Goal: Task Accomplishment & Management: Complete application form

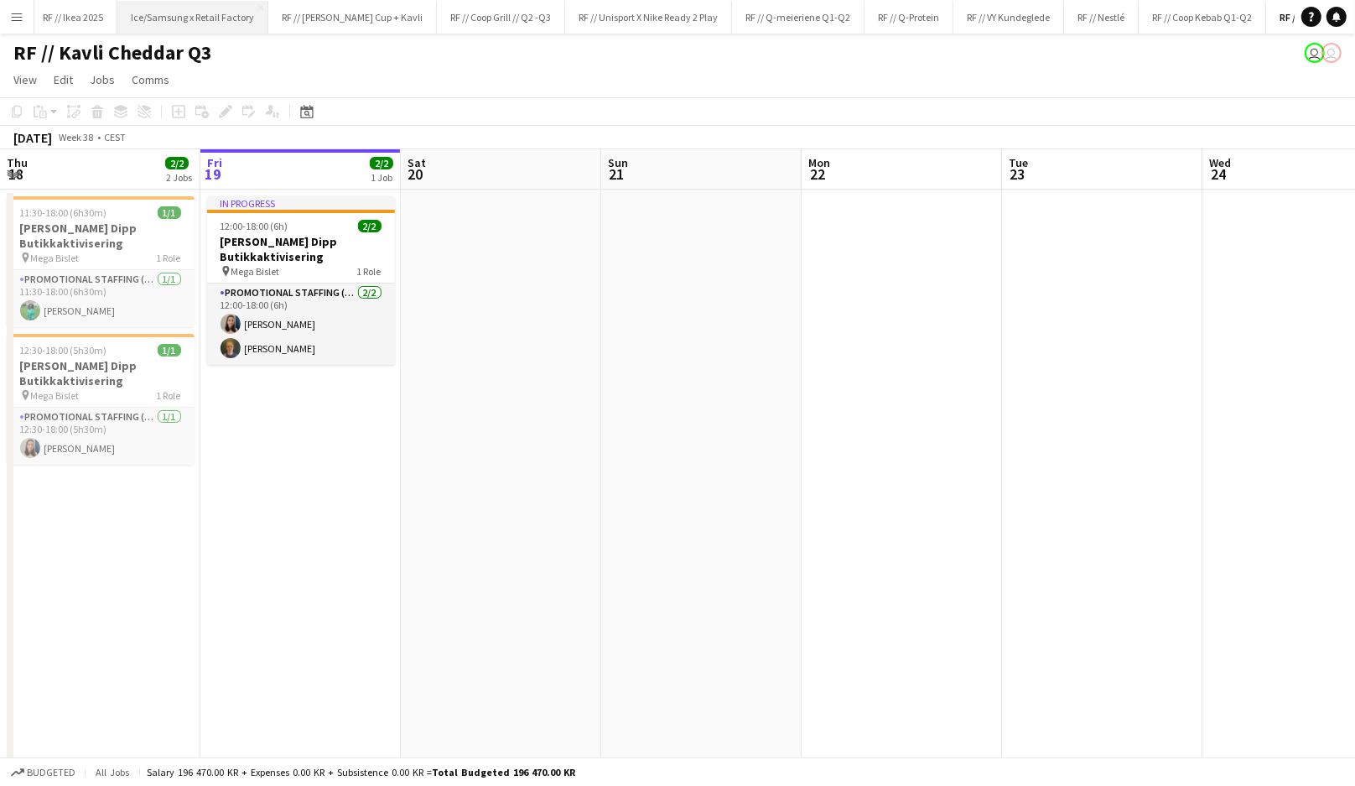
scroll to position [0, 740]
click at [18, 14] on app-icon "Menu" at bounding box center [16, 16] width 13 height 13
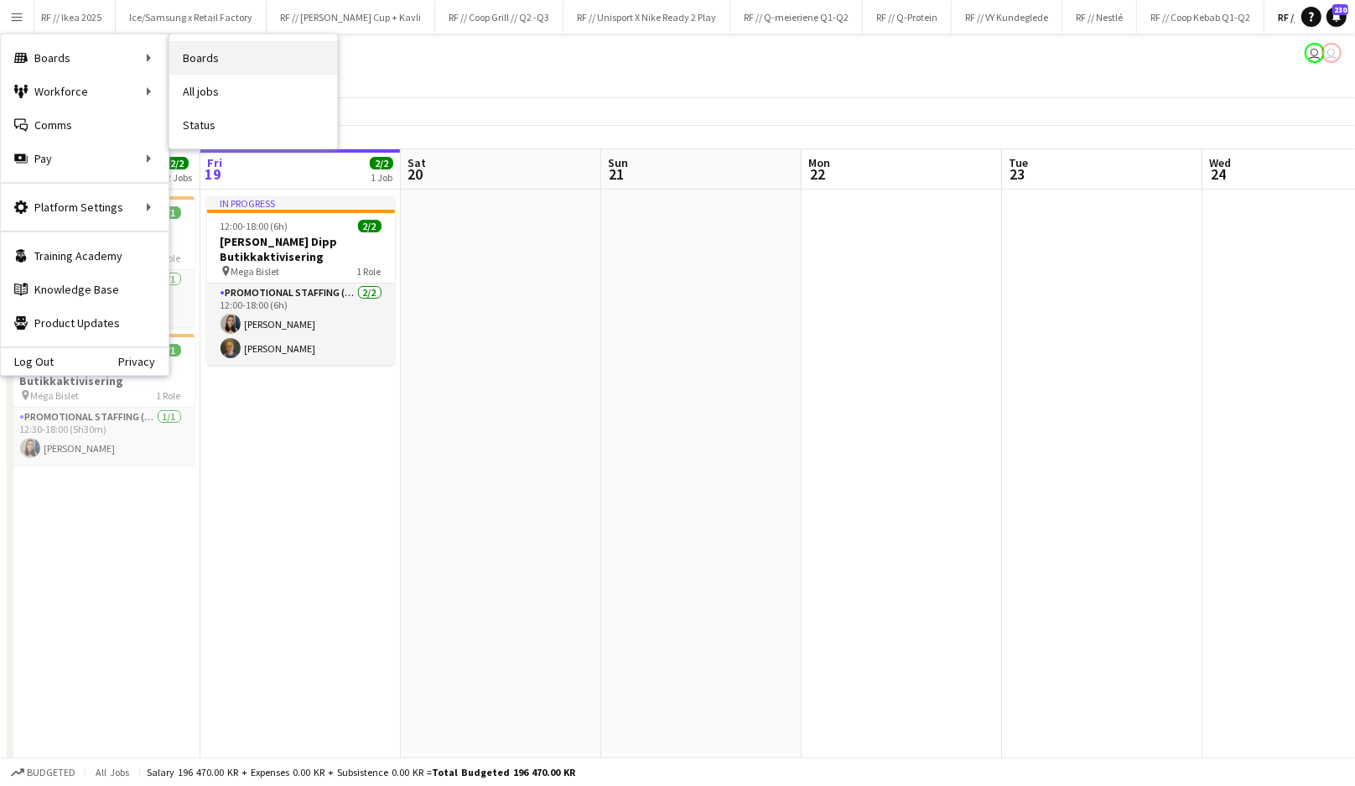
click at [198, 64] on link "Boards" at bounding box center [253, 58] width 168 height 34
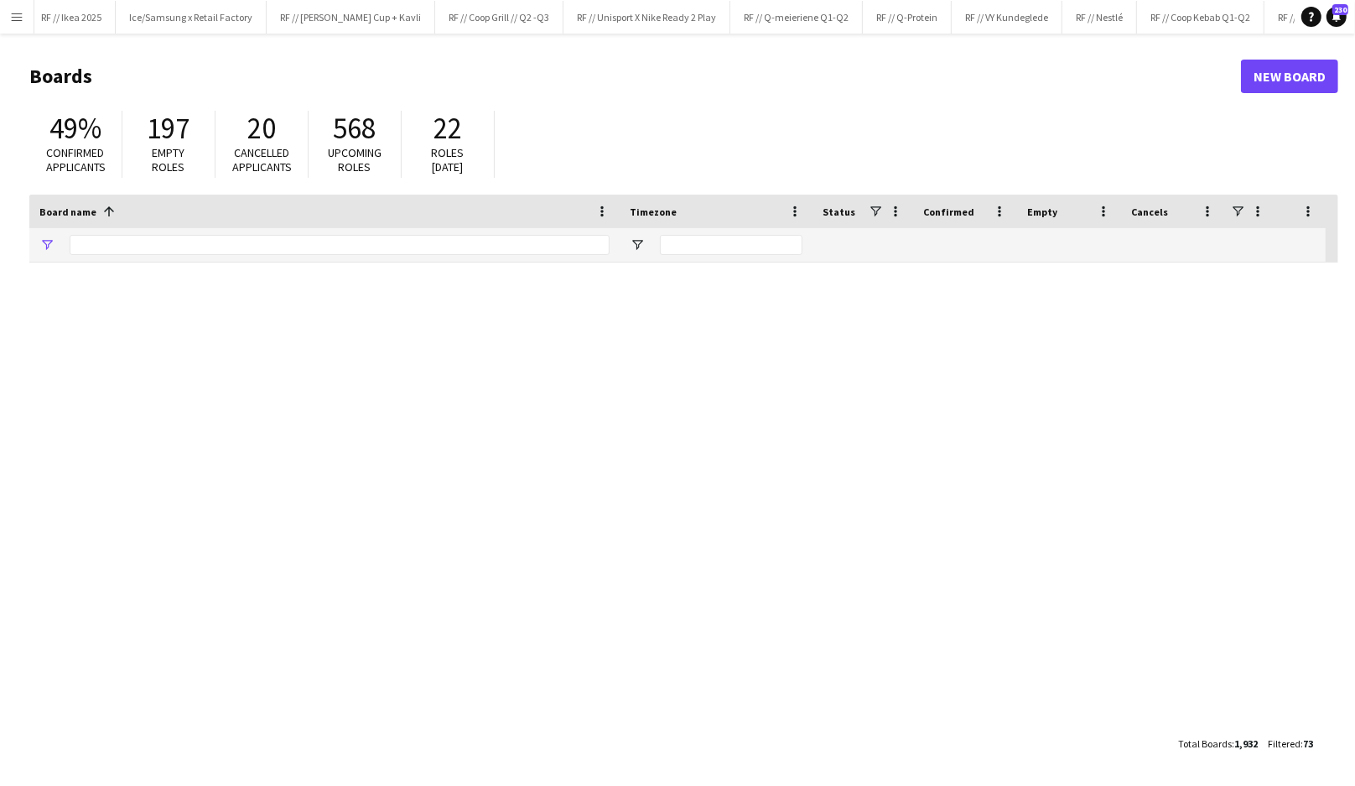
type input "****"
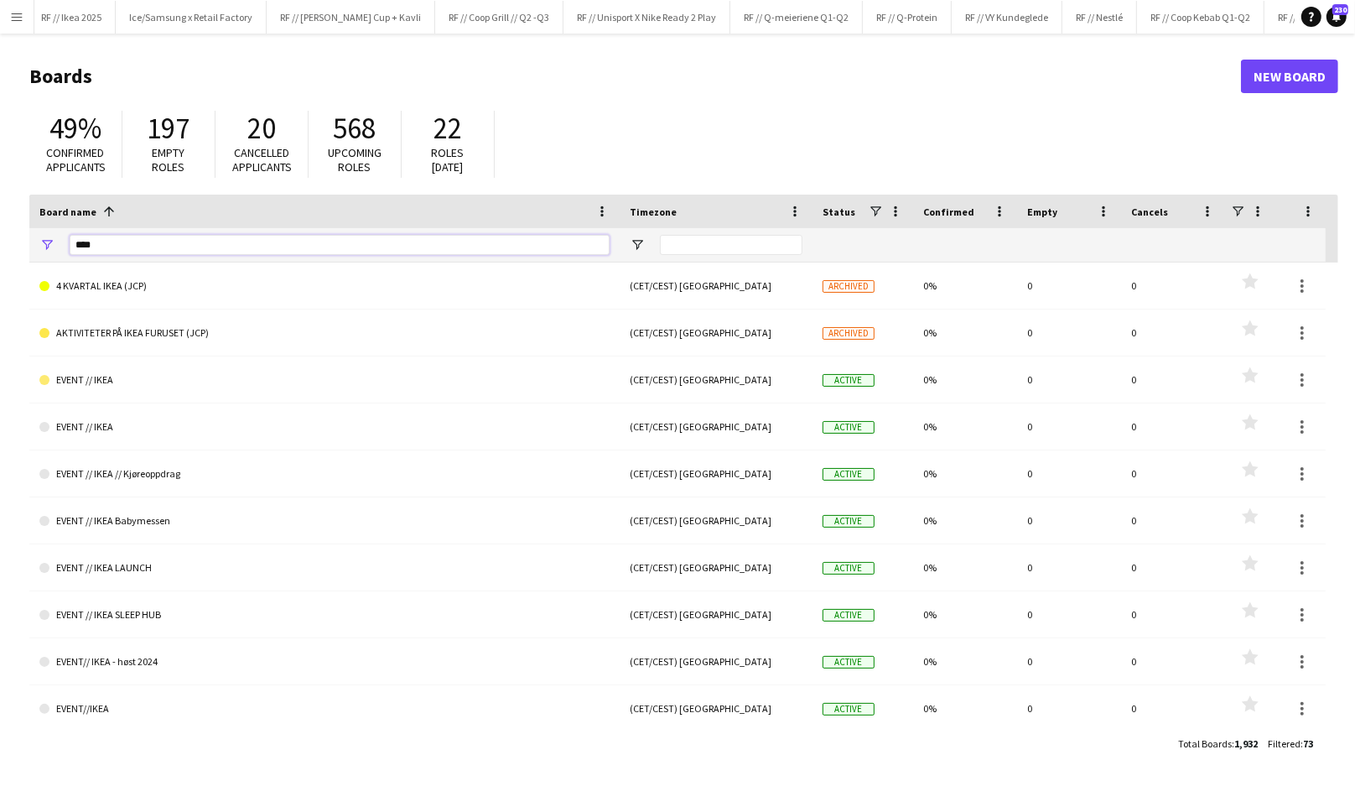
click at [410, 244] on input "****" at bounding box center [340, 245] width 540 height 20
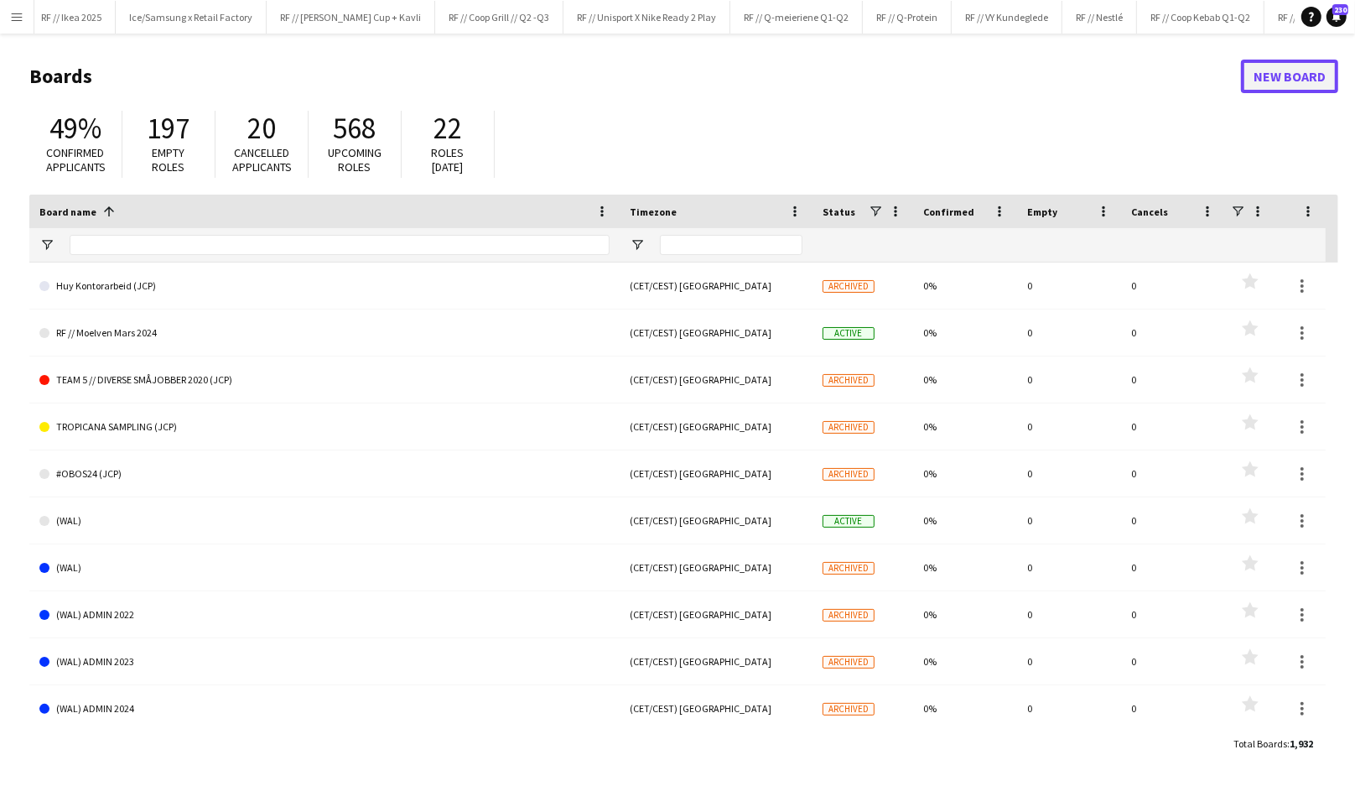
click at [1265, 77] on link "New Board" at bounding box center [1289, 77] width 97 height 34
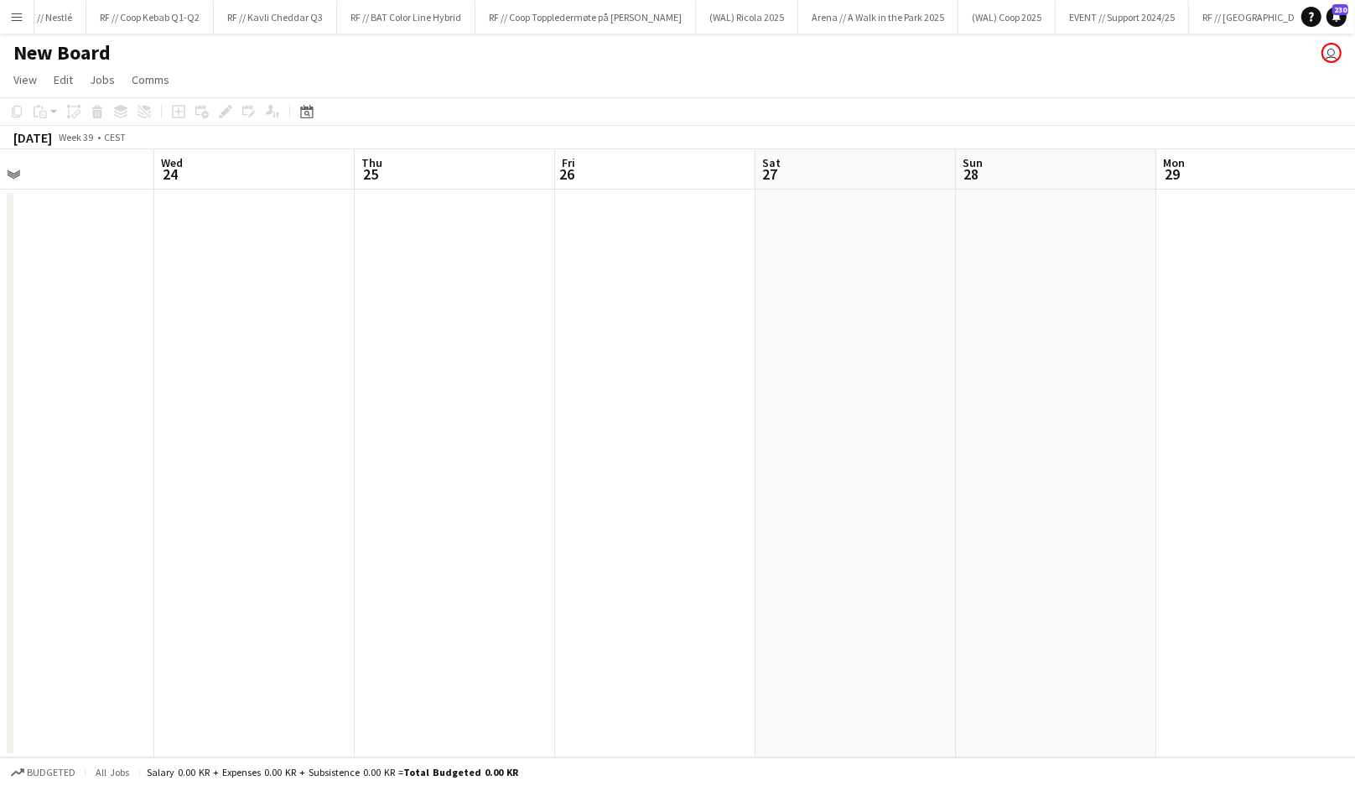
scroll to position [0, 498]
click at [959, 320] on app-date-cell at bounding box center [1005, 474] width 200 height 568
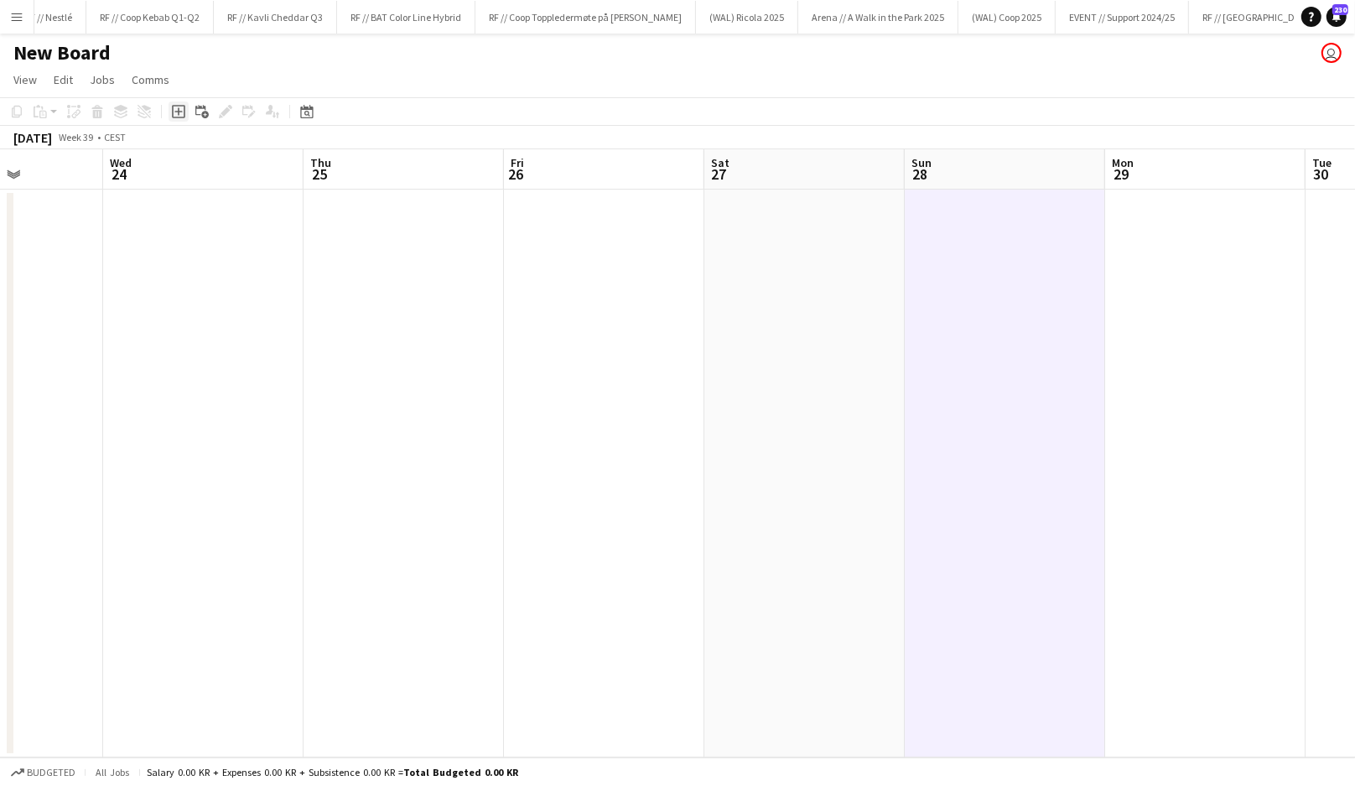
click at [181, 112] on icon "Add job" at bounding box center [178, 111] width 13 height 13
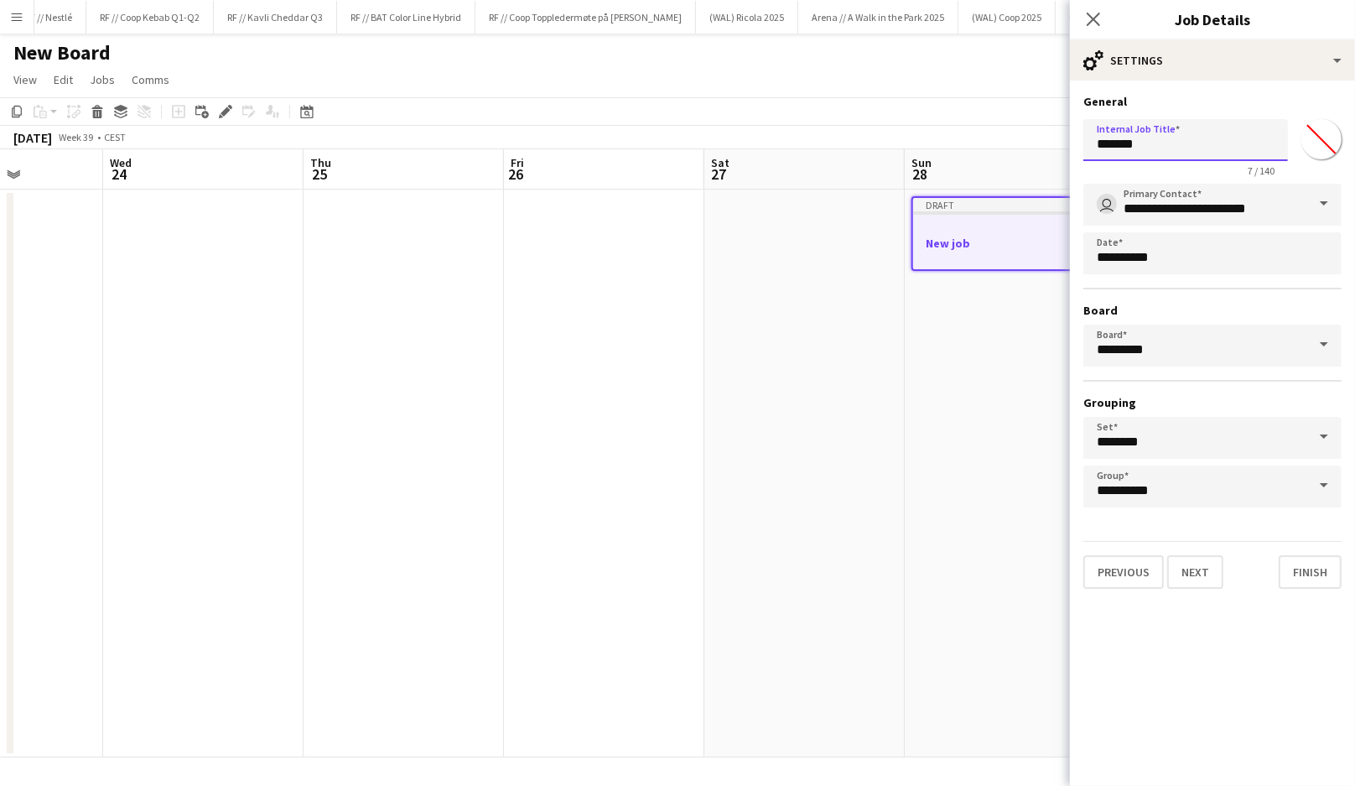
drag, startPoint x: 1170, startPoint y: 148, endPoint x: 1048, endPoint y: 147, distance: 121.6
click at [1048, 147] on body "Menu Boards Boards Boards All jobs Status Workforce Workforce My Workforce Recr…" at bounding box center [677, 393] width 1355 height 786
type input "**********"
click at [1190, 570] on button "Next" at bounding box center [1195, 572] width 56 height 34
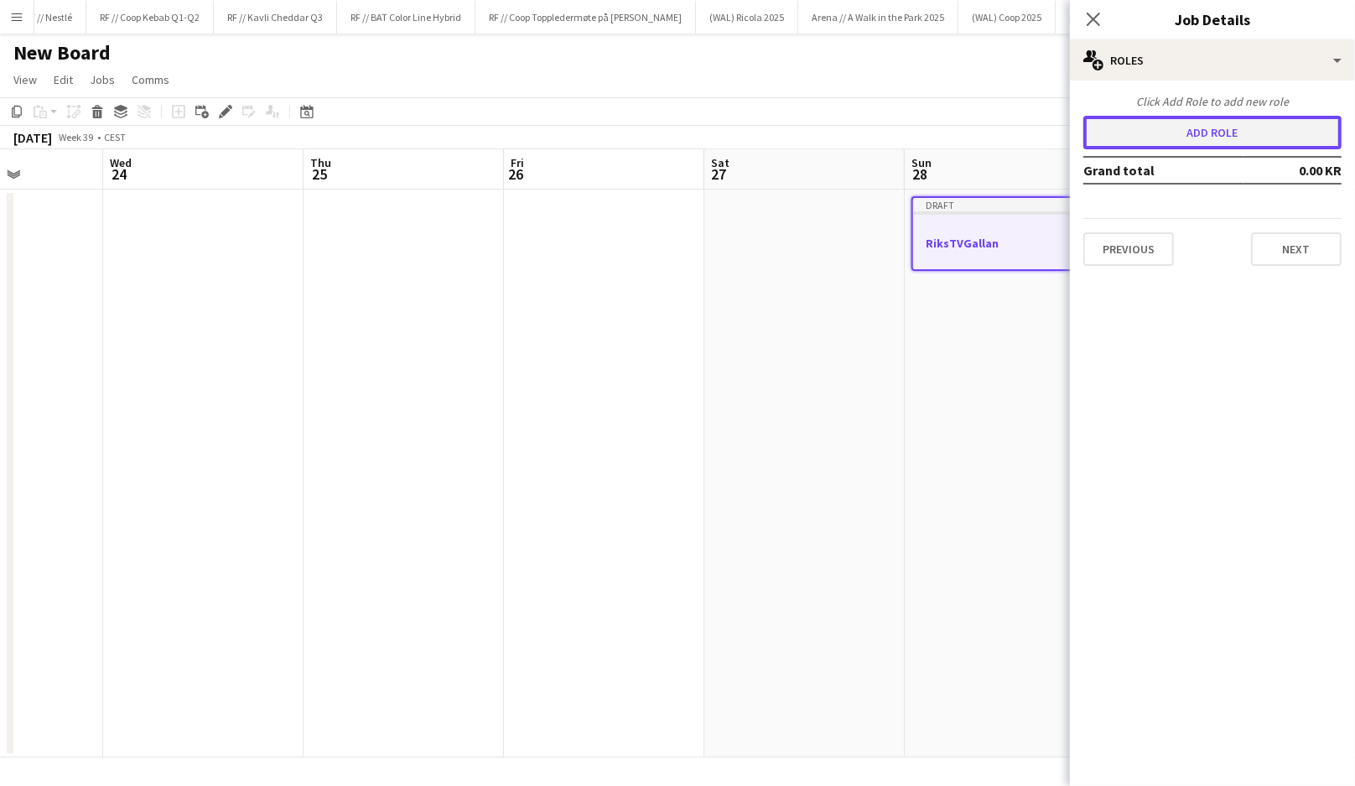
click at [1164, 122] on button "Add role" at bounding box center [1213, 133] width 258 height 34
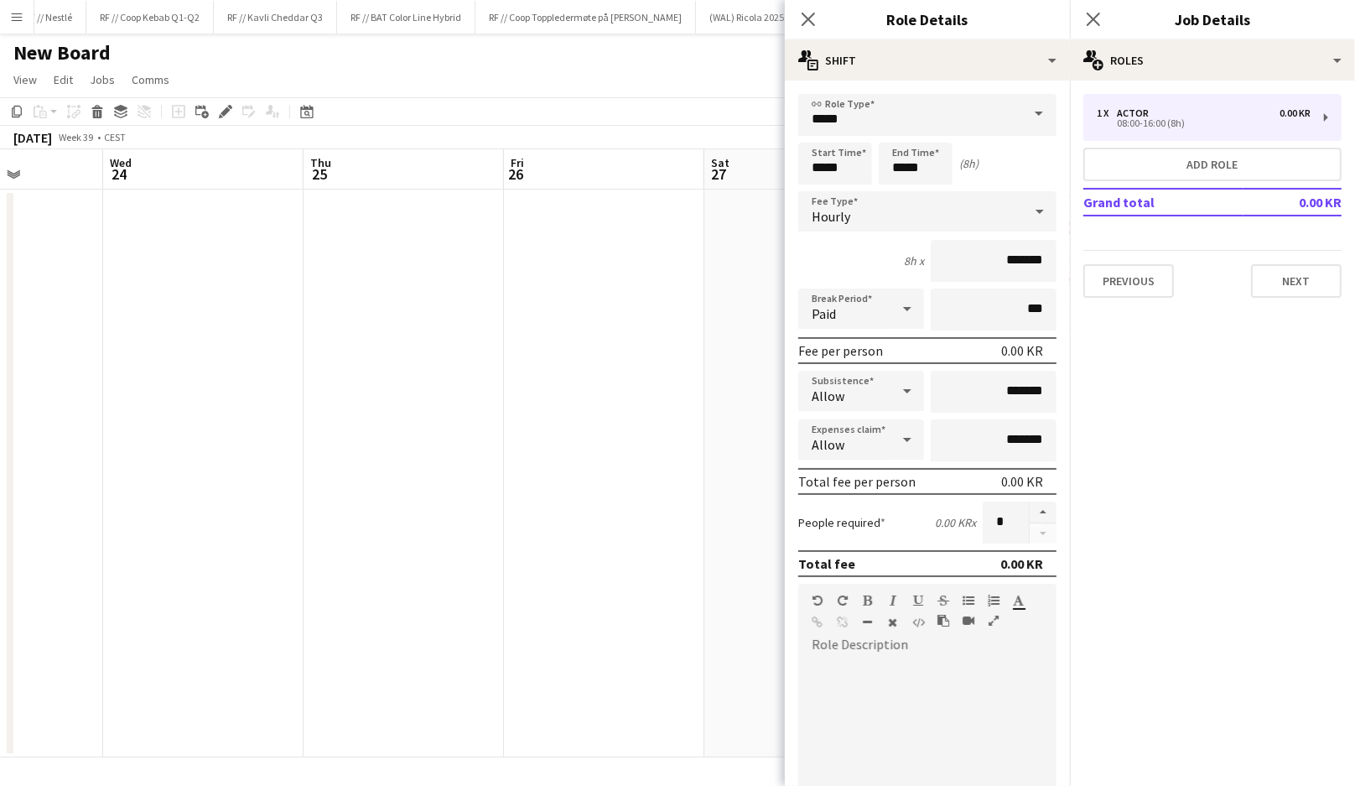
click at [1039, 119] on span at bounding box center [1038, 114] width 35 height 40
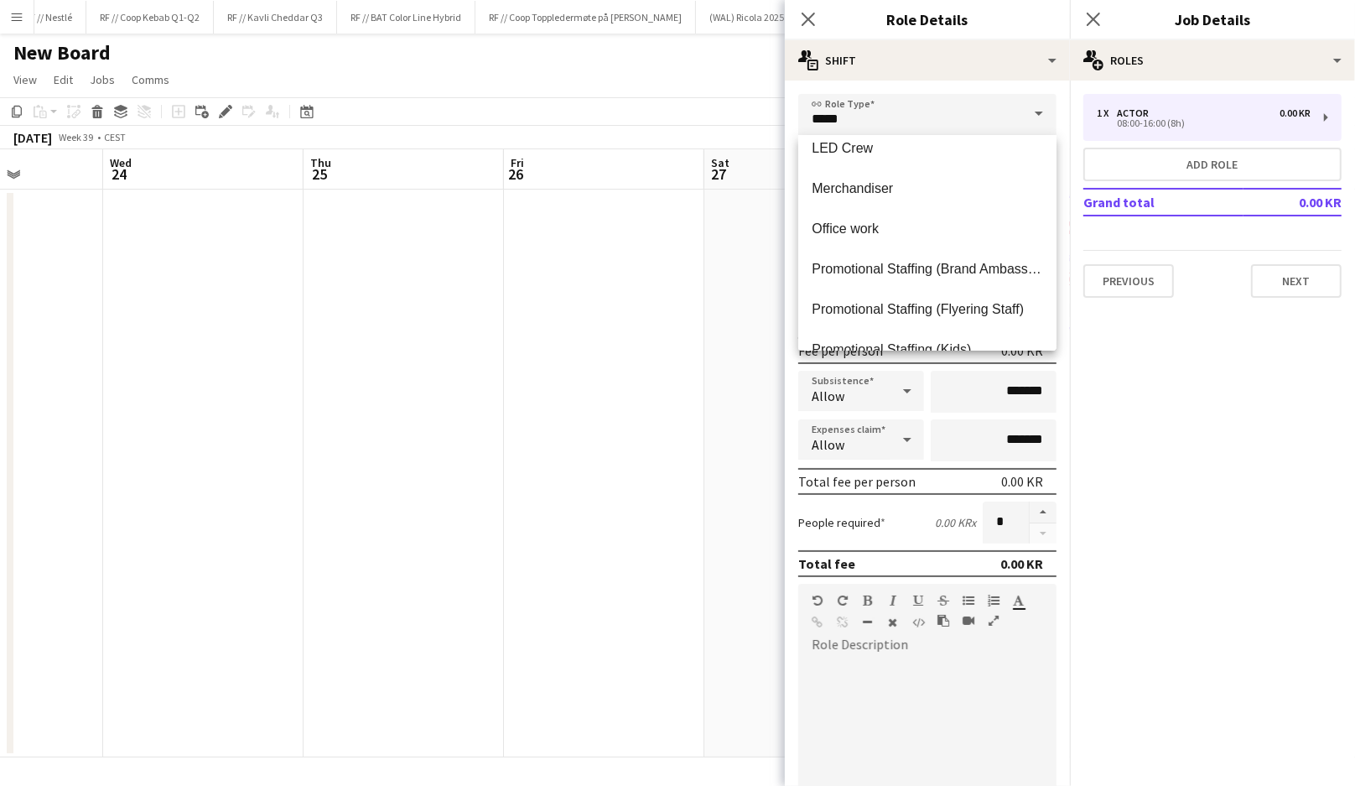
scroll to position [864, 0]
click at [883, 264] on span "Promotional Staffing (Brand Ambassadors)" at bounding box center [927, 265] width 231 height 16
type input "**********"
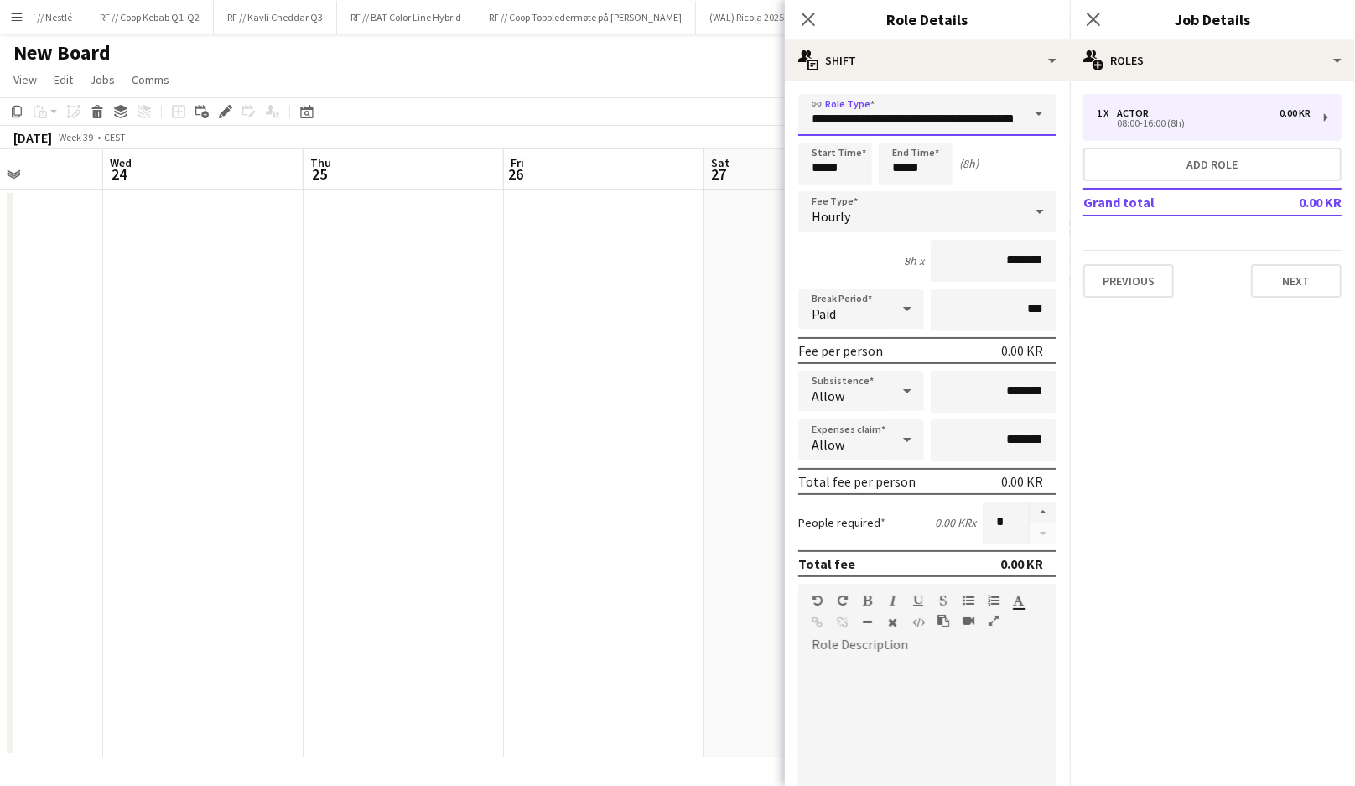
scroll to position [0, 29]
click at [830, 170] on input "*****" at bounding box center [835, 164] width 74 height 42
click at [818, 136] on div at bounding box center [819, 134] width 34 height 17
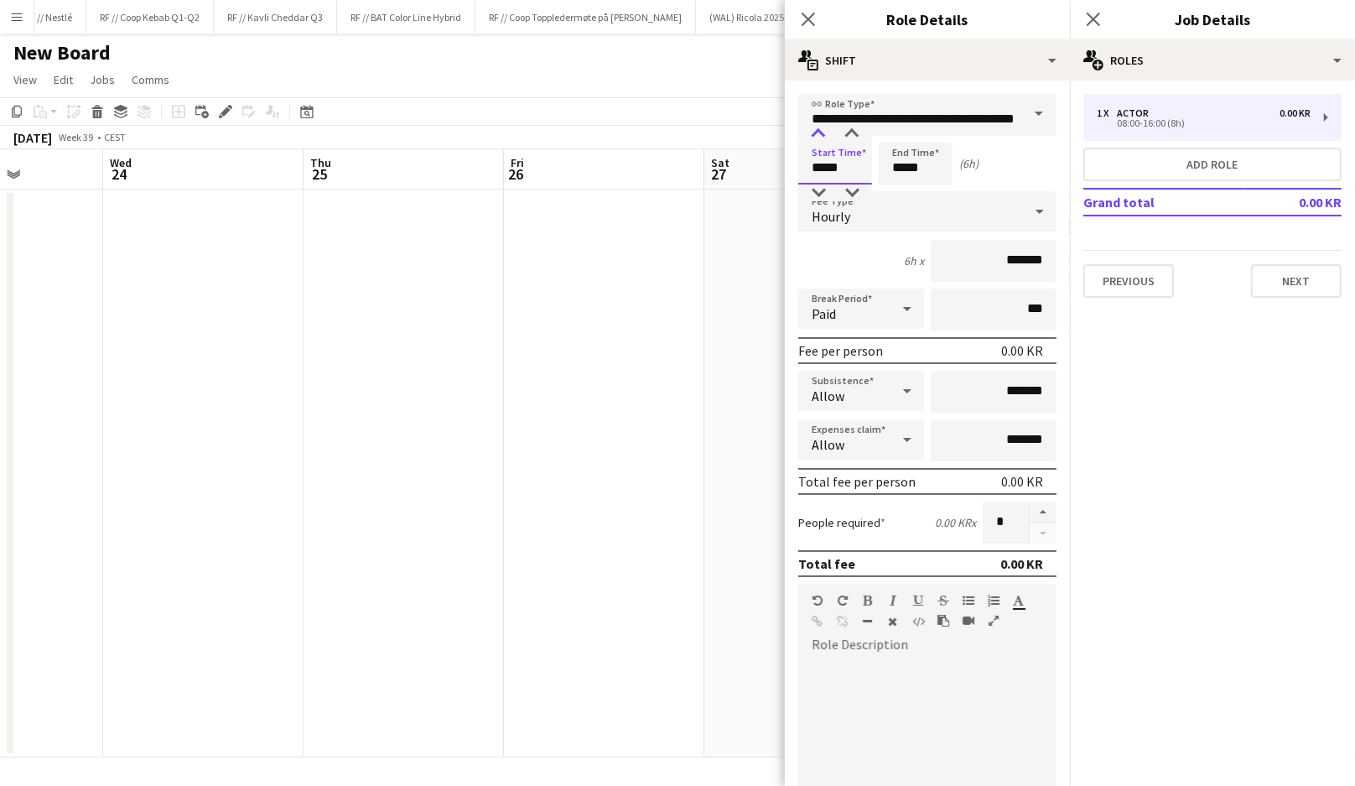
type input "*****"
click at [818, 136] on div at bounding box center [819, 134] width 34 height 17
click at [903, 169] on input "*****" at bounding box center [916, 164] width 74 height 42
click at [904, 189] on div at bounding box center [899, 192] width 34 height 17
type input "*****"
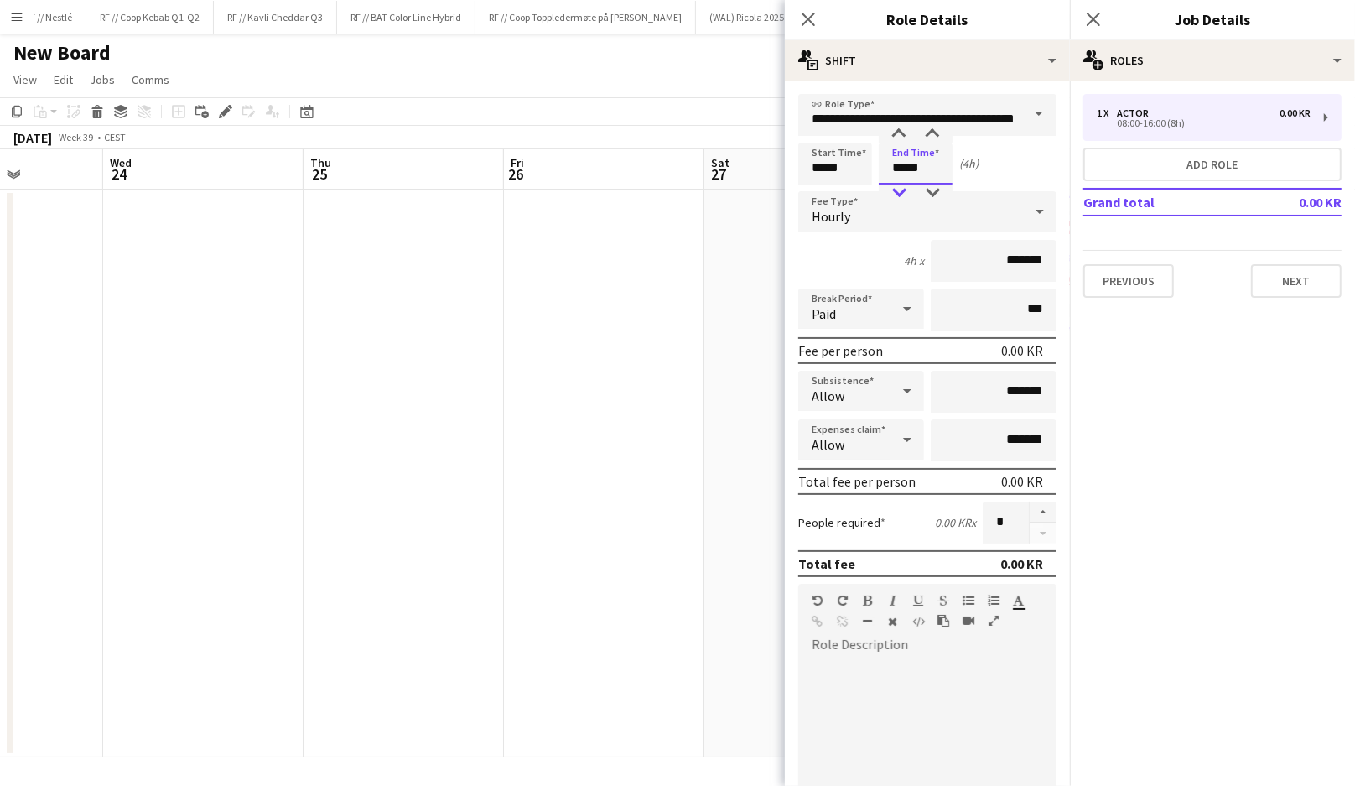
click at [904, 189] on div at bounding box center [899, 192] width 34 height 17
click at [1015, 168] on div "Start Time ***** End Time ***** (3h)" at bounding box center [927, 164] width 258 height 42
click at [722, 301] on app-date-cell at bounding box center [804, 474] width 200 height 568
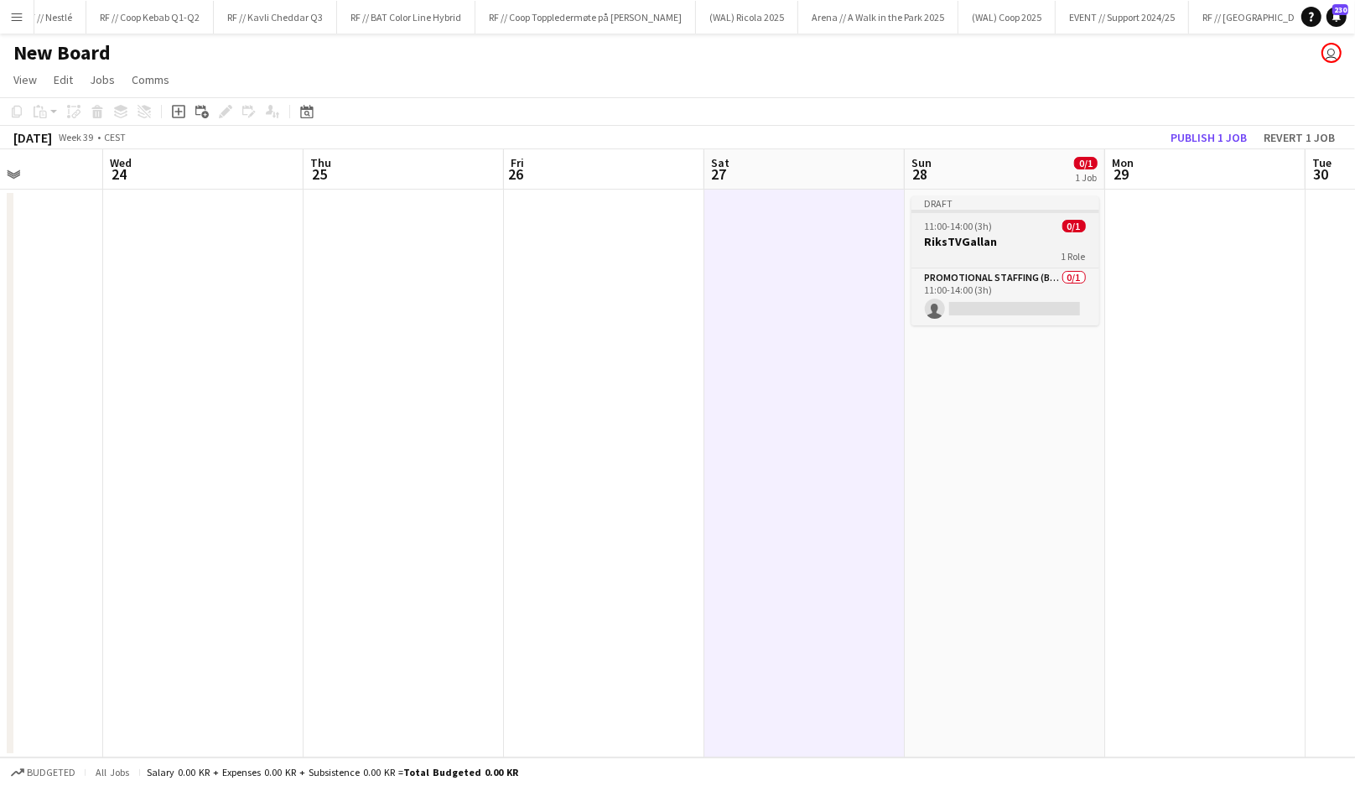
click at [990, 250] on div "1 Role" at bounding box center [1006, 255] width 188 height 13
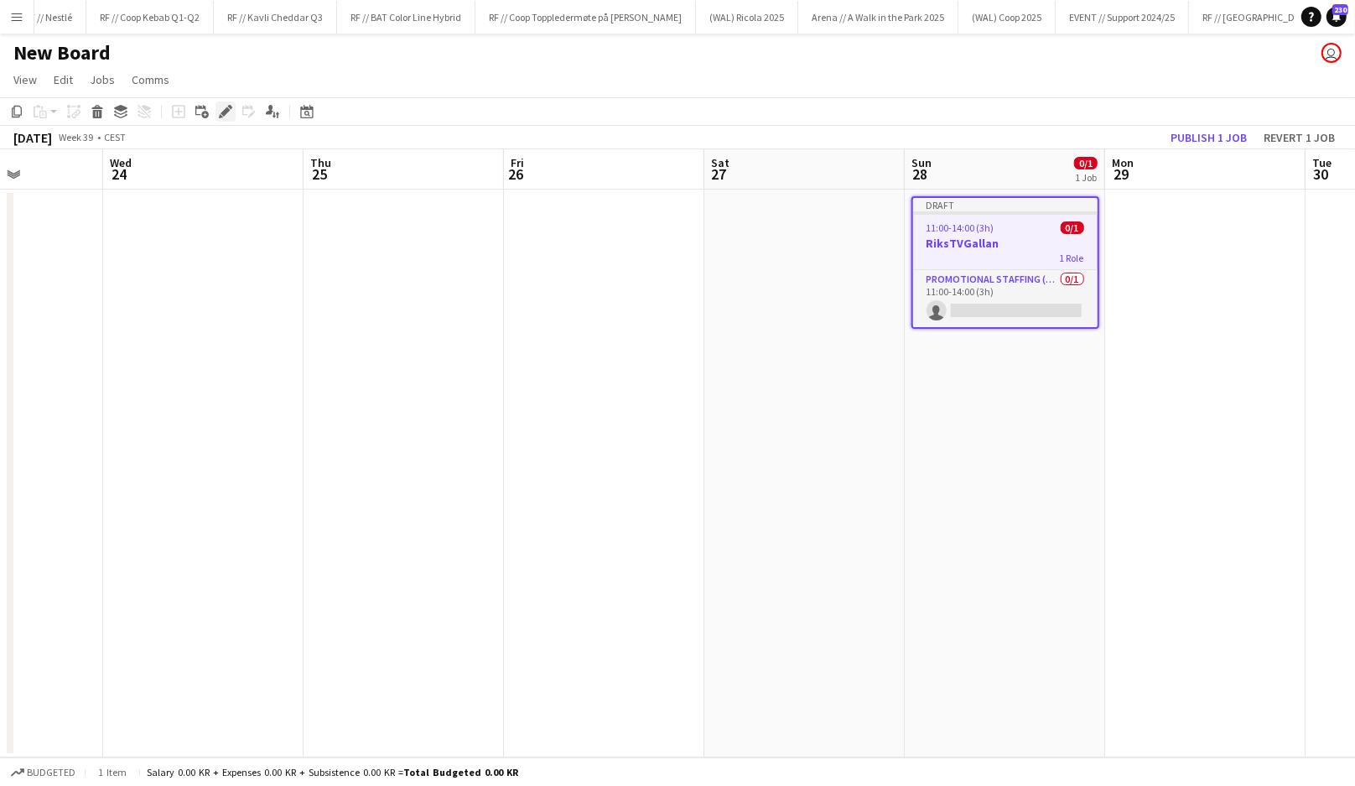
click at [220, 114] on icon at bounding box center [221, 116] width 4 height 4
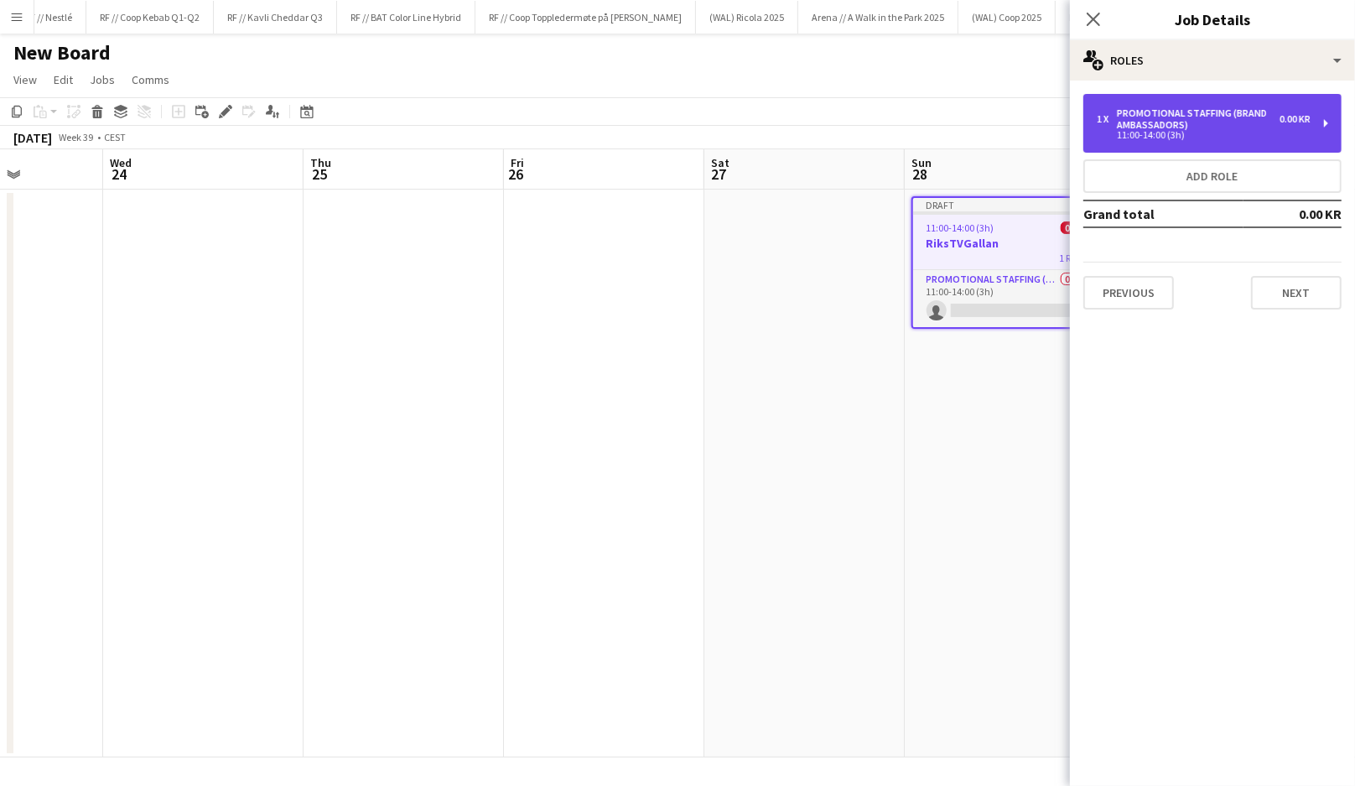
click at [1146, 138] on div "11:00-14:00 (3h)" at bounding box center [1204, 135] width 214 height 8
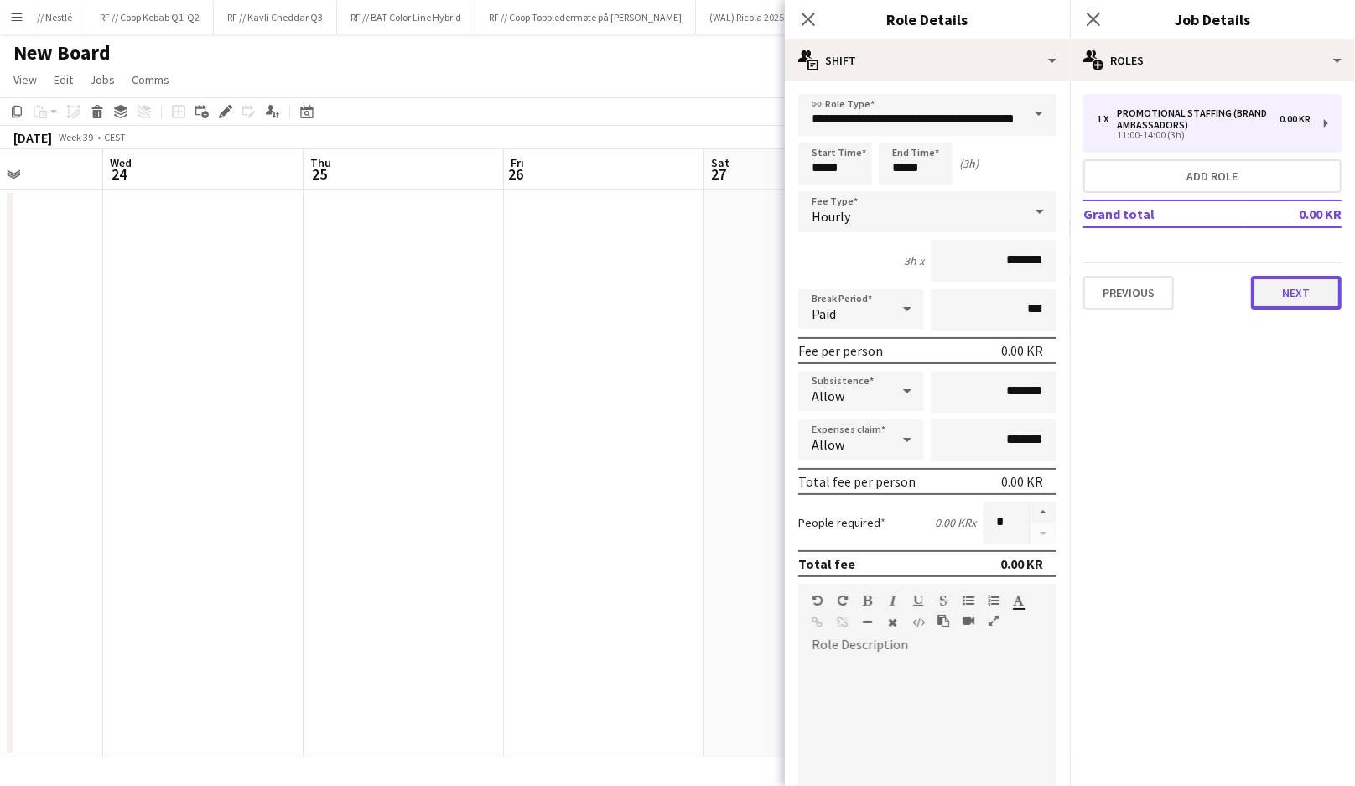
click at [1269, 299] on button "Next" at bounding box center [1296, 293] width 91 height 34
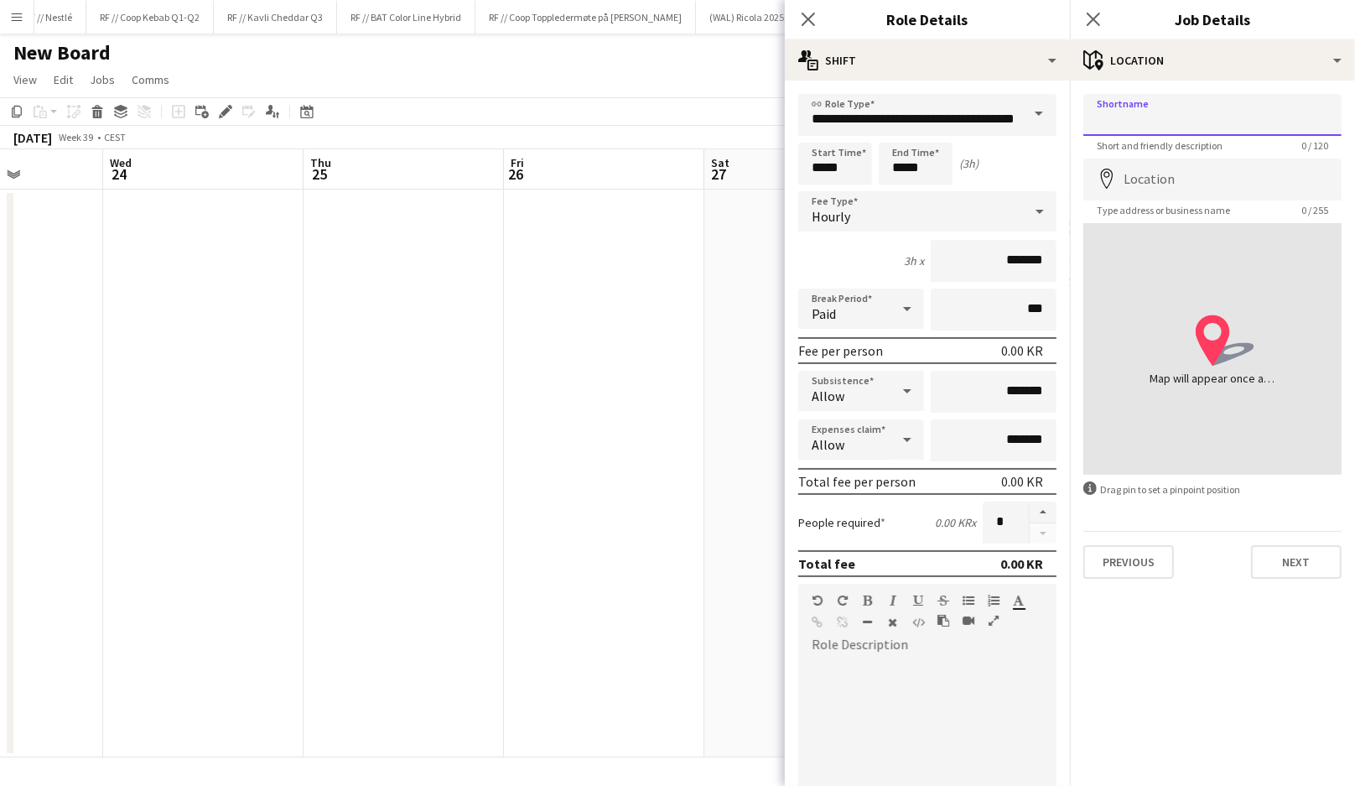
click at [1156, 127] on input "Shortname" at bounding box center [1213, 115] width 258 height 42
type input "**********"
click at [1196, 176] on input "Location" at bounding box center [1213, 180] width 258 height 42
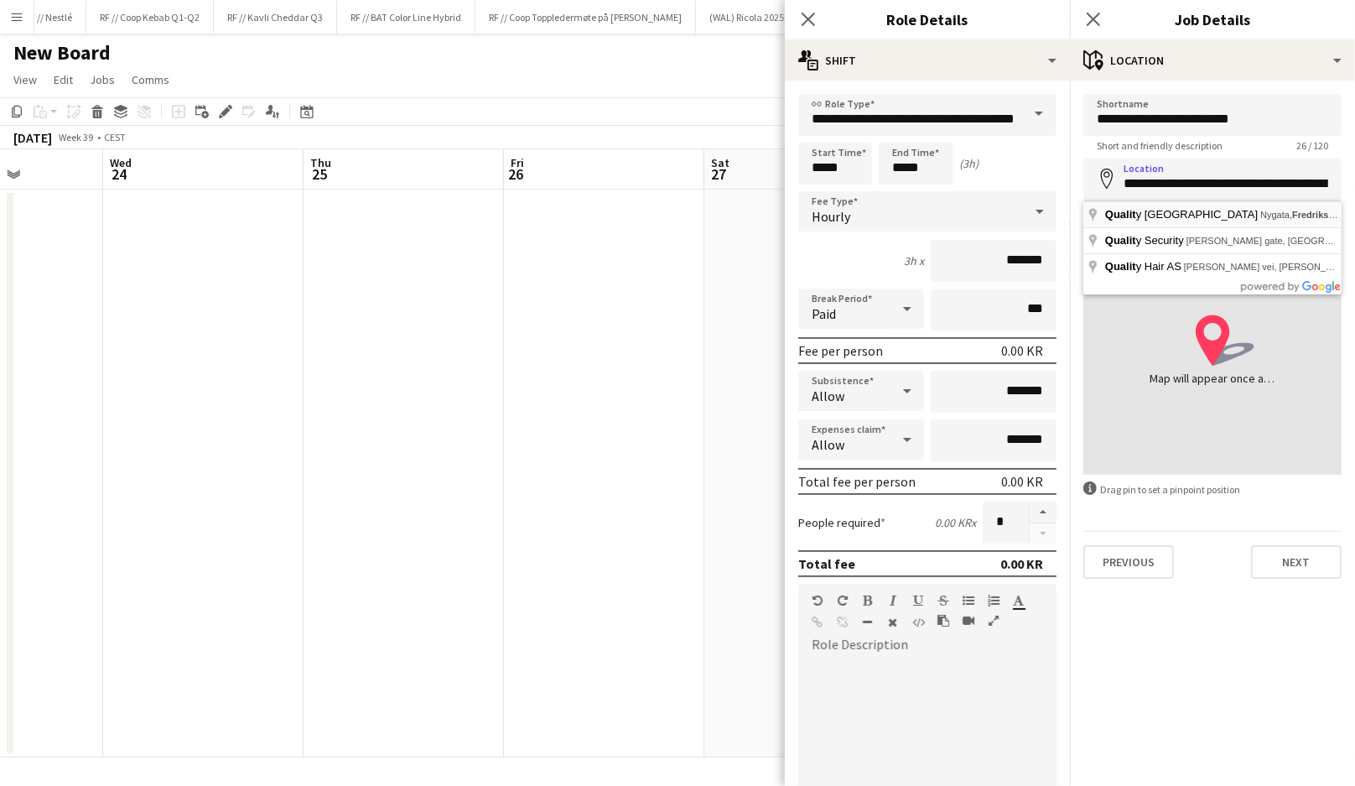
type input "**********"
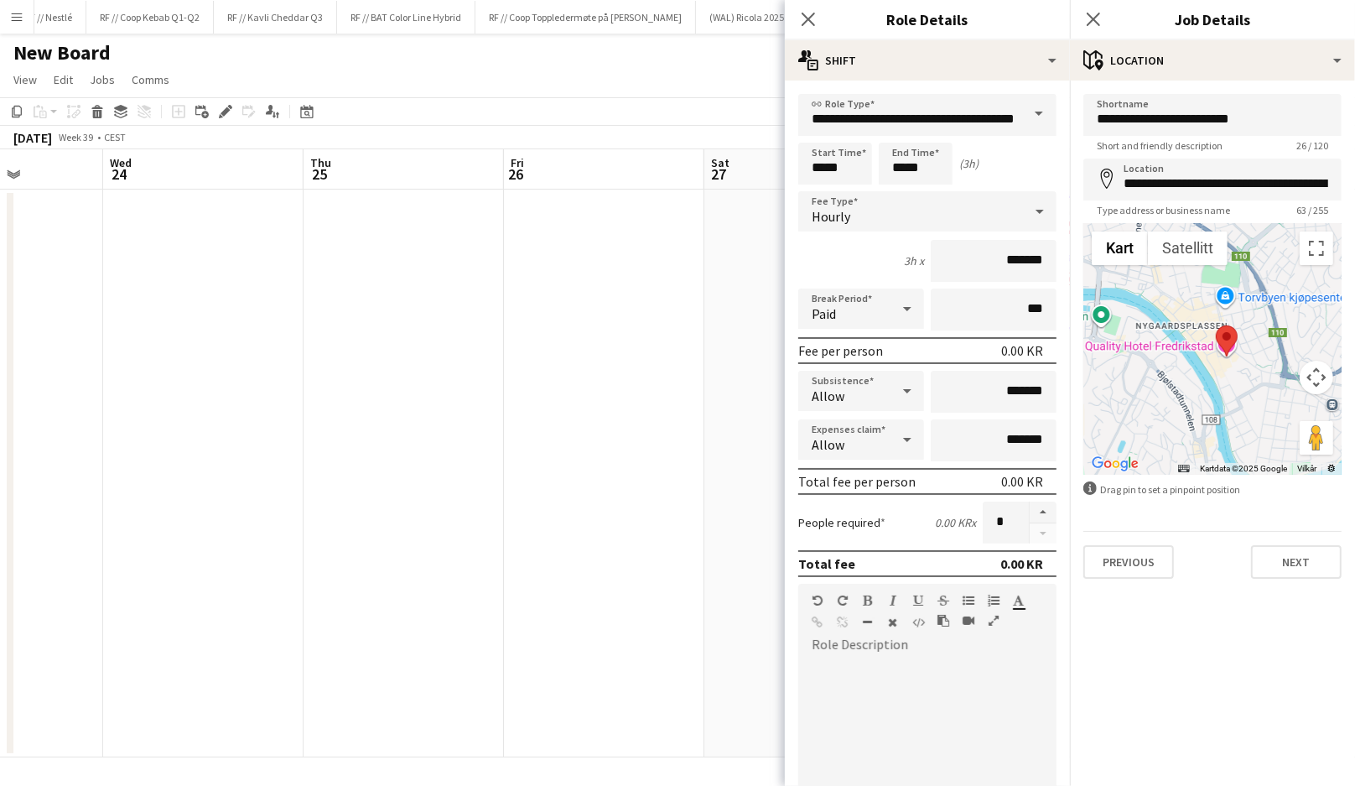
drag, startPoint x: 1169, startPoint y: 374, endPoint x: 1190, endPoint y: 385, distance: 23.6
click at [1190, 385] on div at bounding box center [1213, 349] width 258 height 252
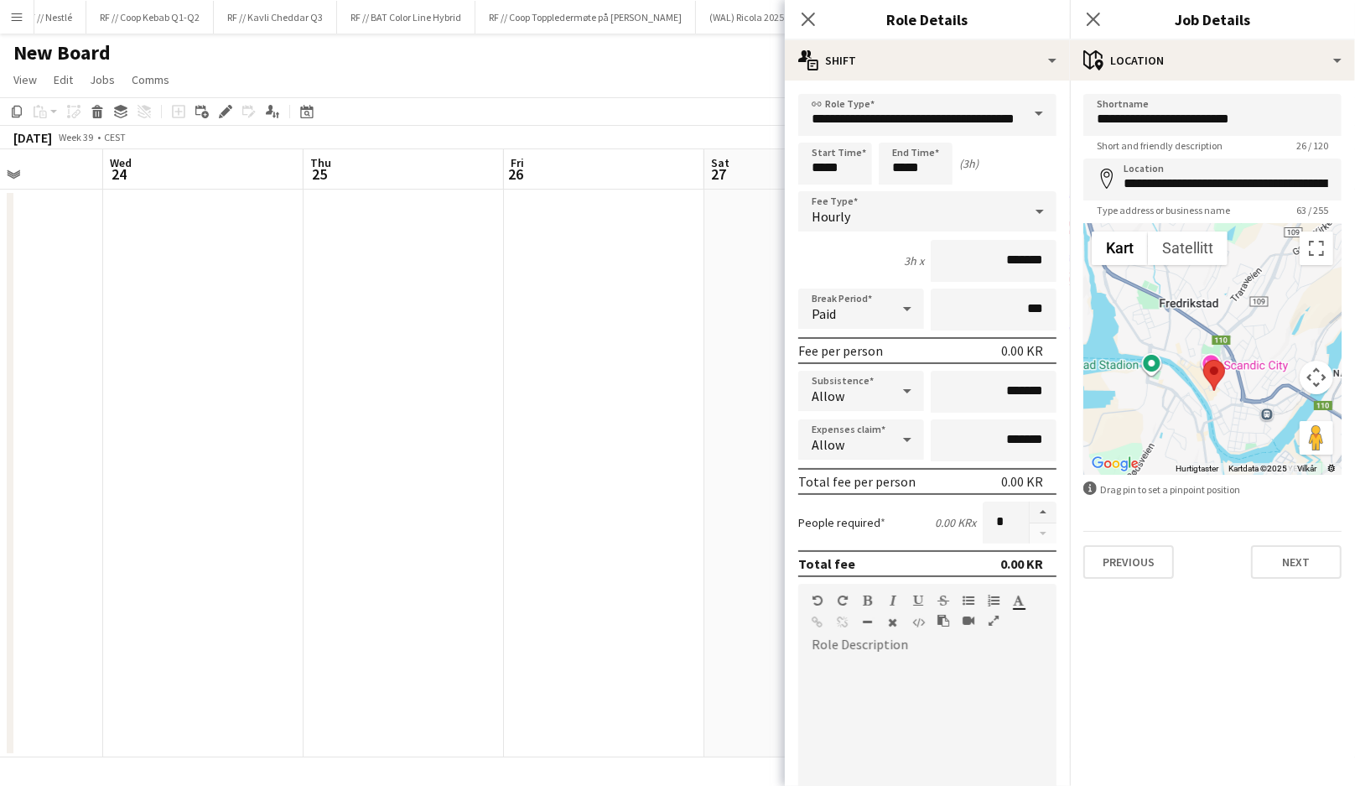
drag, startPoint x: 1136, startPoint y: 374, endPoint x: 1139, endPoint y: 403, distance: 28.6
click at [1139, 403] on div at bounding box center [1213, 349] width 258 height 252
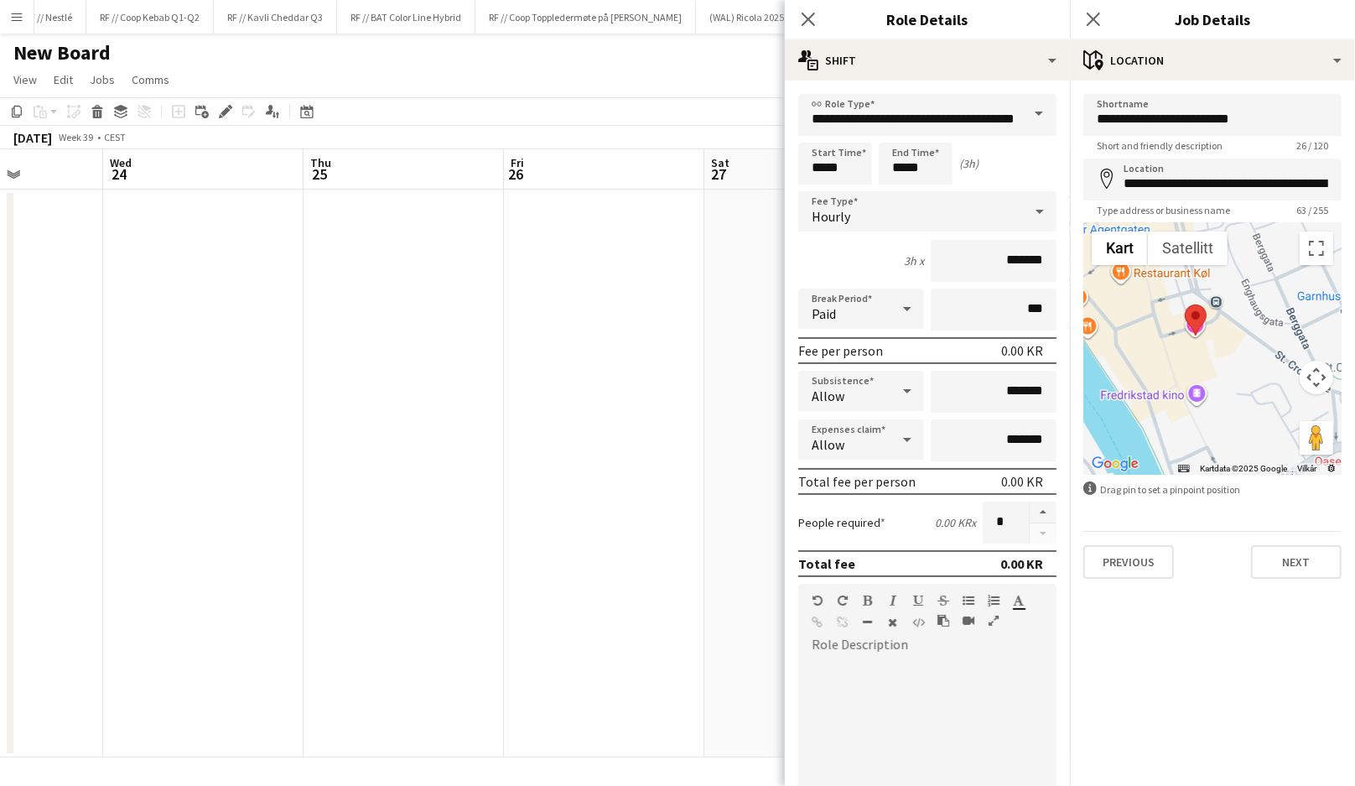
drag, startPoint x: 1246, startPoint y: 416, endPoint x: 1229, endPoint y: 339, distance: 79.0
click at [1229, 339] on div at bounding box center [1213, 349] width 258 height 252
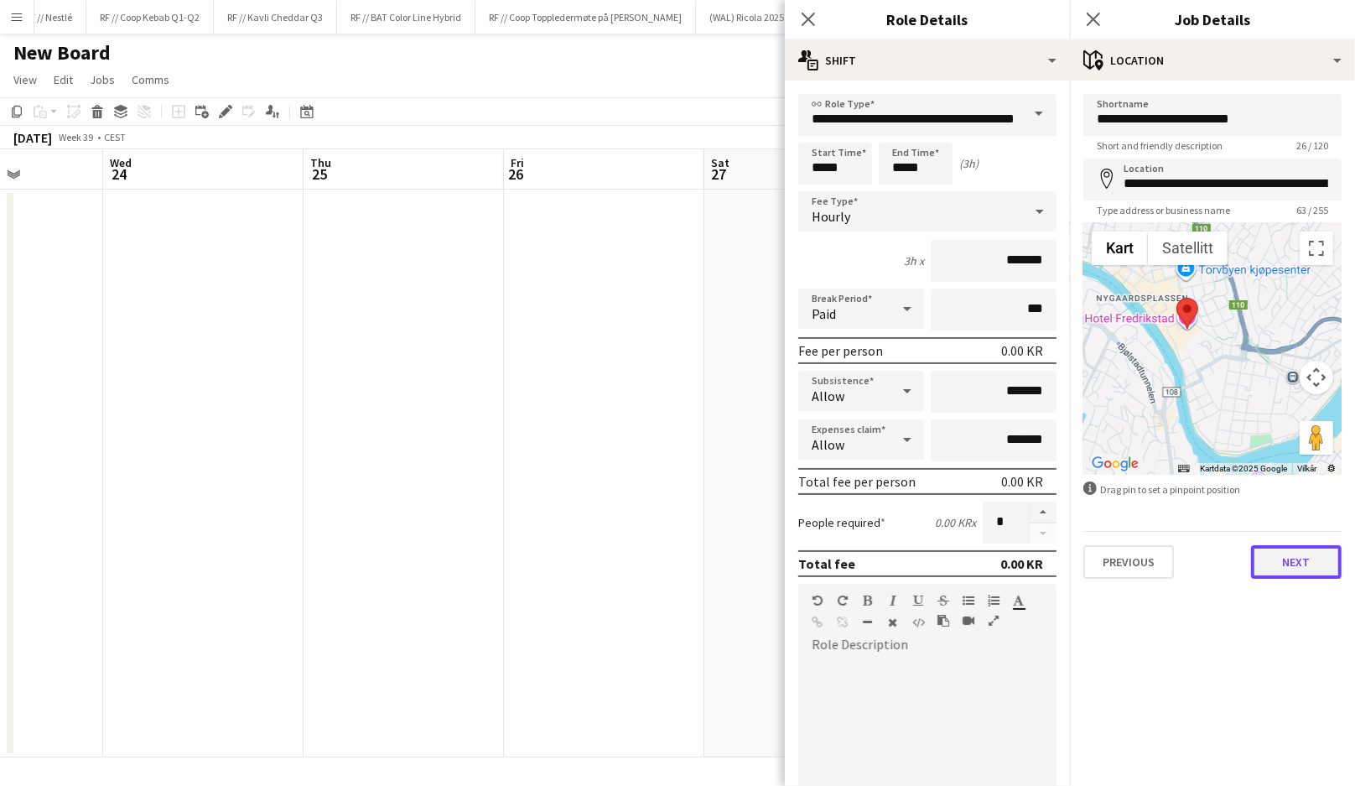
click at [1279, 564] on button "Next" at bounding box center [1296, 562] width 91 height 34
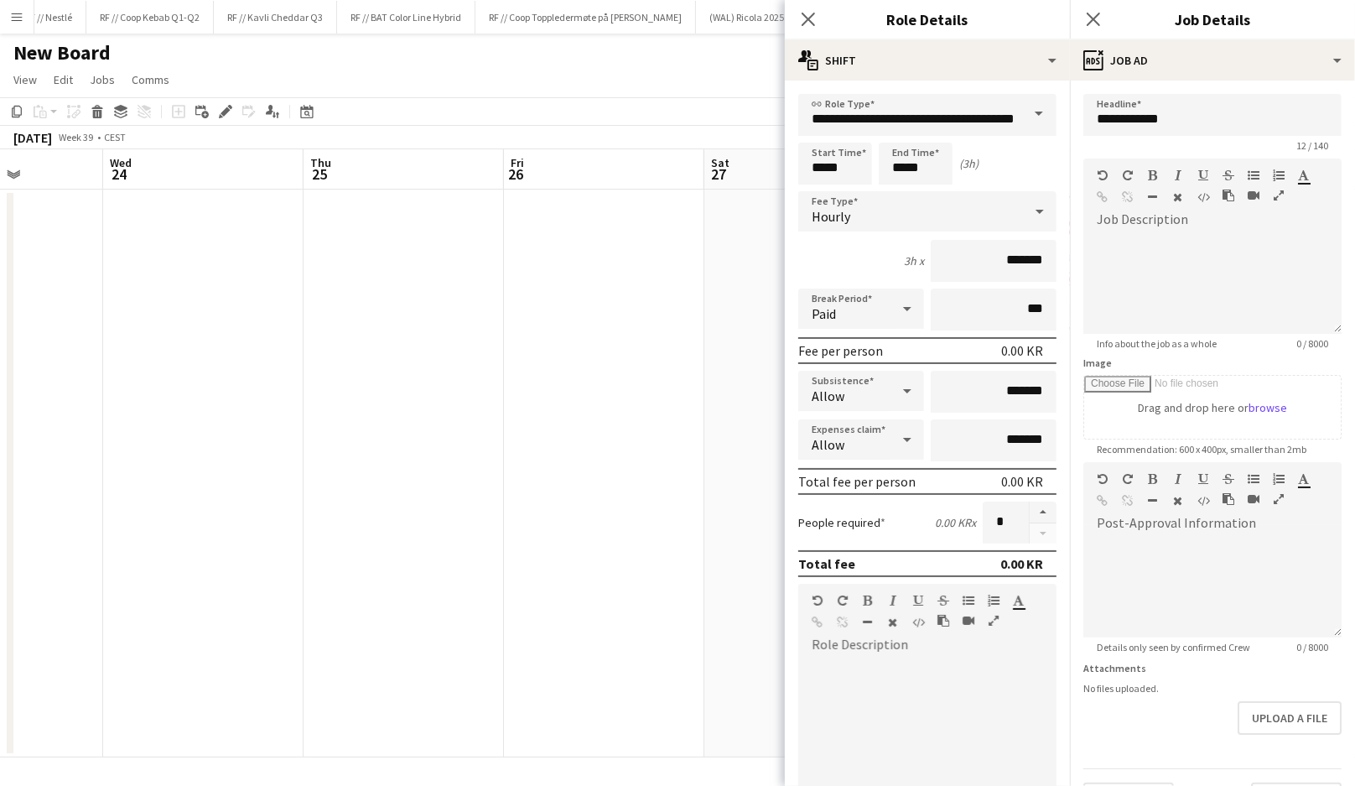
scroll to position [42, 0]
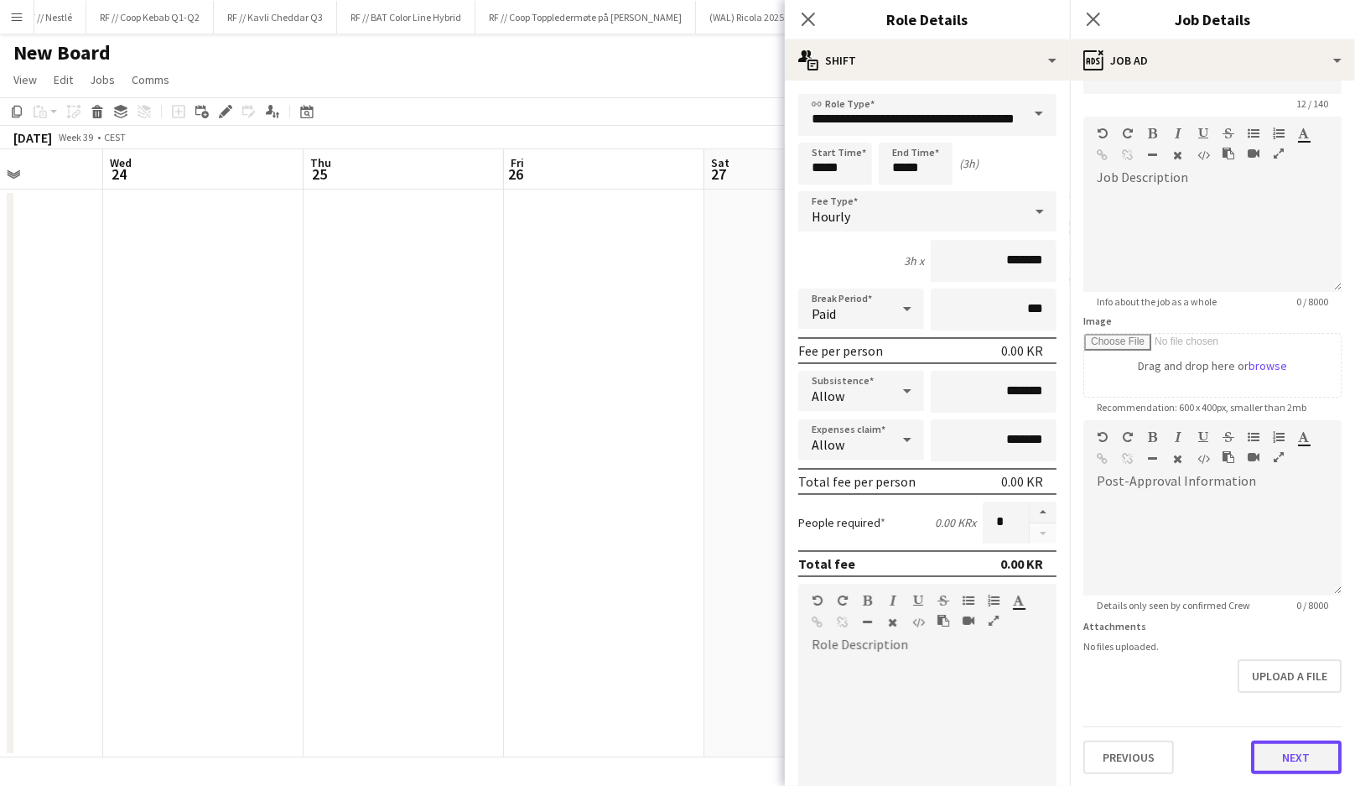
click at [1272, 755] on button "Next" at bounding box center [1296, 758] width 91 height 34
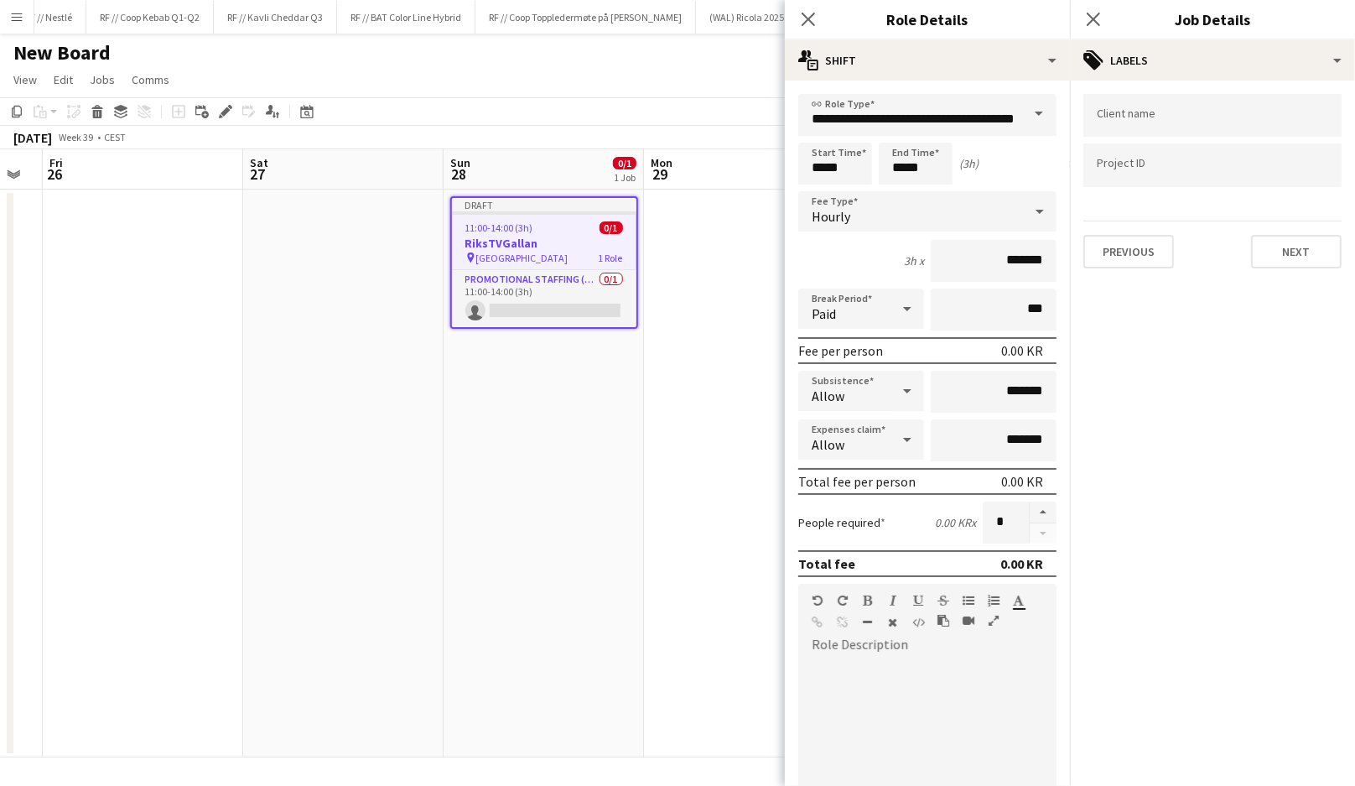
scroll to position [0, 569]
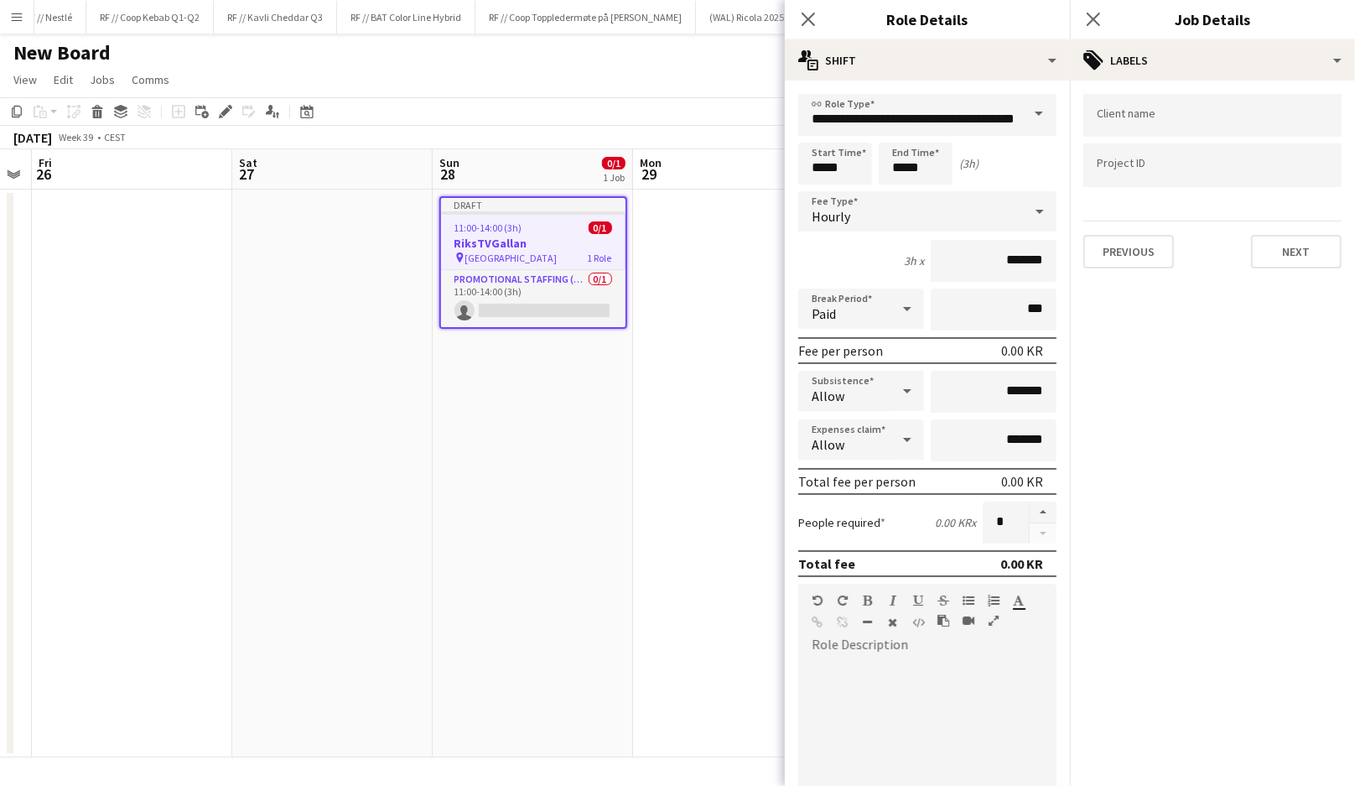
click at [477, 393] on app-date-cell "Draft 11:00-14:00 (3h) 0/1 RiksTVGallan pin Fredrikstad Quality Resort 1 Role P…" at bounding box center [533, 474] width 200 height 568
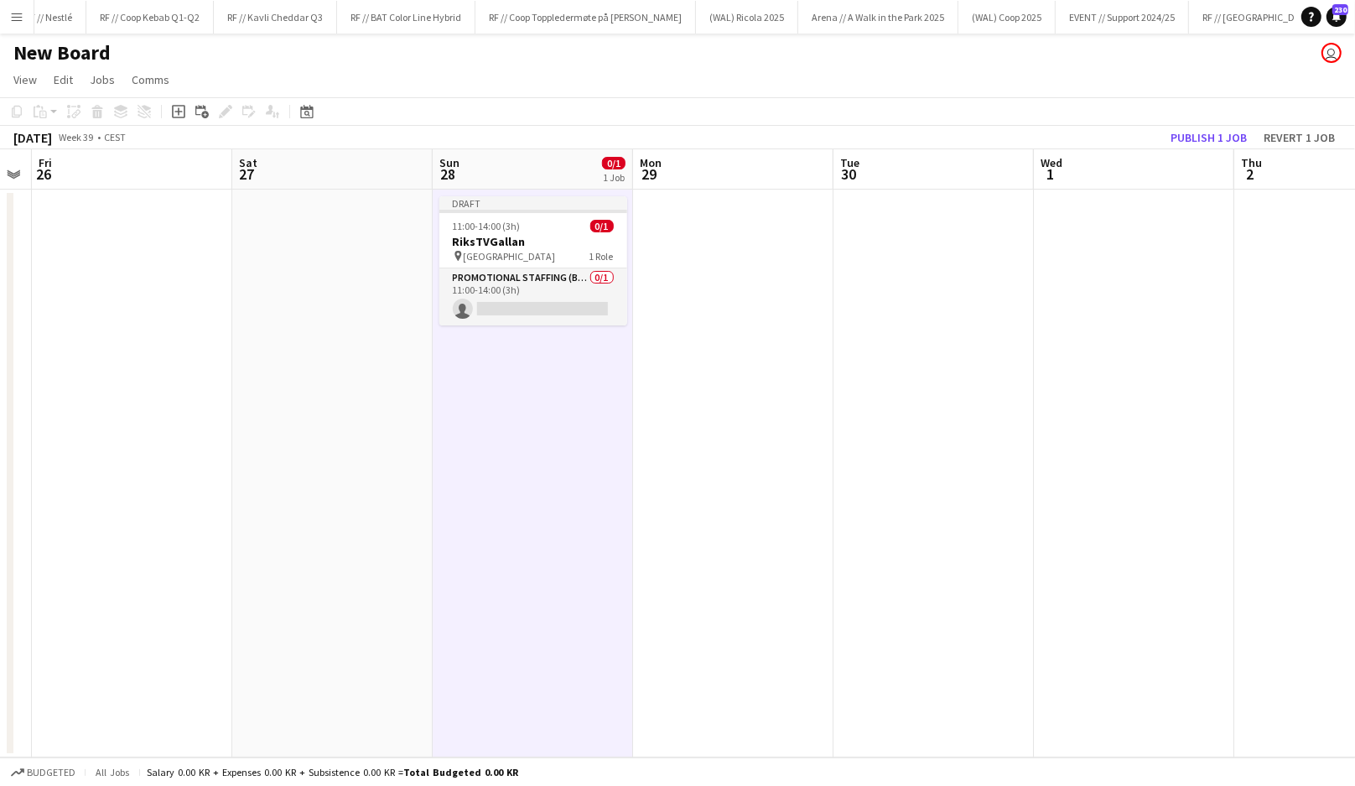
click at [559, 435] on app-date-cell "Draft 11:00-14:00 (3h) 0/1 RiksTVGallan pin Fredrikstad Quality Resort 1 Role P…" at bounding box center [533, 474] width 200 height 568
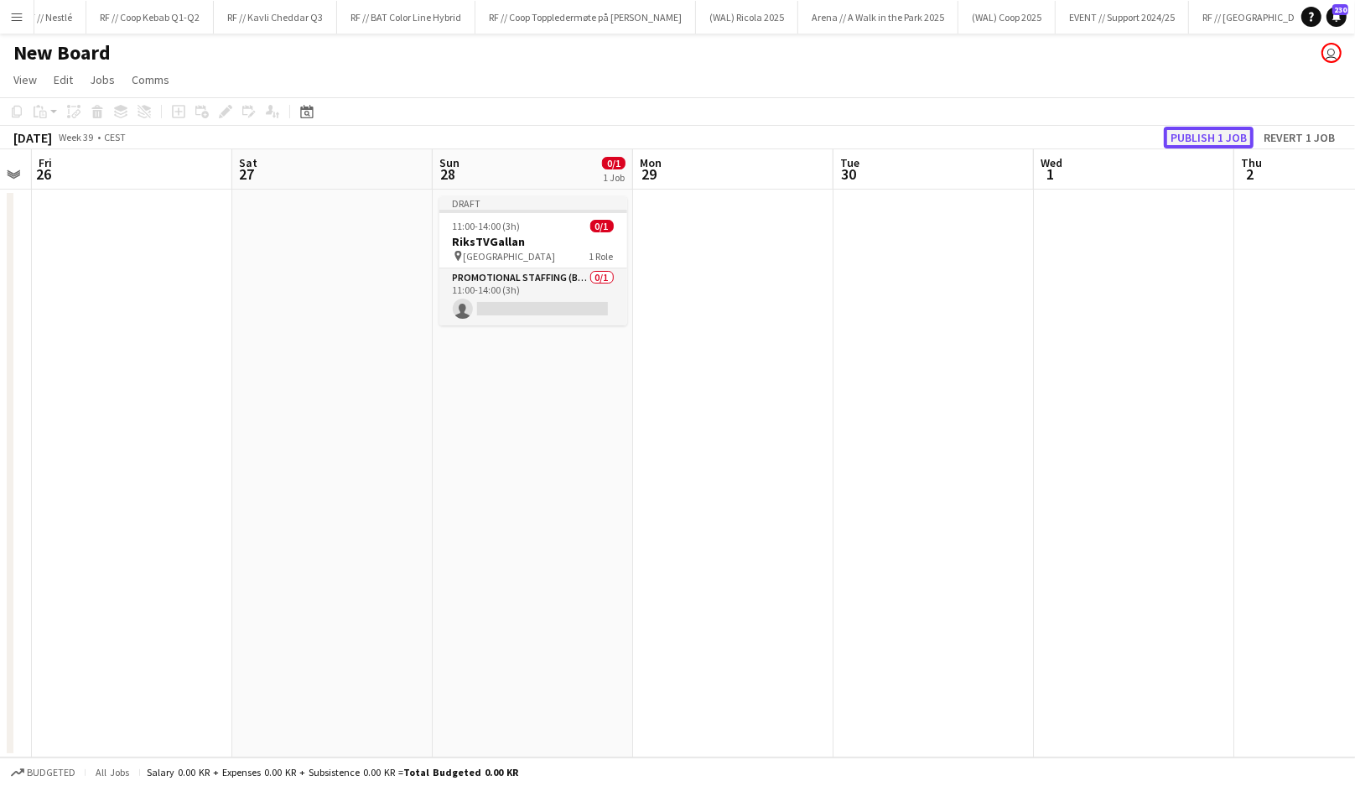
click at [1200, 131] on button "Publish 1 job" at bounding box center [1209, 138] width 90 height 22
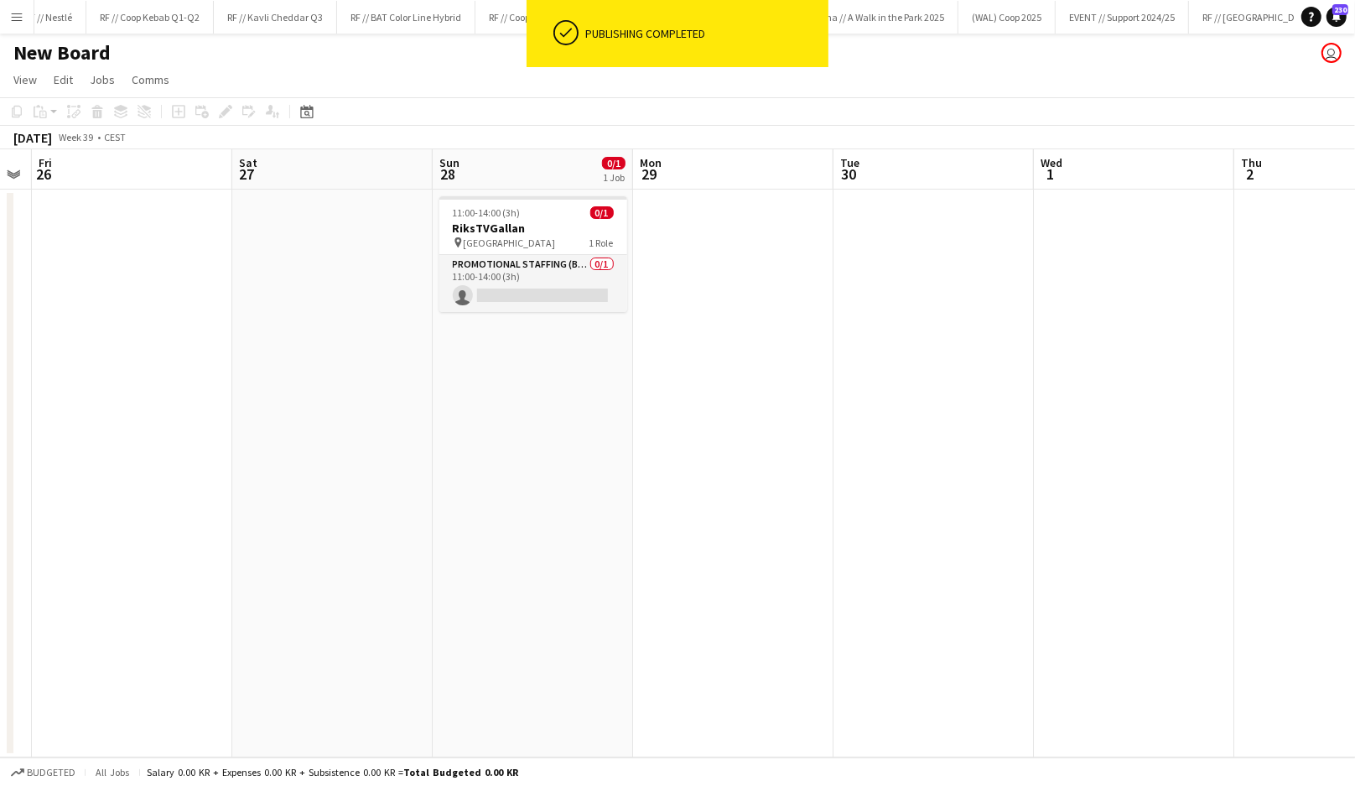
scroll to position [0, 355]
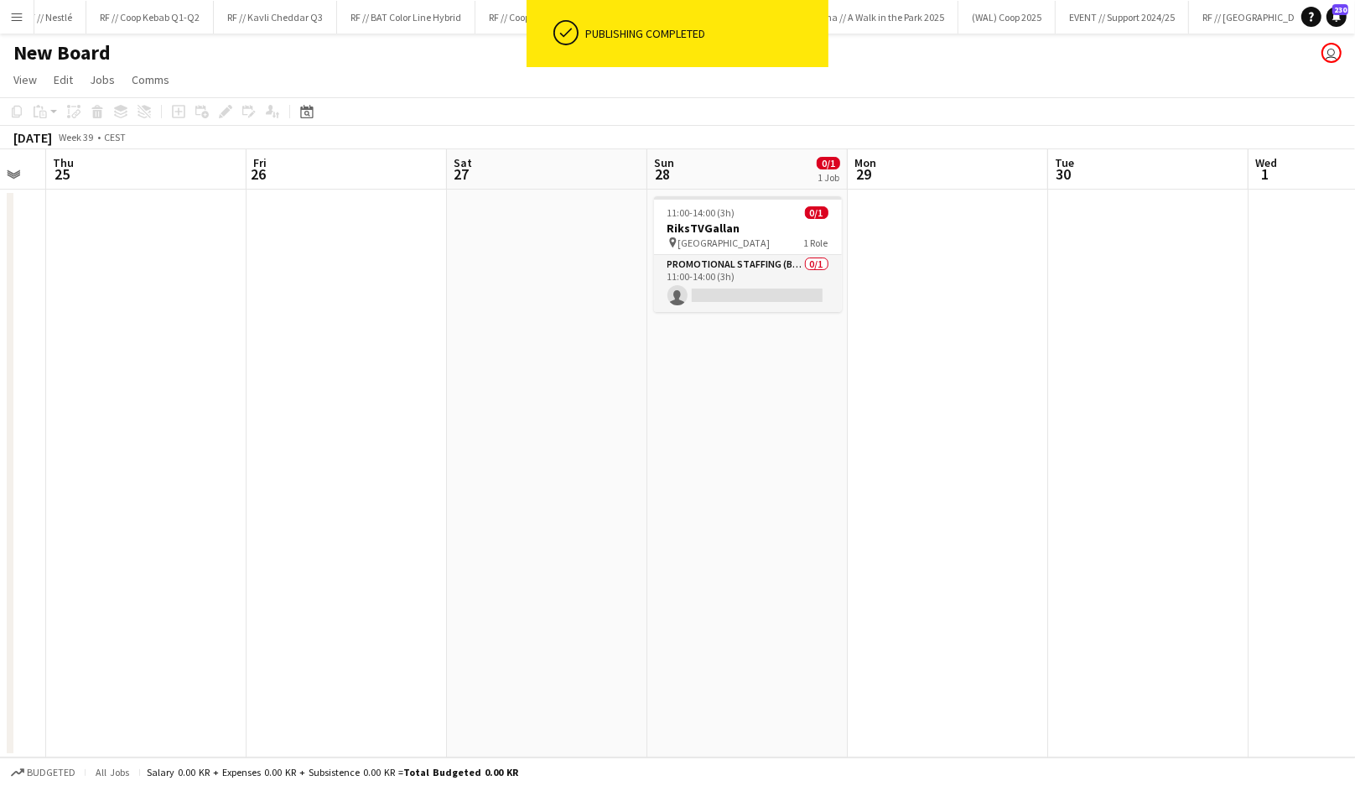
click at [697, 390] on app-date-cell "11:00-14:00 (3h) 0/1 RiksTVGallan pin Fredrikstad Quality Resort 1 Role Promoti…" at bounding box center [747, 474] width 200 height 568
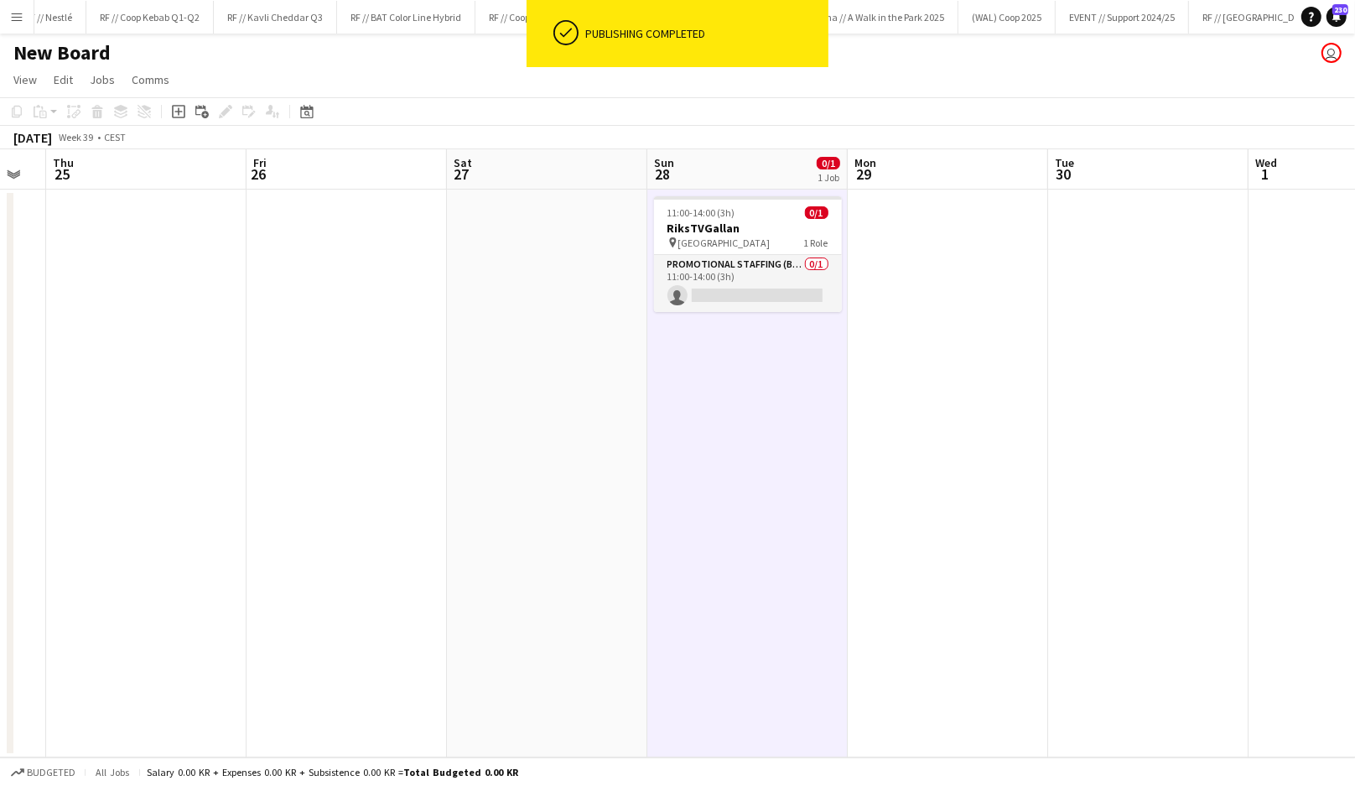
click at [697, 390] on app-date-cell "11:00-14:00 (3h) 0/1 RiksTVGallan pin Fredrikstad Quality Resort 1 Role Promoti…" at bounding box center [747, 474] width 200 height 568
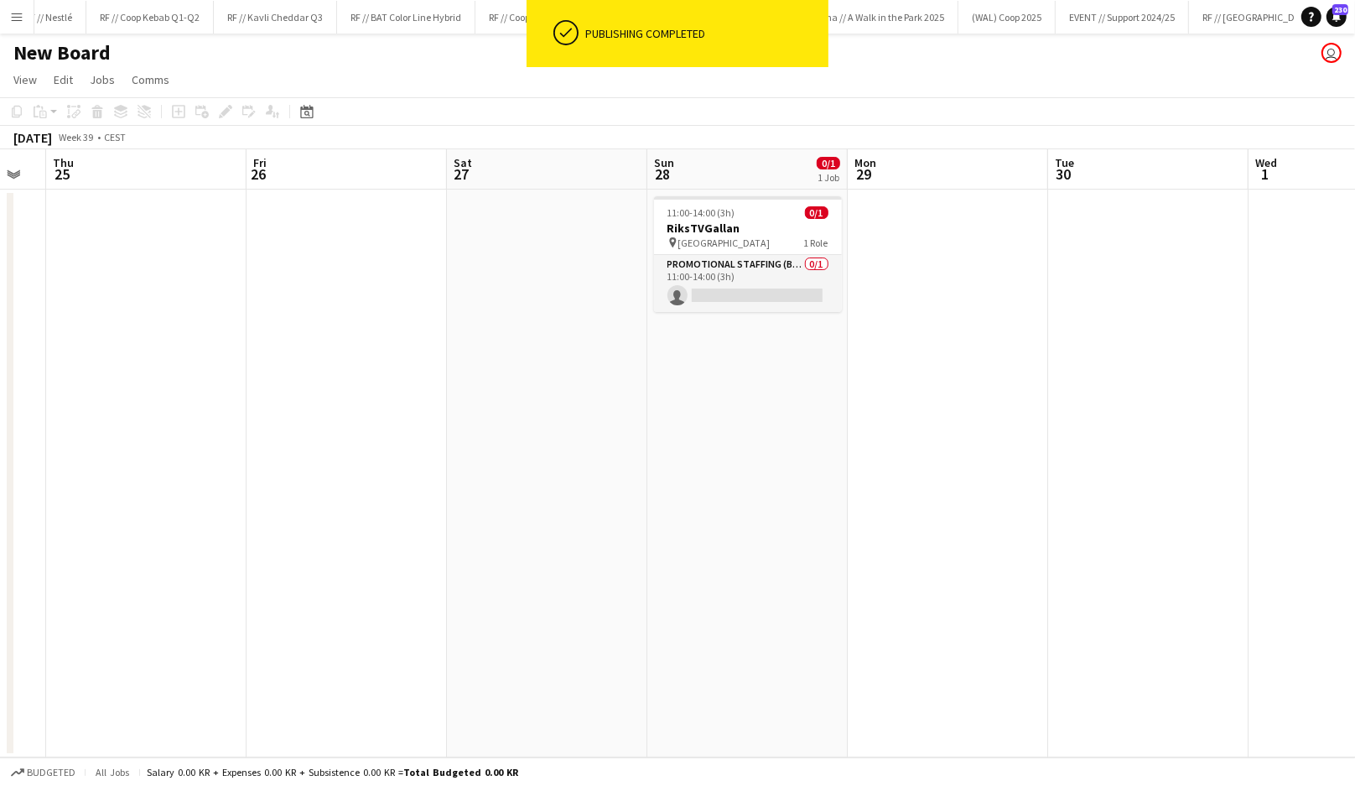
drag, startPoint x: 697, startPoint y: 390, endPoint x: 639, endPoint y: 365, distance: 63.1
click at [696, 390] on app-date-cell "11:00-14:00 (3h) 0/1 RiksTVGallan pin Fredrikstad Quality Resort 1 Role Promoti…" at bounding box center [747, 474] width 200 height 568
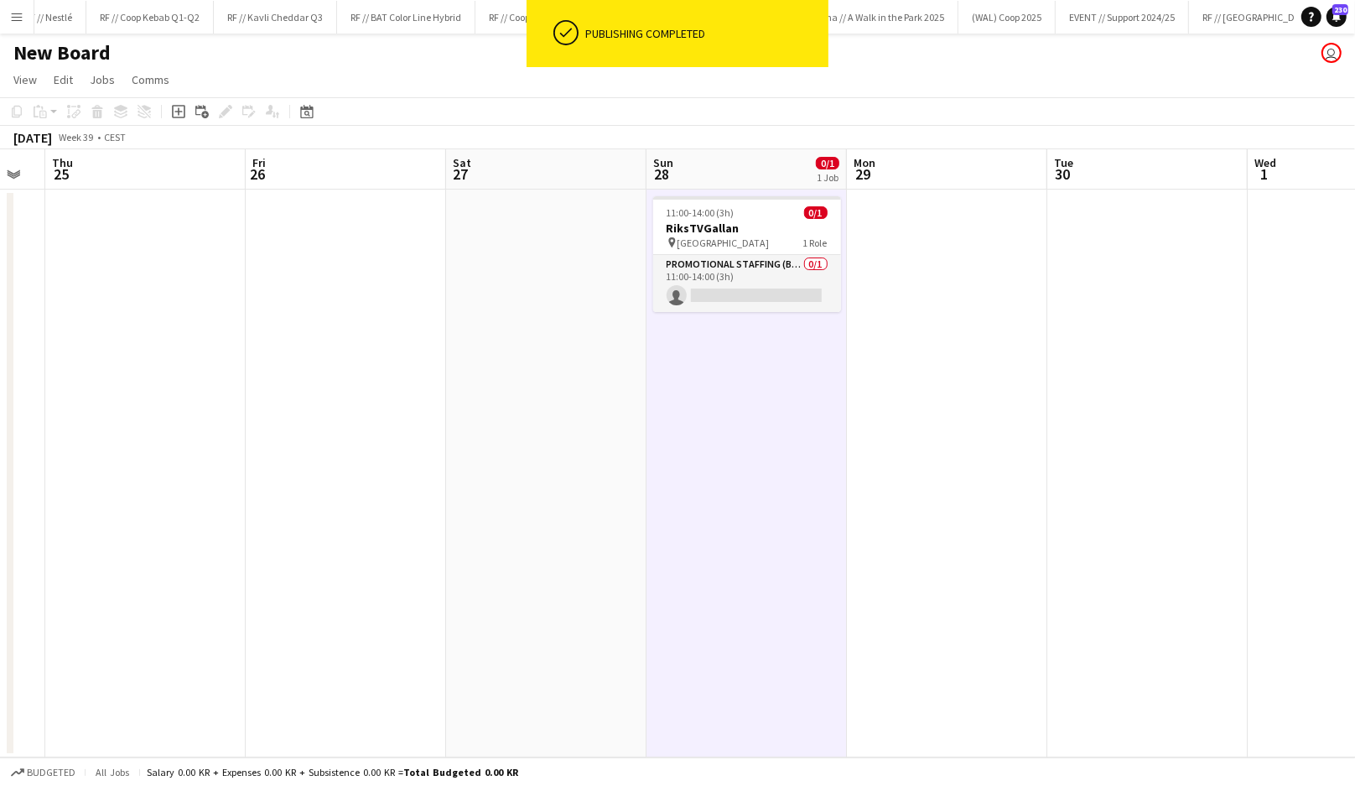
click at [734, 392] on app-date-cell "11:00-14:00 (3h) 0/1 RiksTVGallan pin Fredrikstad Quality Resort 1 Role Promoti…" at bounding box center [747, 474] width 200 height 568
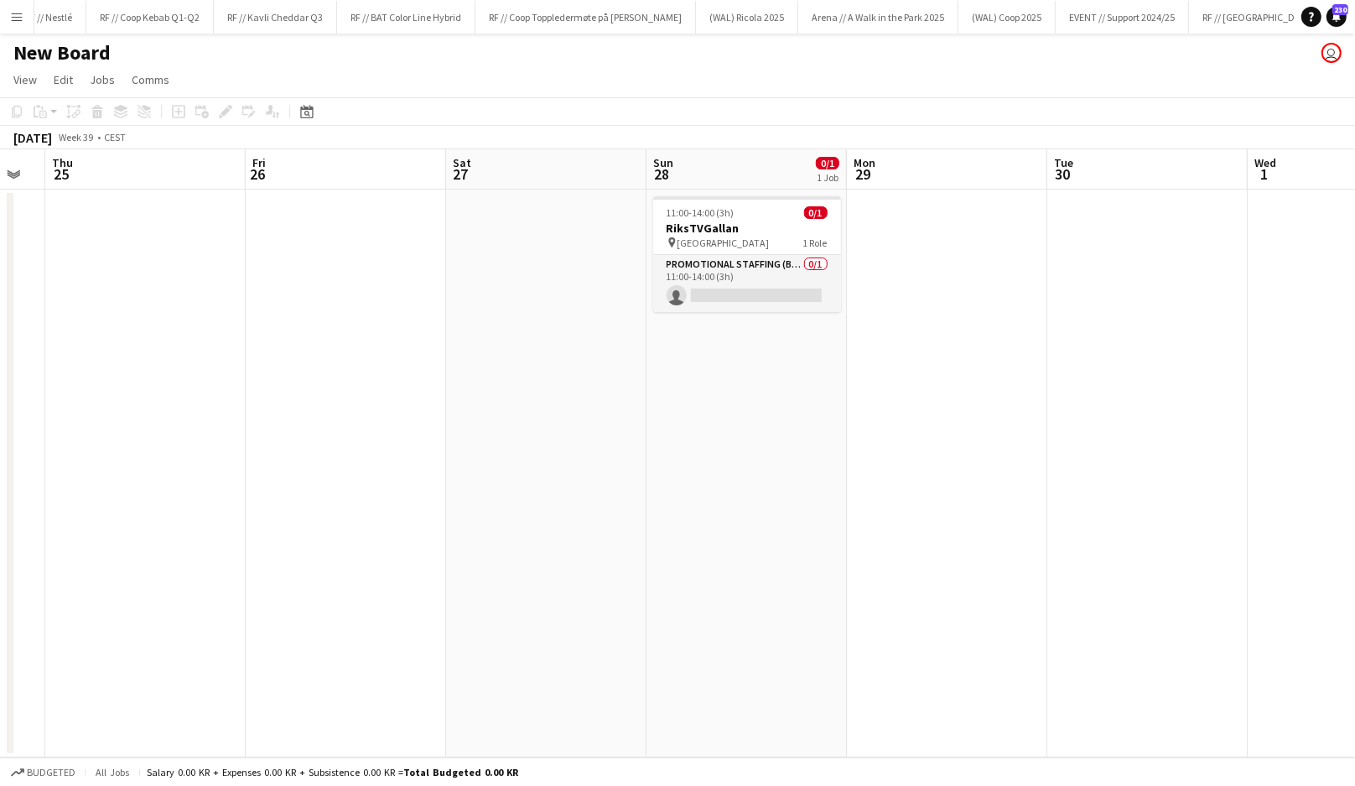
click at [56, 52] on h1 "New Board" at bounding box center [61, 52] width 97 height 25
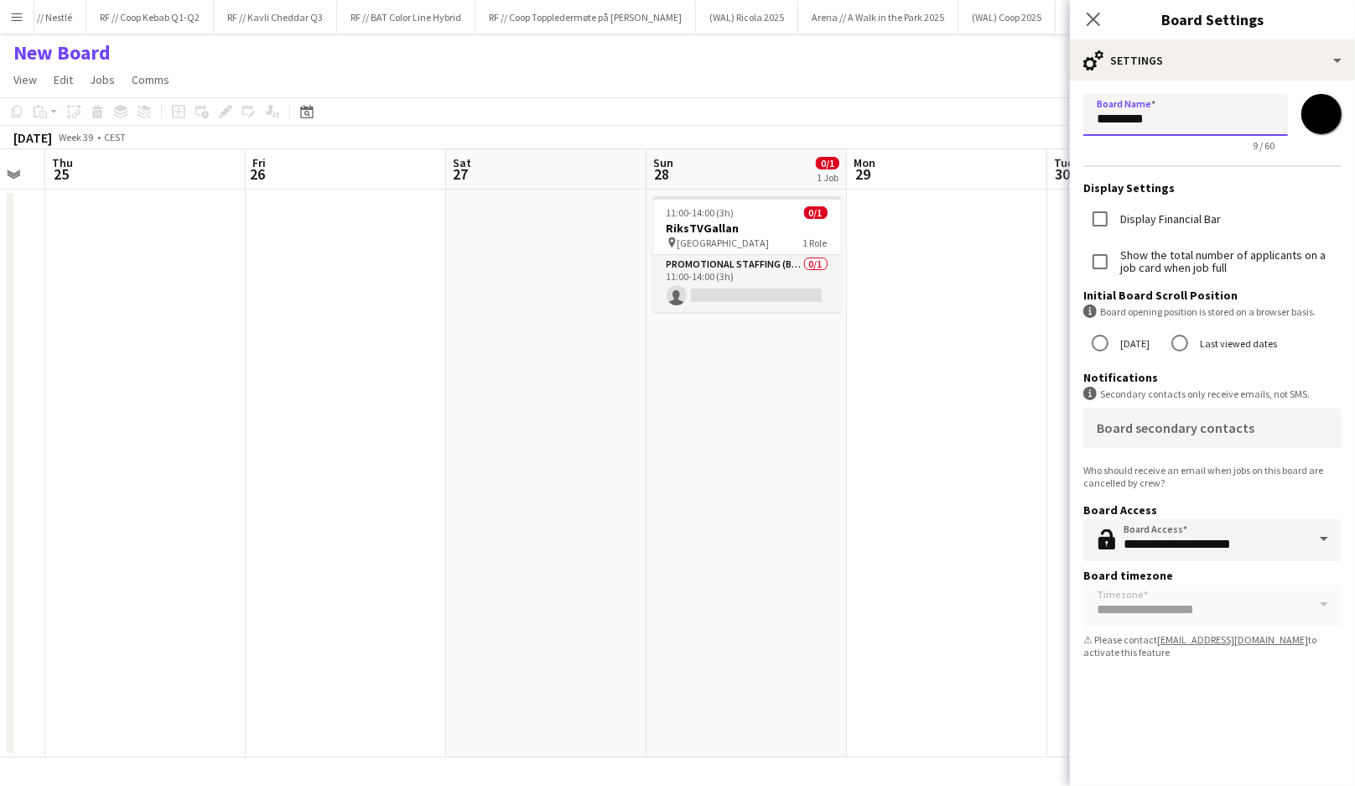
drag, startPoint x: 1181, startPoint y: 127, endPoint x: 984, endPoint y: 122, distance: 197.2
click at [984, 122] on body "Menu Boards Boards Boards All jobs Status Workforce Workforce My Workforce Recr…" at bounding box center [677, 393] width 1355 height 786
type input "**********"
click at [1315, 107] on input "*******" at bounding box center [1321, 114] width 60 height 60
type input "*******"
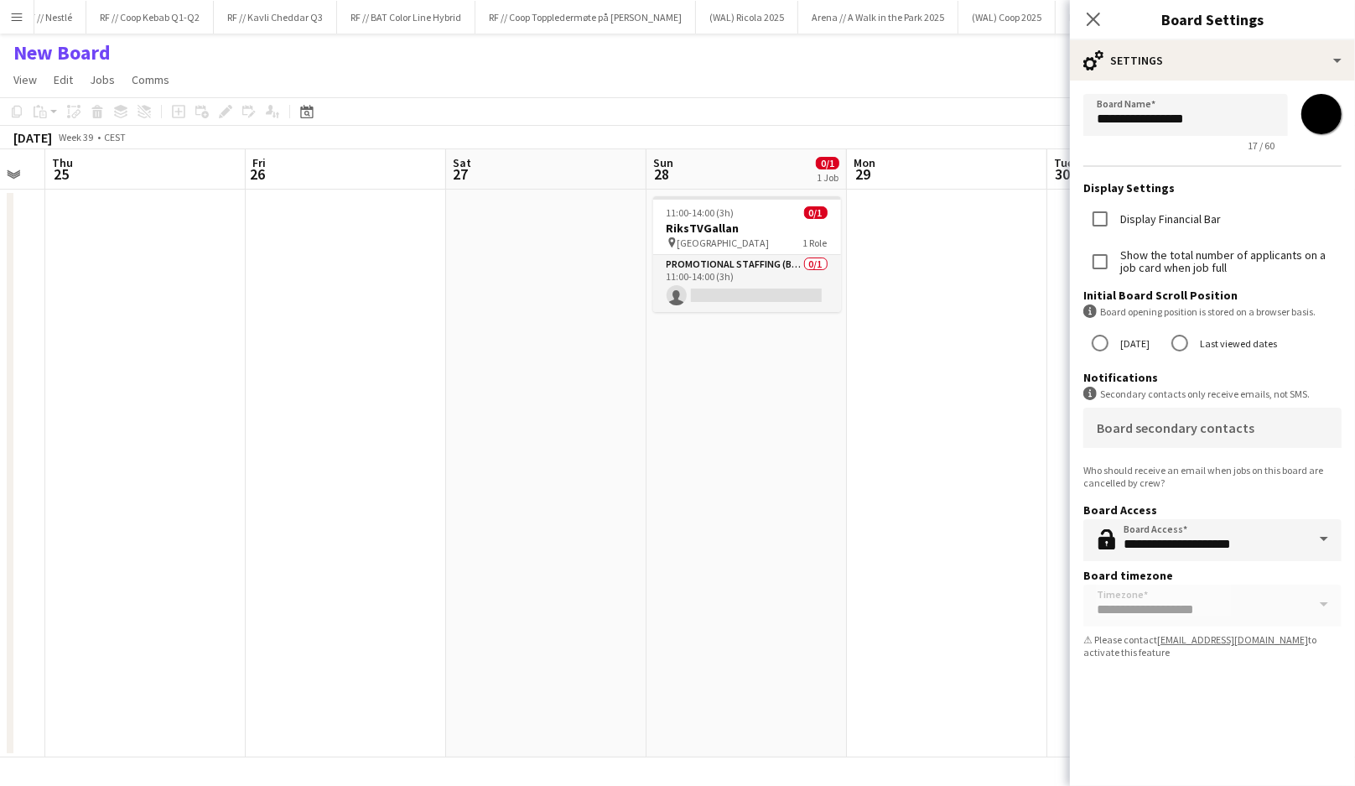
click at [984, 346] on app-date-cell at bounding box center [947, 474] width 200 height 568
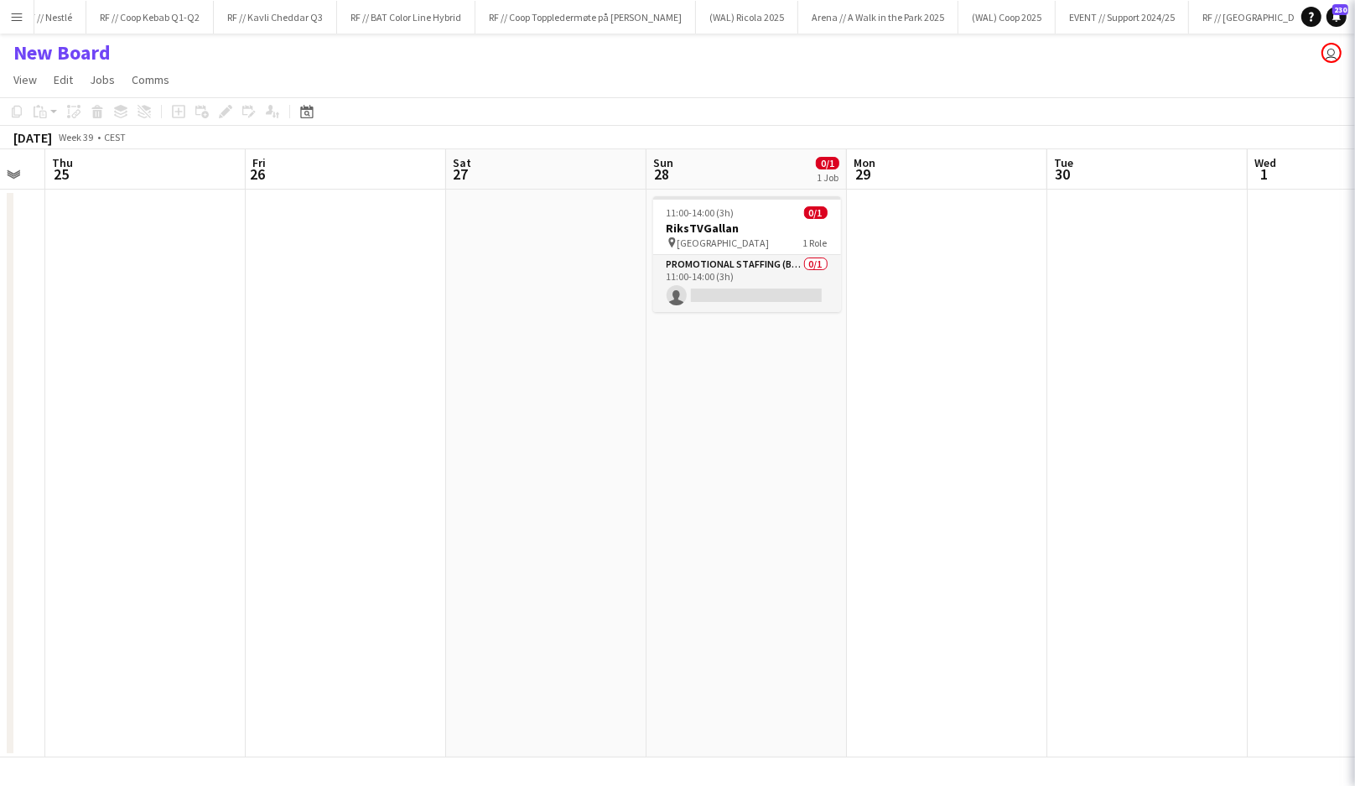
scroll to position [0, 1801]
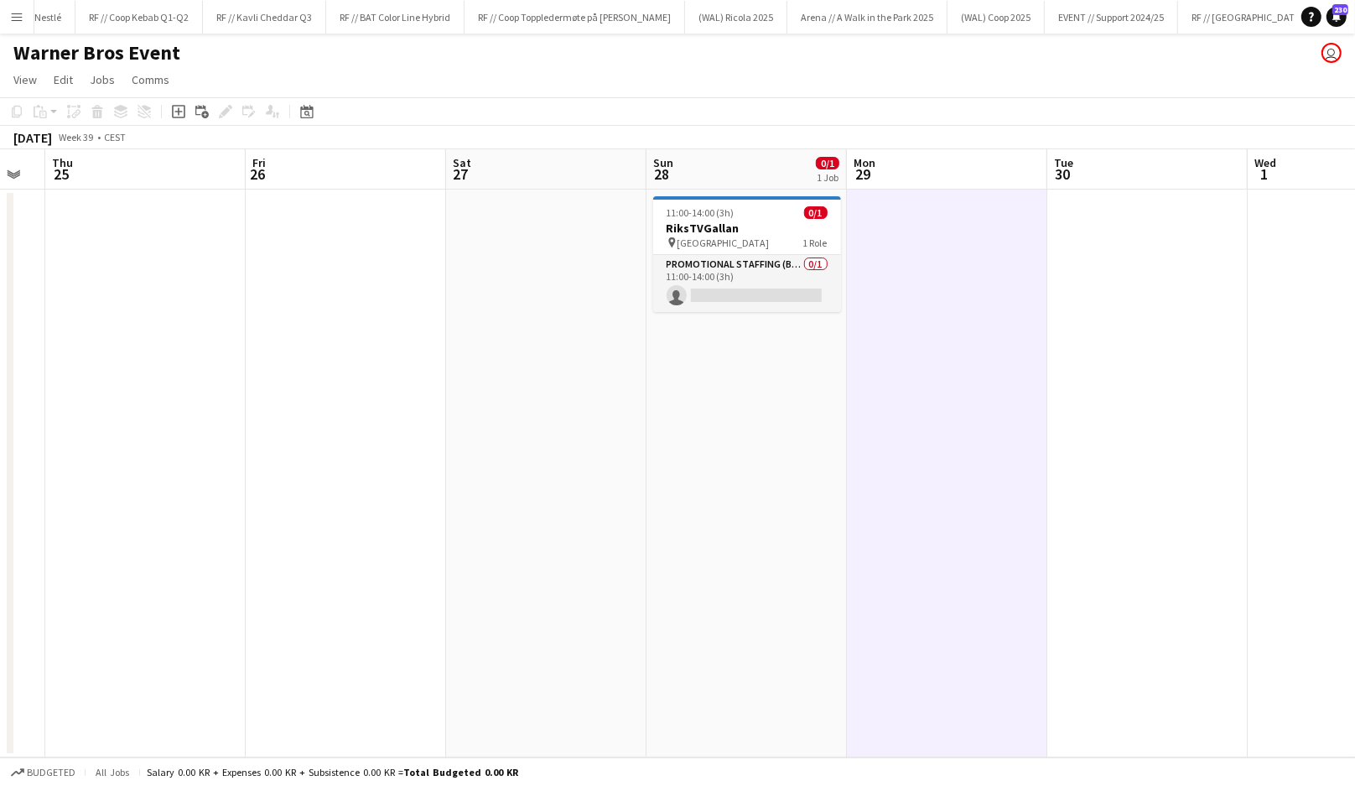
click at [959, 420] on app-date-cell at bounding box center [947, 474] width 200 height 568
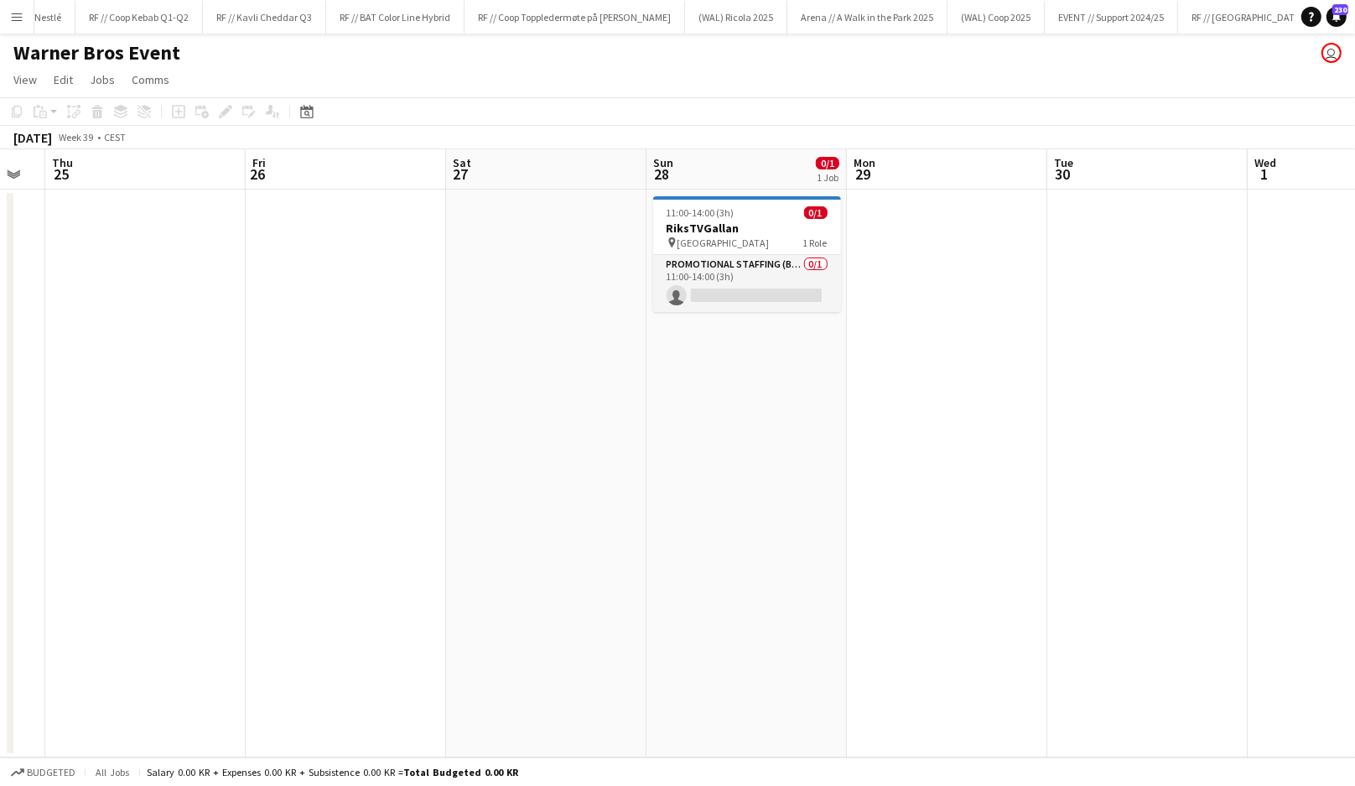
click at [734, 382] on app-date-cell "11:00-14:00 (3h) 0/1 RiksTVGallan pin Fredrikstad Quality Resort 1 Role Promoti…" at bounding box center [747, 474] width 200 height 568
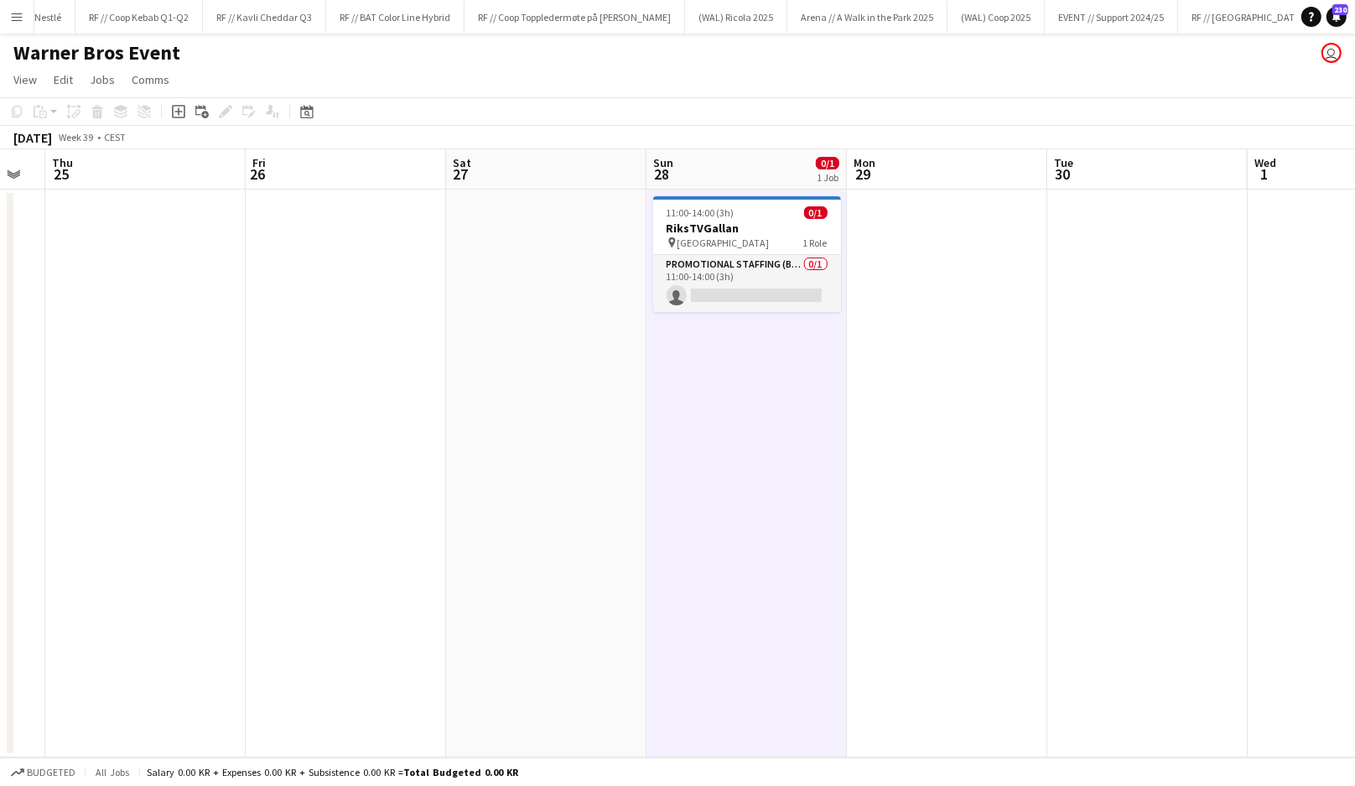
click at [729, 373] on app-date-cell "11:00-14:00 (3h) 0/1 RiksTVGallan pin Fredrikstad Quality Resort 1 Role Promoti…" at bounding box center [747, 474] width 200 height 568
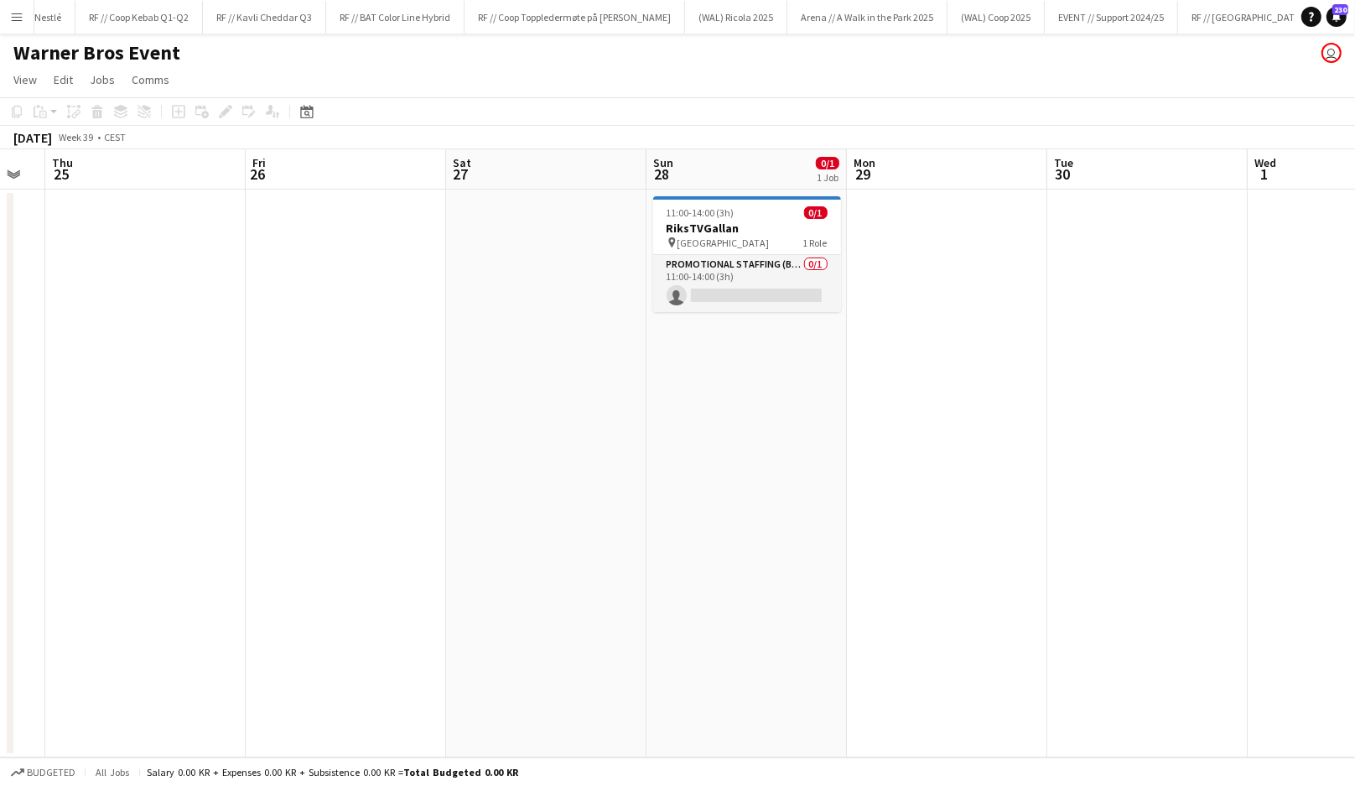
click at [751, 384] on app-date-cell "11:00-14:00 (3h) 0/1 RiksTVGallan pin Fredrikstad Quality Resort 1 Role Promoti…" at bounding box center [747, 474] width 200 height 568
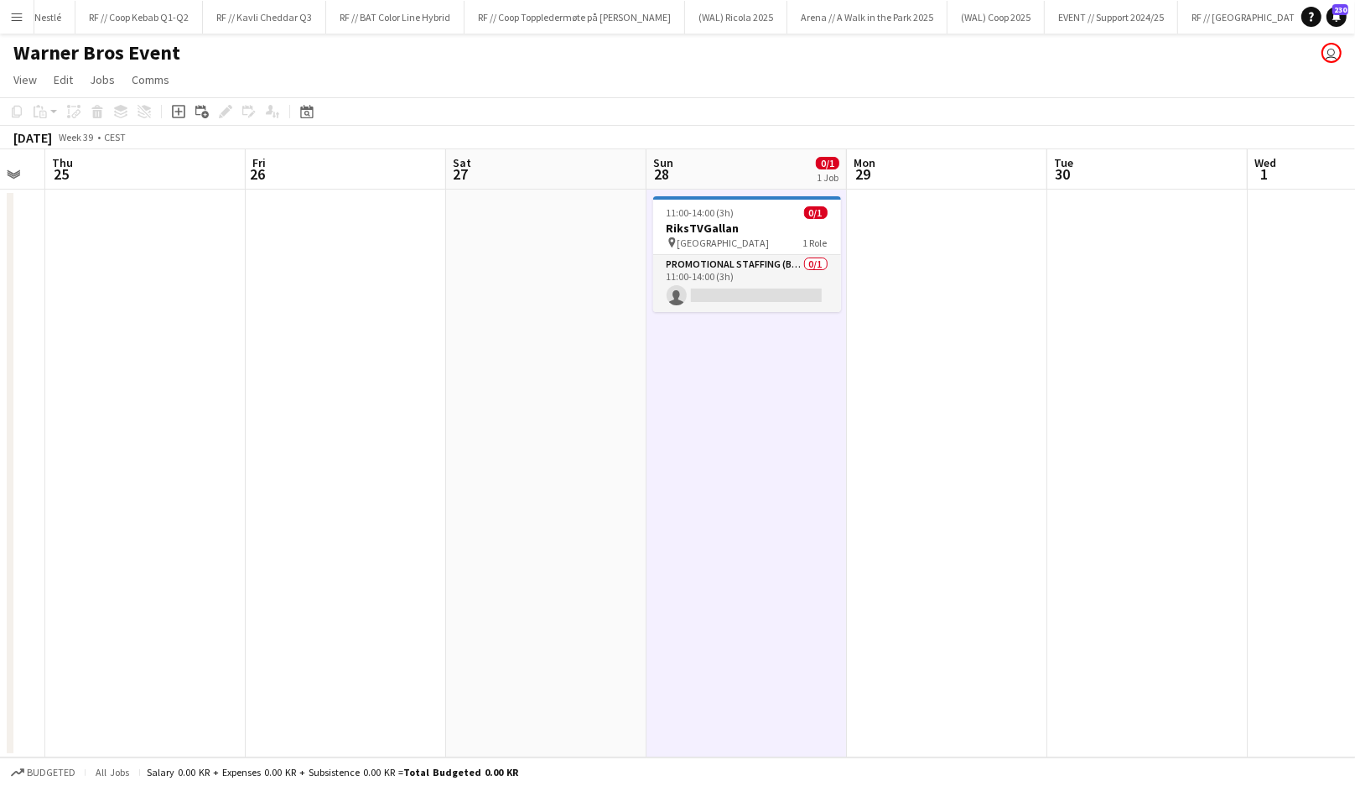
click at [751, 384] on app-date-cell "11:00-14:00 (3h) 0/1 RiksTVGallan pin Fredrikstad Quality Resort 1 Role Promoti…" at bounding box center [747, 474] width 200 height 568
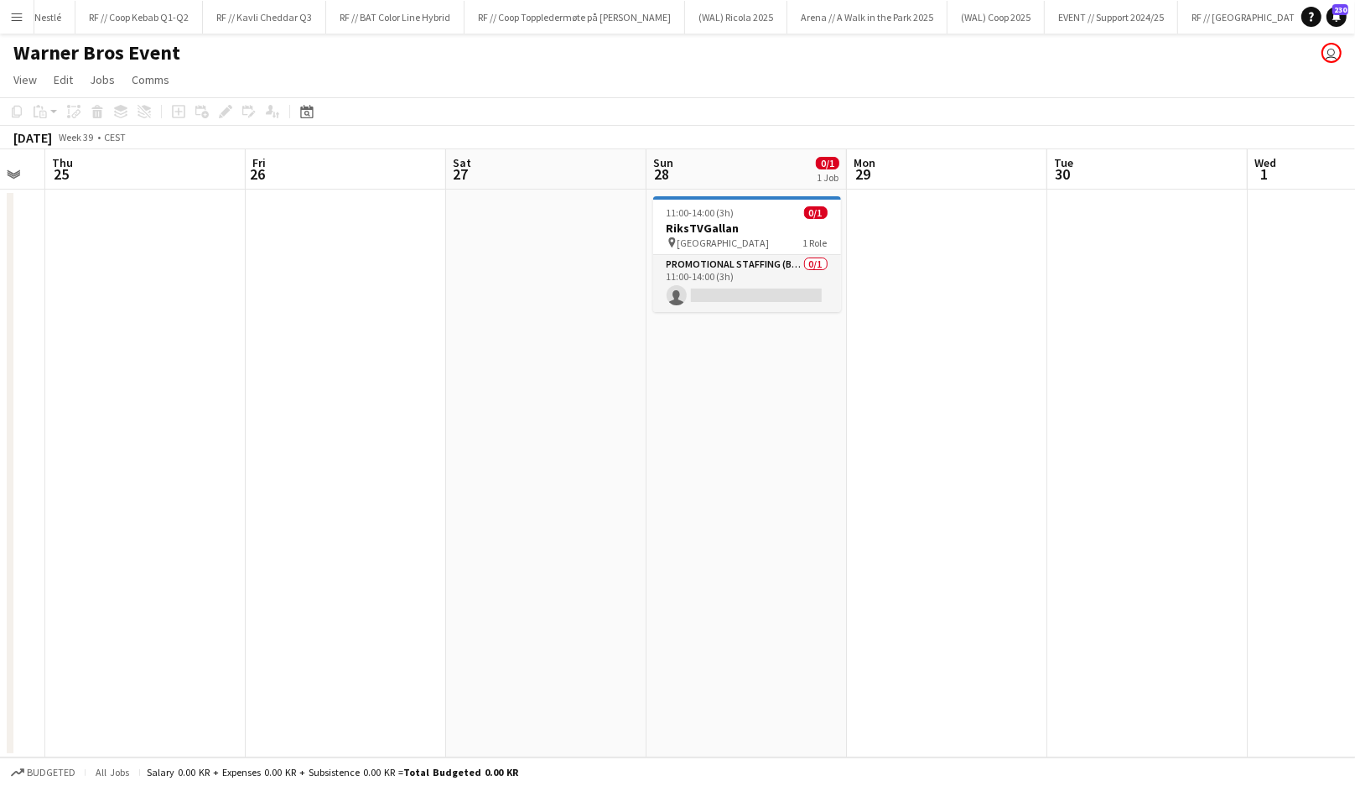
click at [718, 408] on app-date-cell "11:00-14:00 (3h) 0/1 RiksTVGallan pin Fredrikstad Quality Resort 1 Role Promoti…" at bounding box center [747, 474] width 200 height 568
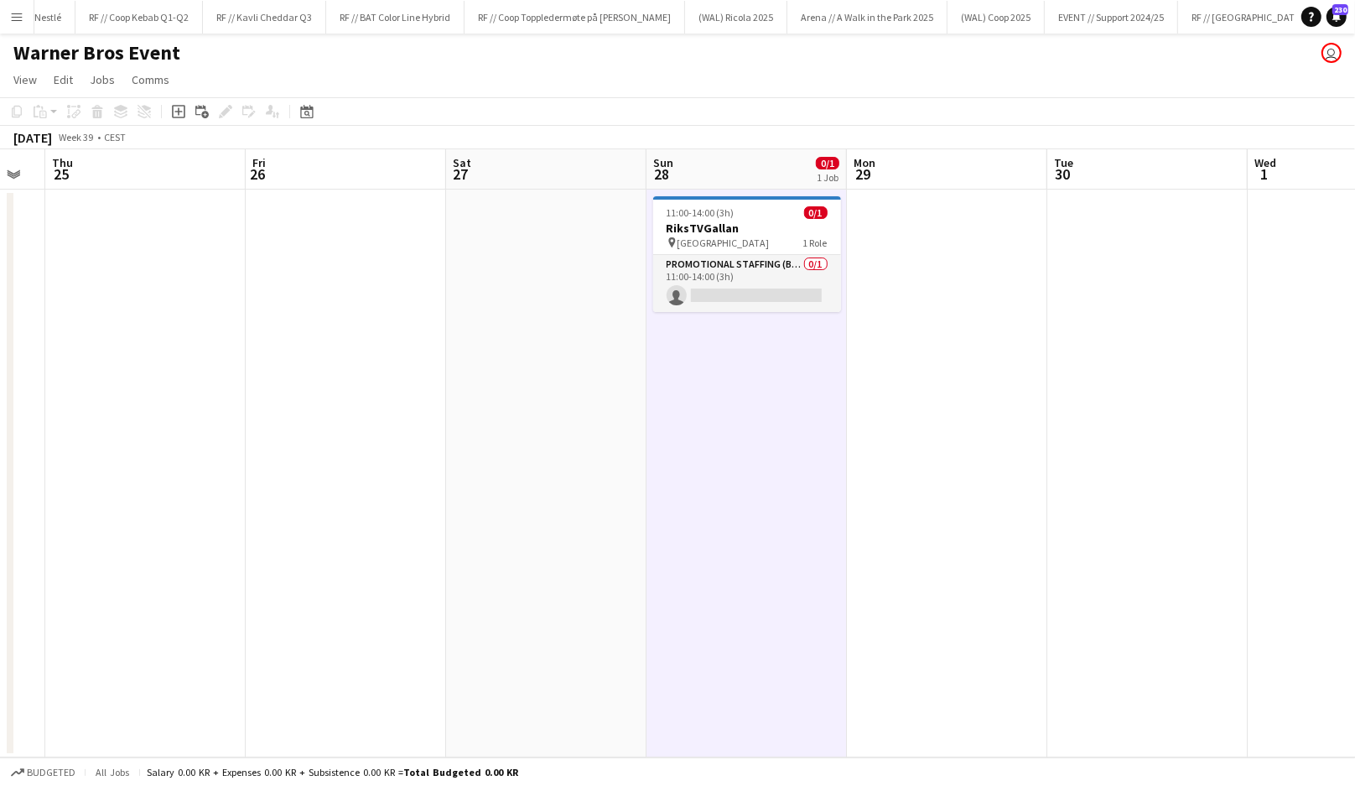
click at [718, 408] on app-date-cell "11:00-14:00 (3h) 0/1 RiksTVGallan pin Fredrikstad Quality Resort 1 Role Promoti…" at bounding box center [747, 474] width 200 height 568
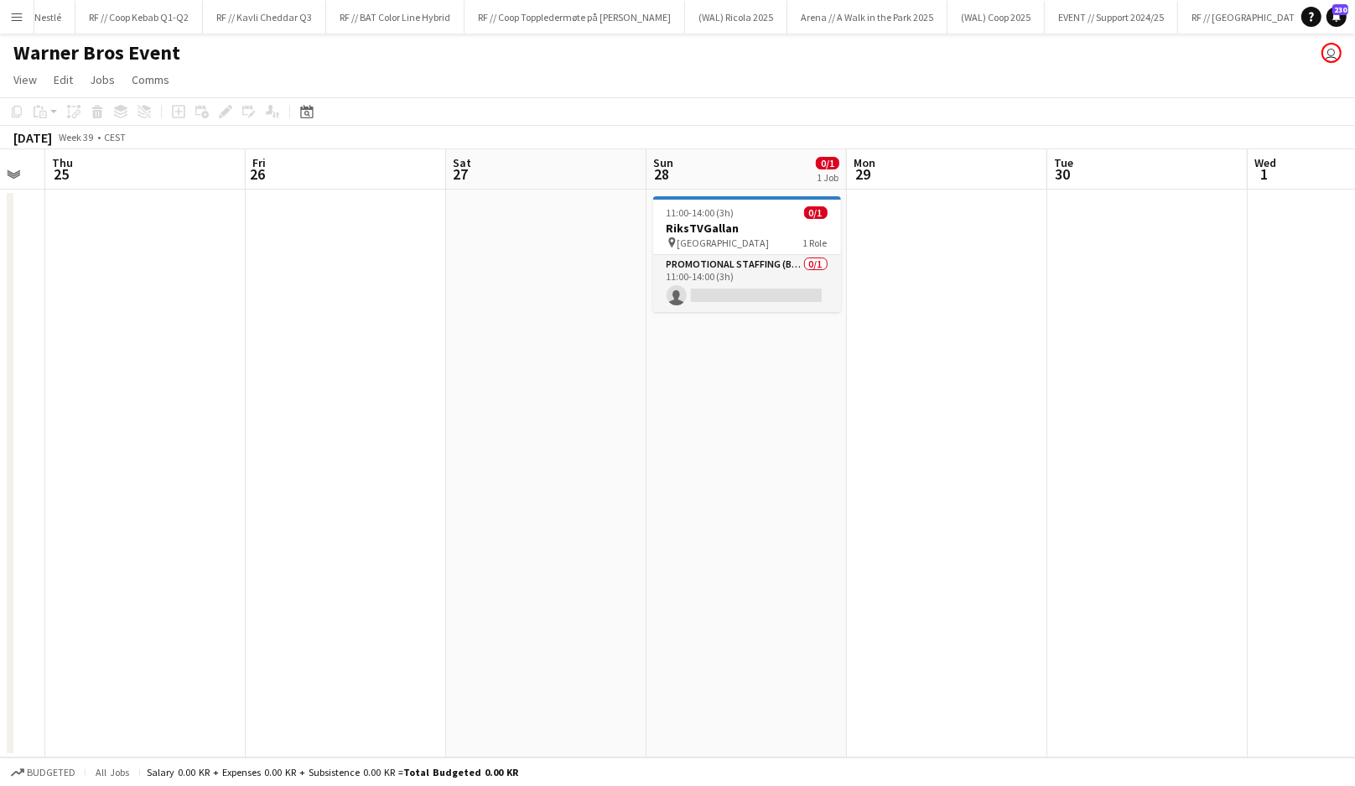
click at [734, 392] on app-date-cell "11:00-14:00 (3h) 0/1 RiksTVGallan pin Fredrikstad Quality Resort 1 Role Promoti…" at bounding box center [747, 474] width 200 height 568
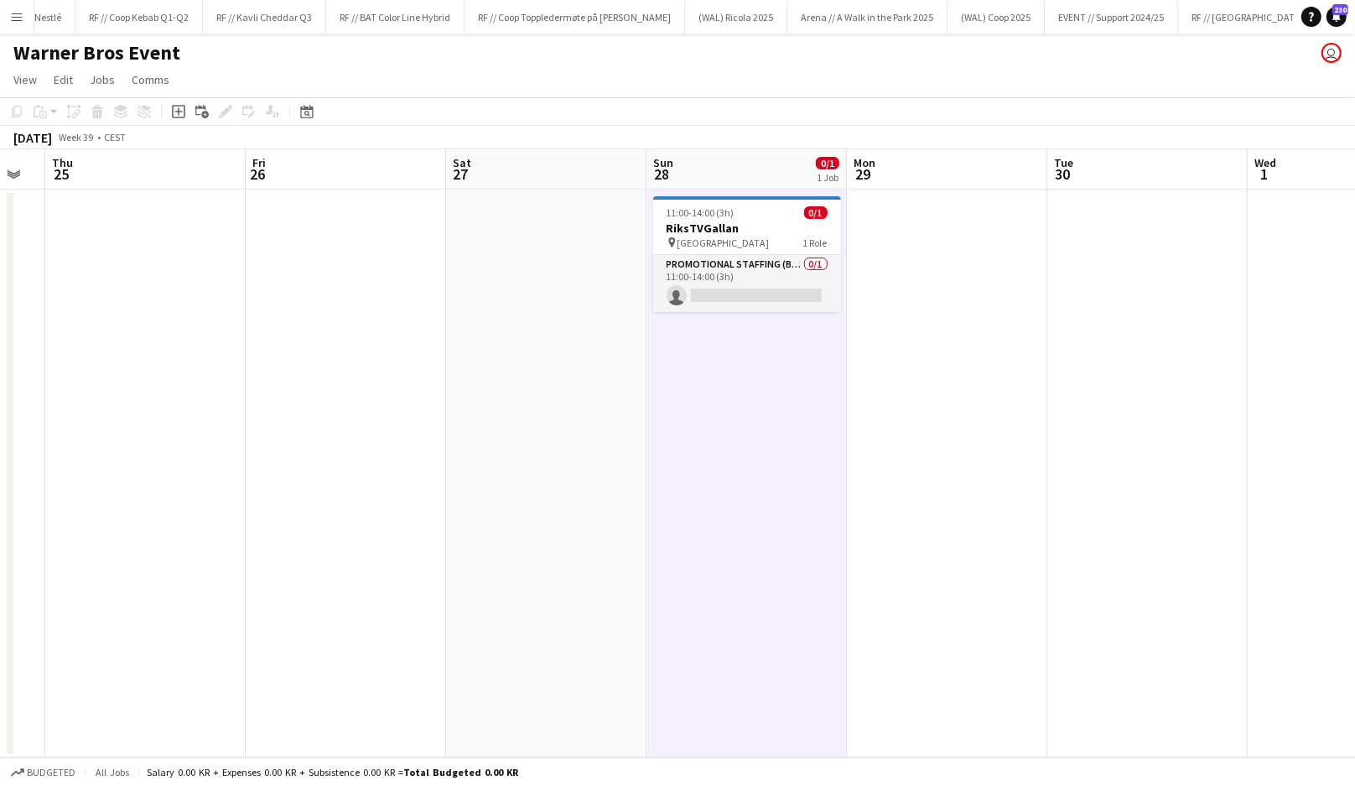
click at [734, 394] on app-date-cell "11:00-14:00 (3h) 0/1 RiksTVGallan pin Fredrikstad Quality Resort 1 Role Promoti…" at bounding box center [747, 474] width 200 height 568
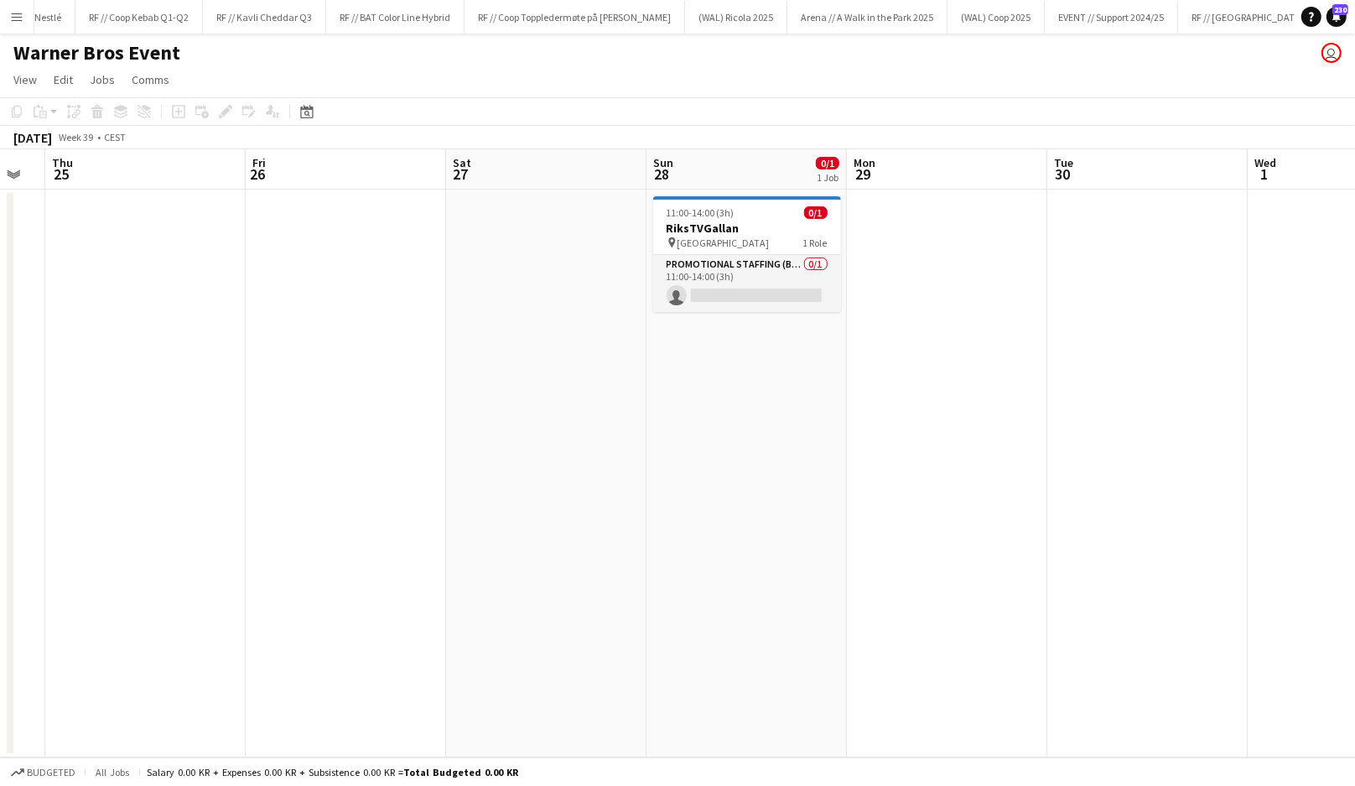
click at [138, 54] on h1 "Warner Bros Event" at bounding box center [96, 52] width 167 height 25
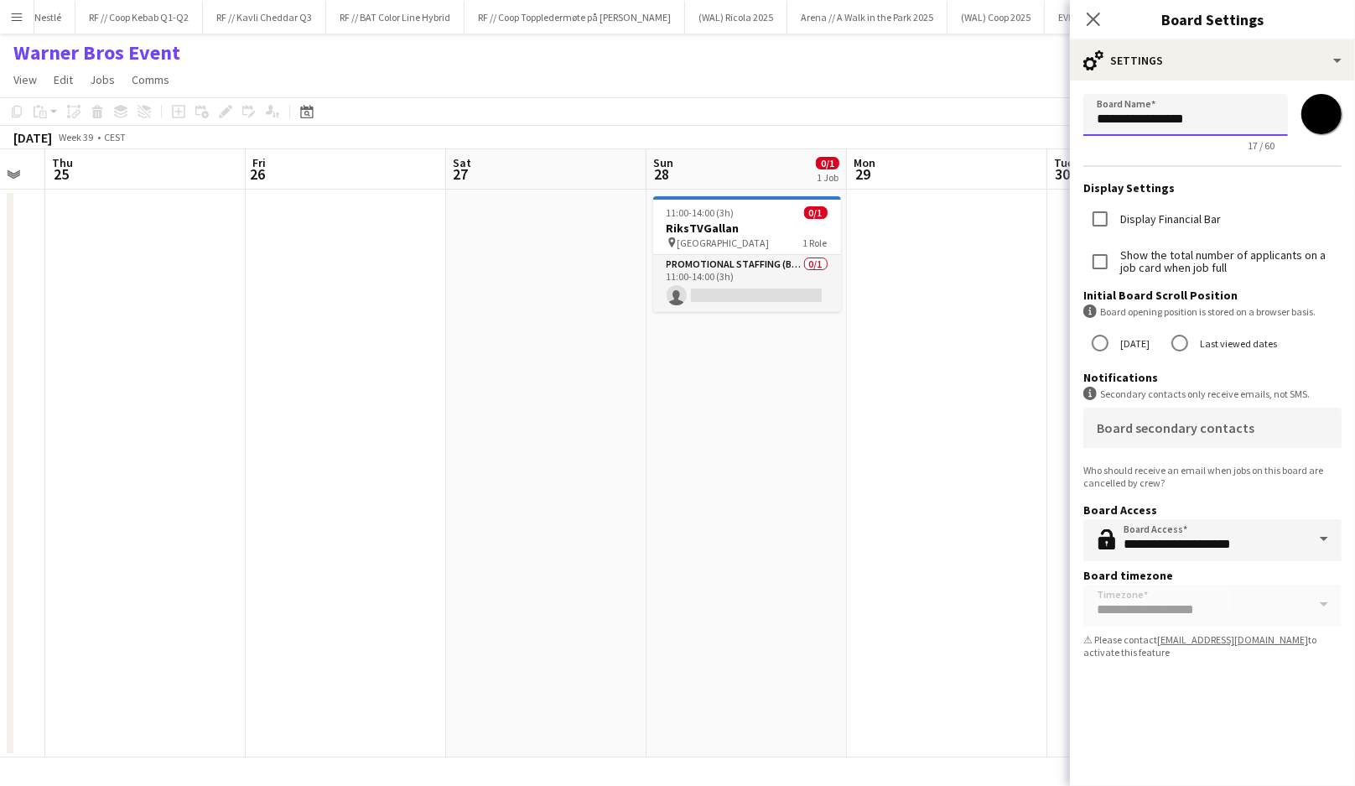
click at [1099, 115] on input "**********" at bounding box center [1186, 115] width 205 height 42
click at [1234, 110] on input "**********" at bounding box center [1186, 115] width 205 height 42
click at [1233, 119] on input "**********" at bounding box center [1186, 115] width 205 height 42
type input "**********"
click at [897, 451] on app-date-cell at bounding box center [947, 474] width 200 height 568
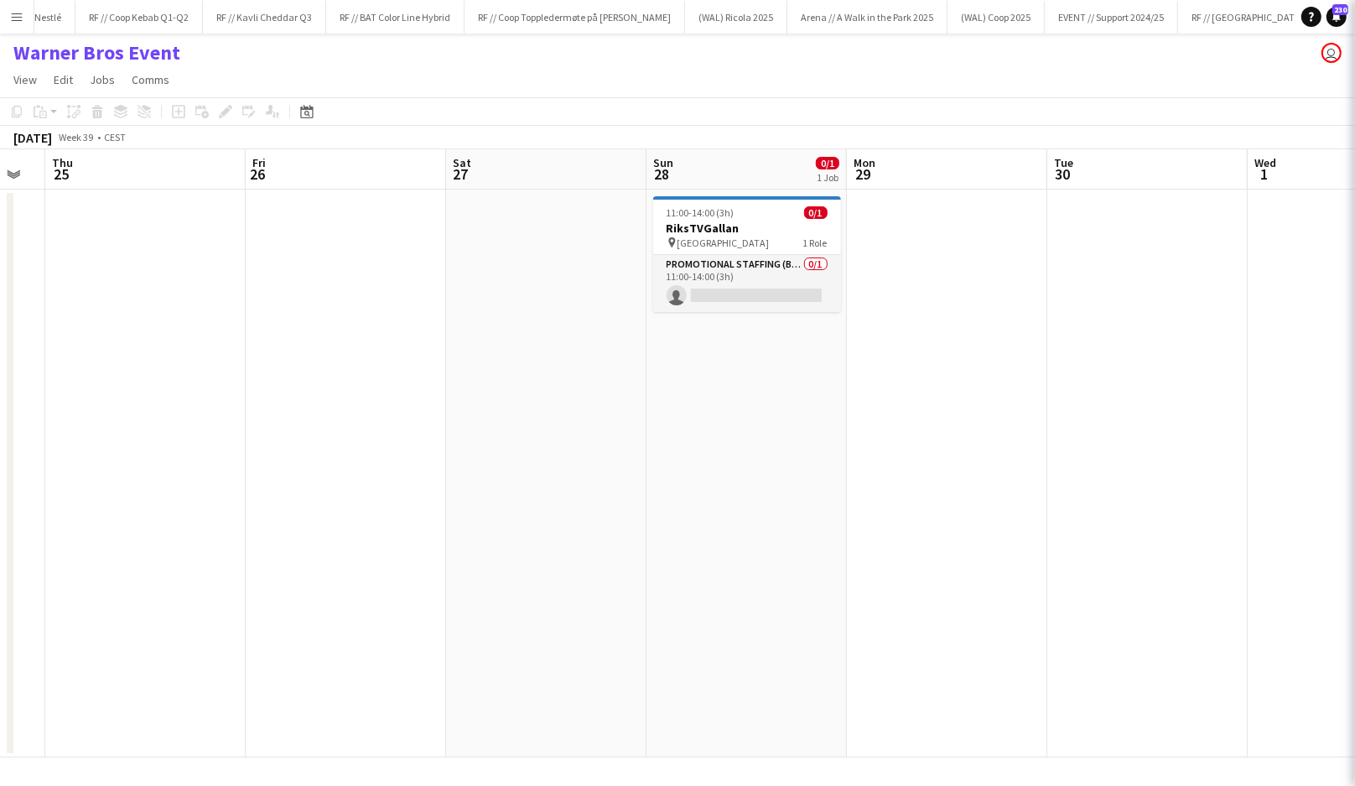
scroll to position [0, 1824]
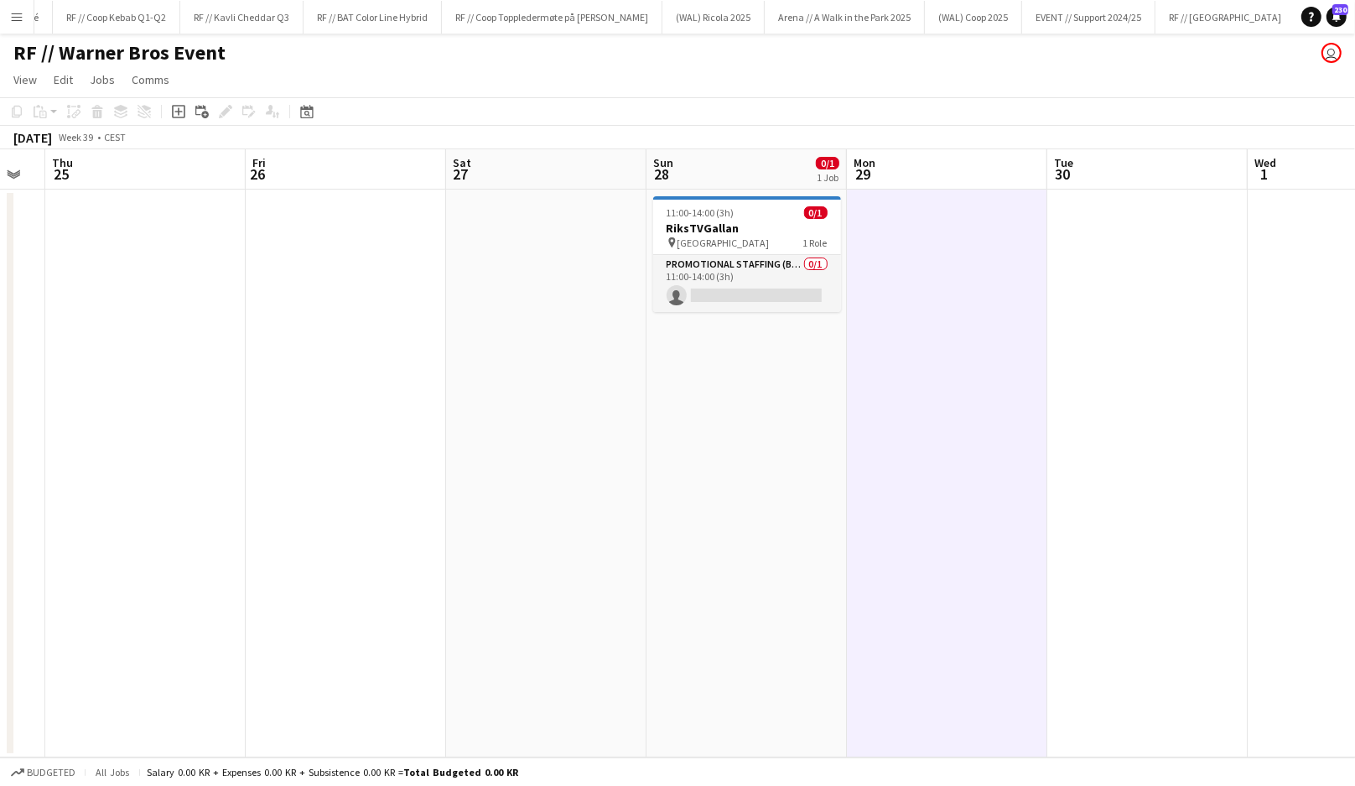
click at [882, 400] on app-date-cell at bounding box center [947, 474] width 200 height 568
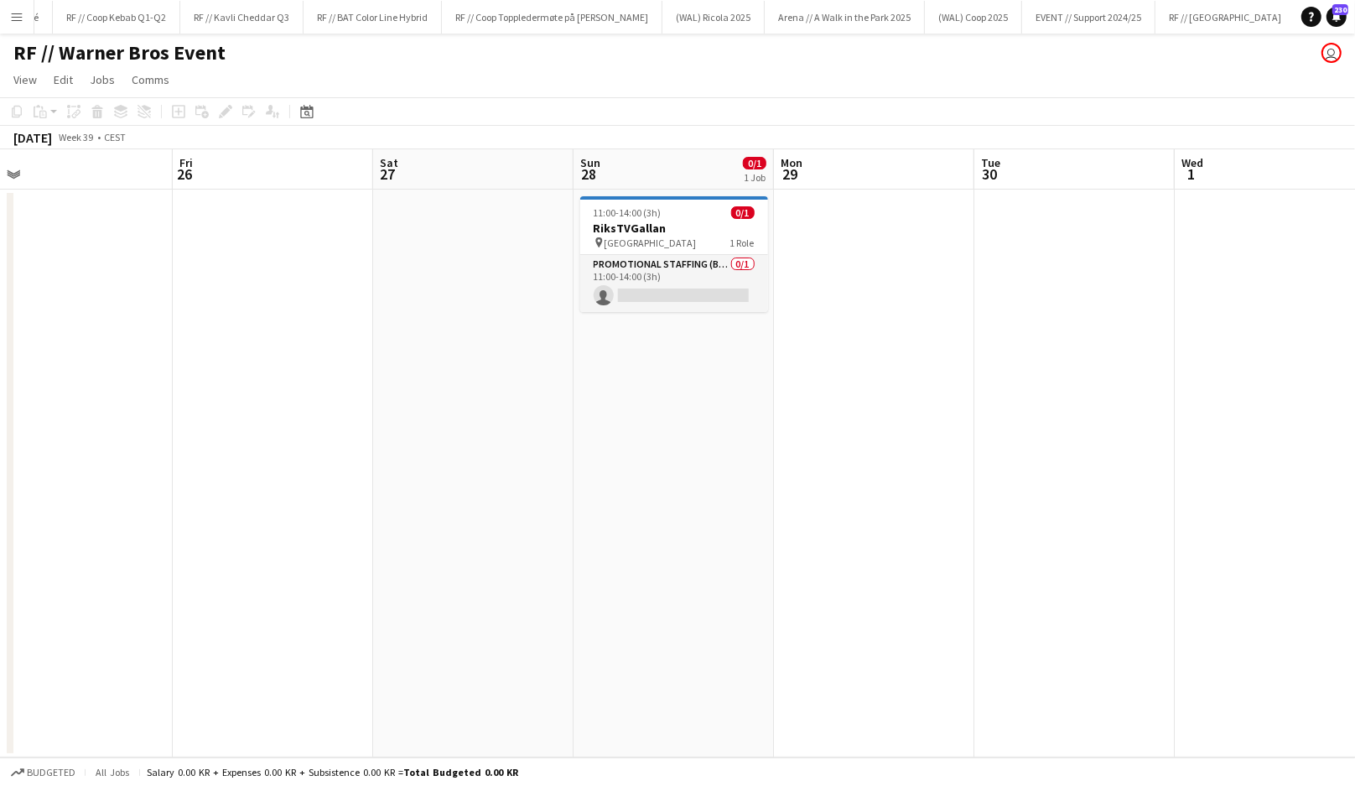
scroll to position [0, 642]
click at [901, 417] on app-date-cell at bounding box center [861, 474] width 200 height 568
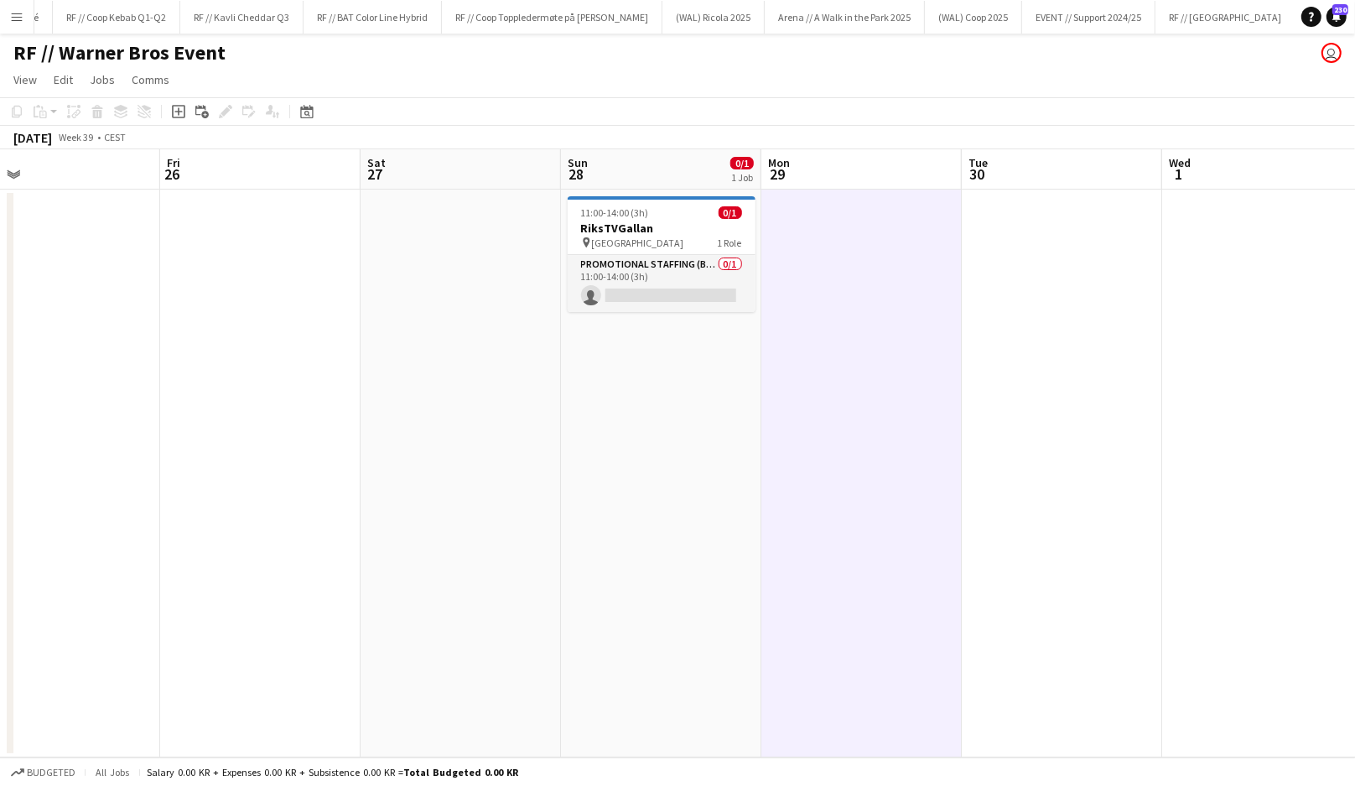
click at [901, 417] on app-date-cell at bounding box center [861, 474] width 200 height 568
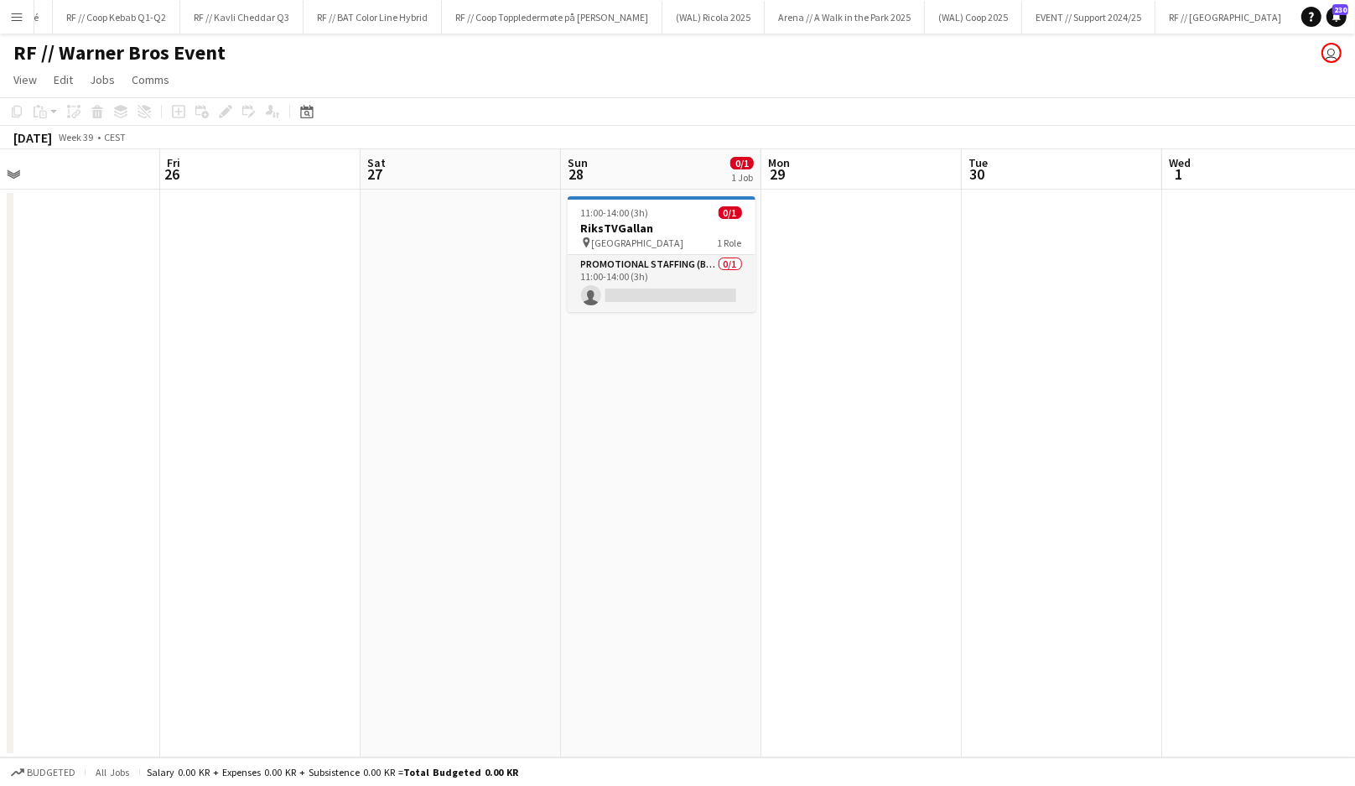
click at [805, 422] on app-date-cell at bounding box center [861, 474] width 200 height 568
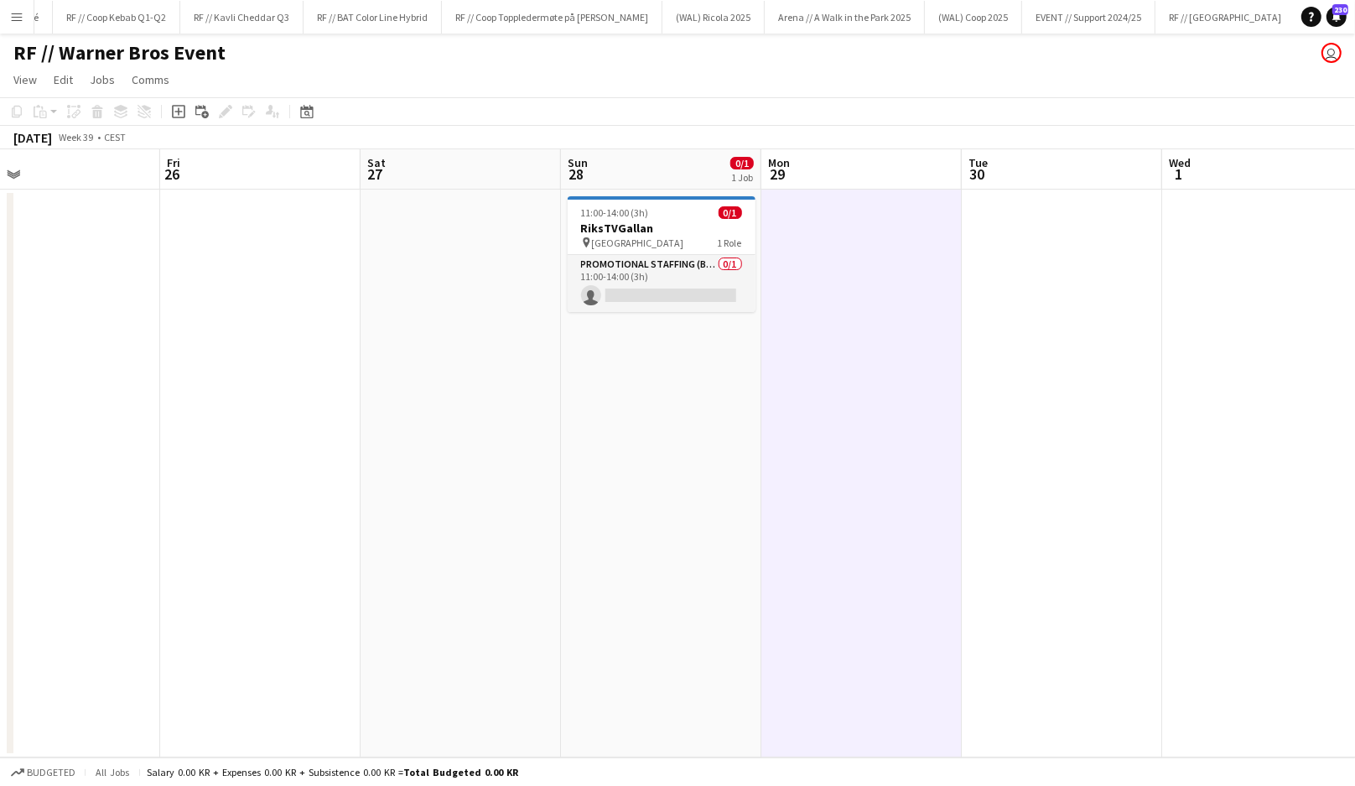
click at [773, 374] on app-date-cell at bounding box center [861, 474] width 200 height 568
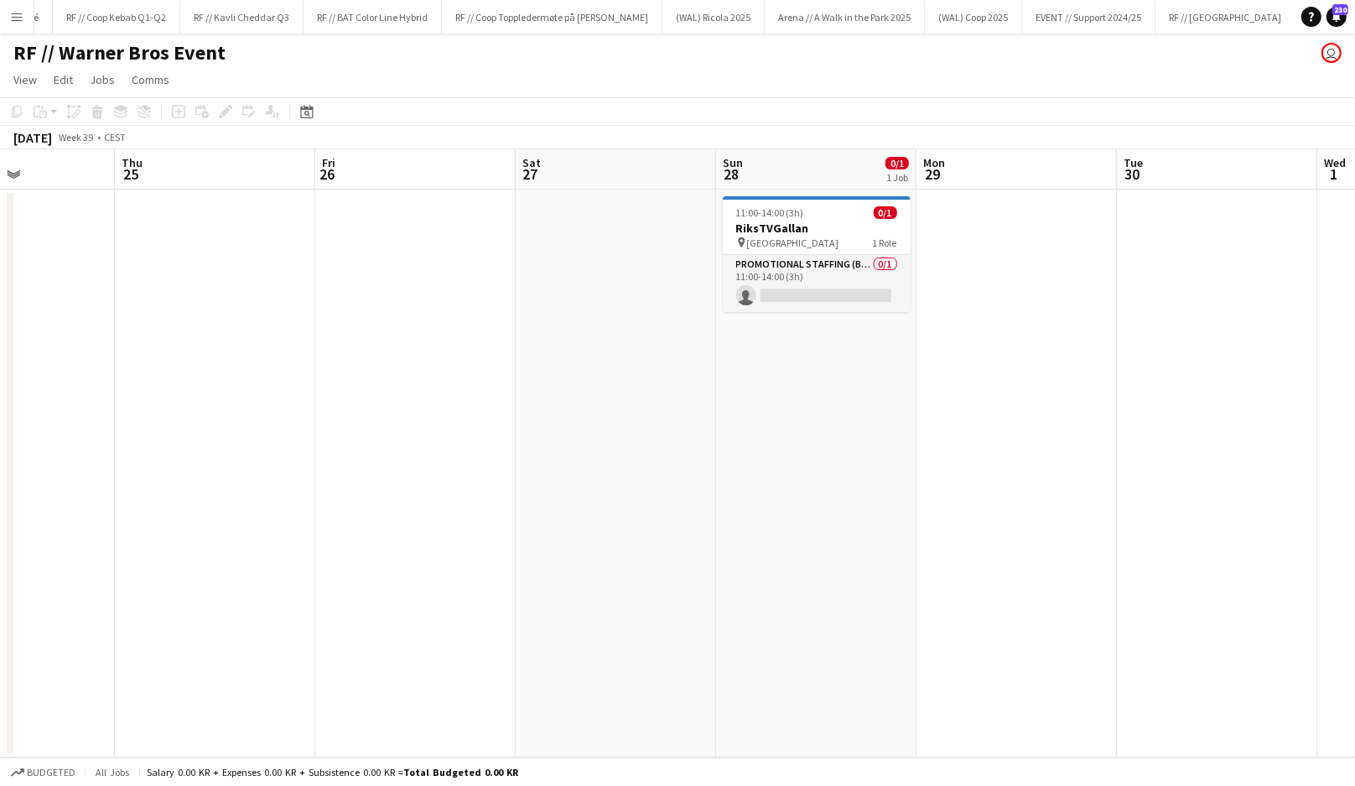
scroll to position [0, 686]
click at [794, 446] on app-date-cell "11:00-14:00 (3h) 0/1 RiksTVGallan pin Fredrikstad Quality Resort 1 Role Promoti…" at bounding box center [817, 474] width 200 height 568
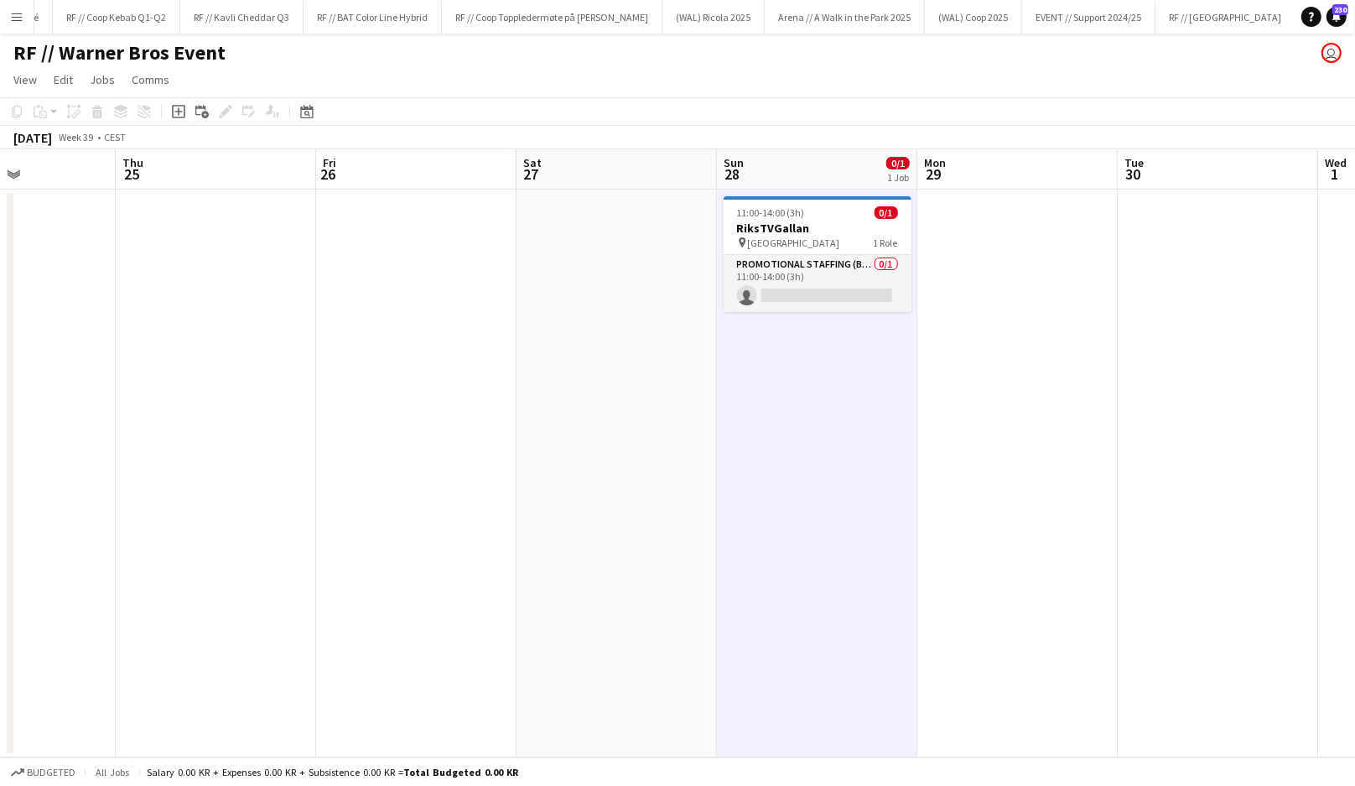
click at [787, 423] on app-date-cell "11:00-14:00 (3h) 0/1 RiksTVGallan pin Fredrikstad Quality Resort 1 Role Promoti…" at bounding box center [817, 474] width 200 height 568
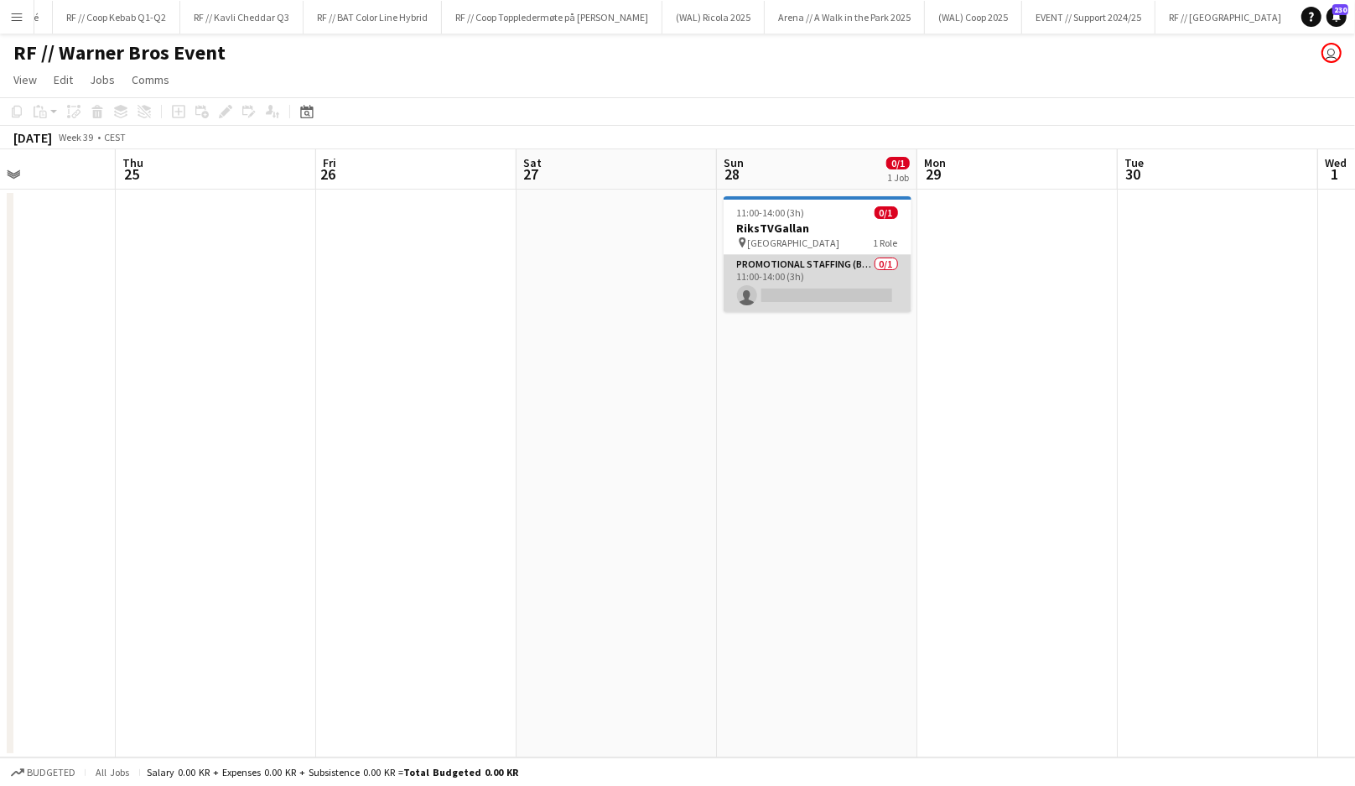
click at [813, 287] on app-card-role "Promotional Staffing (Brand Ambassadors) 0/1 11:00-14:00 (3h) single-neutral-ac…" at bounding box center [818, 283] width 188 height 57
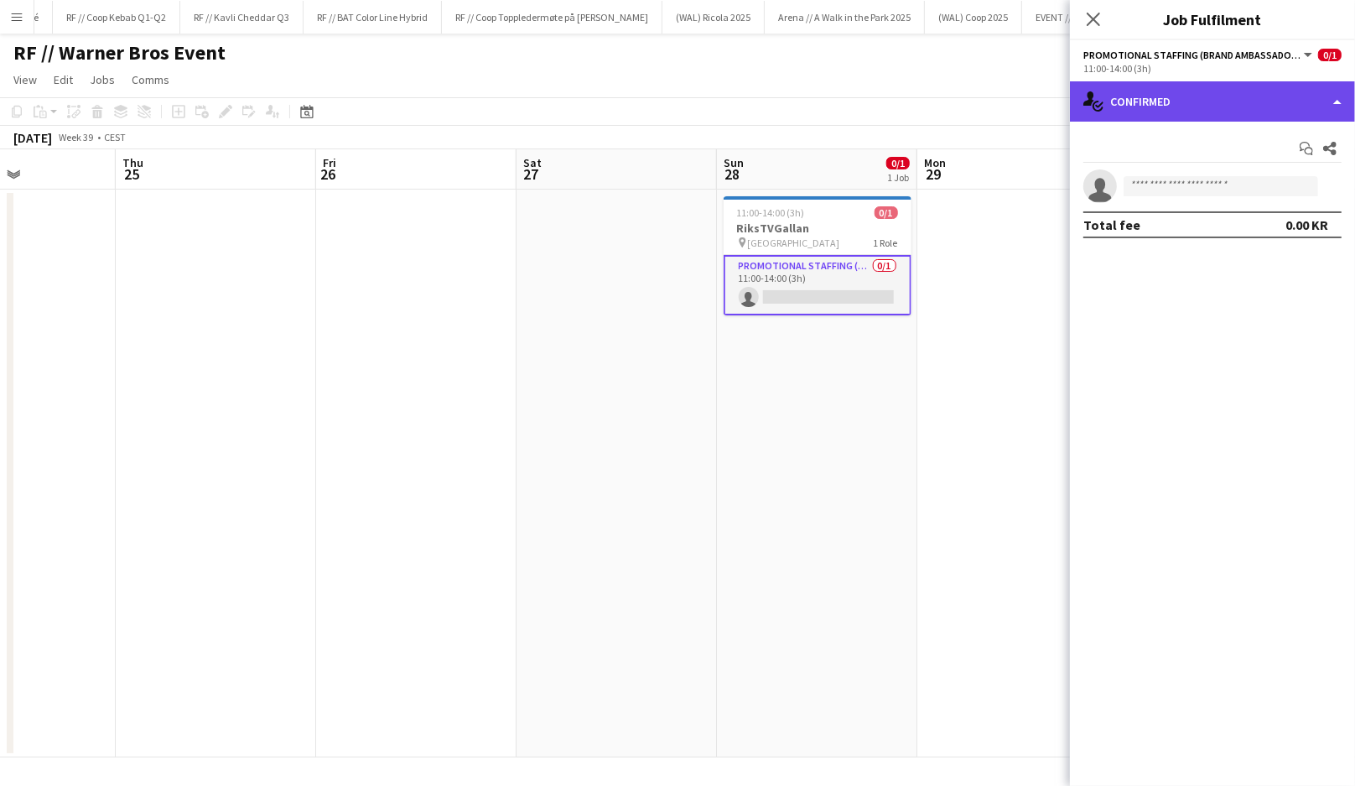
click at [1282, 92] on div "single-neutral-actions-check-2 Confirmed" at bounding box center [1212, 101] width 285 height 40
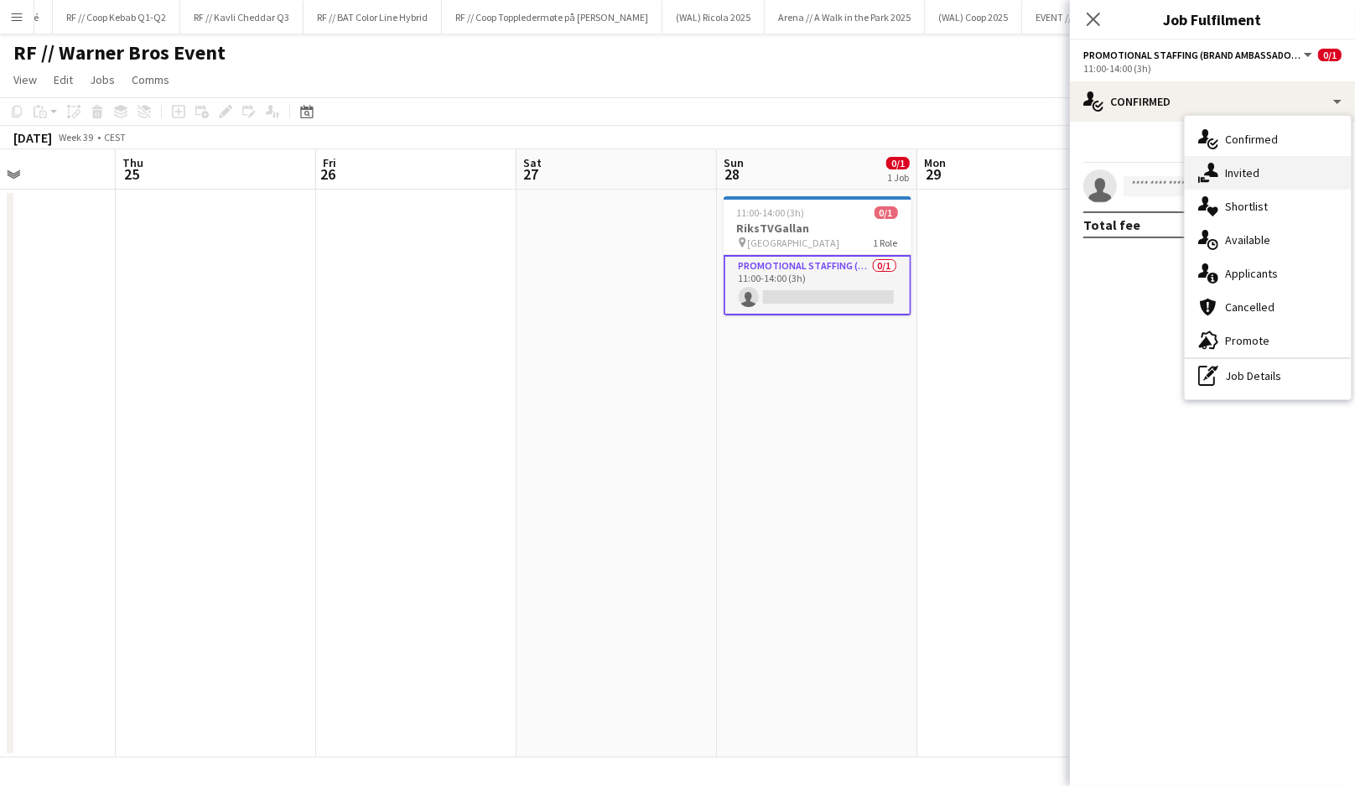
click at [1271, 172] on div "single-neutral-actions-share-1 Invited" at bounding box center [1268, 173] width 166 height 34
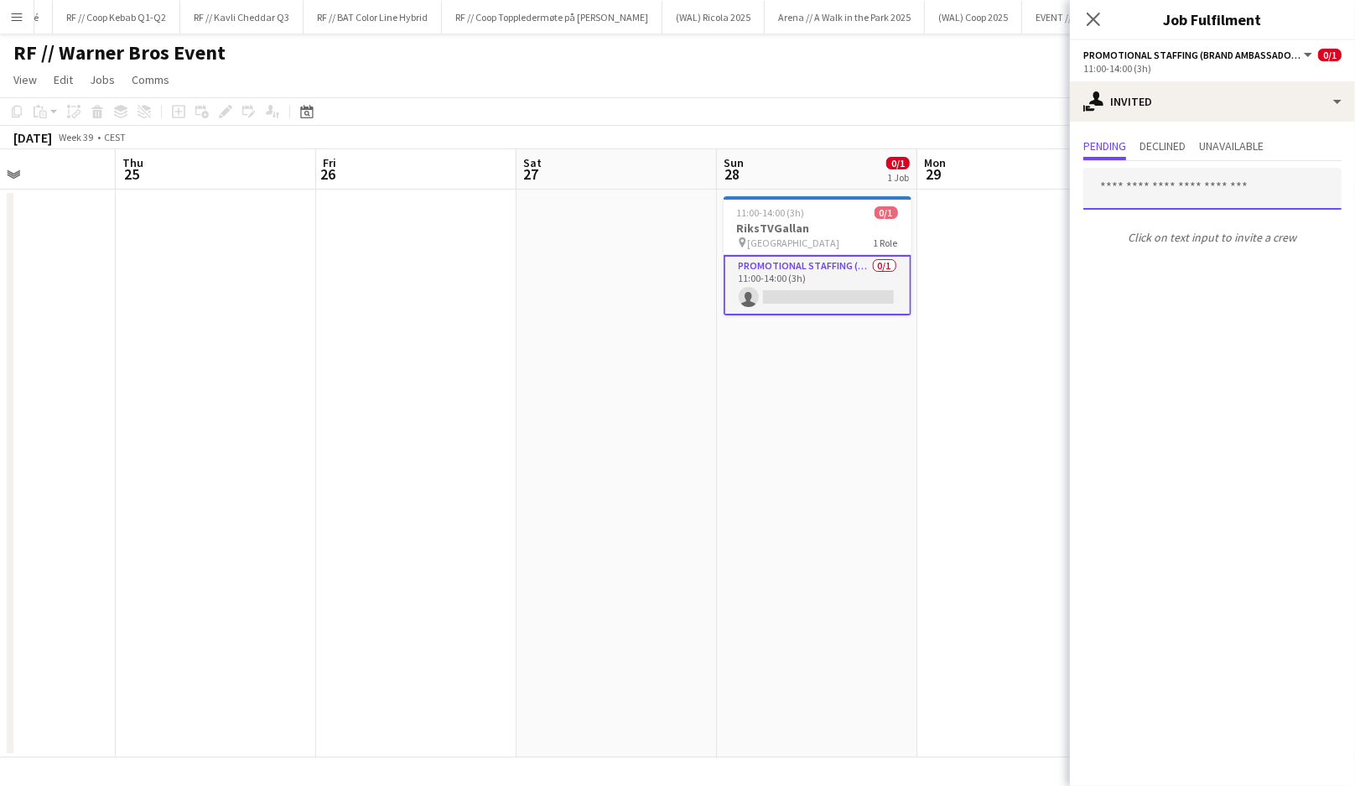
click at [1126, 190] on input "text" at bounding box center [1213, 189] width 258 height 42
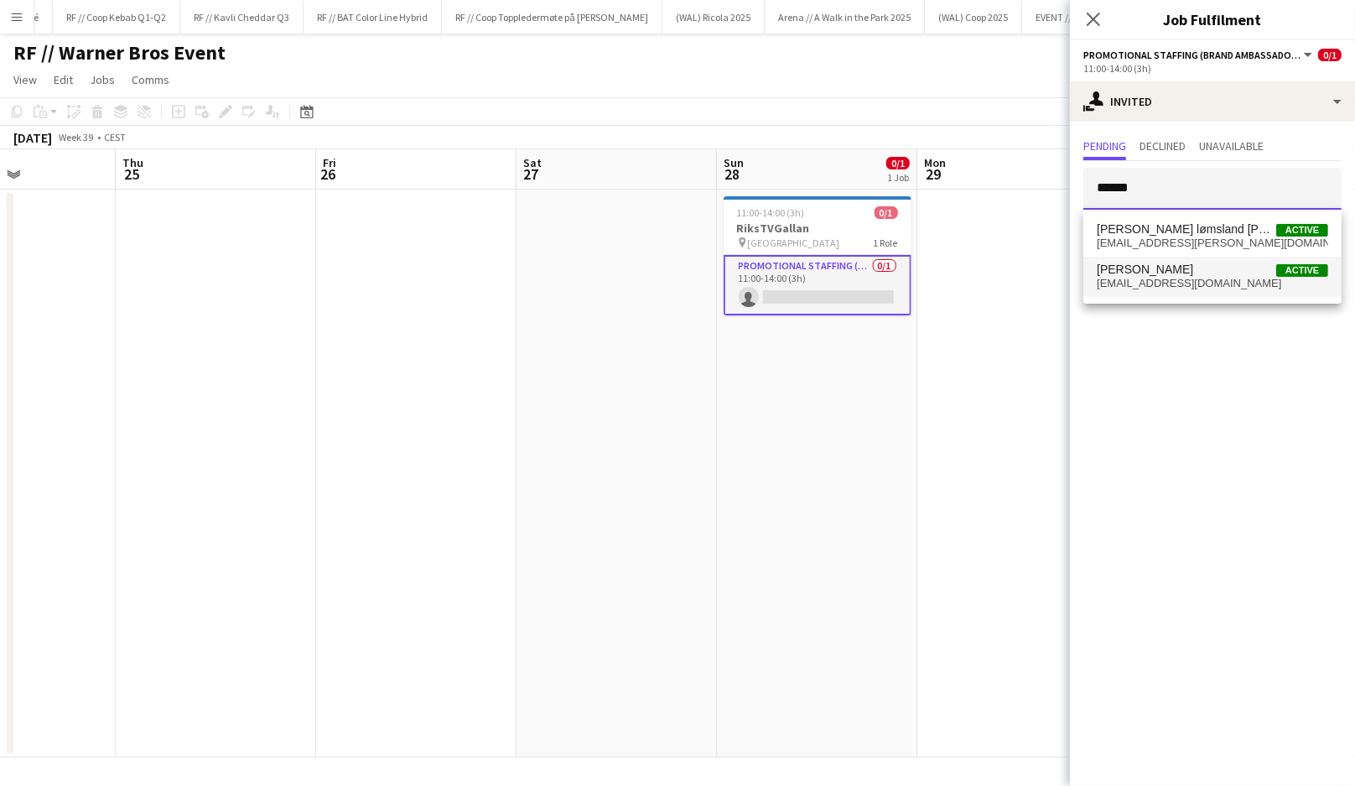
type input "******"
click at [1150, 283] on span "helena.ilsjan@gmail.com" at bounding box center [1212, 283] width 231 height 13
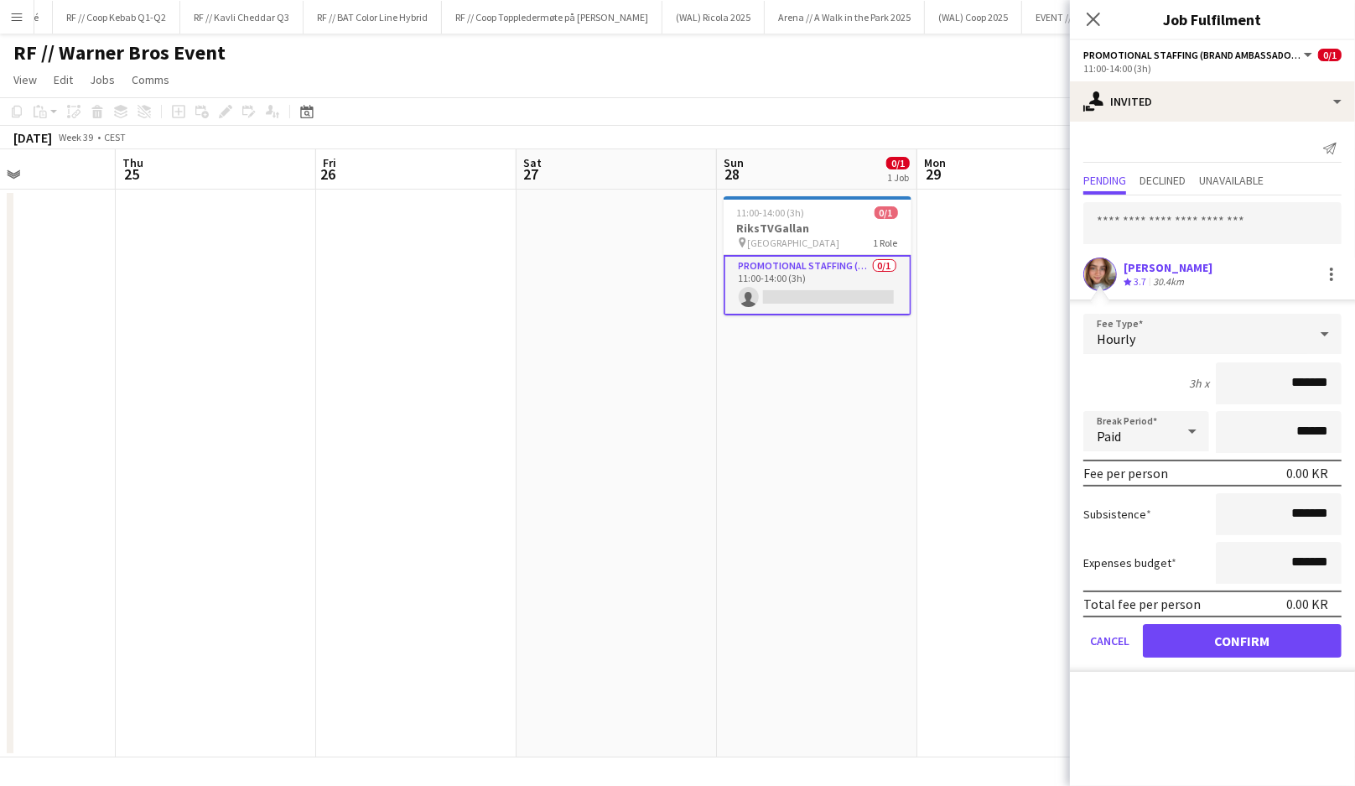
click at [1292, 381] on input "*******" at bounding box center [1279, 383] width 126 height 42
click at [921, 418] on app-date-cell at bounding box center [1017, 474] width 200 height 568
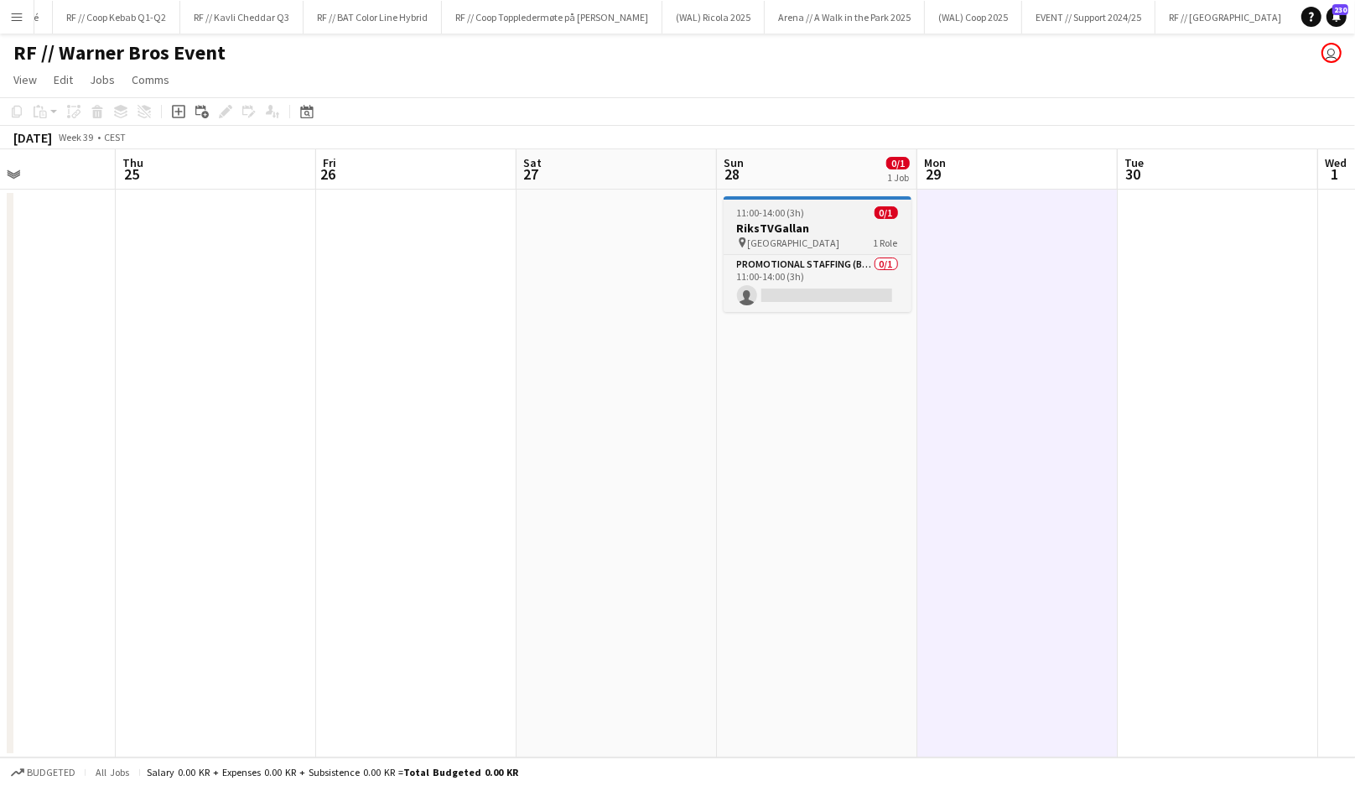
click at [813, 244] on span "[GEOGRAPHIC_DATA]" at bounding box center [794, 242] width 92 height 13
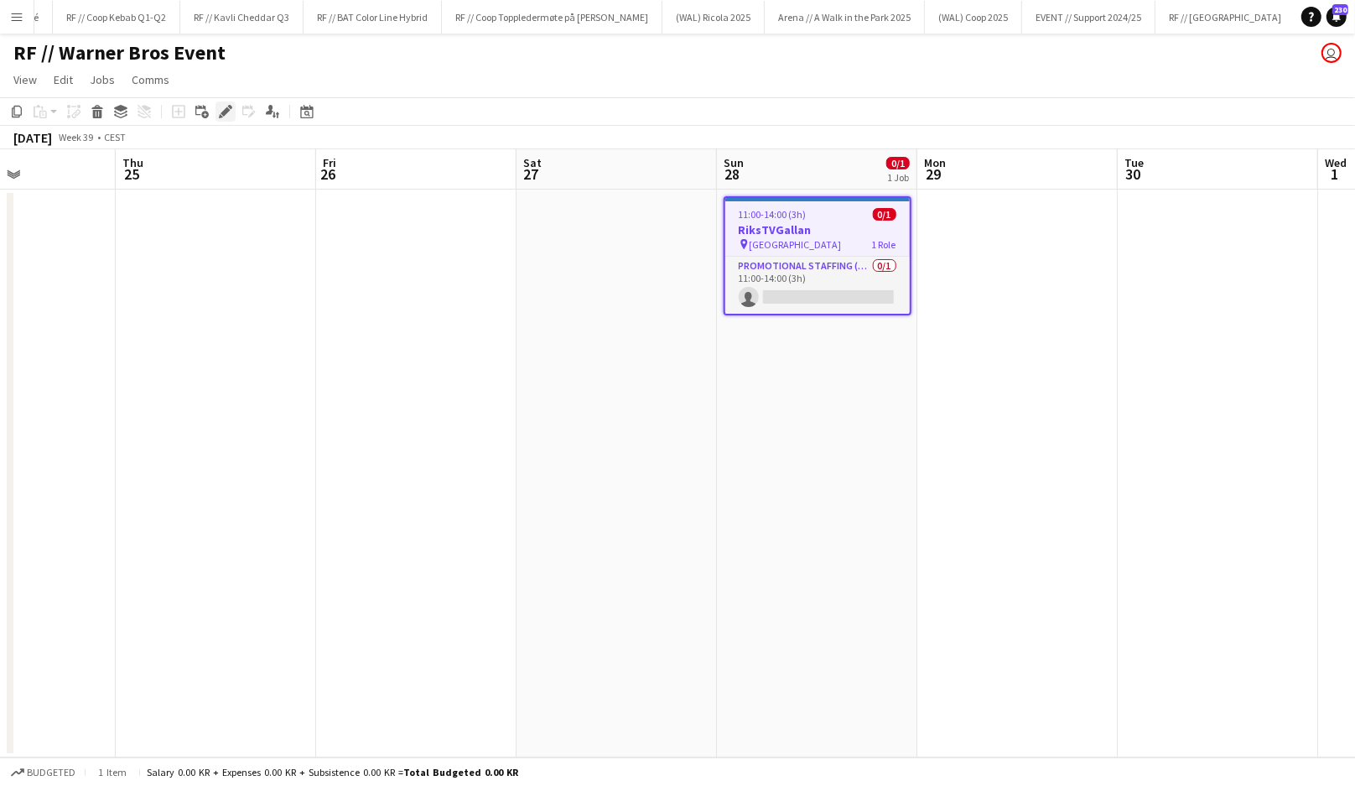
click at [224, 111] on icon at bounding box center [225, 111] width 9 height 9
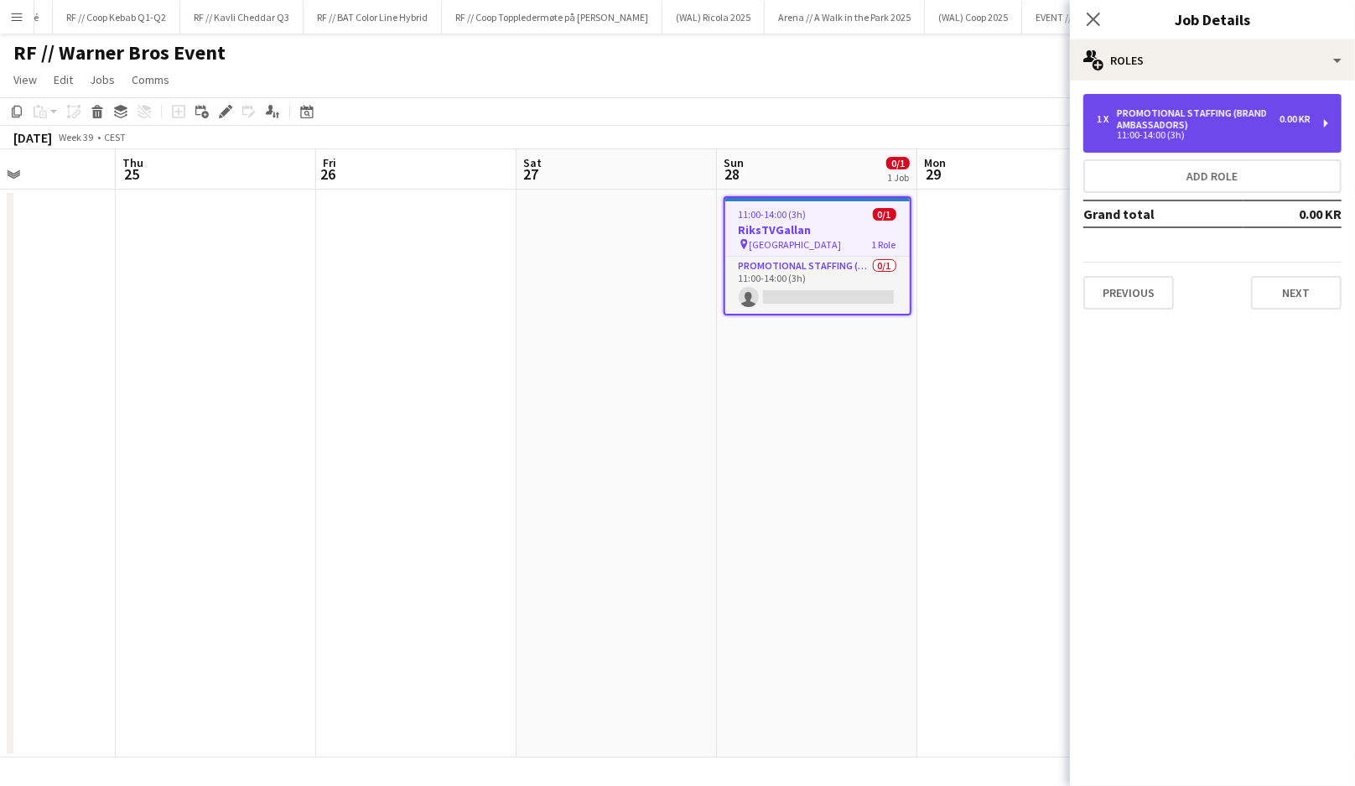
click at [1175, 138] on div "11:00-14:00 (3h)" at bounding box center [1204, 135] width 214 height 8
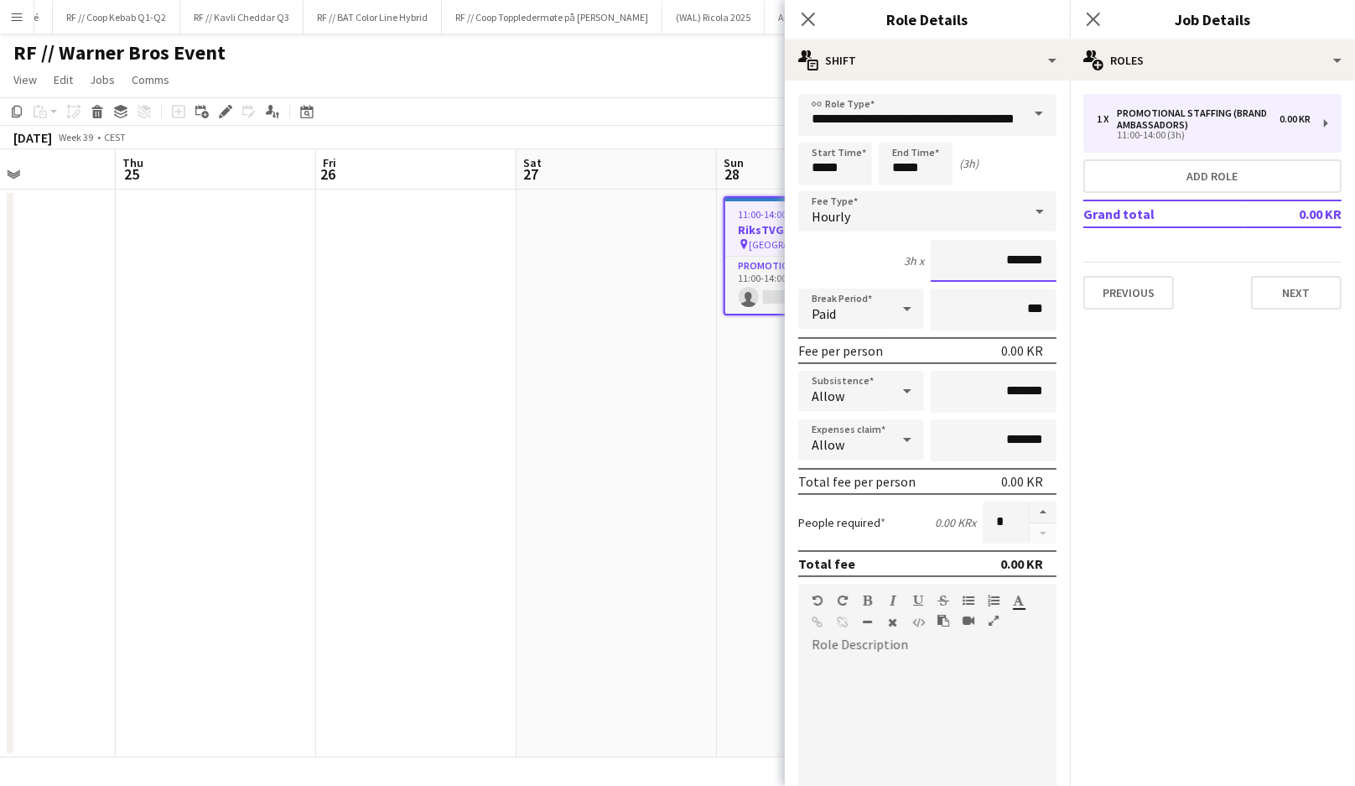
click at [1007, 258] on input "*******" at bounding box center [994, 261] width 126 height 42
type input "****"
type input "******"
click at [721, 405] on app-date-cell "11:00-14:00 (3h) 0/1 RiksTVGallan pin Fredrikstad Quality Resort 1 Role Promoti…" at bounding box center [817, 474] width 200 height 568
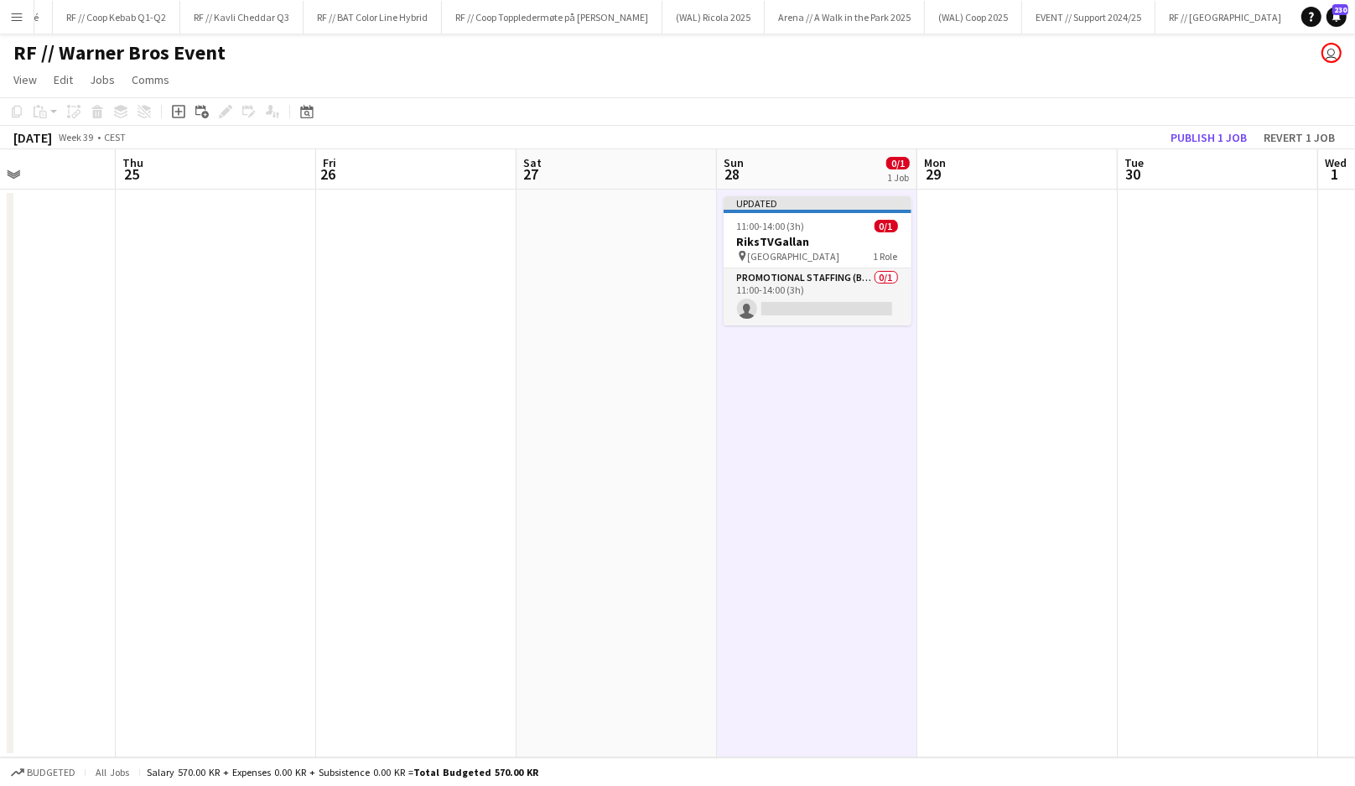
click at [786, 401] on app-date-cell "Updated 11:00-14:00 (3h) 0/1 RiksTVGallan pin Fredrikstad Quality Resort 1 Role…" at bounding box center [817, 474] width 200 height 568
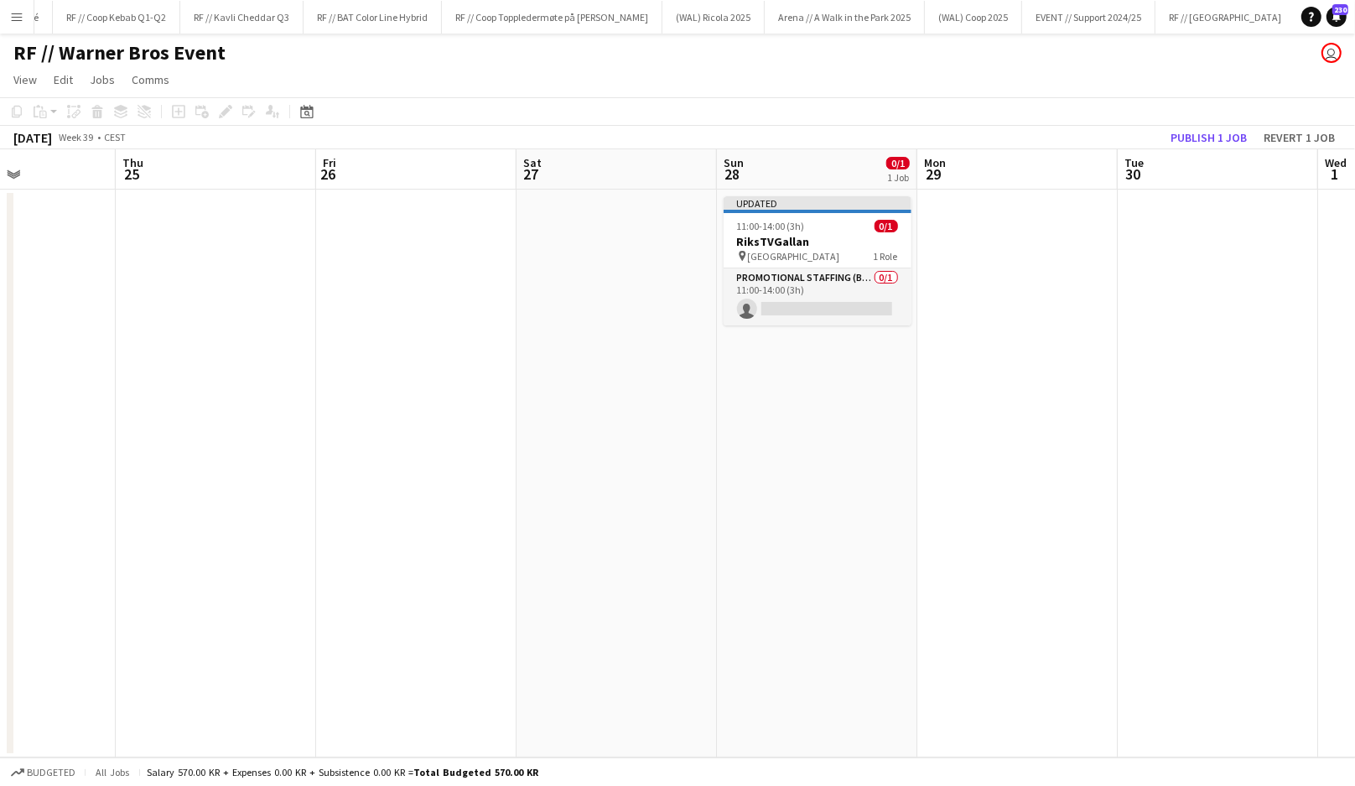
click at [753, 447] on app-date-cell "Updated 11:00-14:00 (3h) 0/1 RiksTVGallan pin Fredrikstad Quality Resort 1 Role…" at bounding box center [817, 474] width 200 height 568
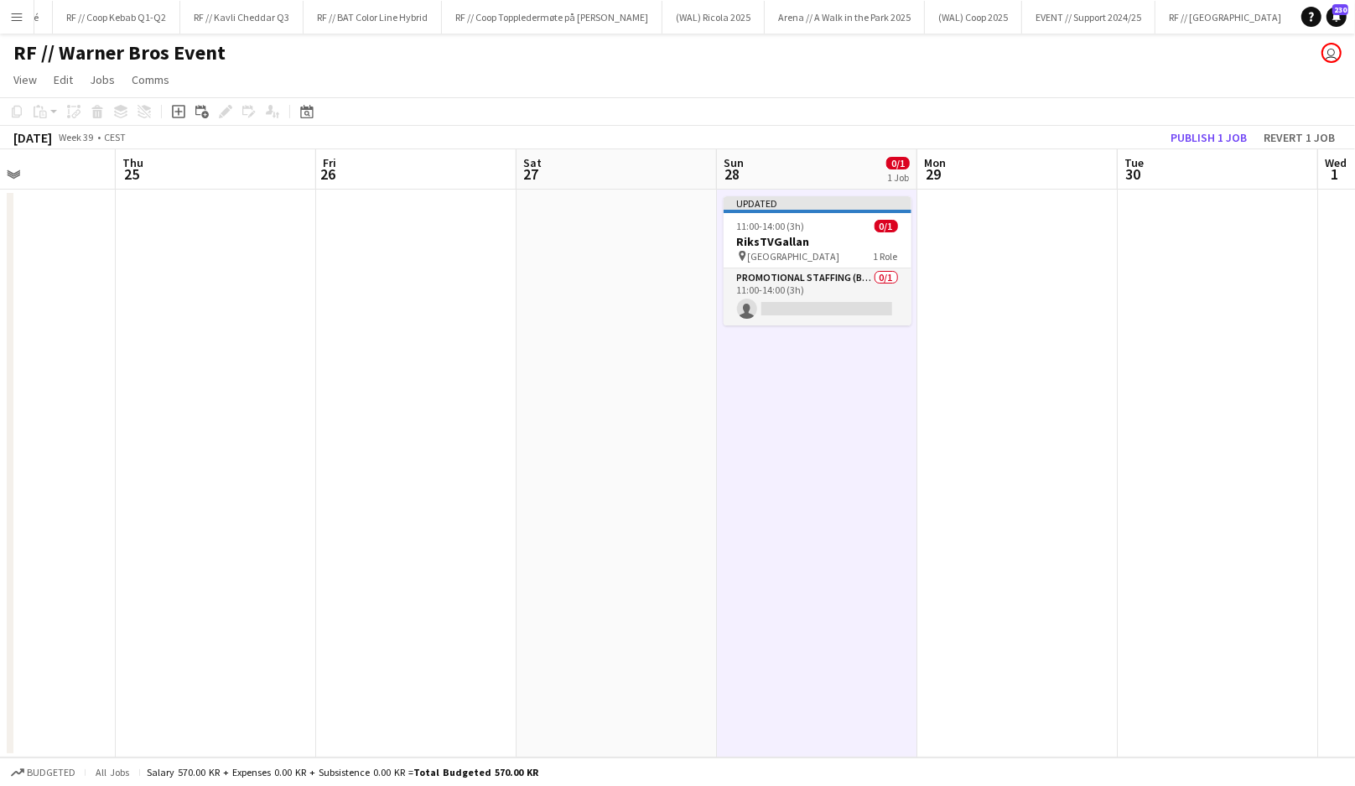
click at [769, 386] on app-date-cell "Updated 11:00-14:00 (3h) 0/1 RiksTVGallan pin Fredrikstad Quality Resort 1 Role…" at bounding box center [817, 474] width 200 height 568
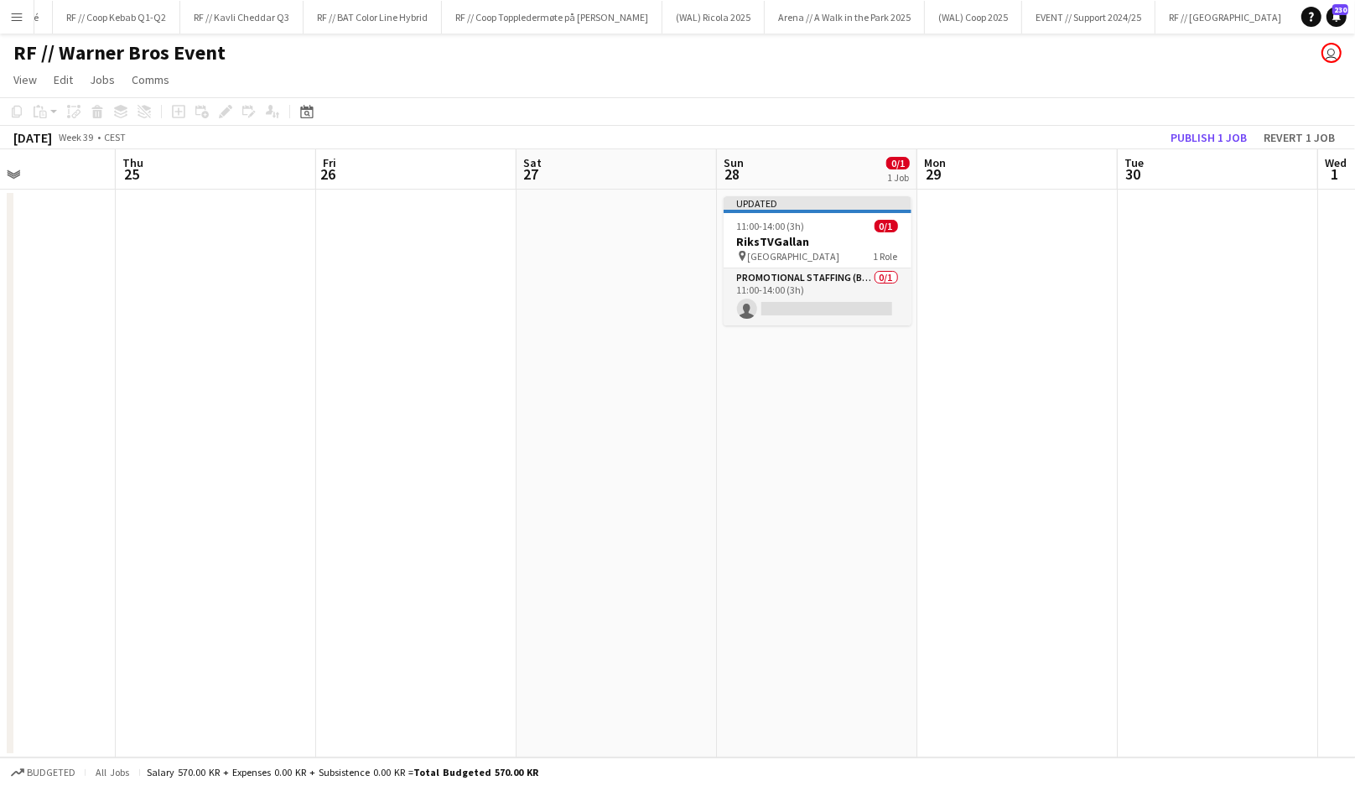
click at [1029, 345] on app-date-cell at bounding box center [1017, 474] width 200 height 568
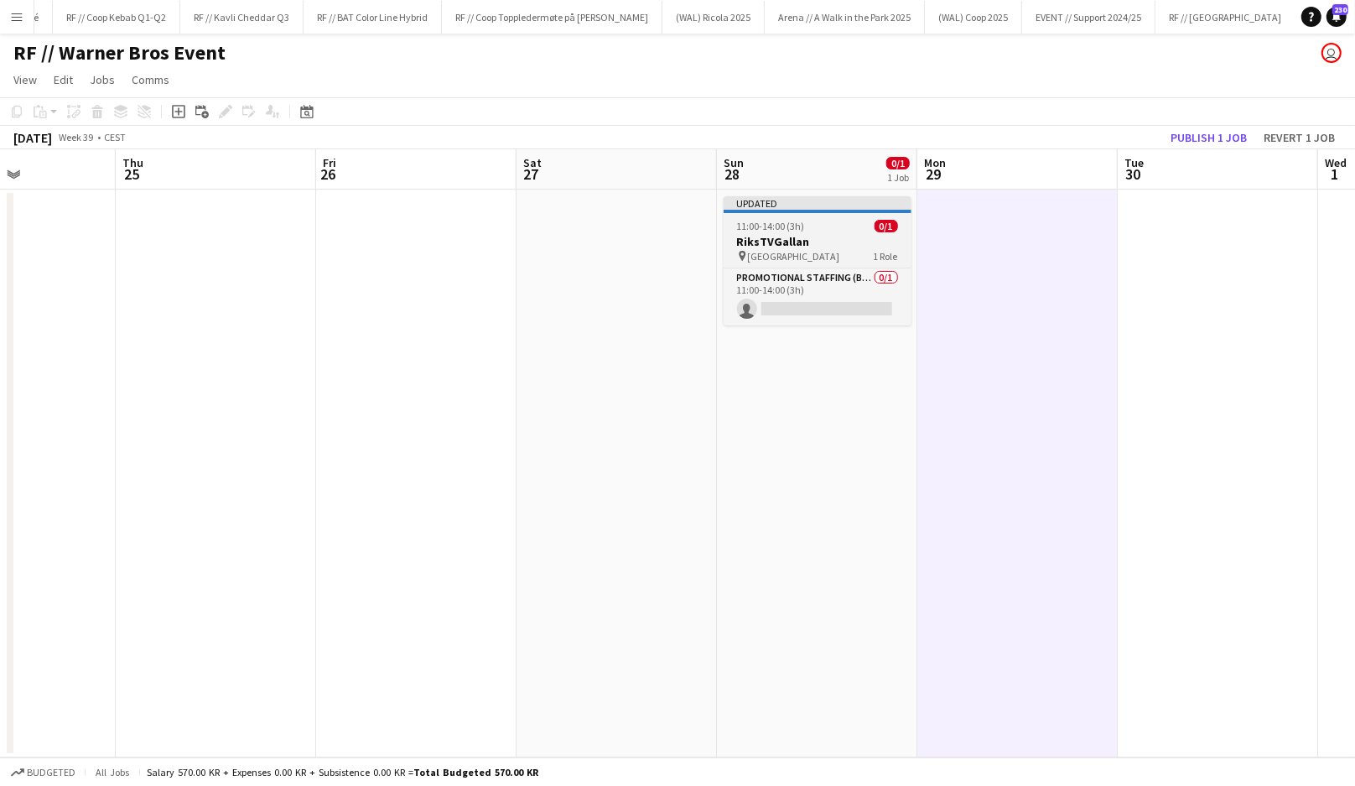
click at [773, 246] on h3 "RiksTVGallan" at bounding box center [818, 241] width 188 height 15
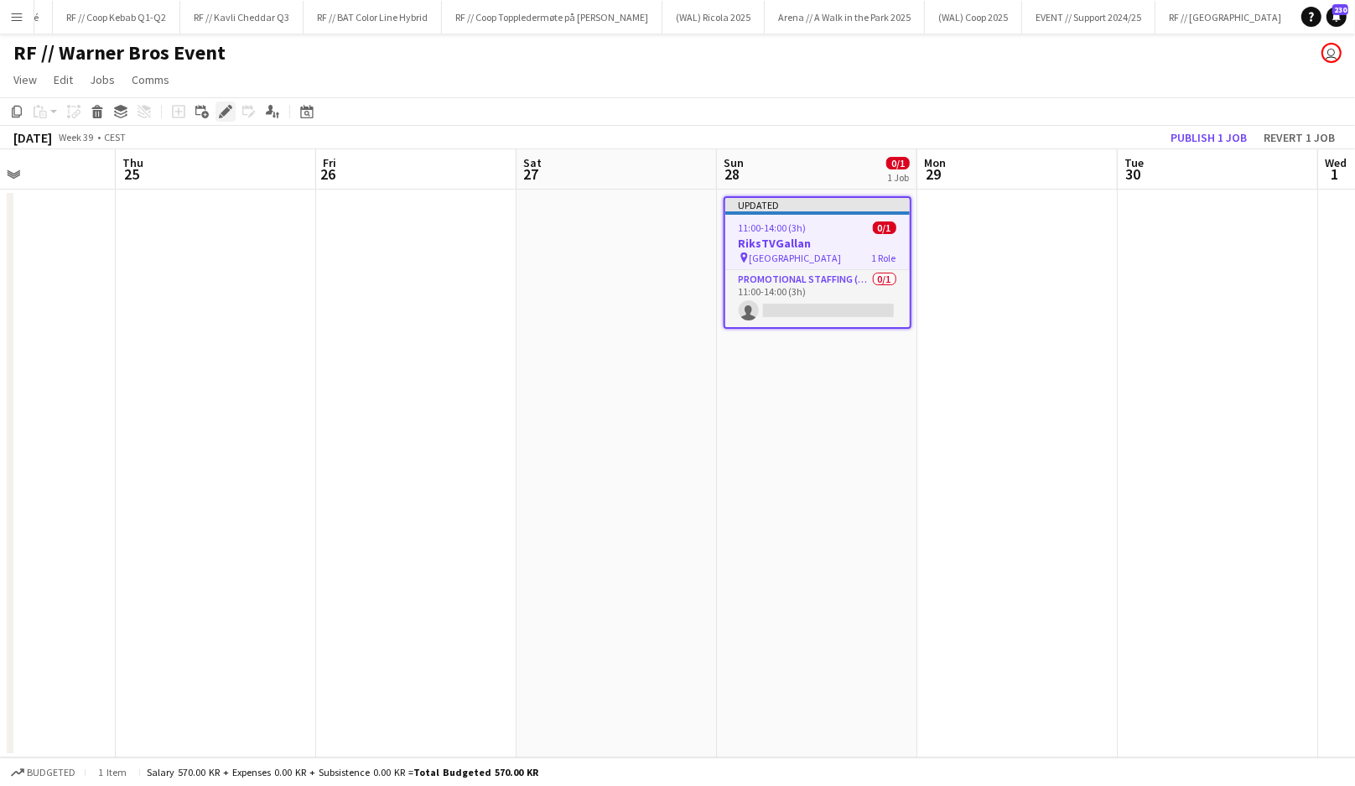
click at [224, 112] on icon at bounding box center [225, 111] width 9 height 9
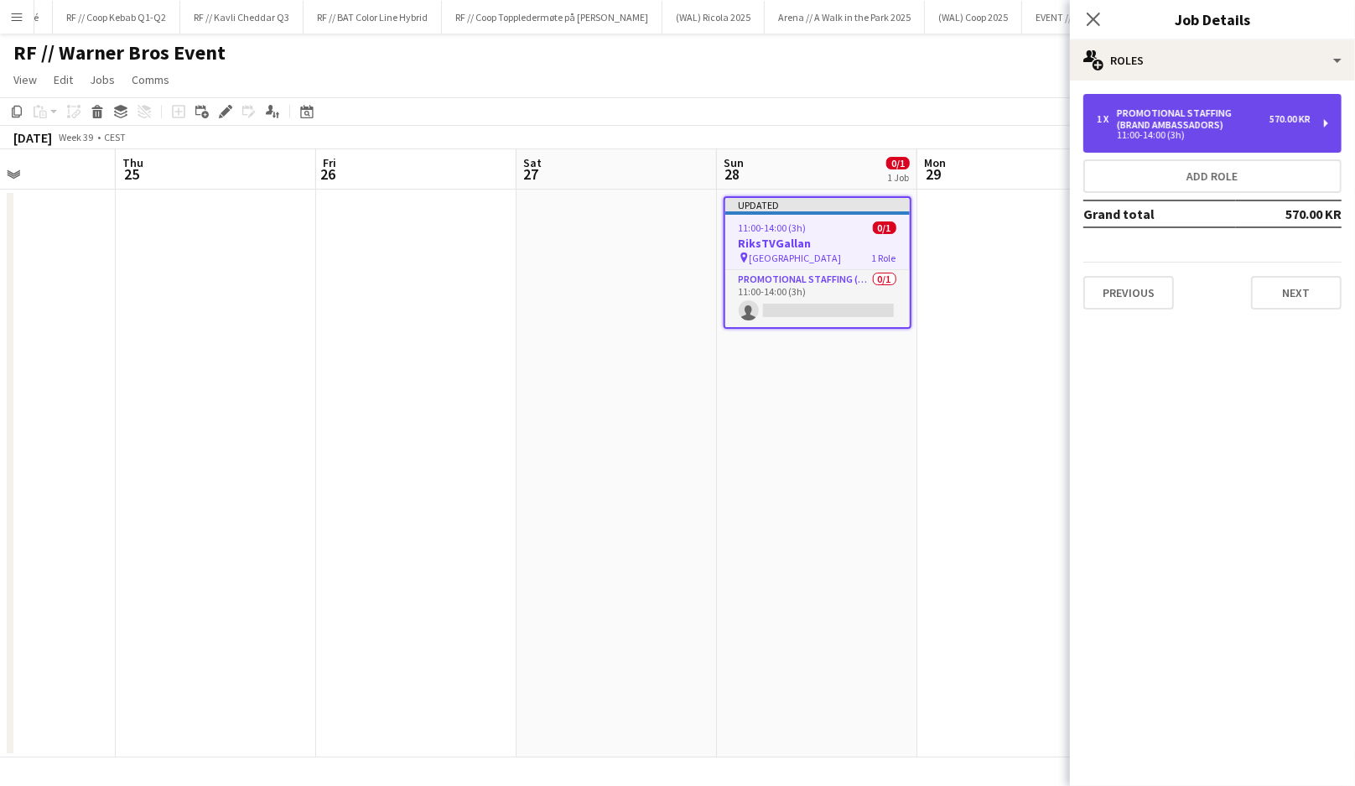
click at [1219, 137] on div "11:00-14:00 (3h)" at bounding box center [1204, 135] width 214 height 8
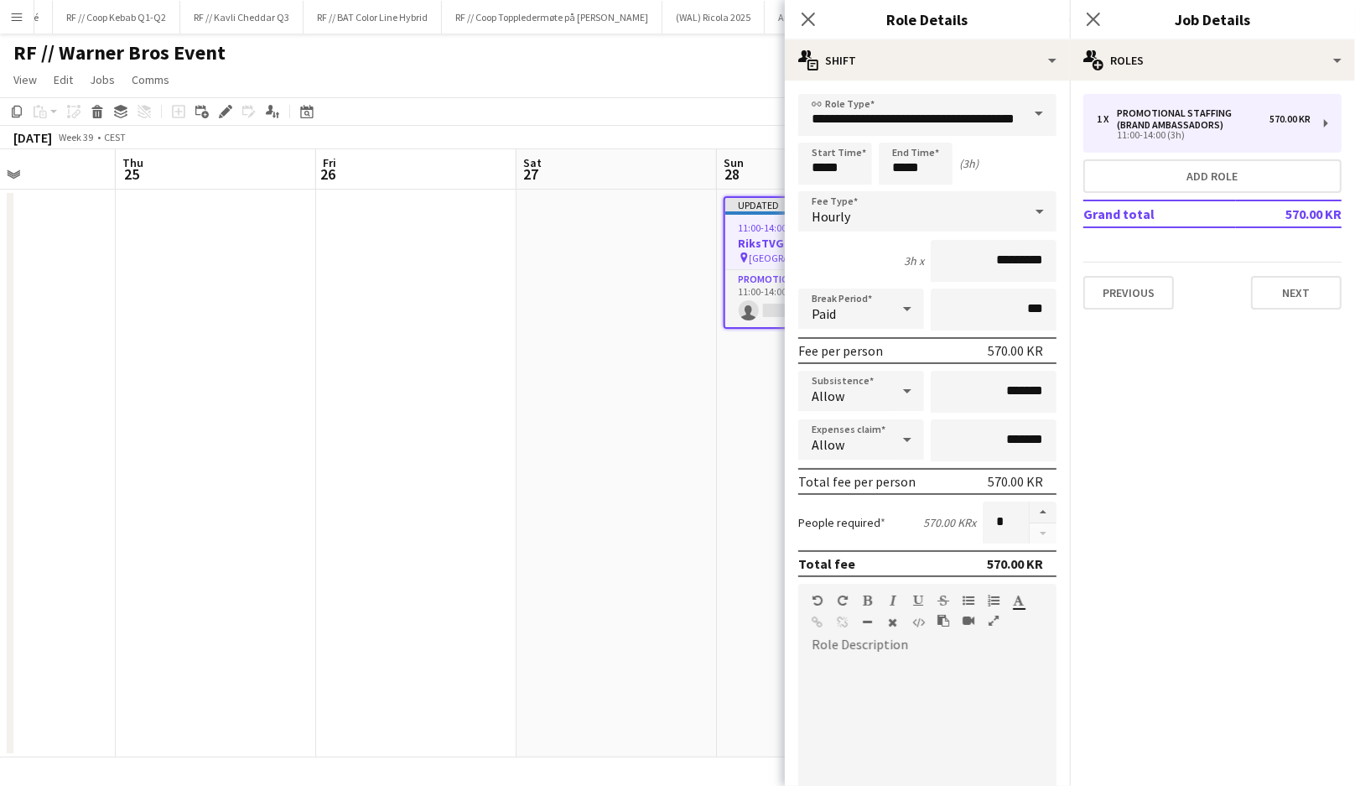
click at [646, 420] on app-date-cell at bounding box center [617, 474] width 200 height 568
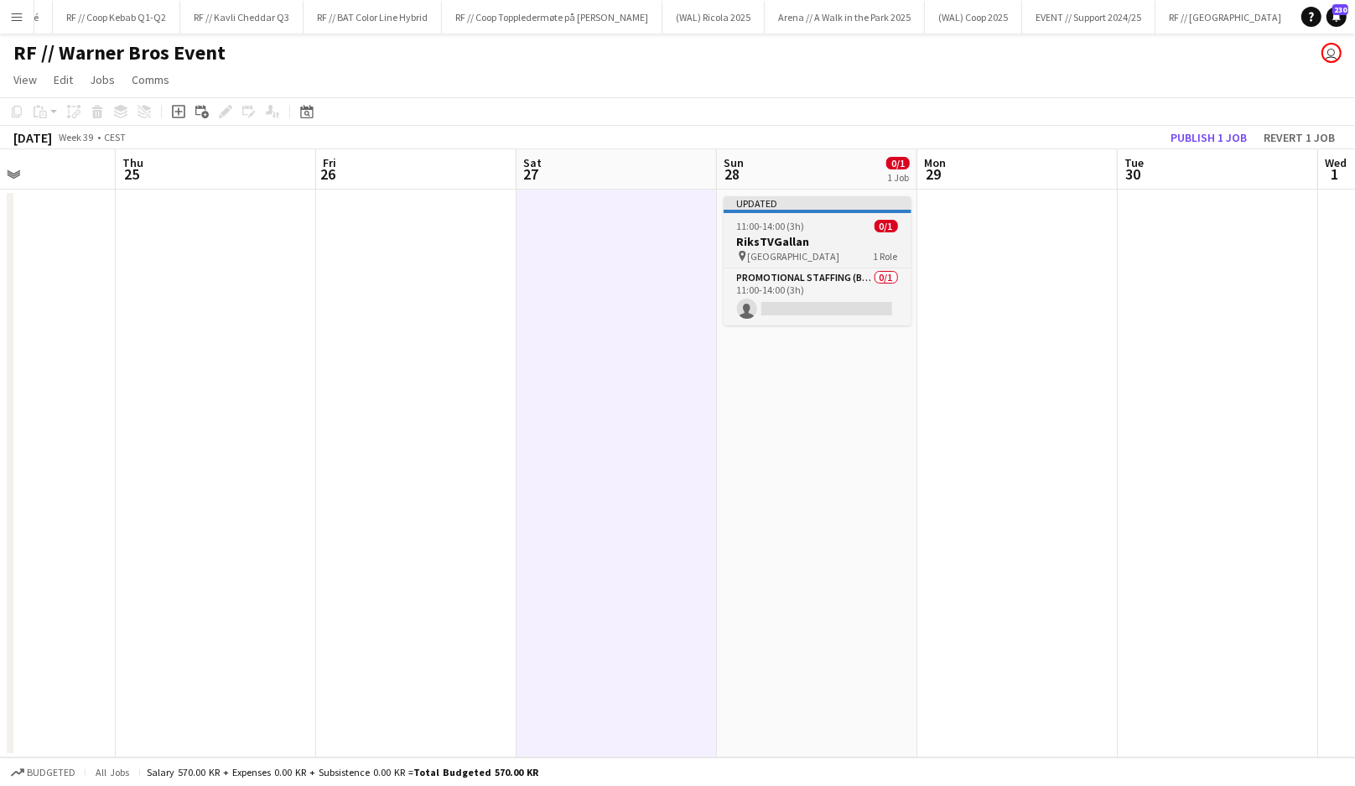
click at [814, 235] on h3 "RiksTVGallan" at bounding box center [818, 241] width 188 height 15
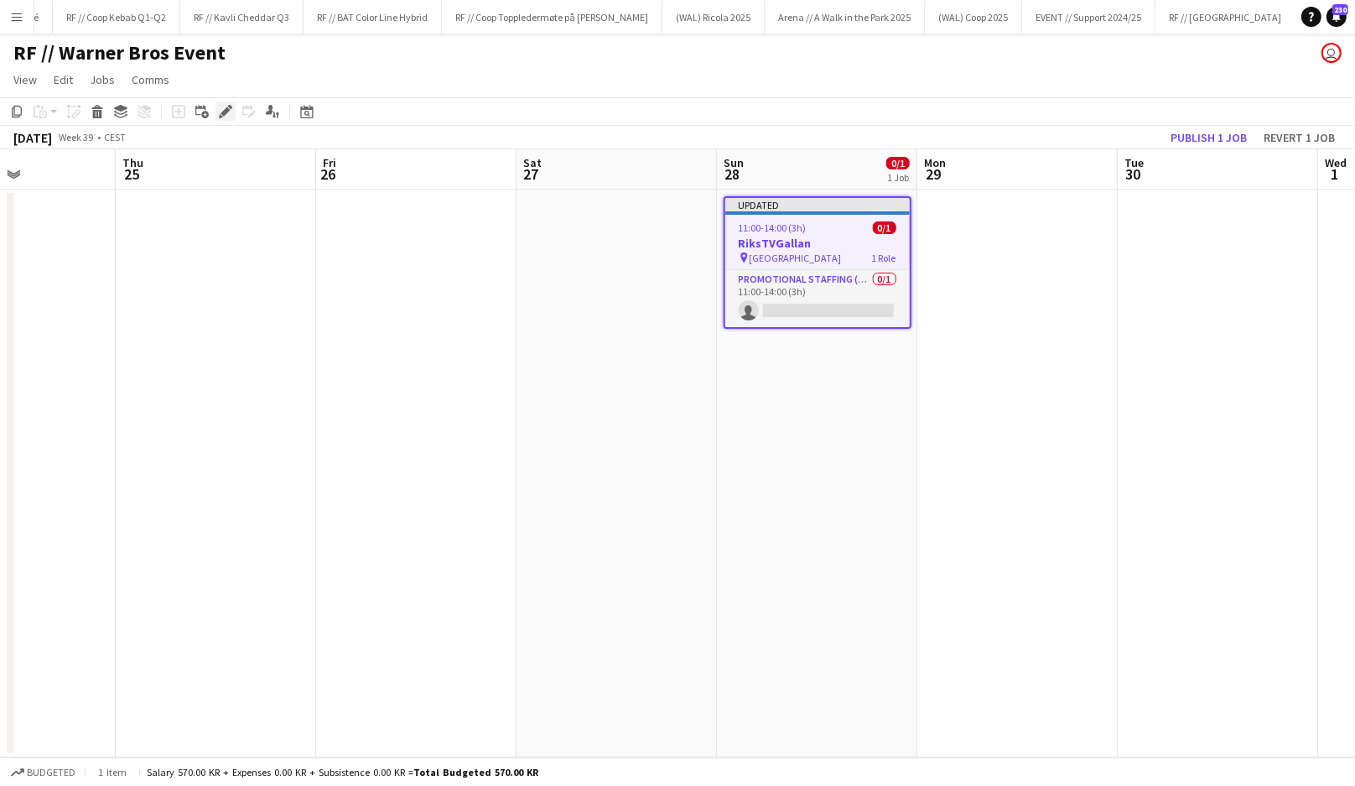
click at [225, 111] on icon at bounding box center [225, 111] width 9 height 9
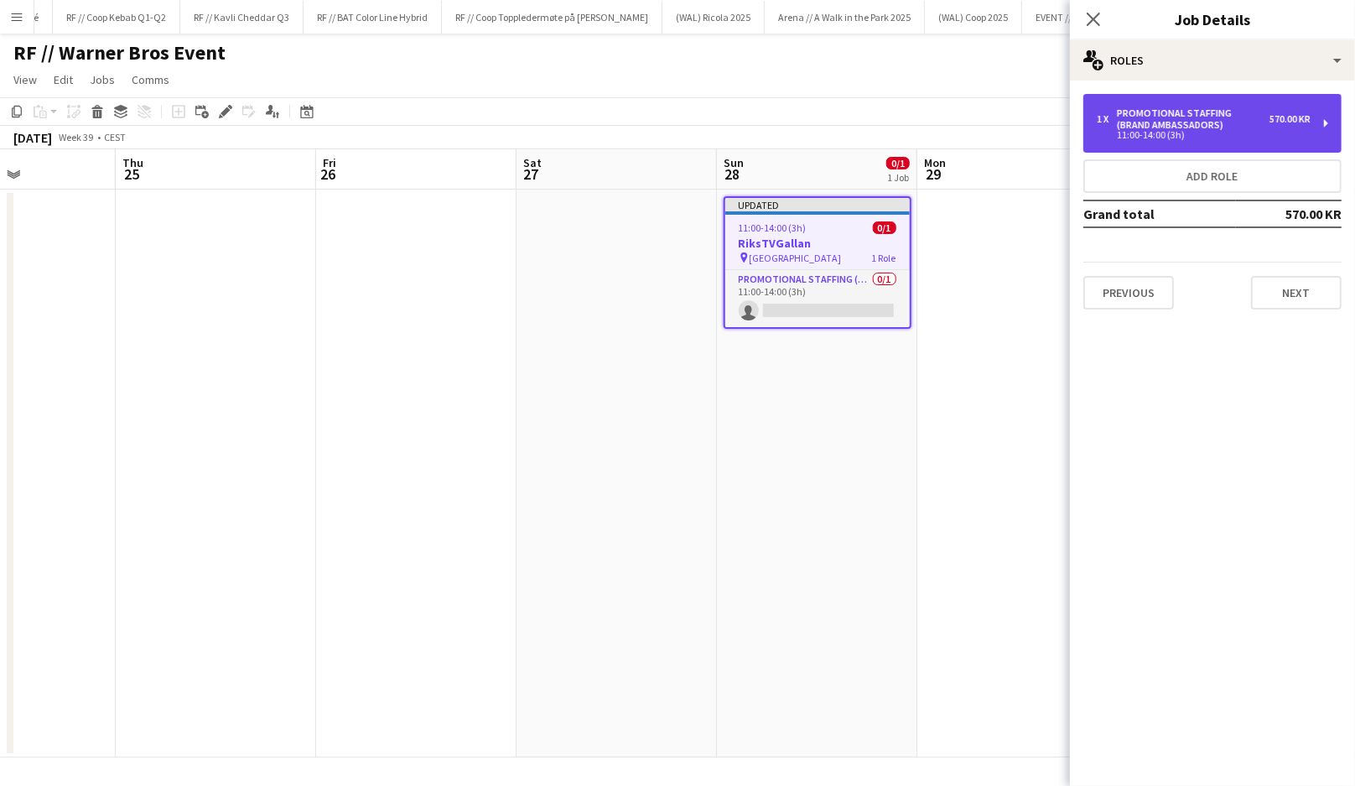
click at [1162, 126] on div "Promotional Staffing (Brand Ambassadors)" at bounding box center [1193, 118] width 153 height 23
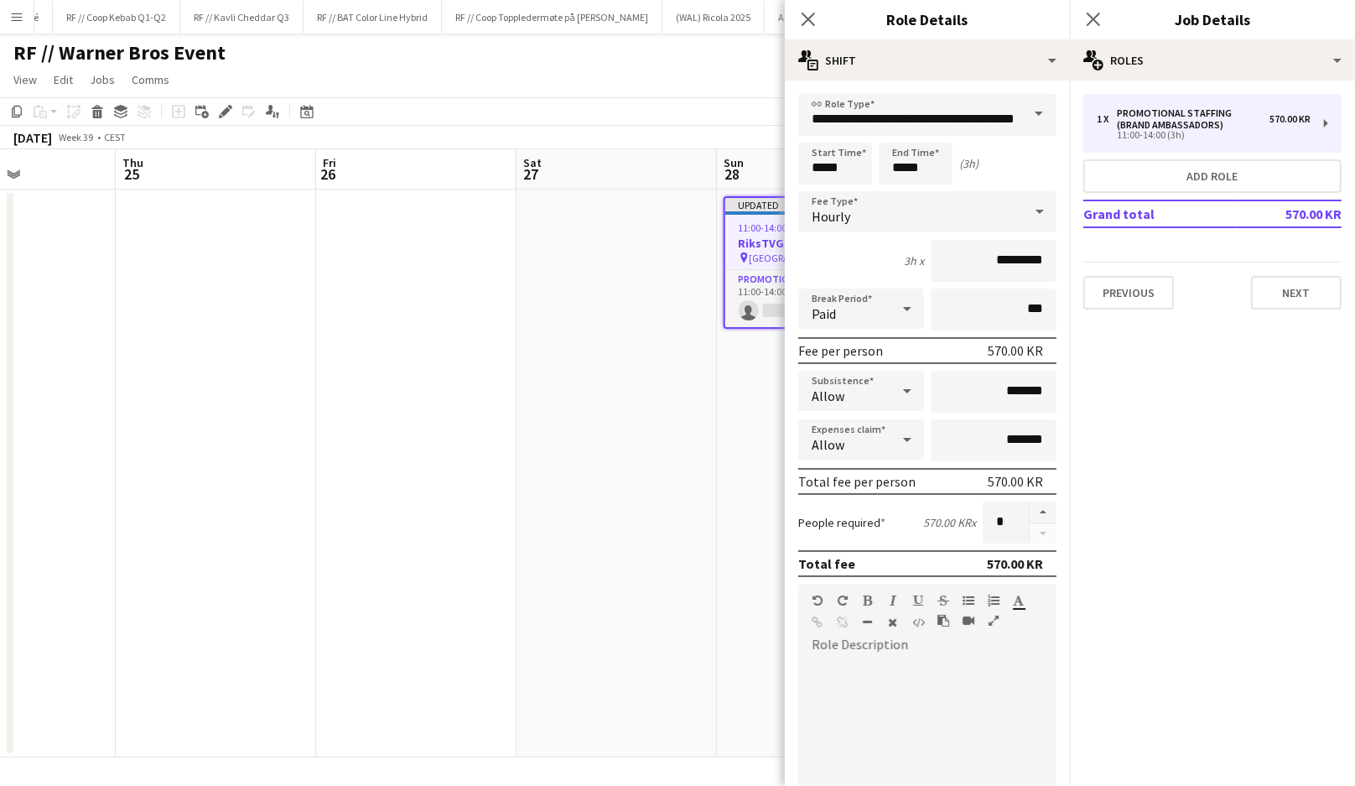
click at [695, 399] on app-date-cell at bounding box center [617, 474] width 200 height 568
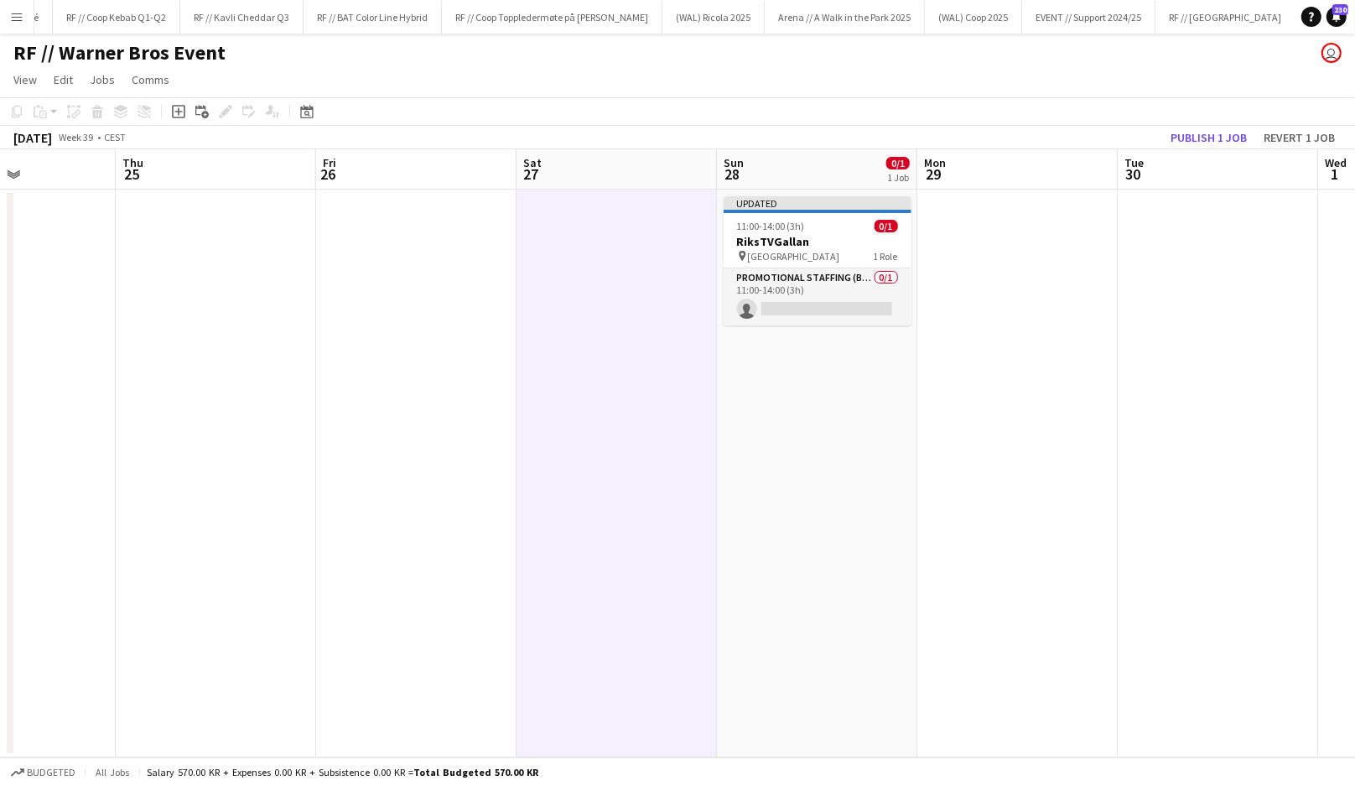
click at [1044, 304] on app-date-cell at bounding box center [1017, 474] width 200 height 568
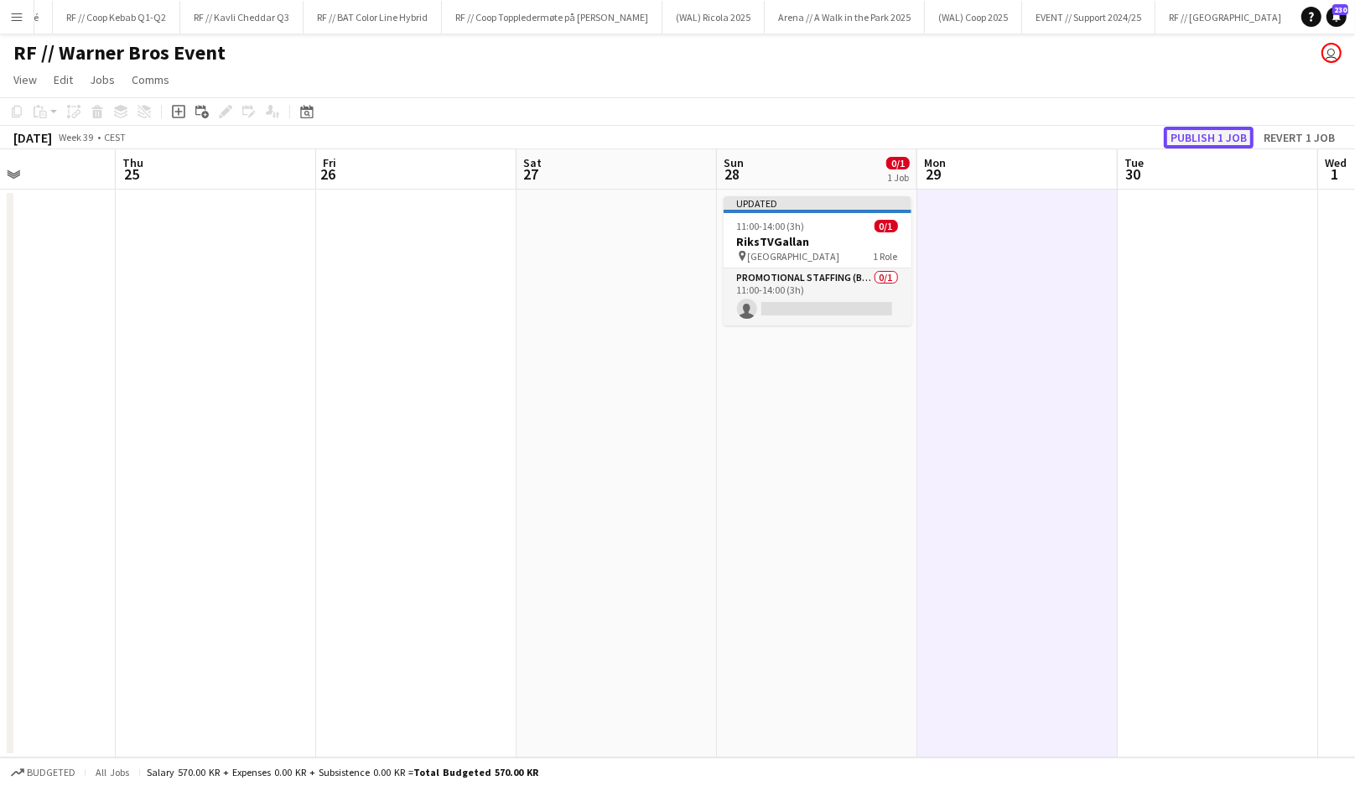
click at [1225, 133] on button "Publish 1 job" at bounding box center [1209, 138] width 90 height 22
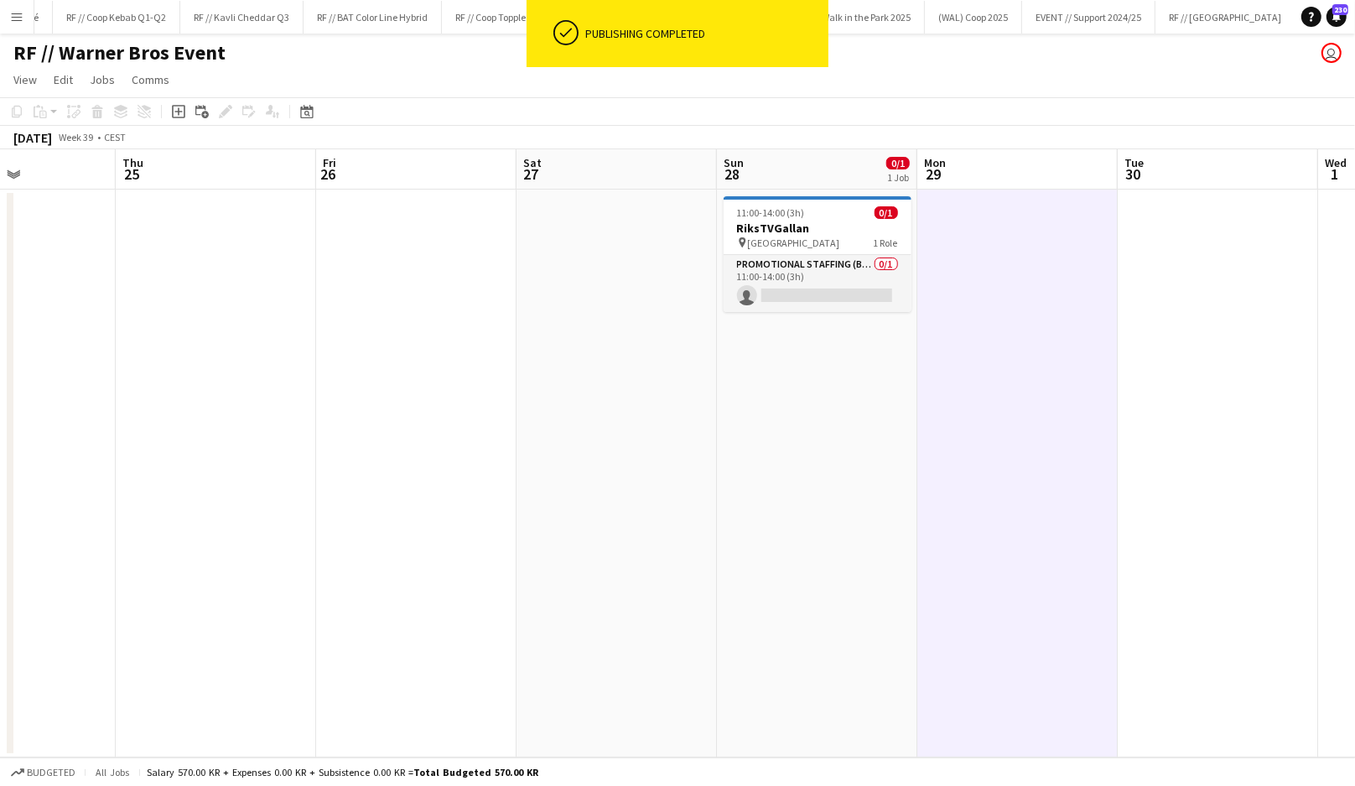
click at [929, 357] on app-date-cell at bounding box center [1017, 474] width 200 height 568
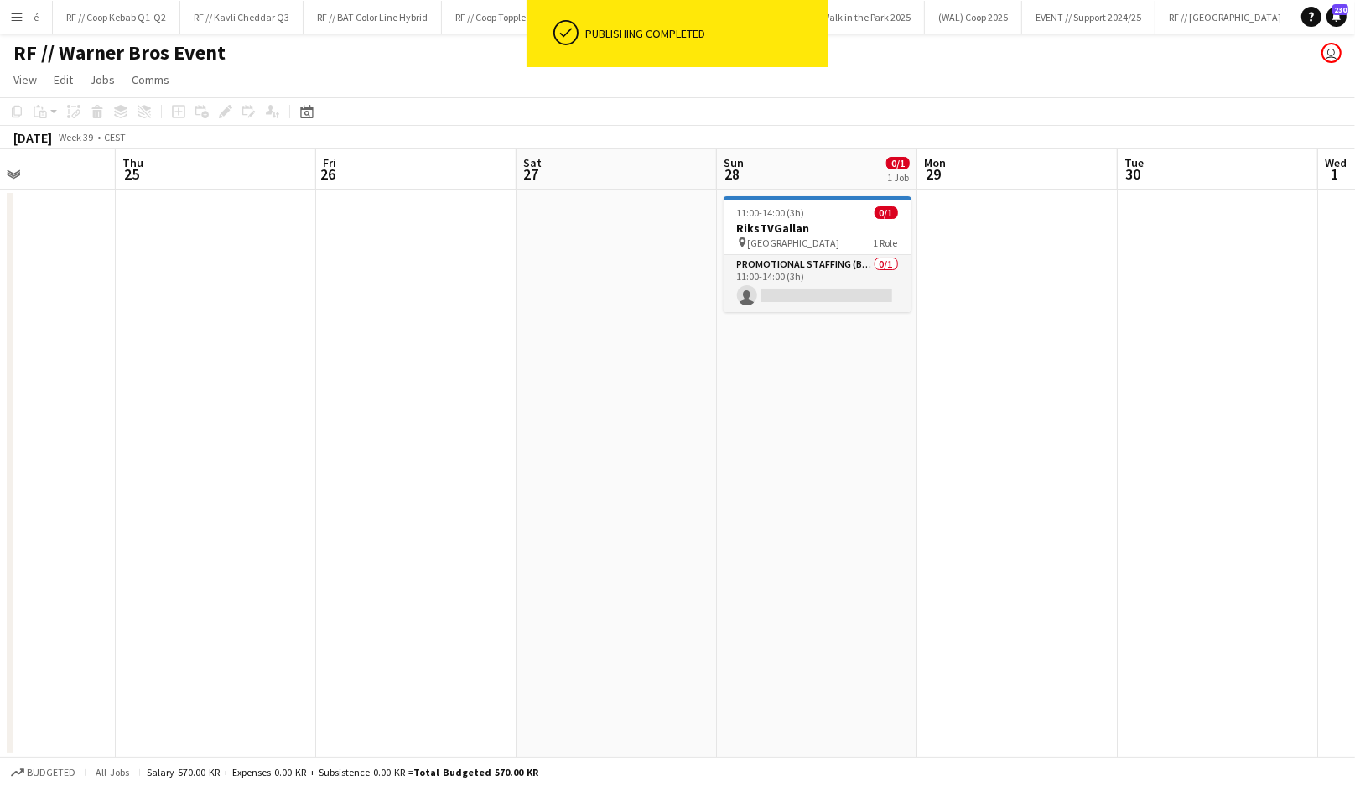
click at [941, 372] on app-date-cell at bounding box center [1017, 474] width 200 height 568
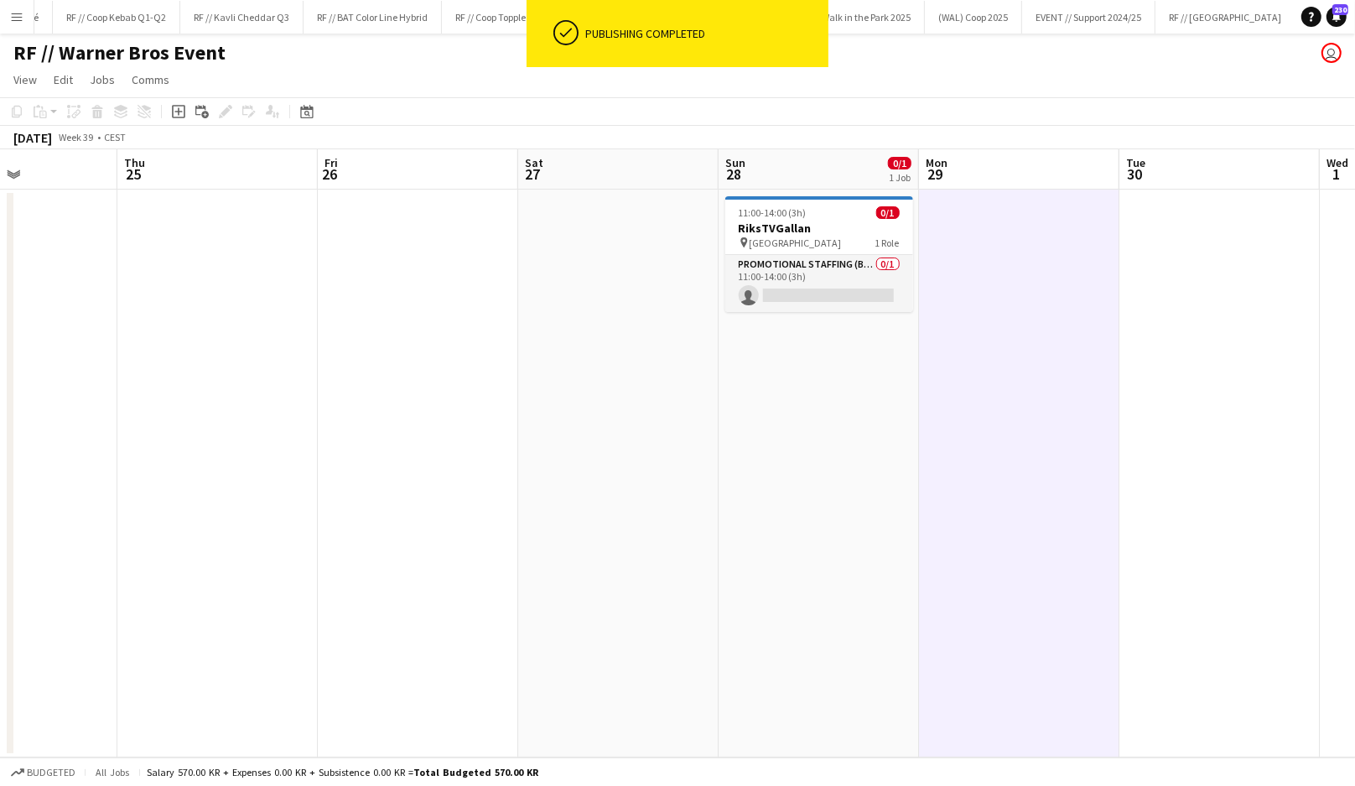
click at [842, 358] on app-date-cell "11:00-14:00 (3h) 0/1 RiksTVGallan pin Fredrikstad Quality Resort 1 Role Promoti…" at bounding box center [819, 474] width 200 height 568
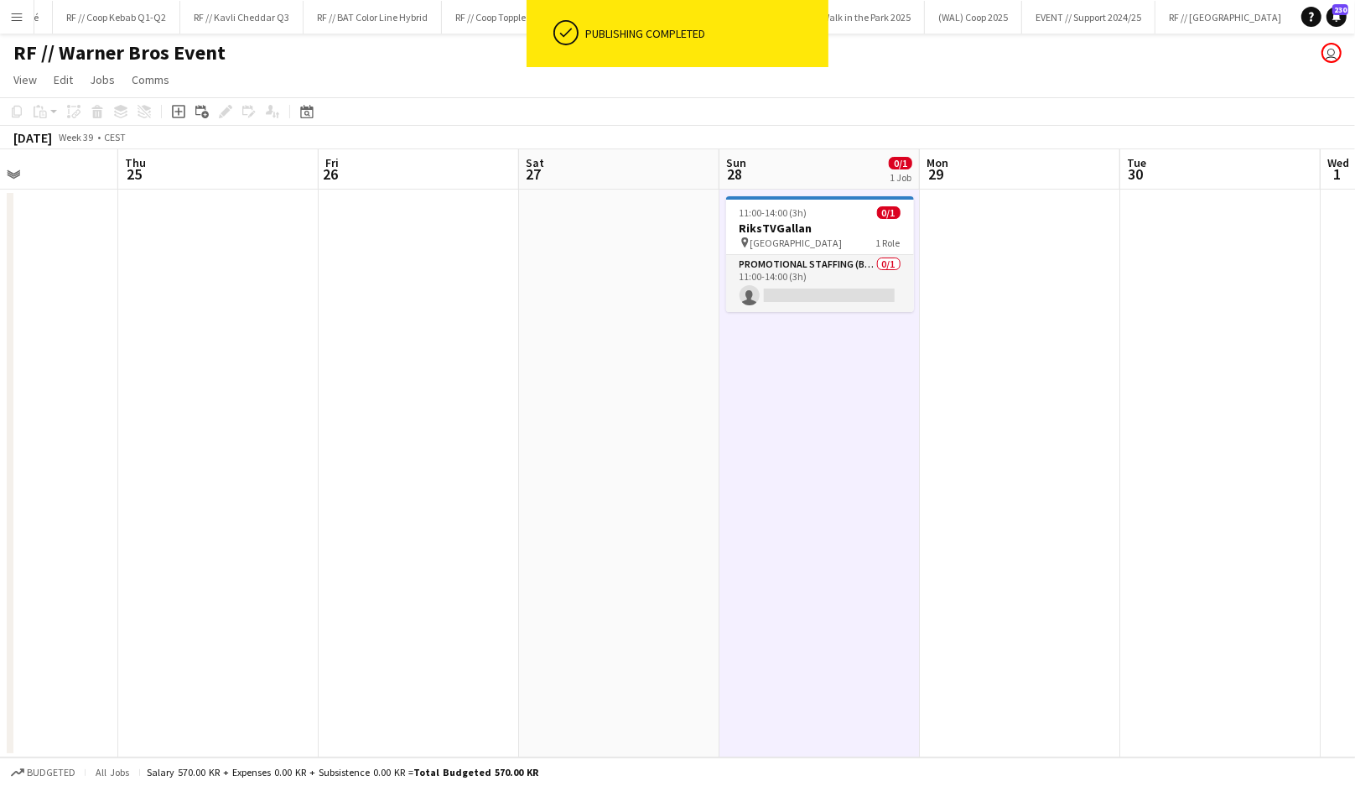
click at [842, 358] on app-date-cell "11:00-14:00 (3h) 0/1 RiksTVGallan pin Fredrikstad Quality Resort 1 Role Promoti…" at bounding box center [820, 474] width 200 height 568
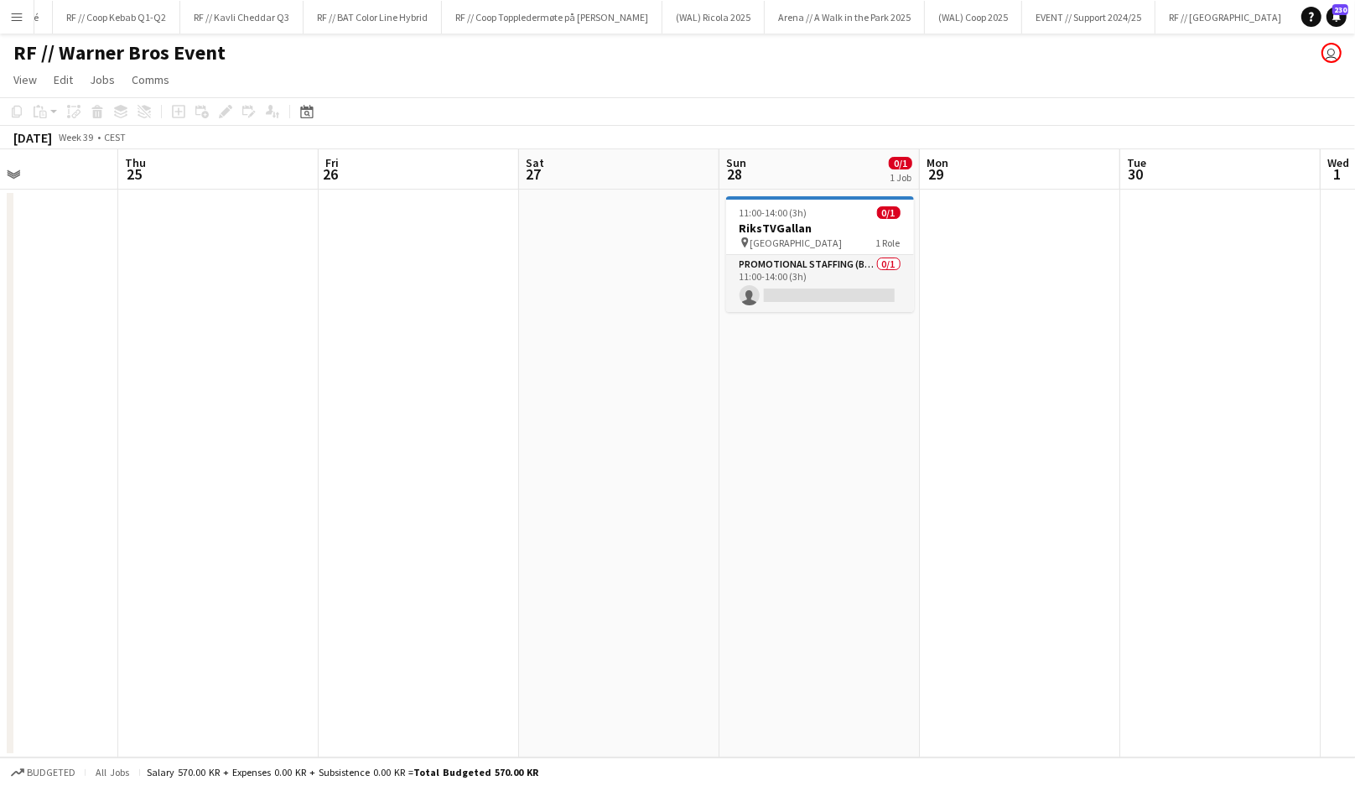
click at [809, 378] on app-date-cell "11:00-14:00 (3h) 0/1 RiksTVGallan pin Fredrikstad Quality Resort 1 Role Promoti…" at bounding box center [820, 474] width 200 height 568
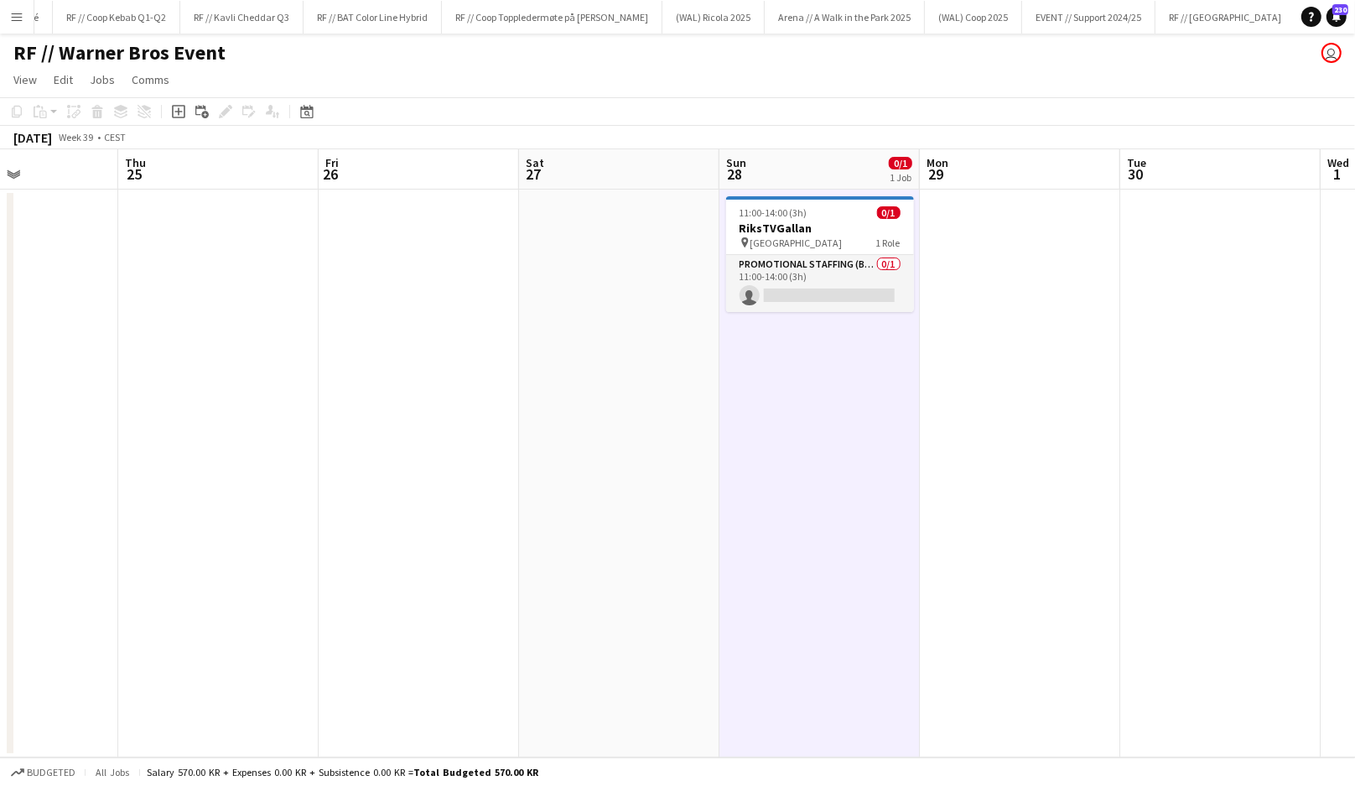
click at [604, 328] on app-date-cell at bounding box center [619, 474] width 200 height 568
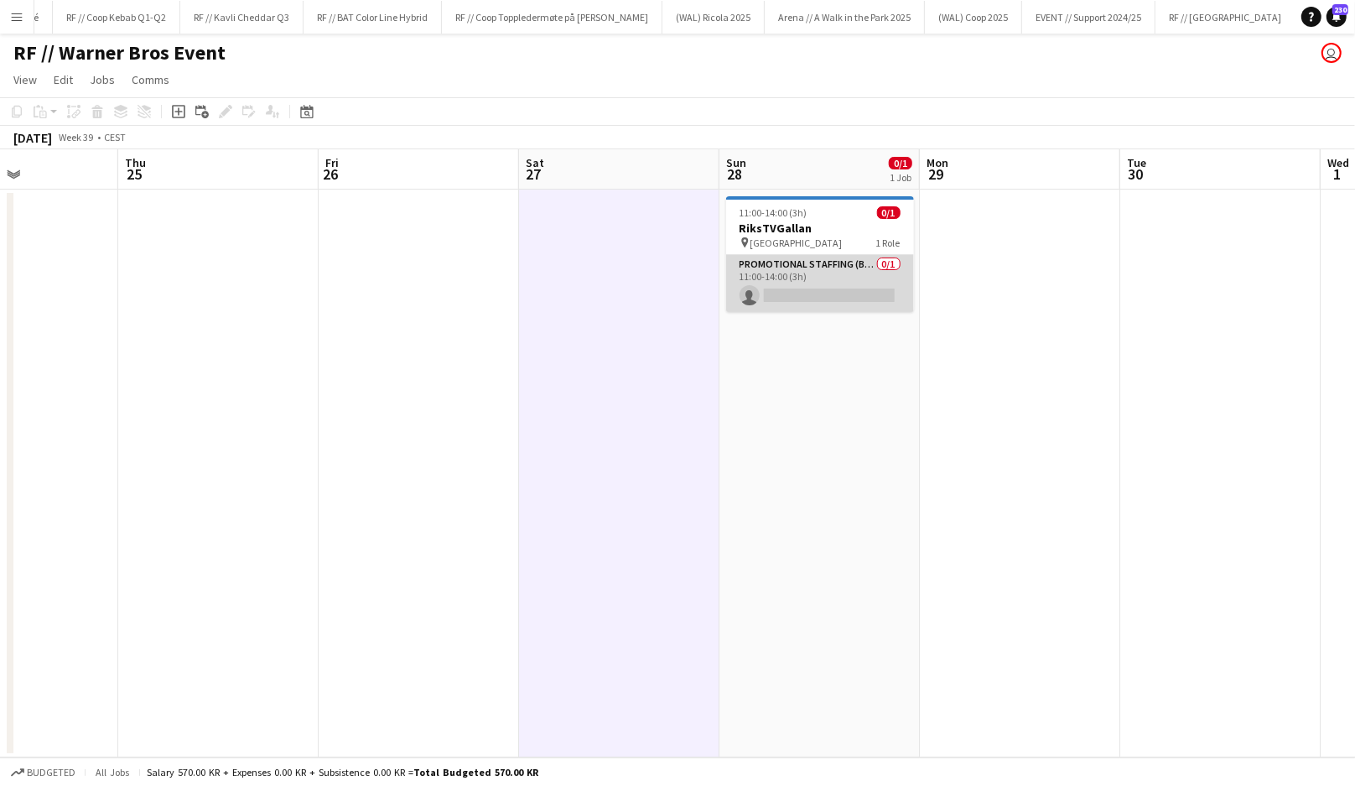
click at [775, 296] on app-card-role "Promotional Staffing (Brand Ambassadors) 0/1 11:00-14:00 (3h) single-neutral-ac…" at bounding box center [820, 283] width 188 height 57
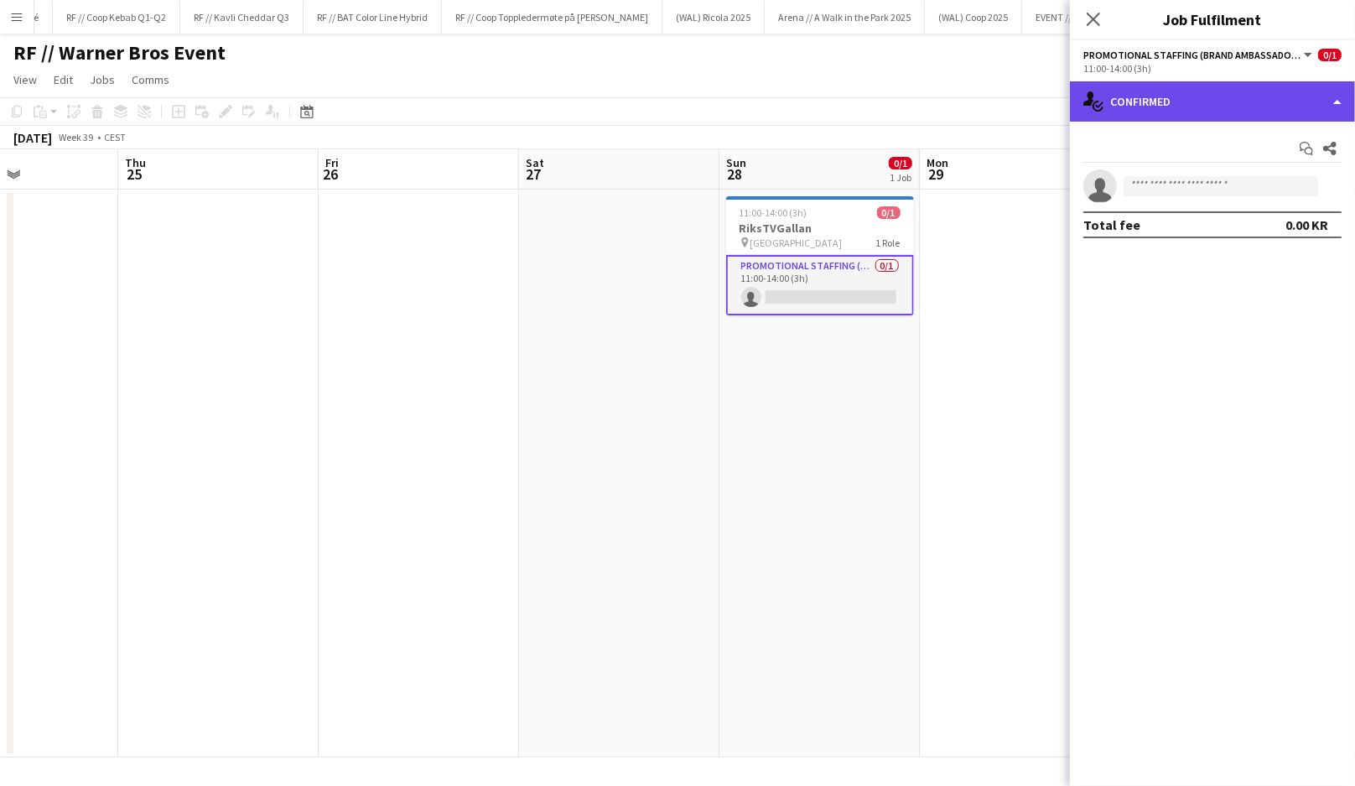
click at [1248, 93] on div "single-neutral-actions-check-2 Confirmed" at bounding box center [1212, 101] width 285 height 40
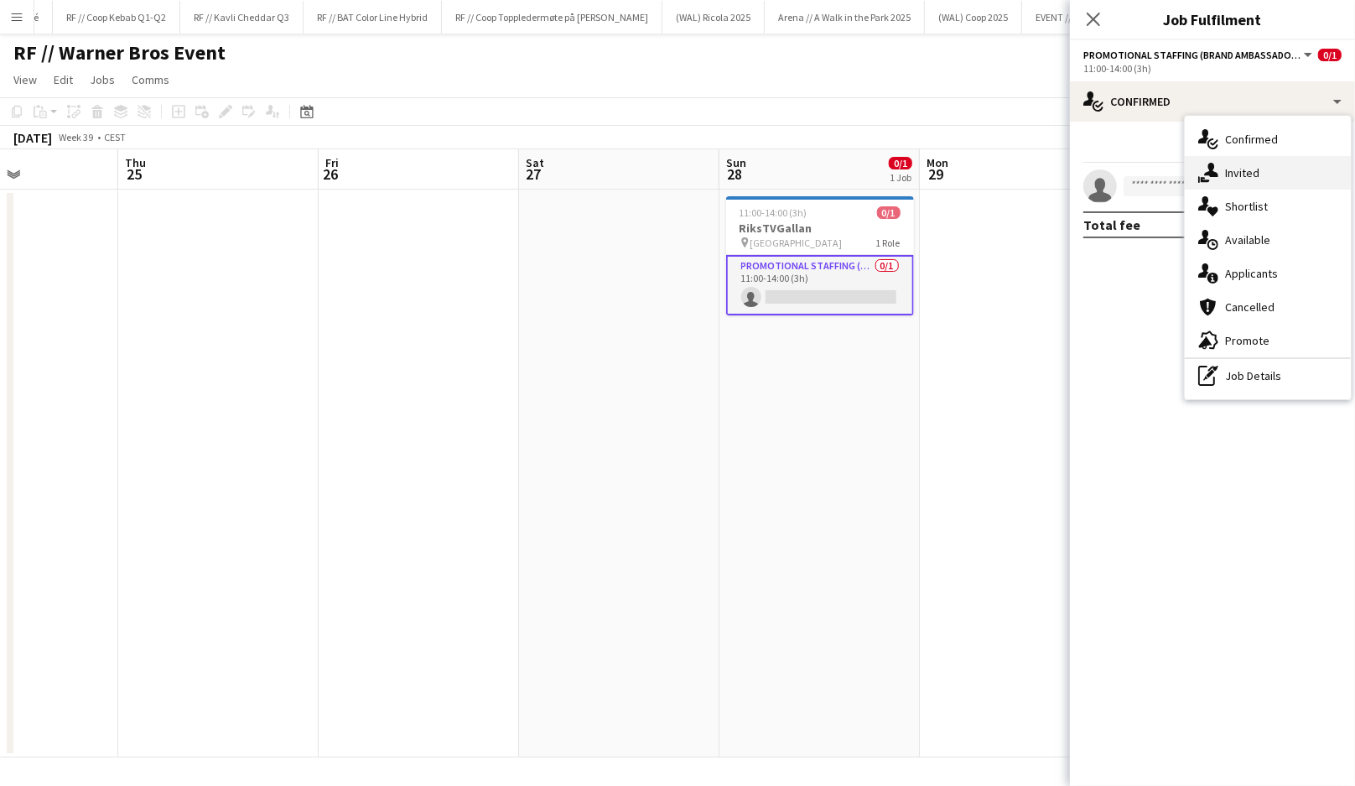
click at [1250, 159] on div "single-neutral-actions-share-1 Invited" at bounding box center [1268, 173] width 166 height 34
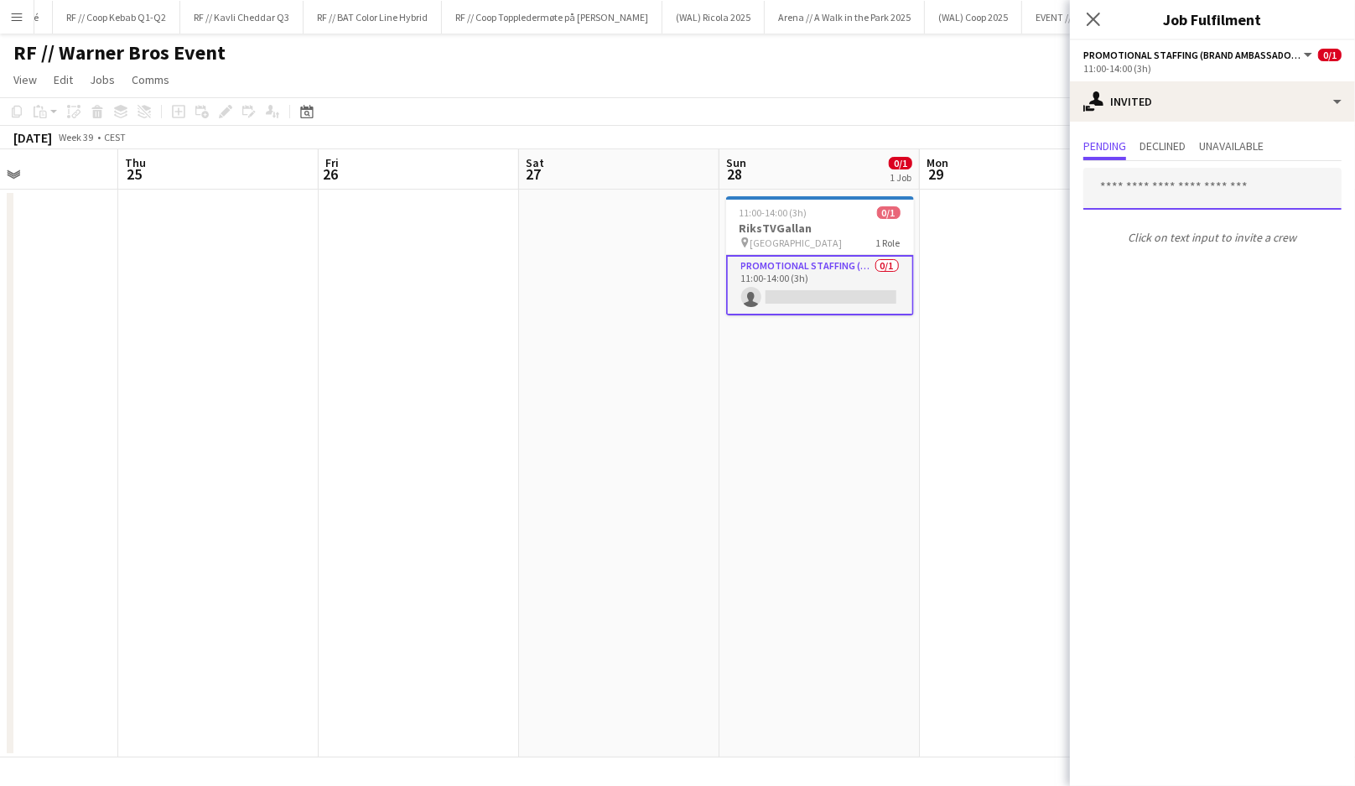
click at [1115, 194] on input "text" at bounding box center [1213, 189] width 258 height 42
click at [1139, 194] on input "text" at bounding box center [1213, 189] width 258 height 42
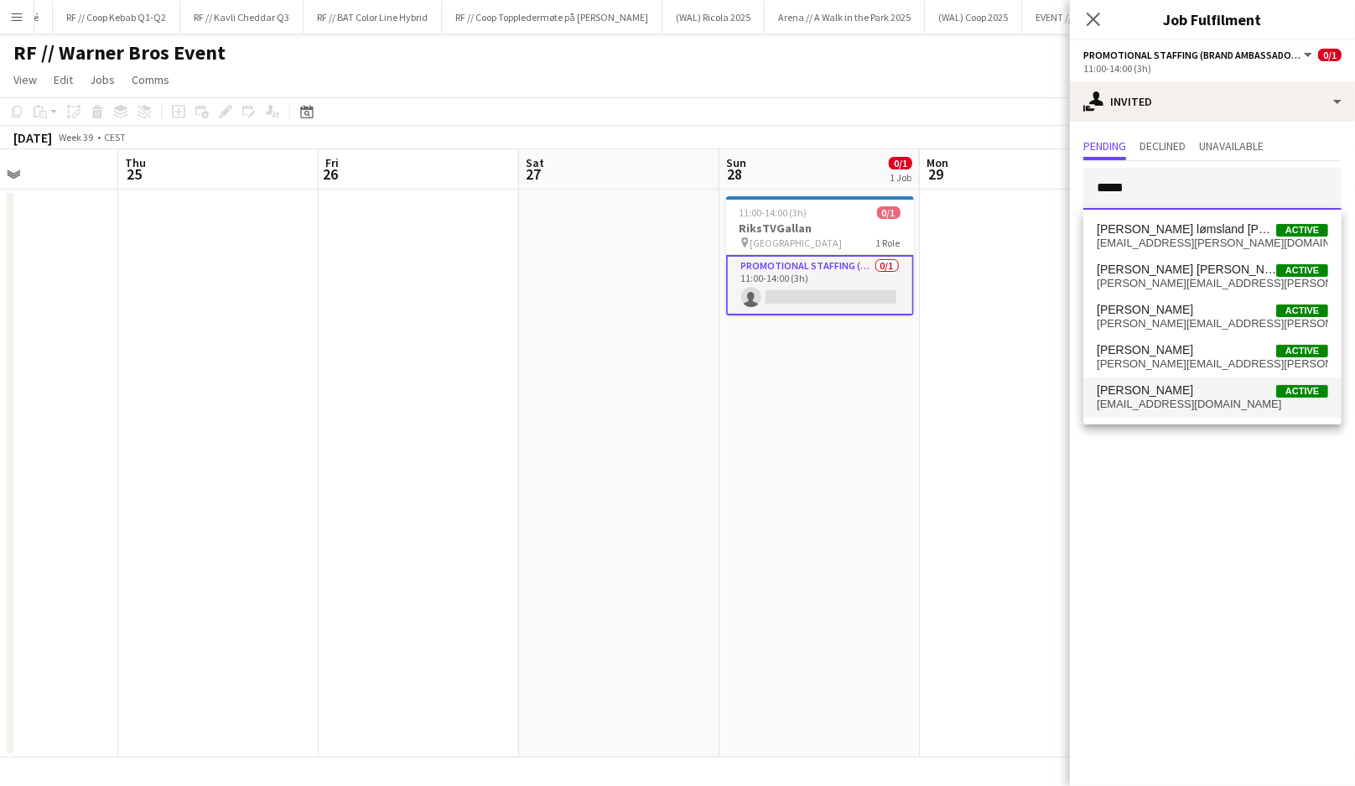
type input "*****"
click at [1166, 392] on span "Helena Nordby" at bounding box center [1145, 390] width 96 height 14
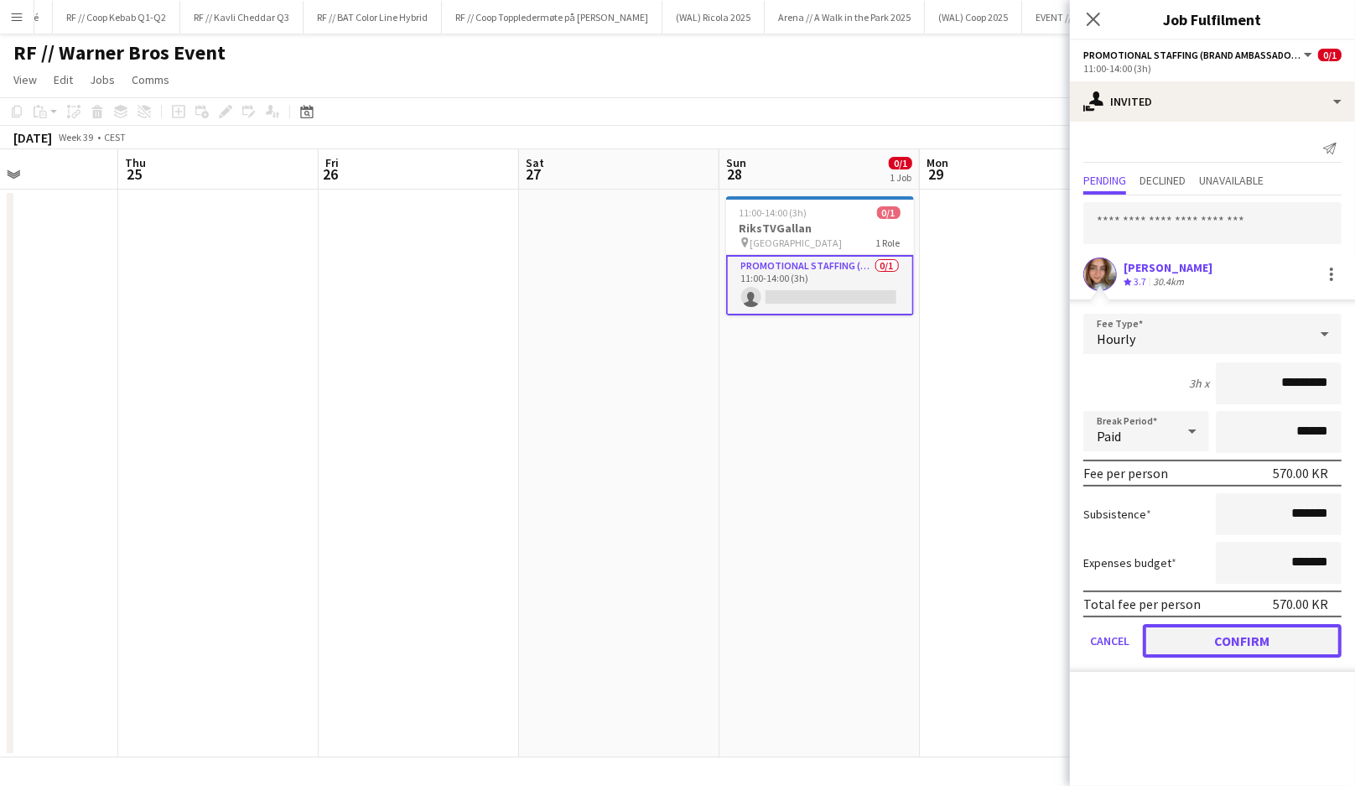
click at [1201, 634] on button "Confirm" at bounding box center [1242, 641] width 199 height 34
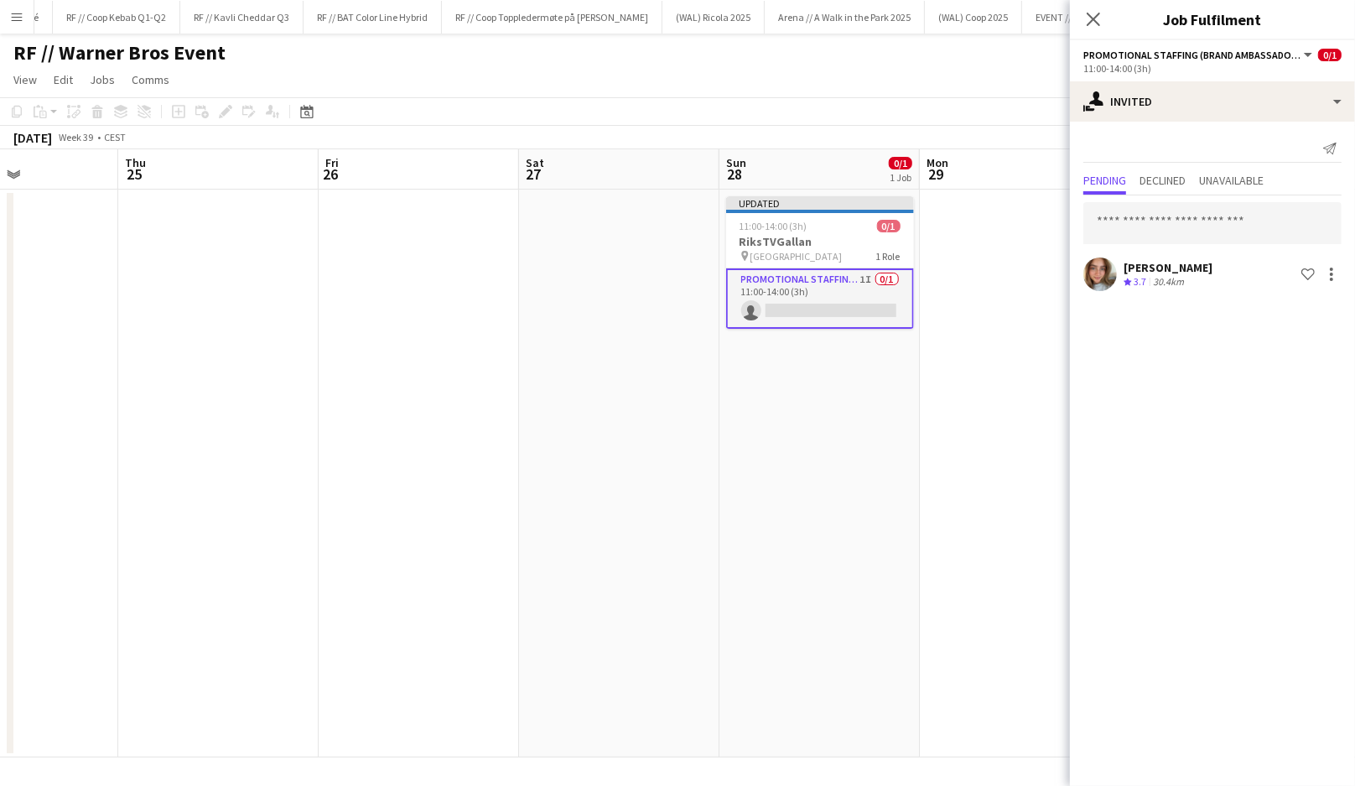
click at [953, 261] on app-date-cell at bounding box center [1020, 474] width 200 height 568
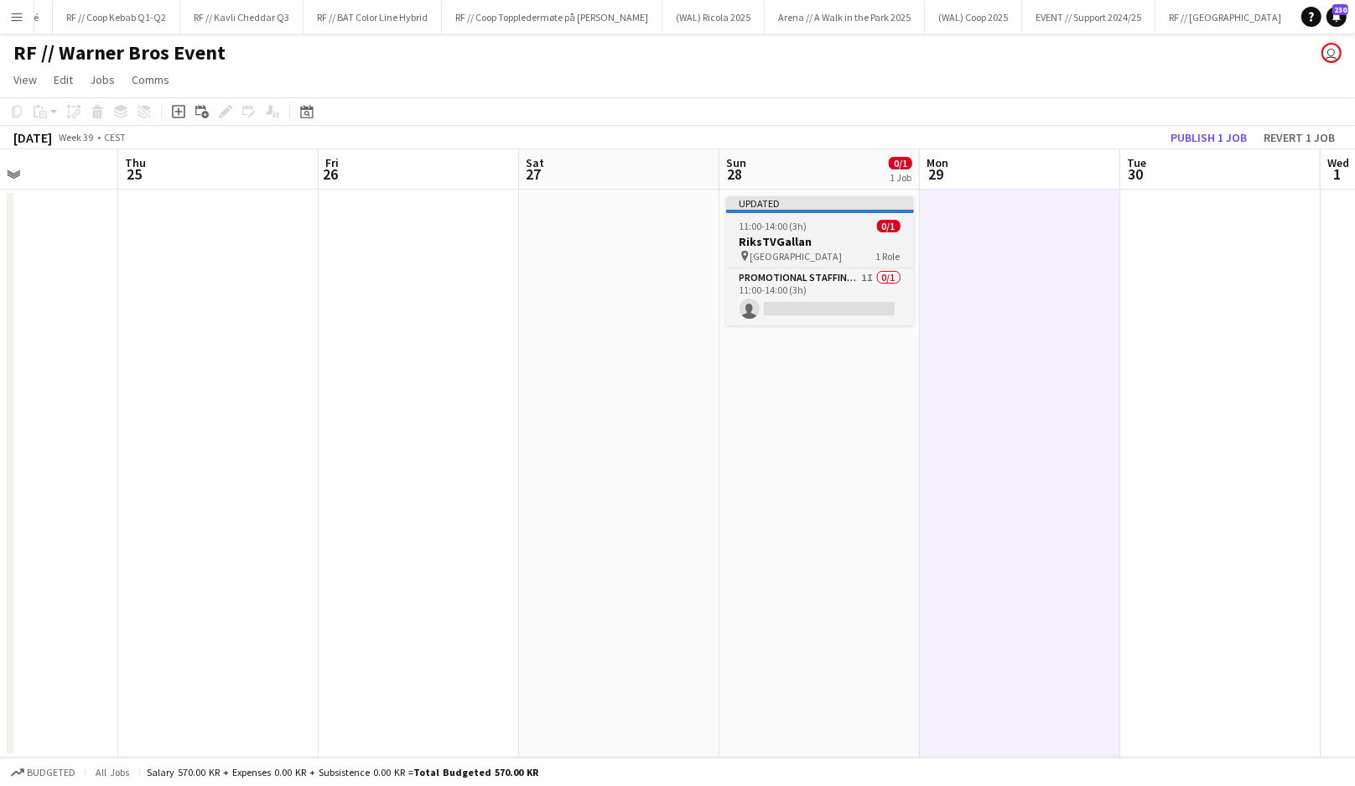
click at [819, 231] on div "11:00-14:00 (3h) 0/1" at bounding box center [820, 226] width 188 height 13
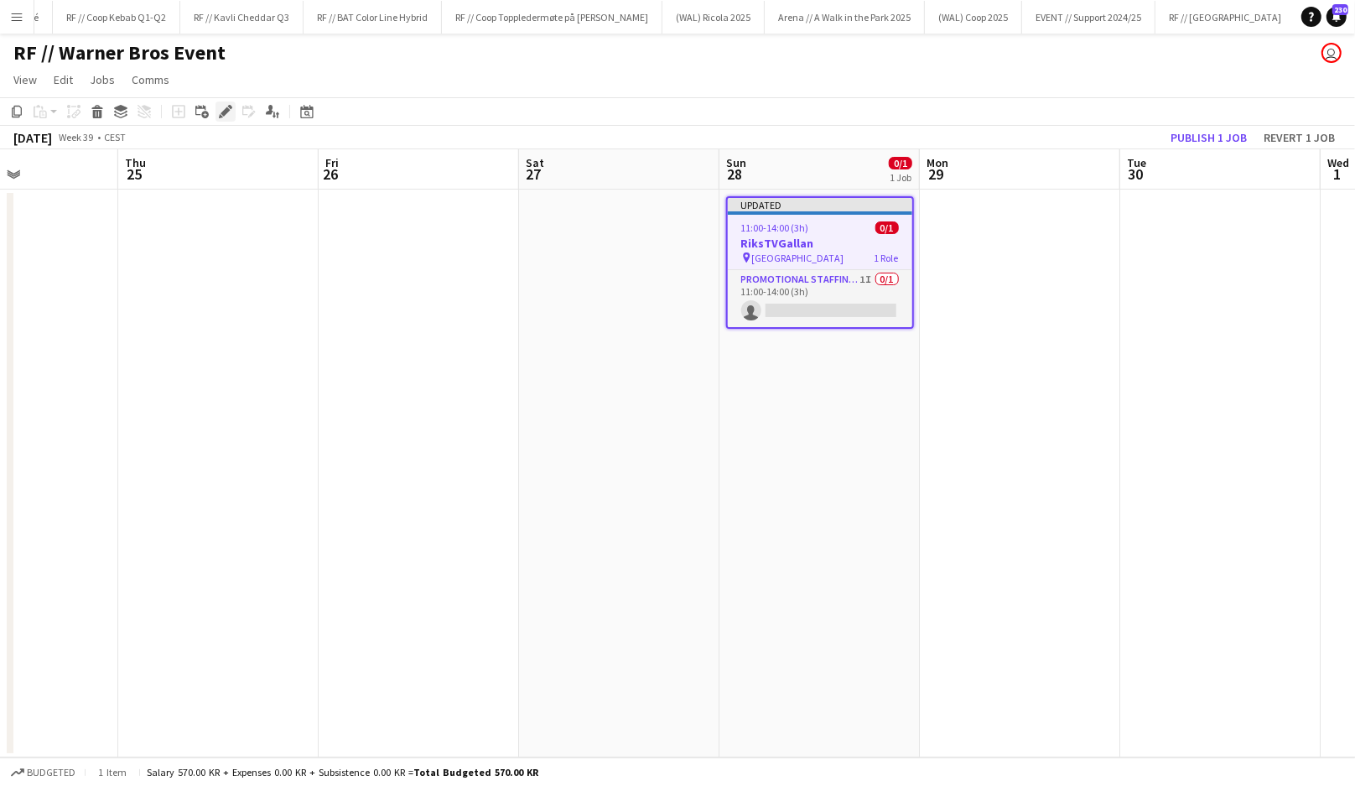
click at [221, 107] on icon "Edit" at bounding box center [225, 111] width 13 height 13
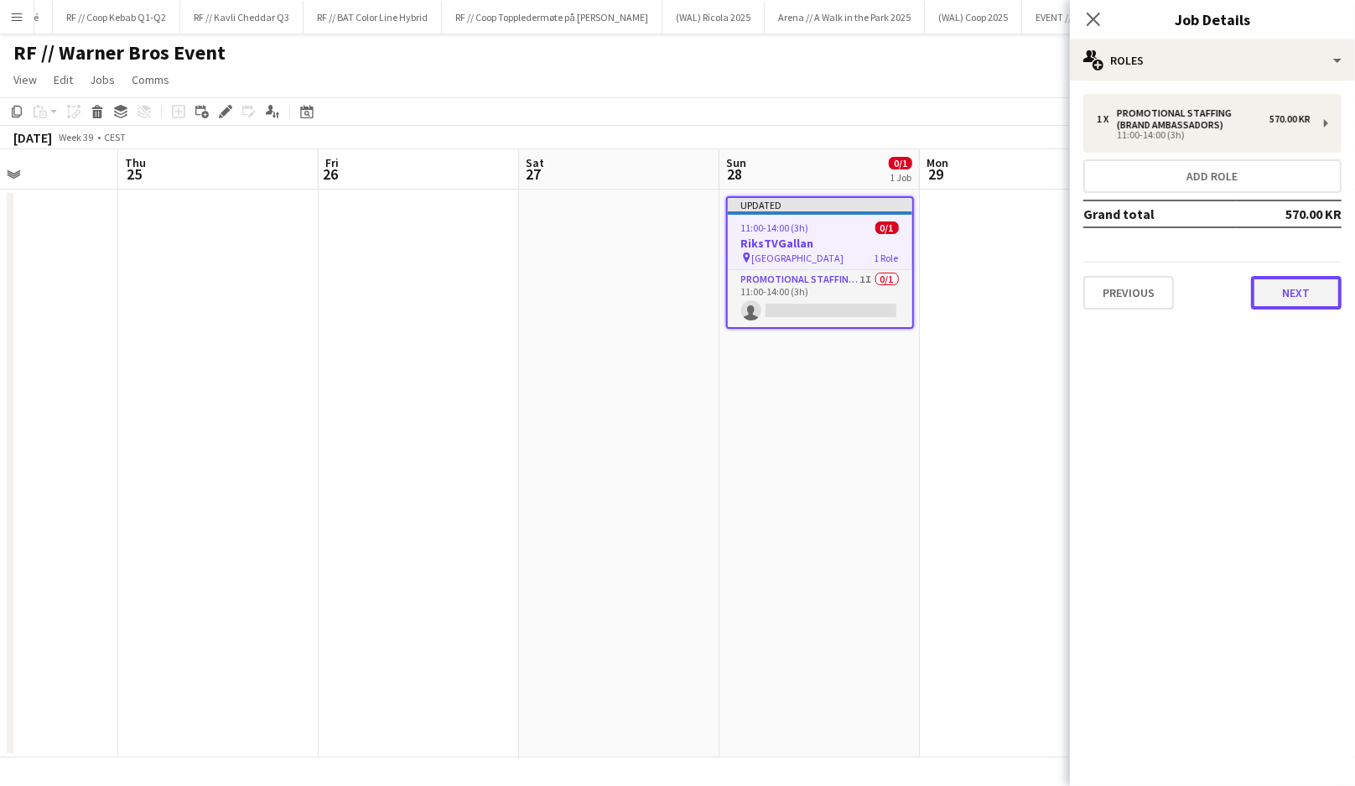
click at [1276, 302] on button "Next" at bounding box center [1296, 293] width 91 height 34
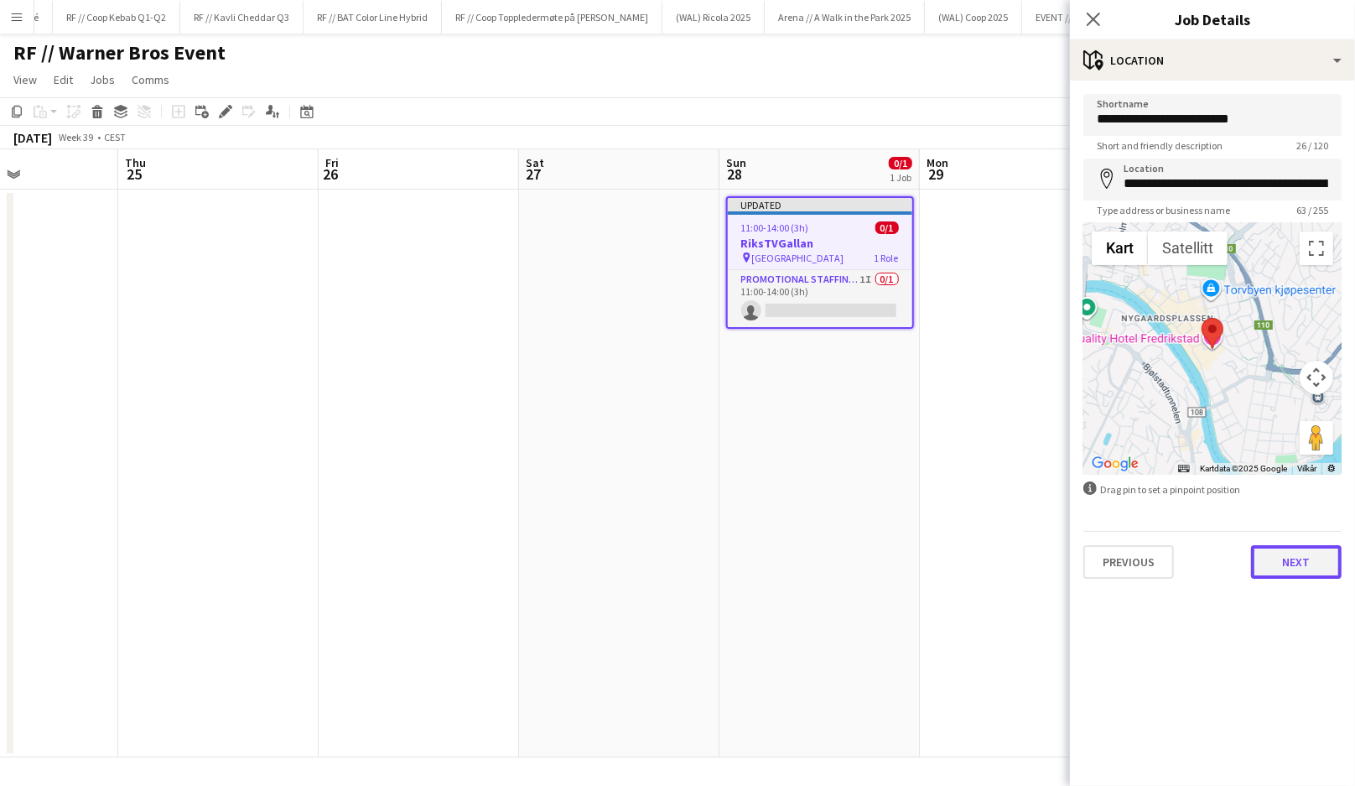
click at [1293, 554] on button "Next" at bounding box center [1296, 562] width 91 height 34
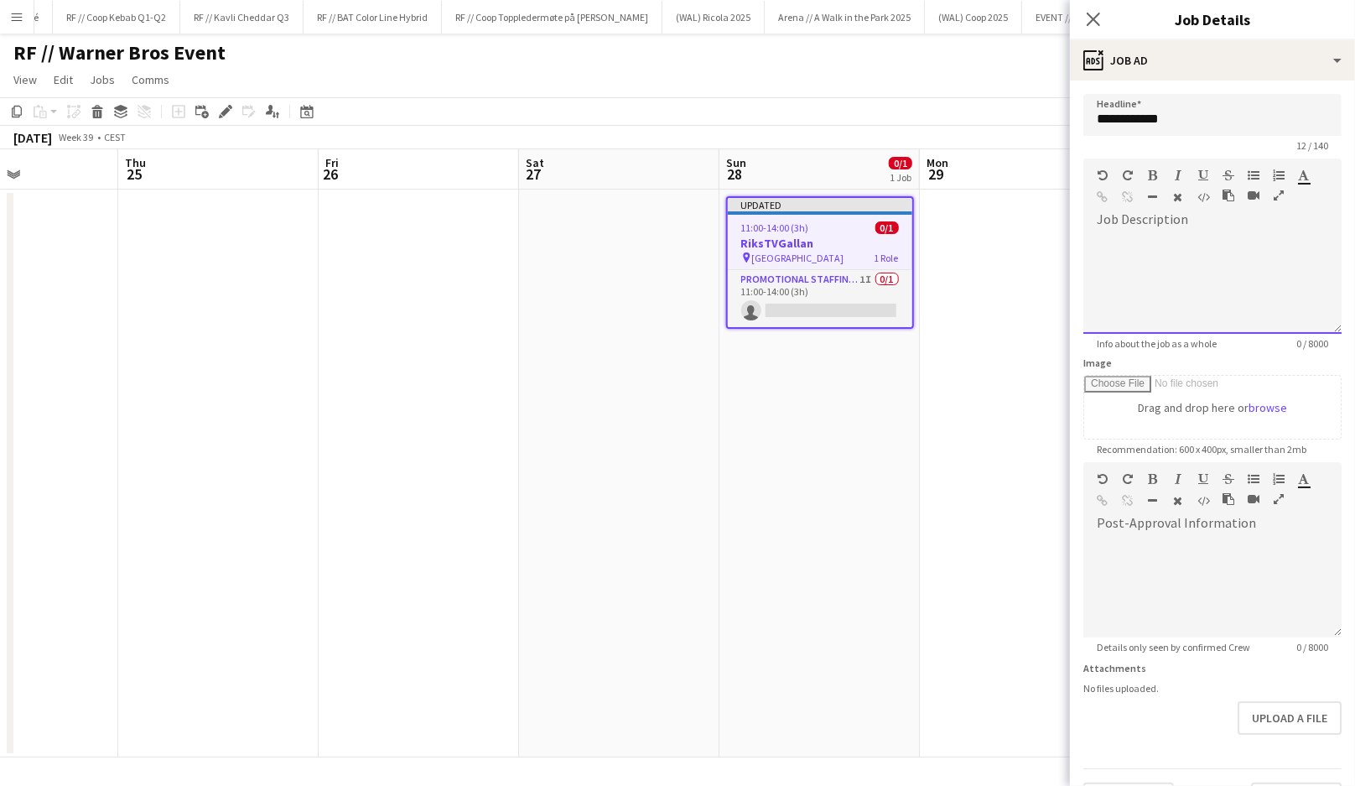
click at [1181, 241] on div at bounding box center [1213, 283] width 258 height 101
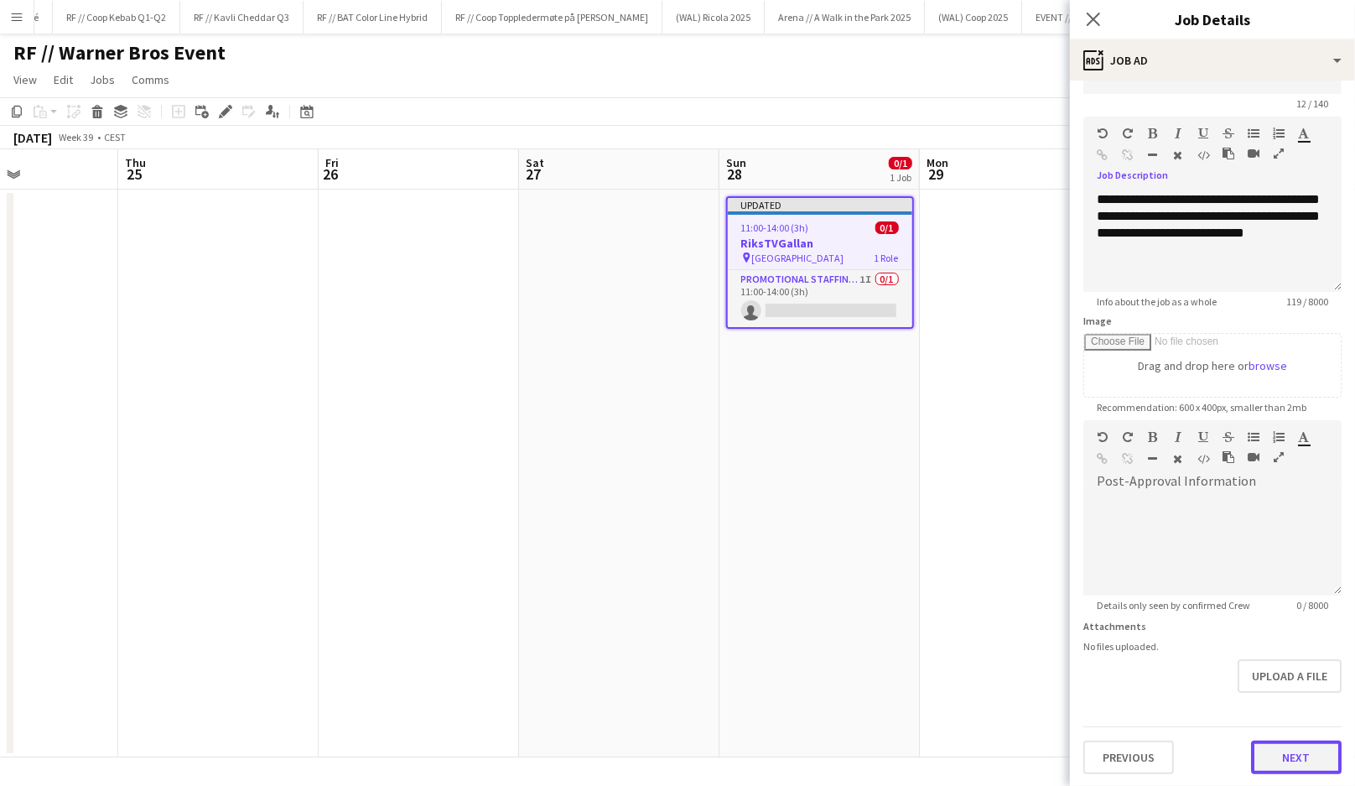
click at [1272, 750] on button "Next" at bounding box center [1296, 758] width 91 height 34
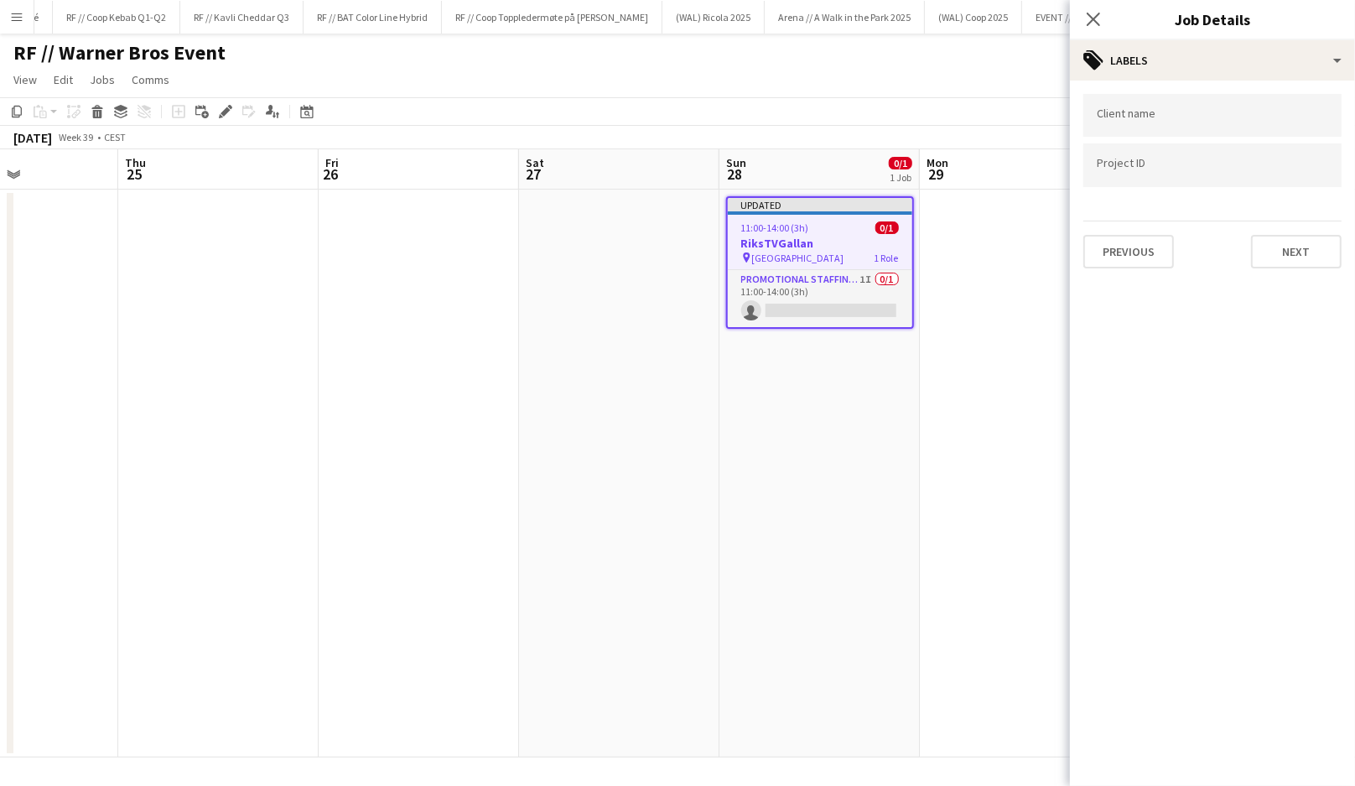
click at [938, 487] on app-date-cell at bounding box center [1020, 474] width 200 height 568
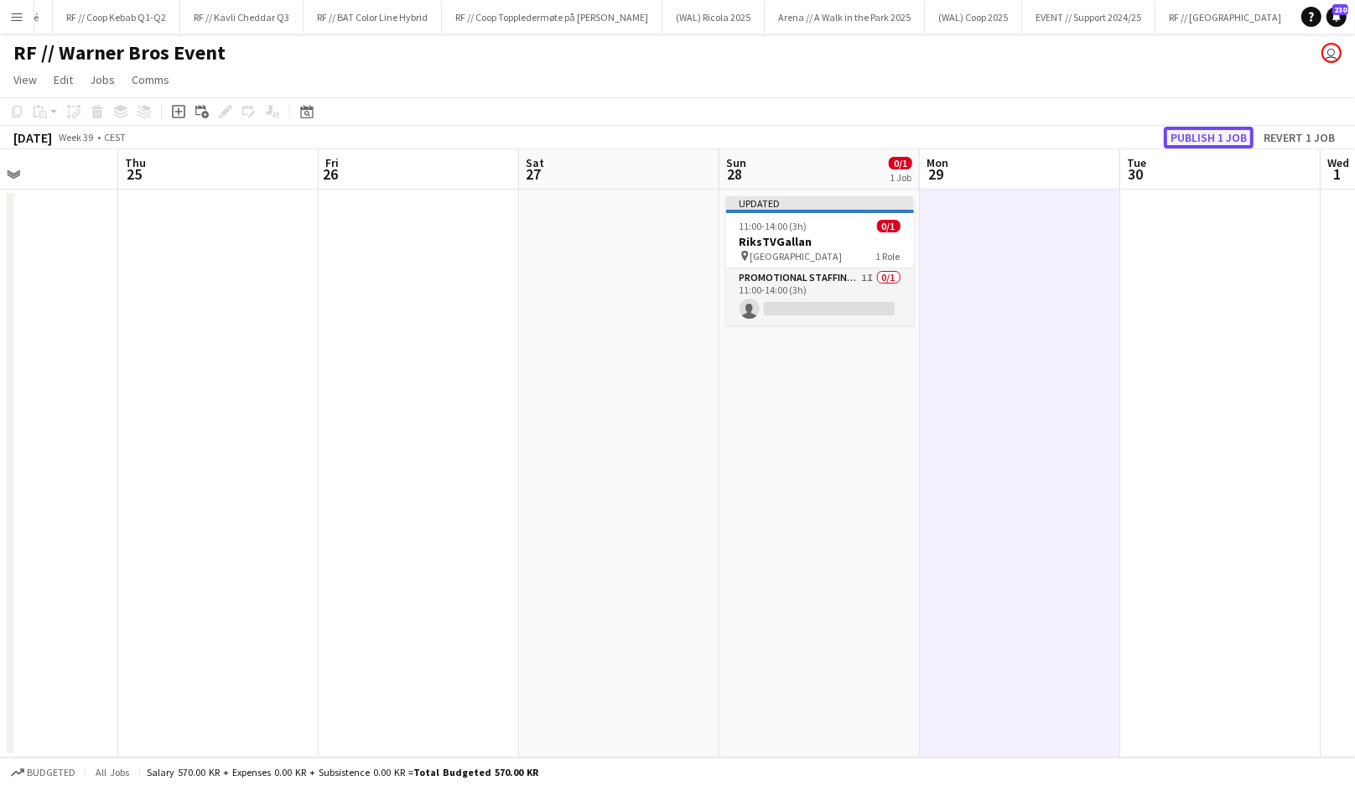
click at [1197, 138] on button "Publish 1 job" at bounding box center [1209, 138] width 90 height 22
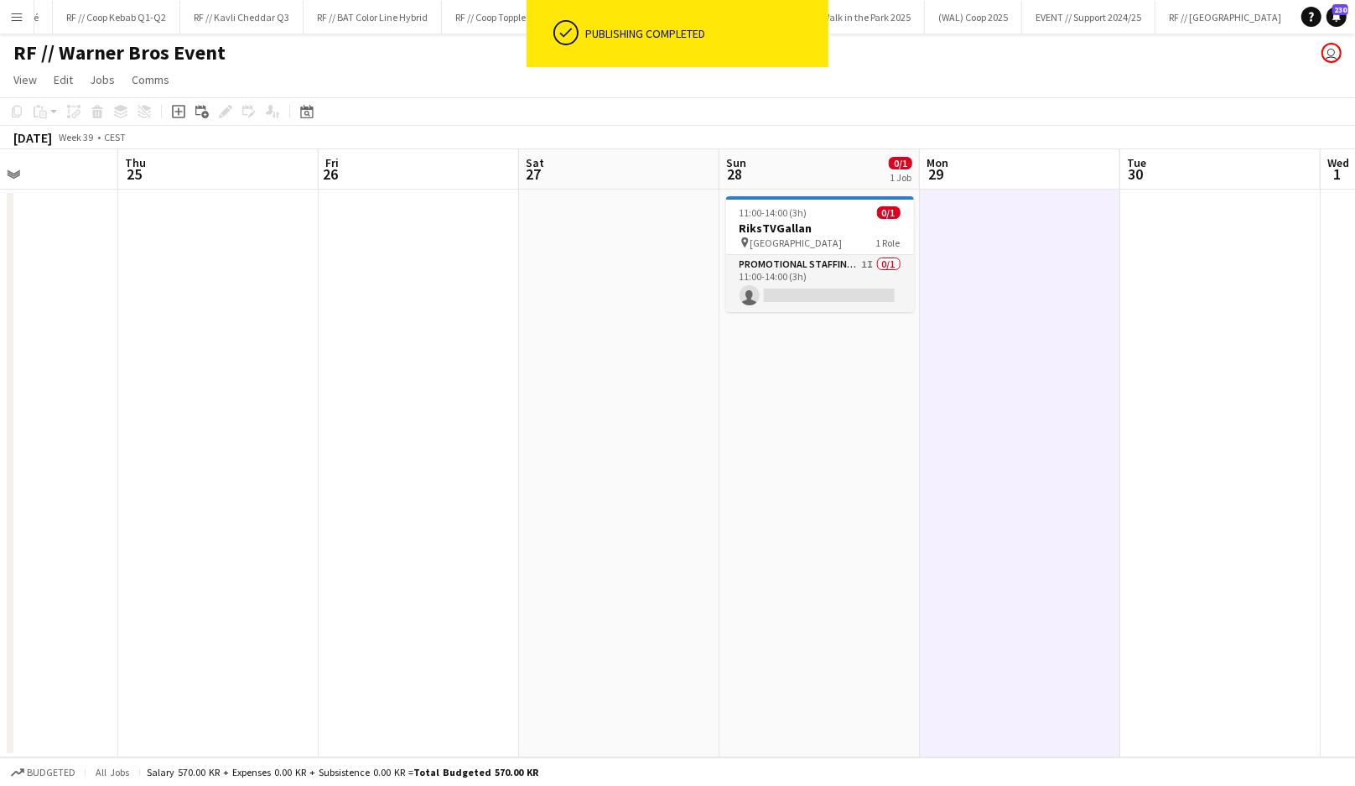
click at [961, 346] on app-date-cell at bounding box center [1020, 474] width 200 height 568
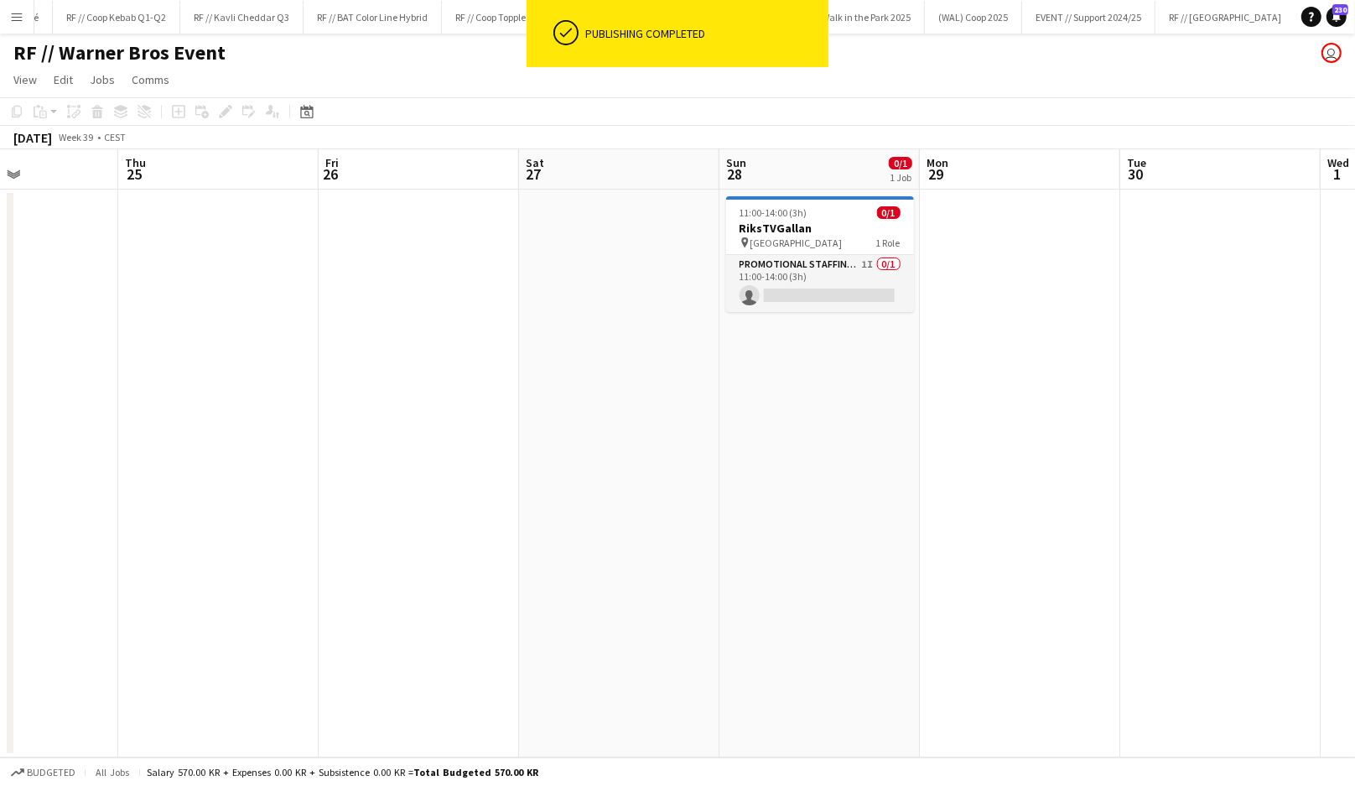
click at [755, 398] on app-date-cell "11:00-14:00 (3h) 0/1 RiksTVGallan pin Fredrikstad Quality Resort 1 Role Promoti…" at bounding box center [820, 474] width 200 height 568
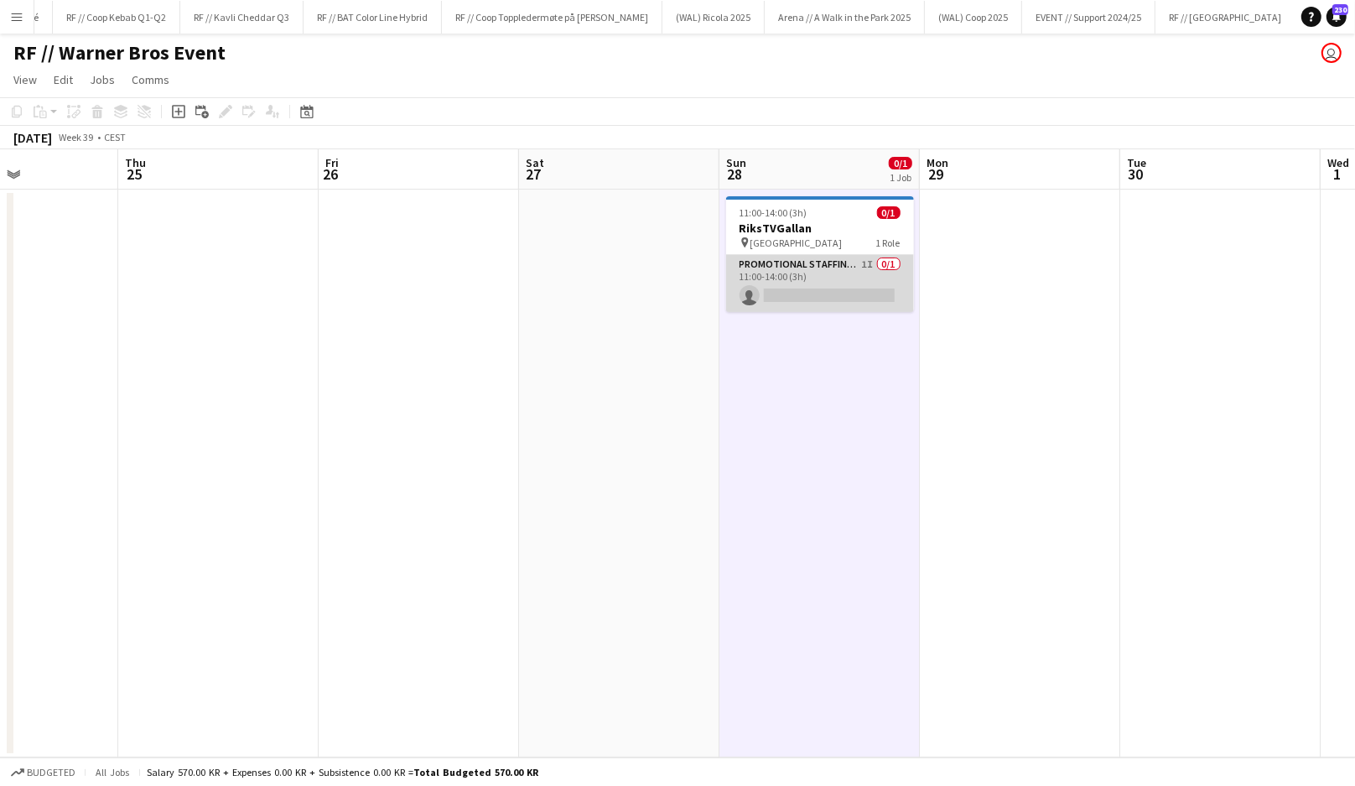
click at [803, 298] on app-card-role "Promotional Staffing (Brand Ambassadors) 1I 0/1 11:00-14:00 (3h) single-neutral…" at bounding box center [820, 283] width 188 height 57
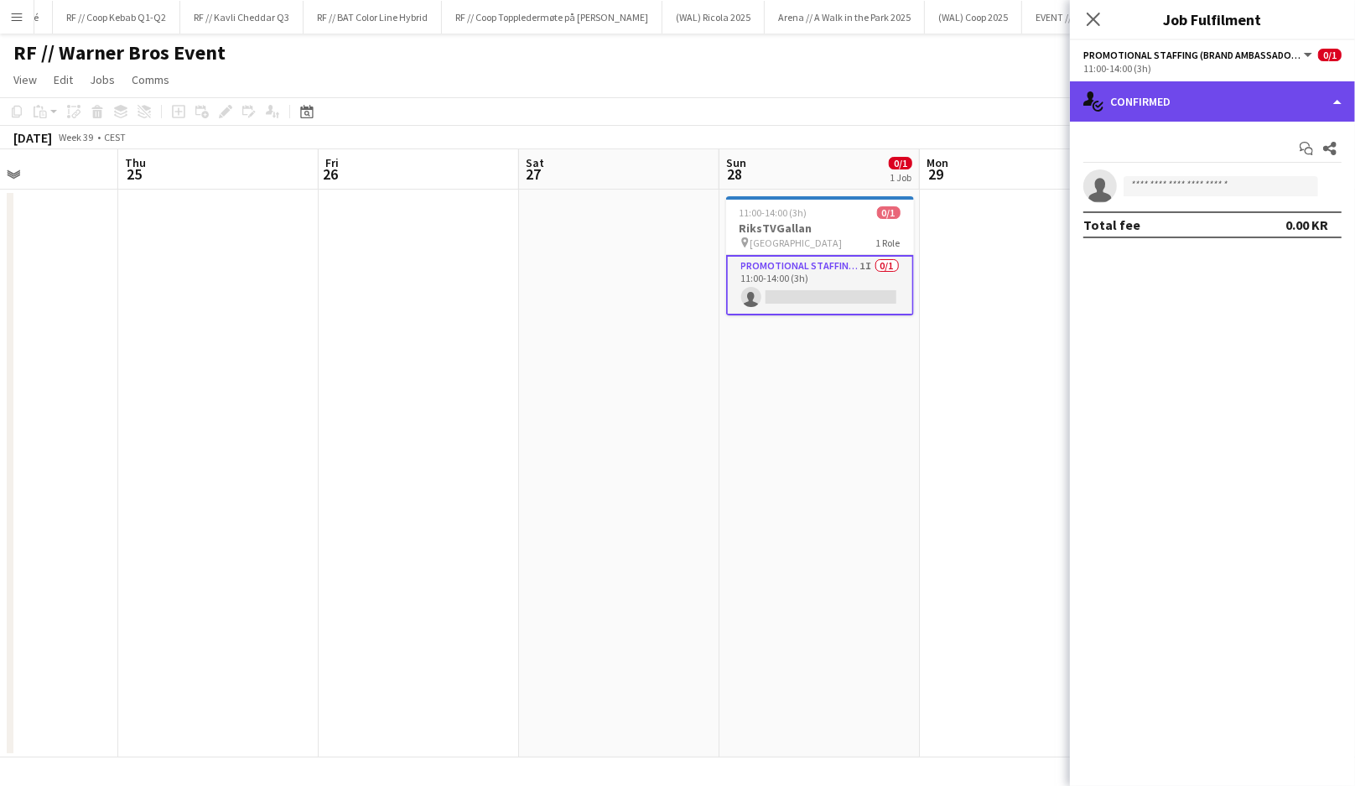
click at [1187, 104] on div "single-neutral-actions-check-2 Confirmed" at bounding box center [1212, 101] width 285 height 40
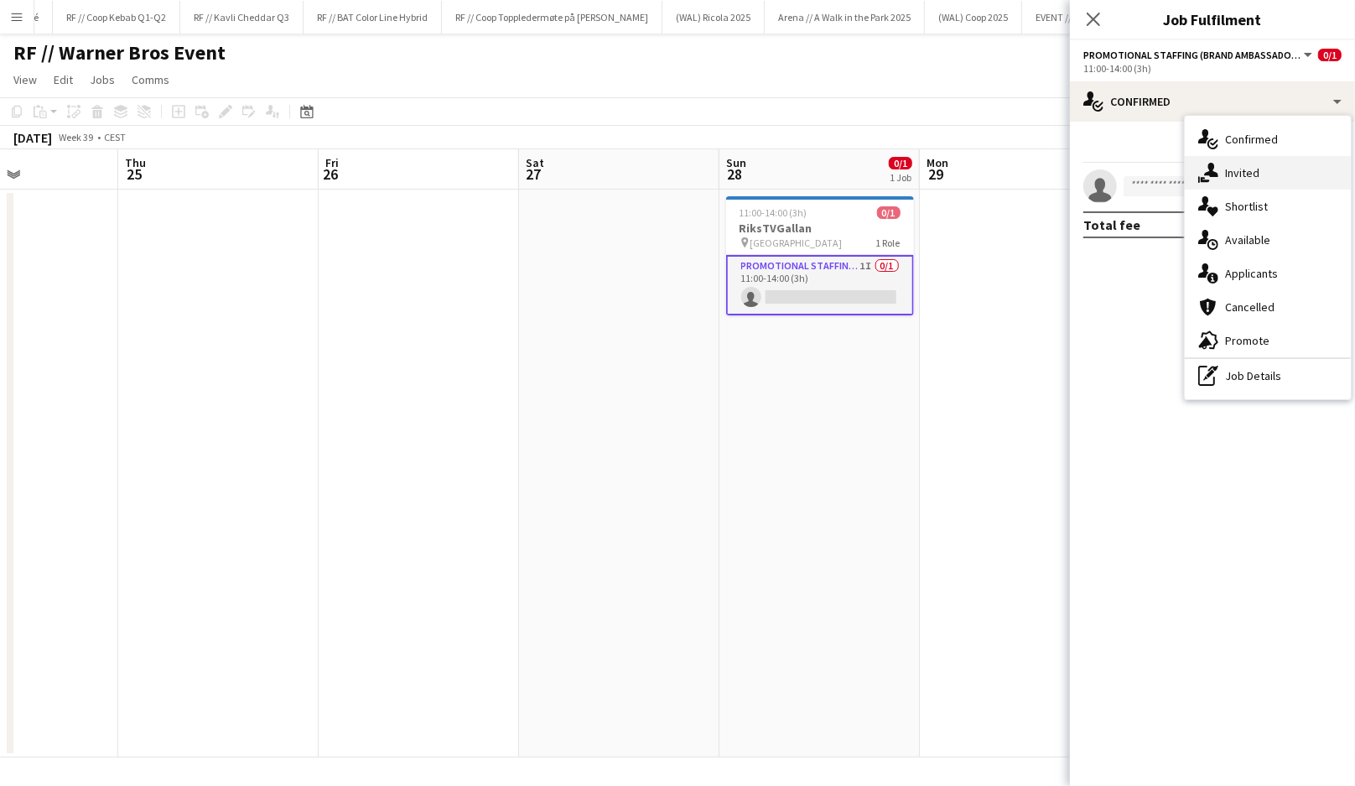
click at [1203, 170] on icon "single-neutral-actions-share-1" at bounding box center [1208, 173] width 20 height 20
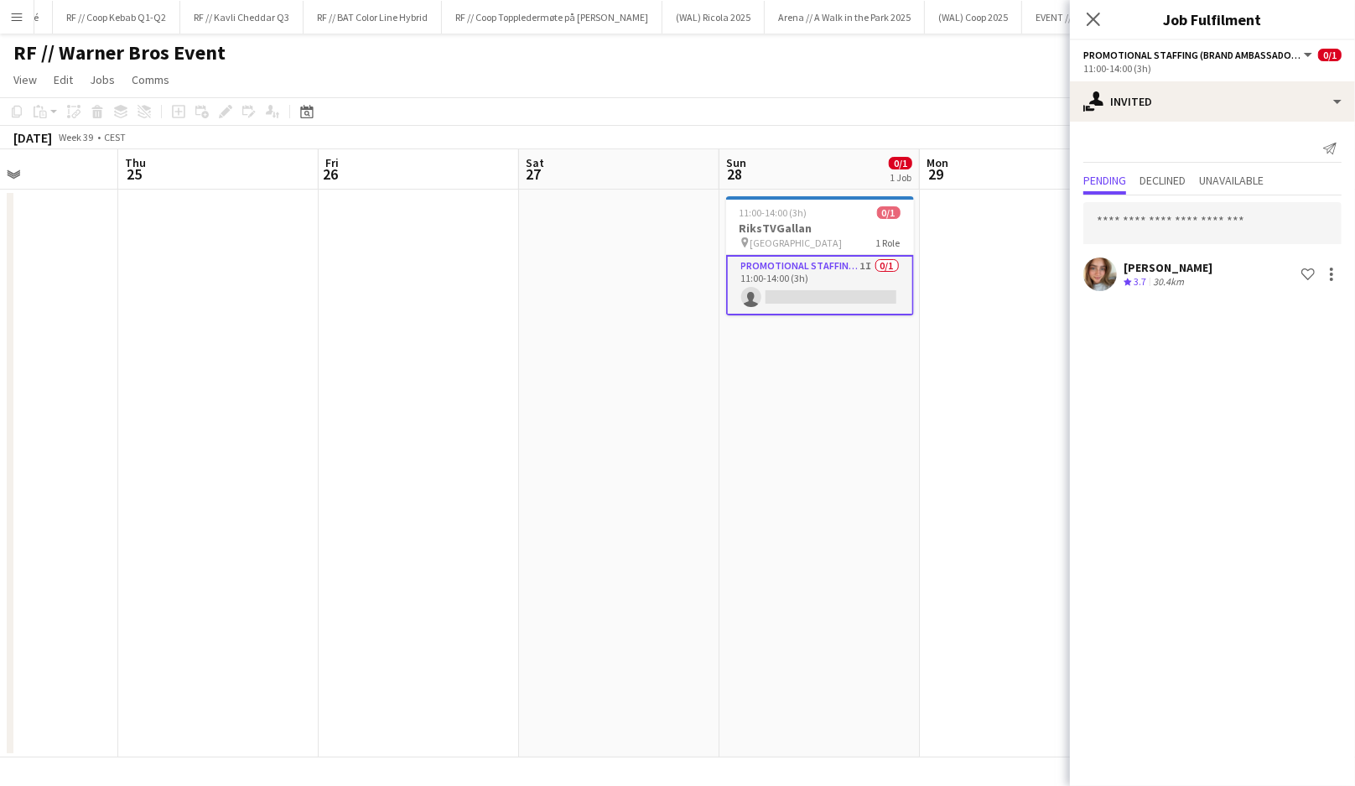
click at [1138, 202] on div at bounding box center [1213, 223] width 258 height 42
click at [1138, 217] on input "text" at bounding box center [1213, 223] width 258 height 42
click at [1136, 220] on input "text" at bounding box center [1213, 223] width 258 height 42
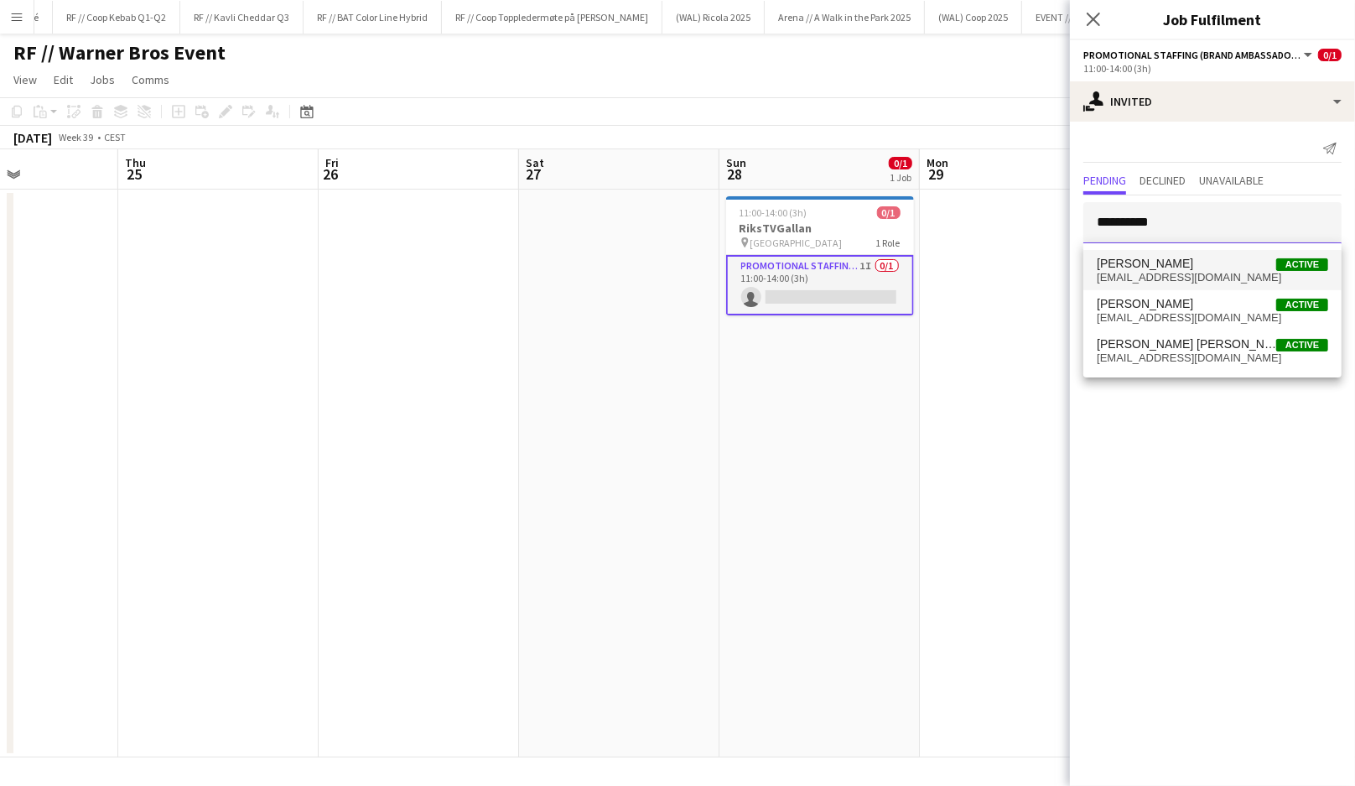
type input "**********"
click at [1137, 276] on span "kristofferwandersen@gmail.com" at bounding box center [1212, 277] width 231 height 13
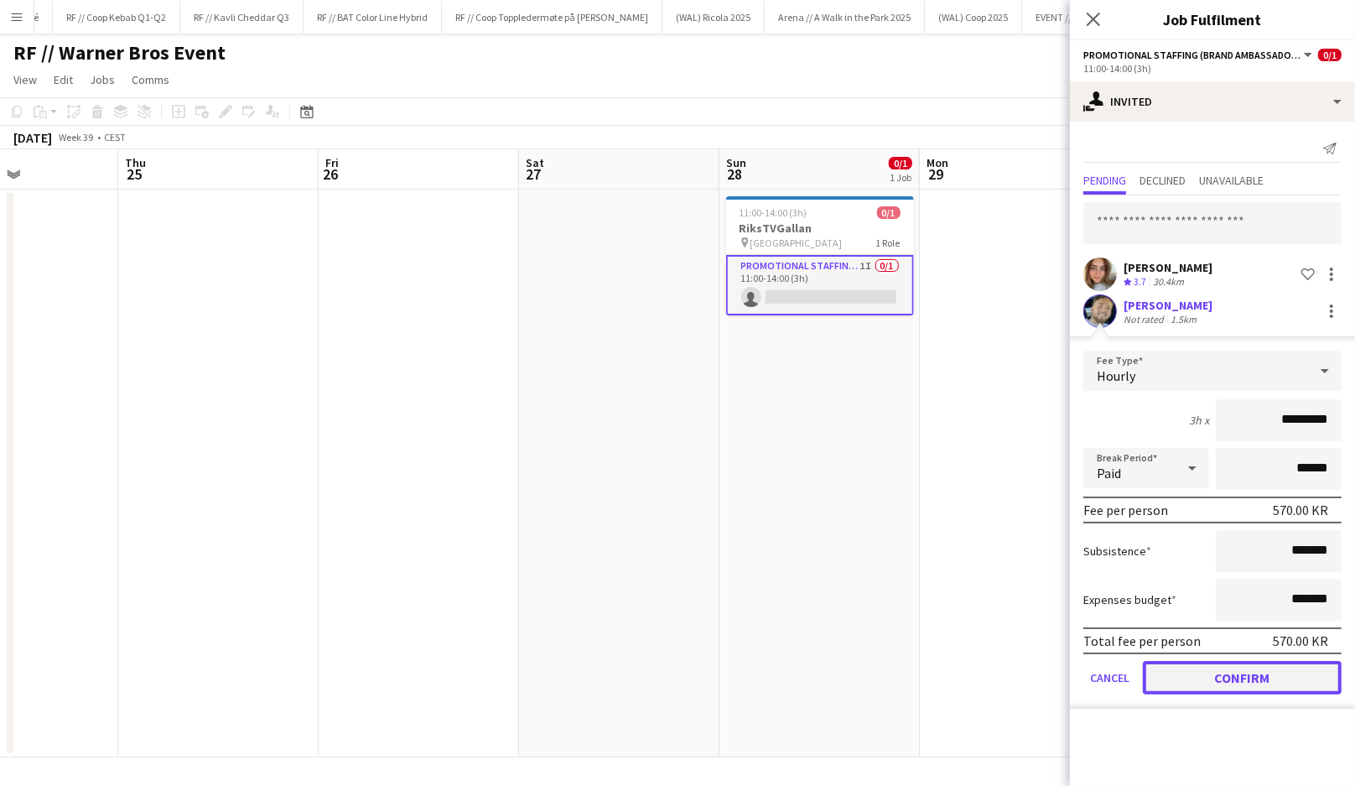
click at [1208, 675] on button "Confirm" at bounding box center [1242, 678] width 199 height 34
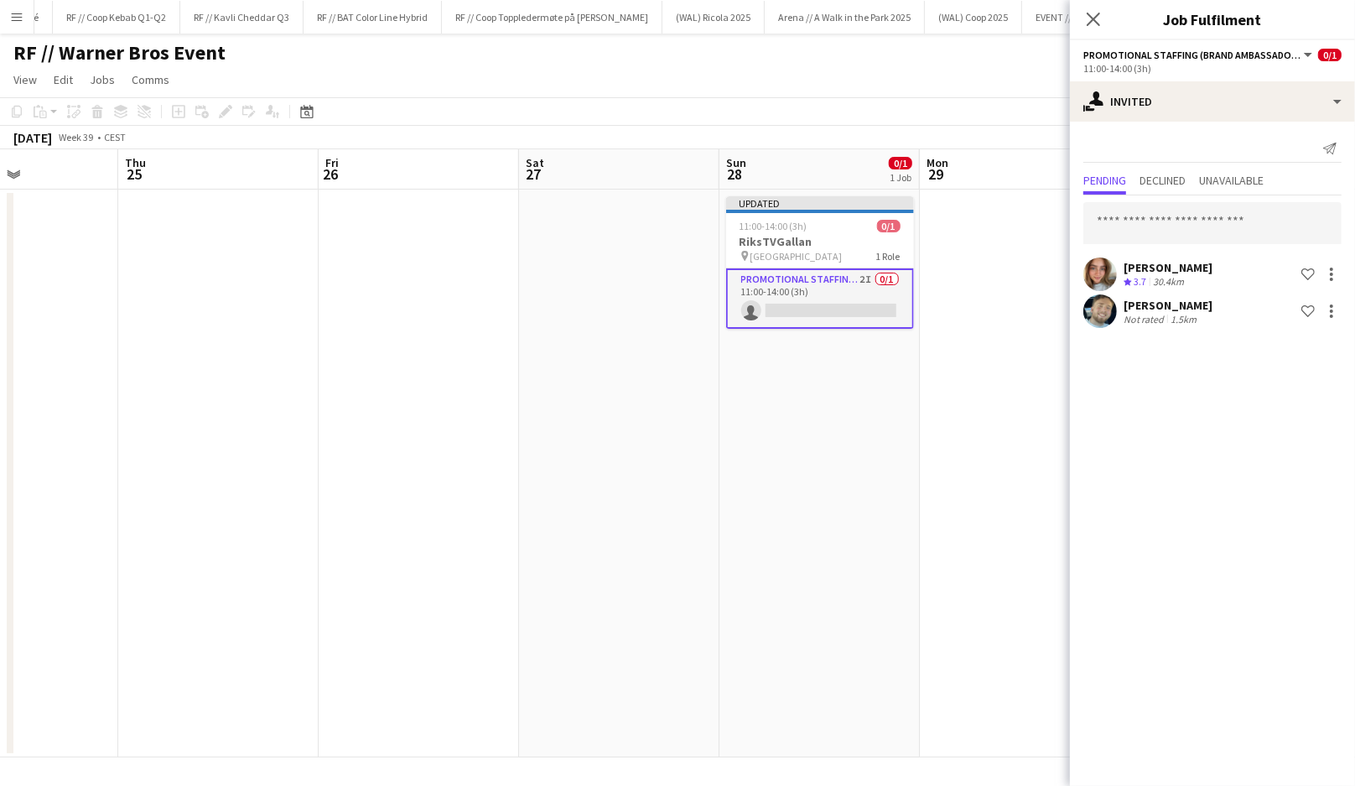
click at [948, 442] on app-date-cell at bounding box center [1020, 474] width 200 height 568
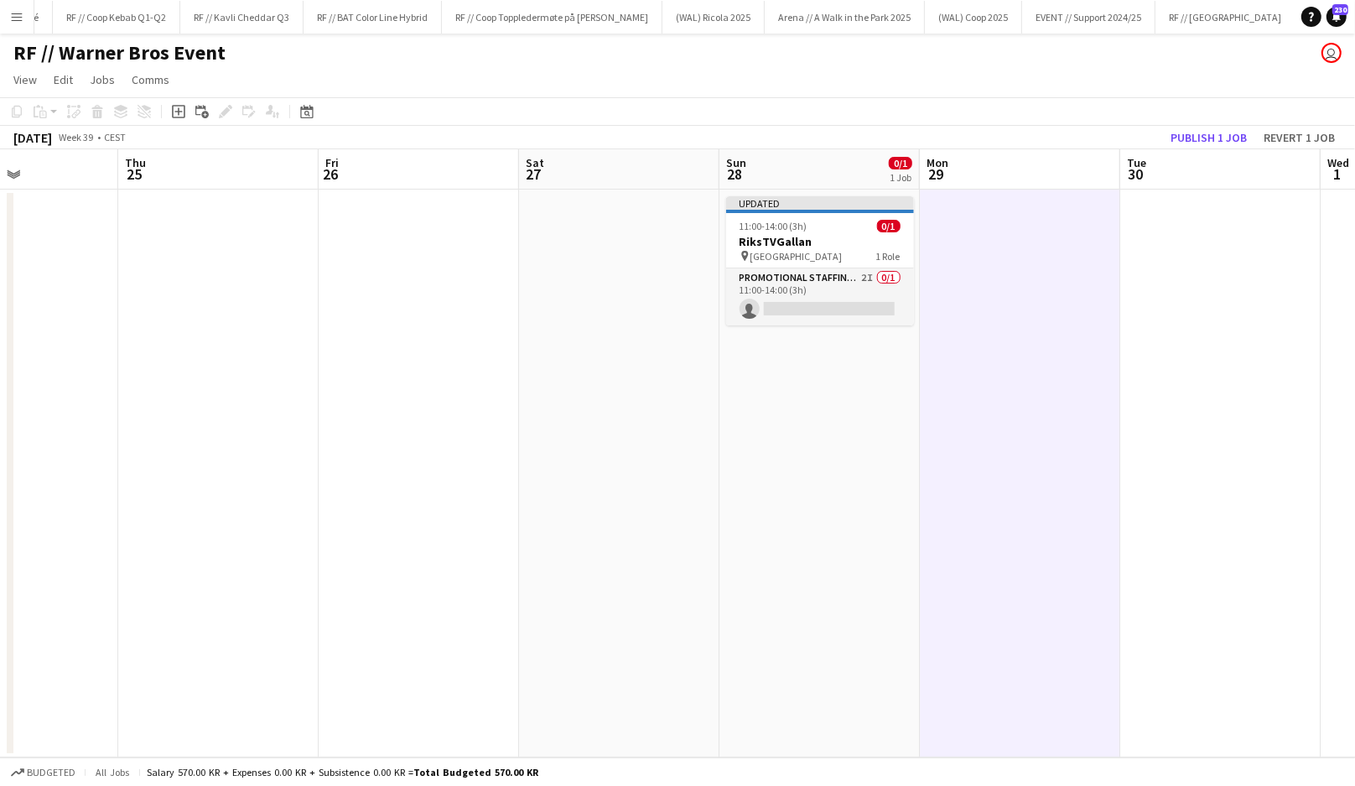
click at [964, 349] on app-date-cell at bounding box center [1020, 474] width 200 height 568
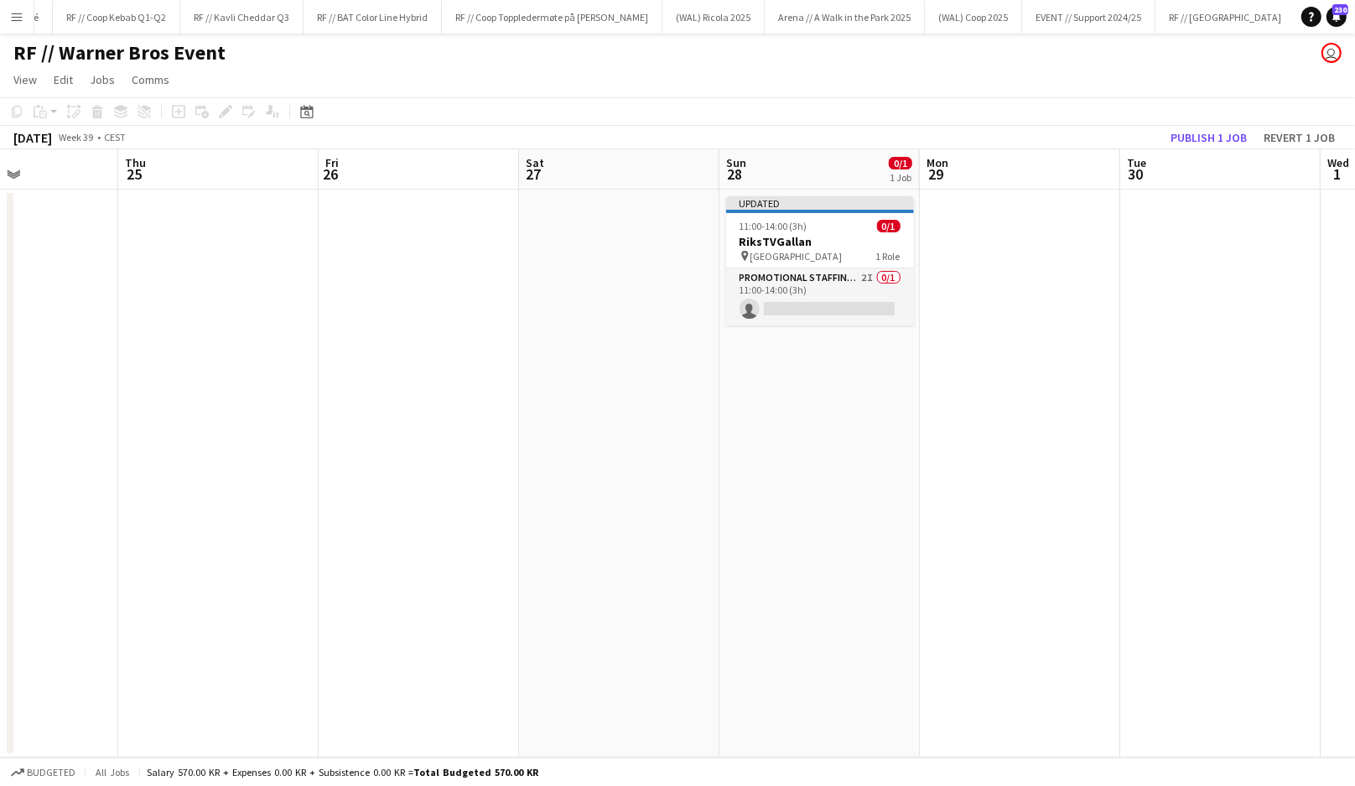
scroll to position [0, 683]
click at [954, 337] on app-date-cell at bounding box center [1021, 474] width 200 height 568
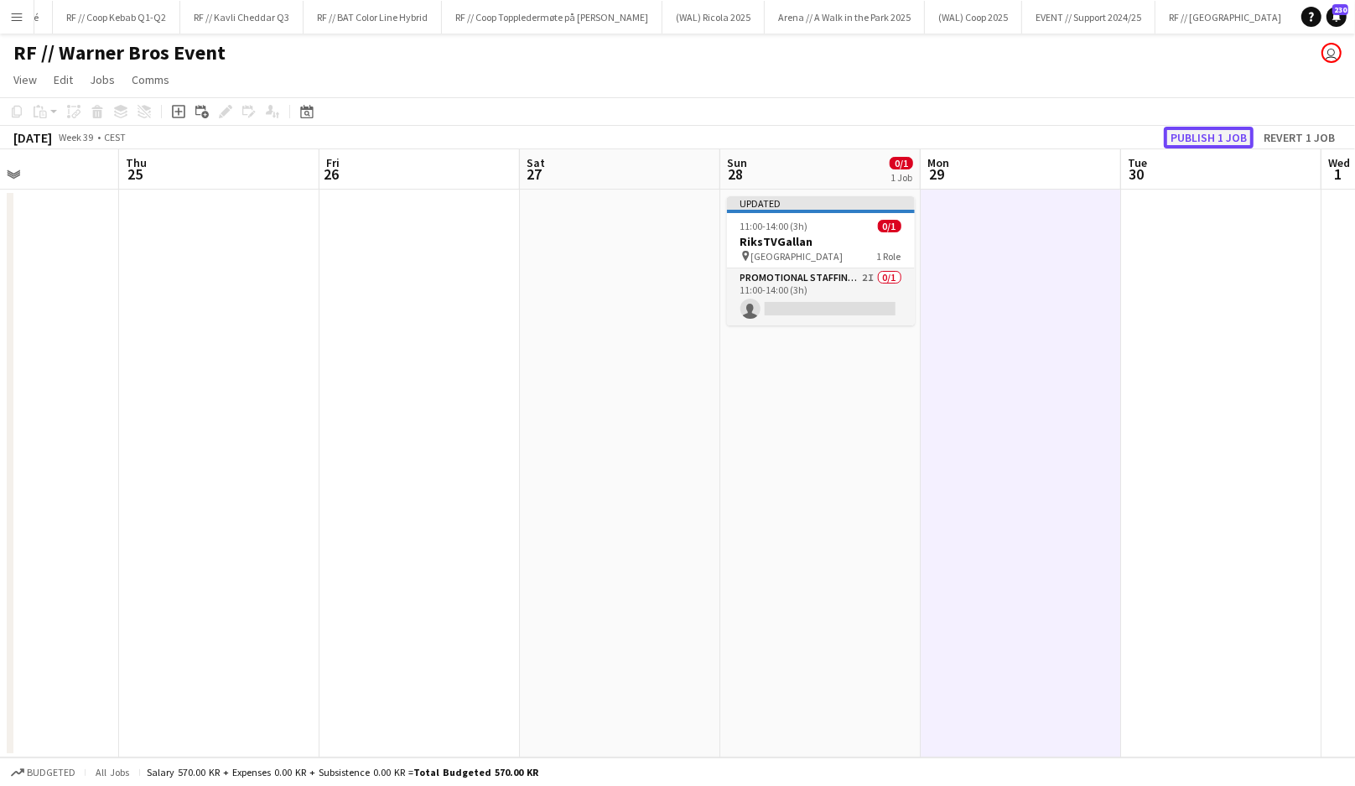
click at [1200, 135] on button "Publish 1 job" at bounding box center [1209, 138] width 90 height 22
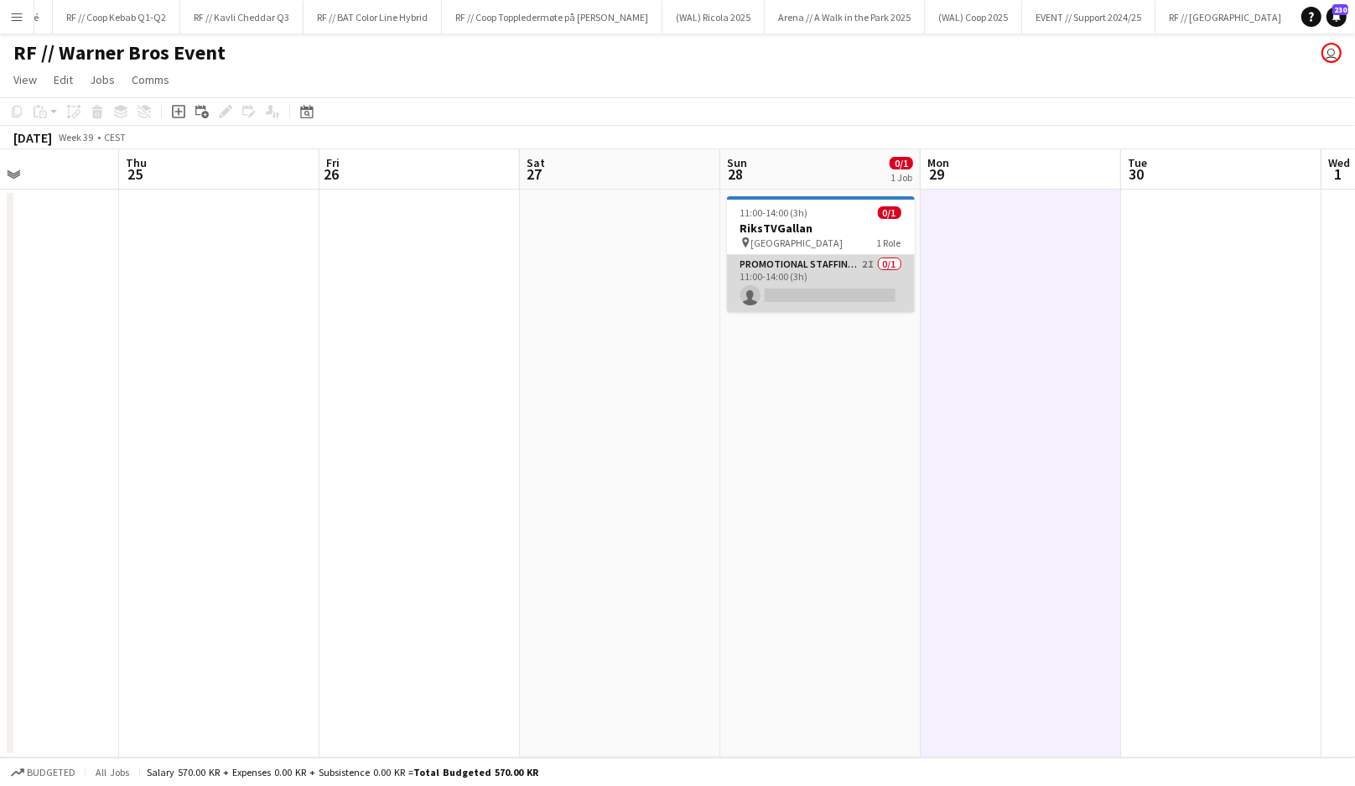
click at [828, 294] on app-card-role "Promotional Staffing (Brand Ambassadors) 2I 0/1 11:00-14:00 (3h) single-neutral…" at bounding box center [821, 283] width 188 height 57
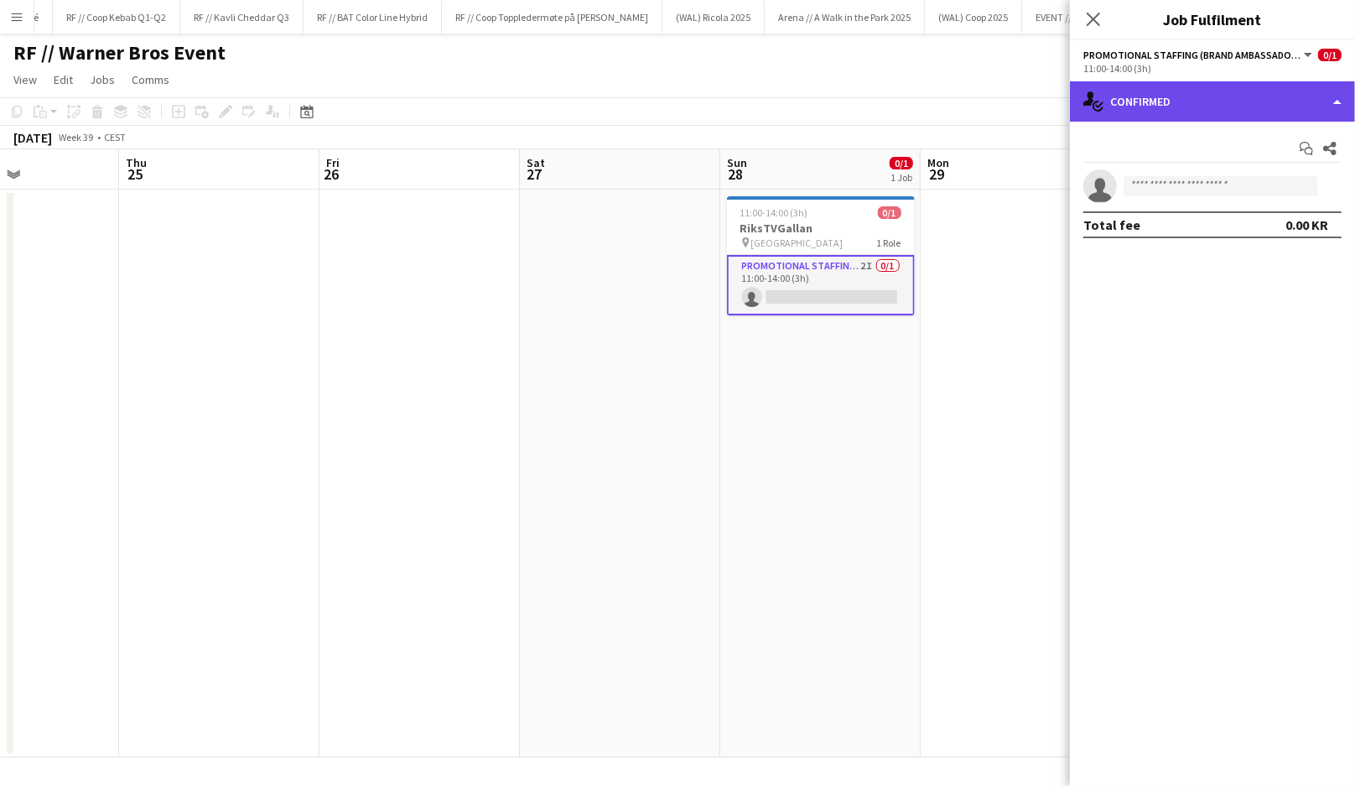
click at [1147, 92] on div "single-neutral-actions-check-2 Confirmed" at bounding box center [1212, 101] width 285 height 40
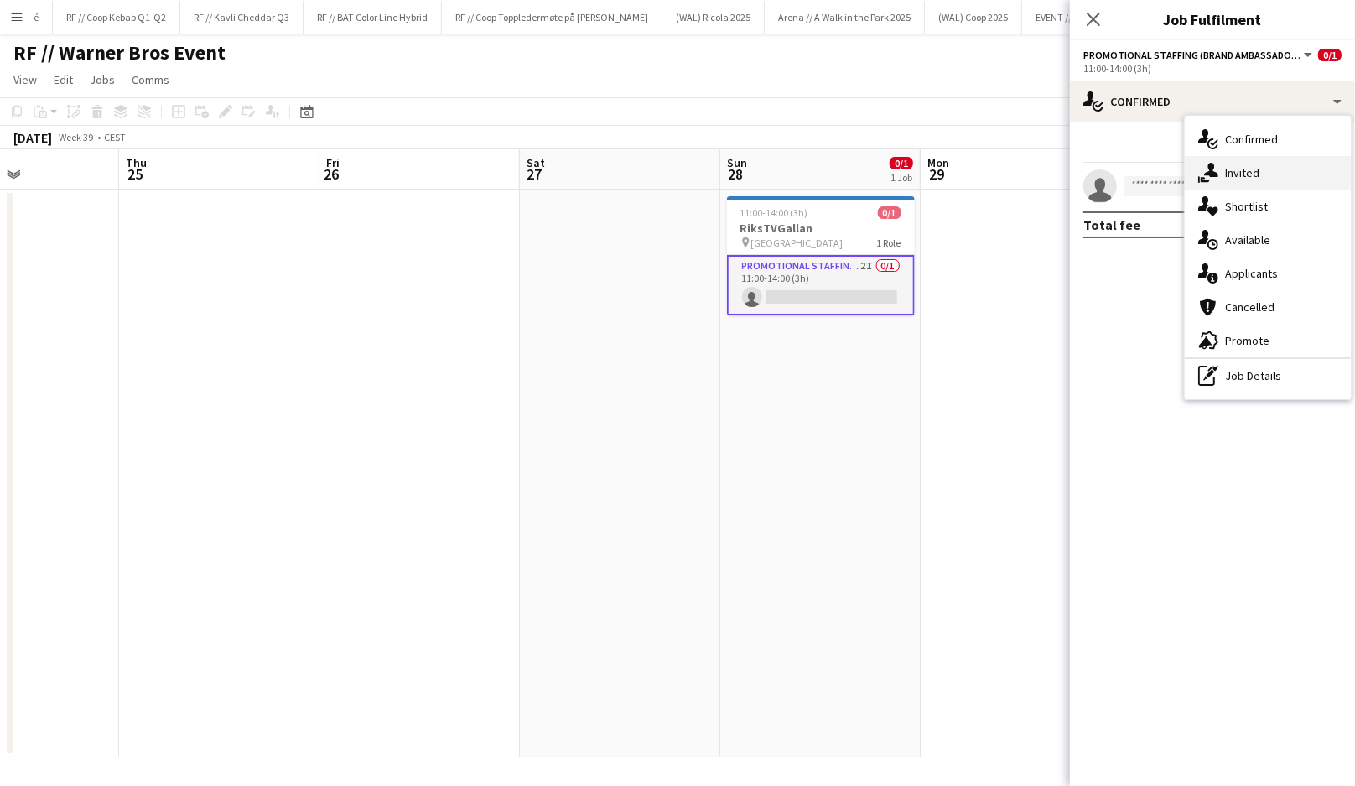
click at [1205, 169] on icon "single-neutral-actions-share-1" at bounding box center [1208, 173] width 20 height 20
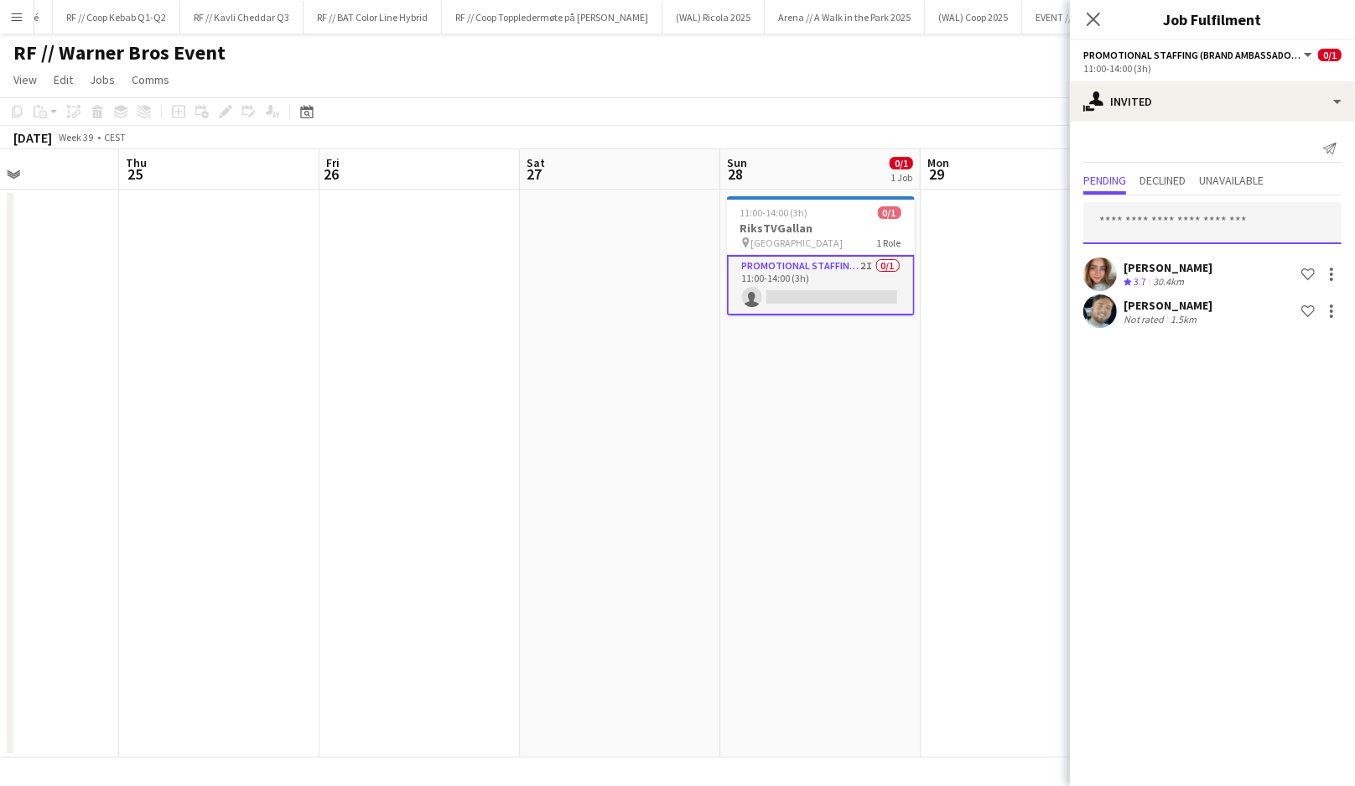
click at [1151, 216] on input "text" at bounding box center [1213, 223] width 258 height 42
type input "******"
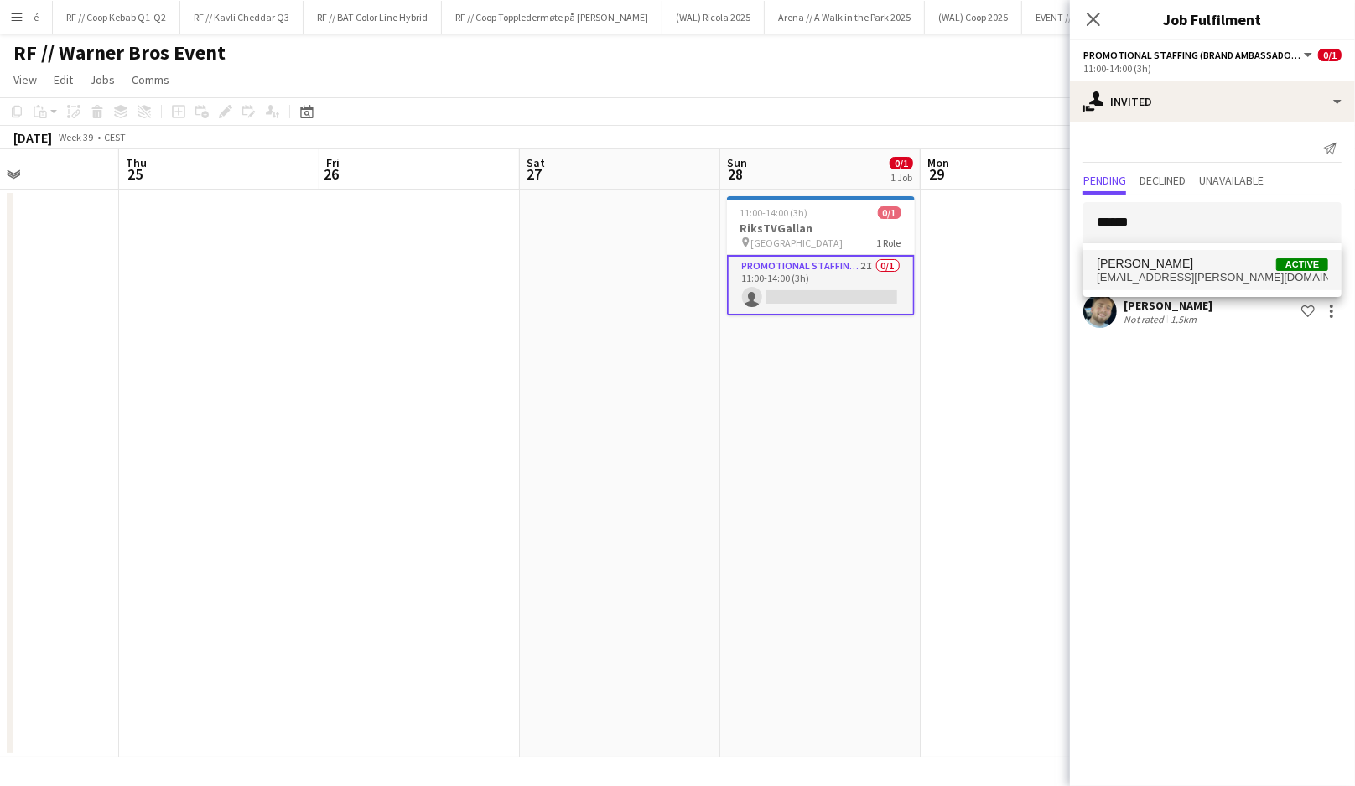
click at [1165, 268] on span "Gregory Oliver" at bounding box center [1145, 264] width 96 height 14
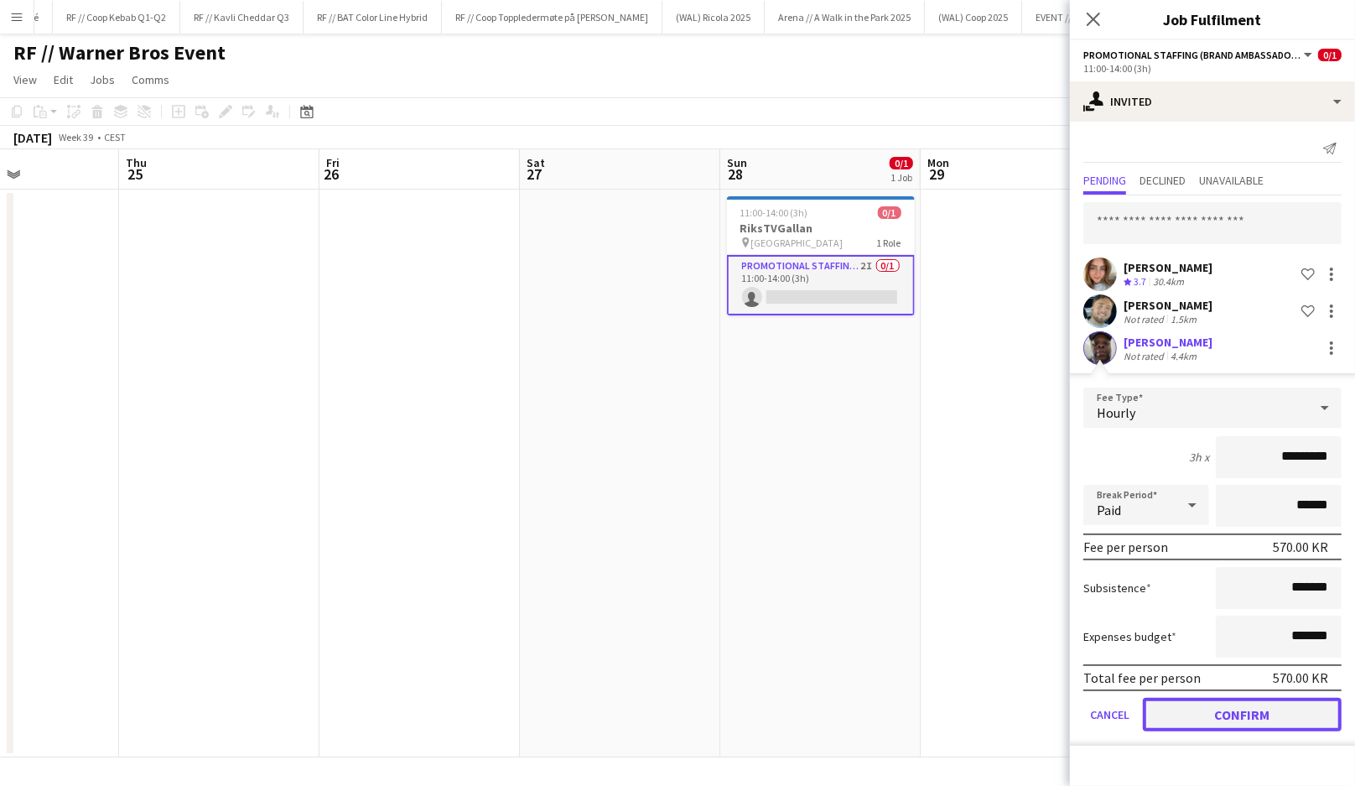
click at [1224, 719] on button "Confirm" at bounding box center [1242, 715] width 199 height 34
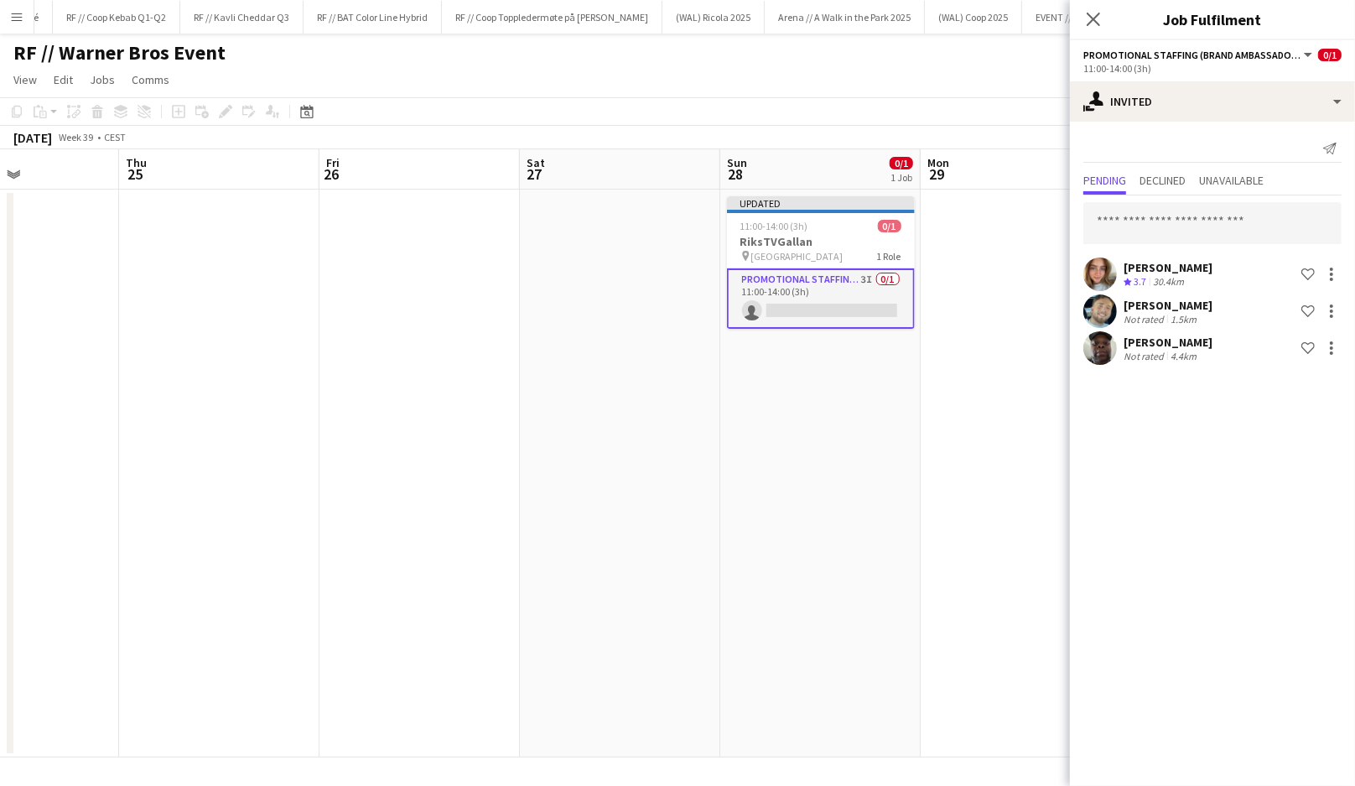
click at [952, 437] on app-date-cell at bounding box center [1021, 474] width 200 height 568
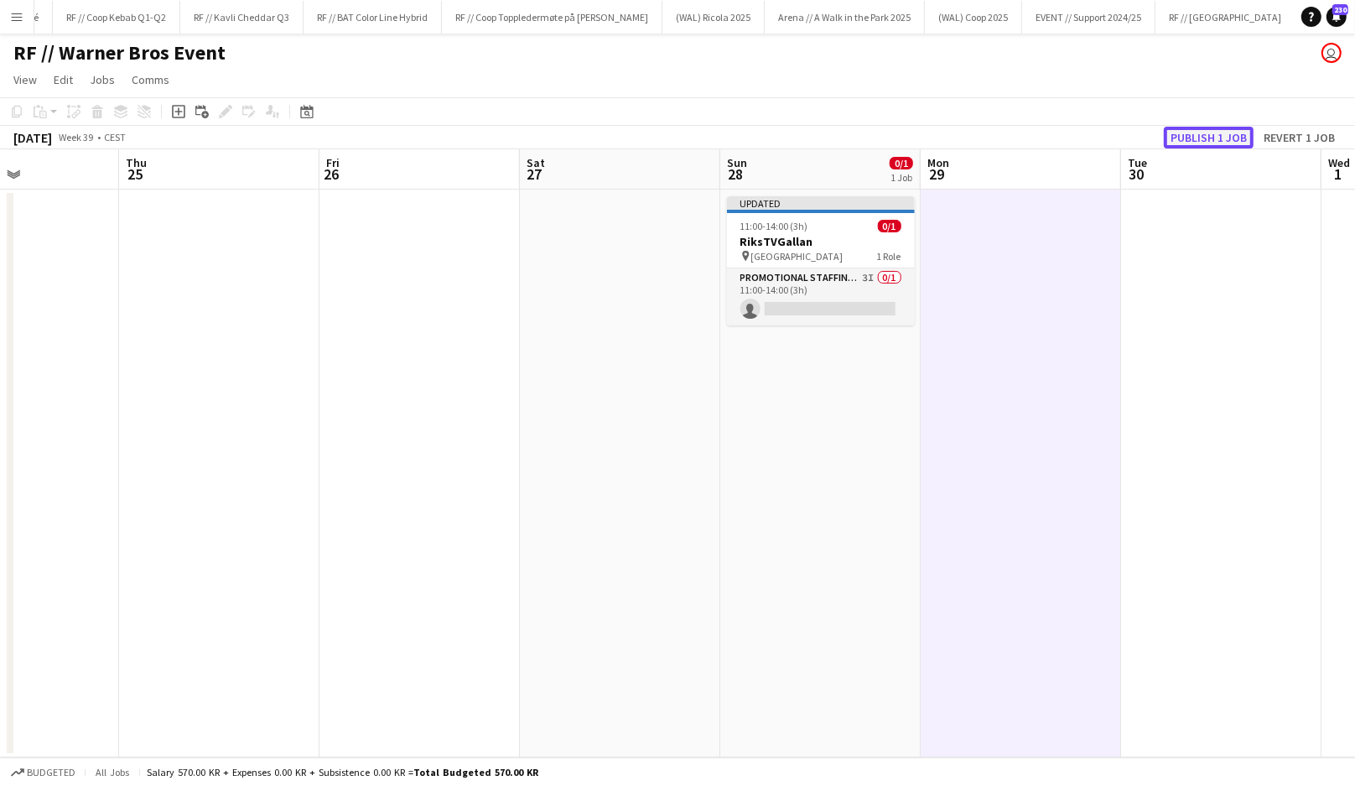
click at [1195, 137] on button "Publish 1 job" at bounding box center [1209, 138] width 90 height 22
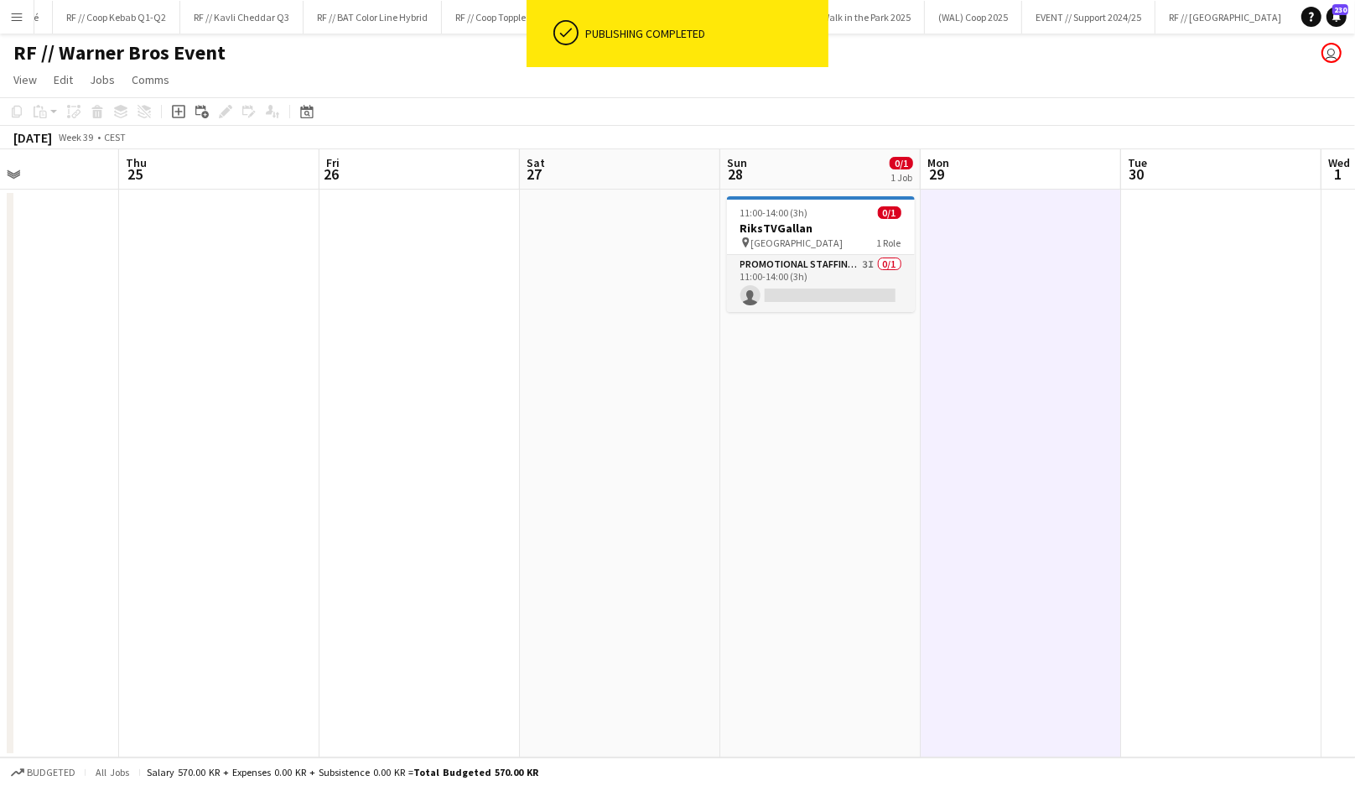
click at [940, 372] on app-date-cell at bounding box center [1021, 474] width 200 height 568
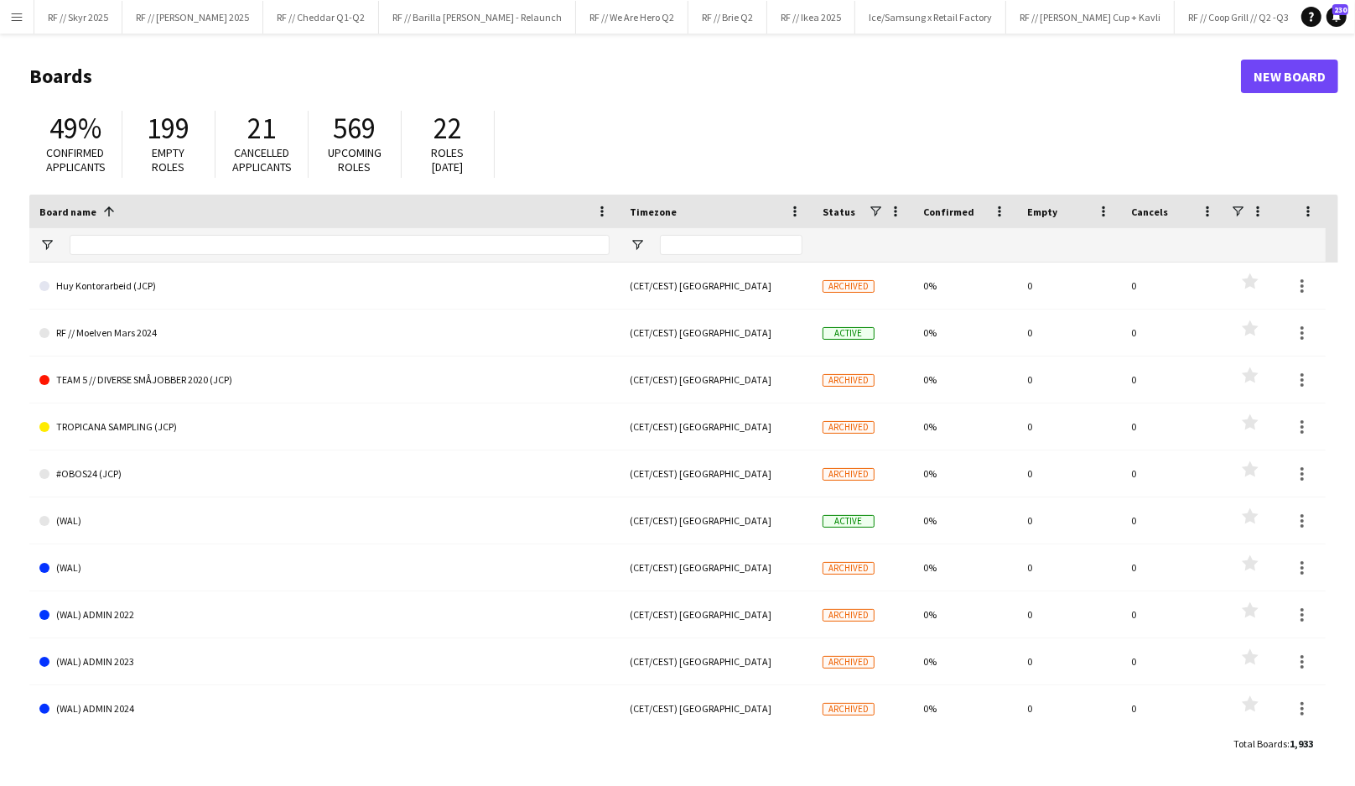
click at [14, 16] on app-icon "Menu" at bounding box center [16, 16] width 13 height 13
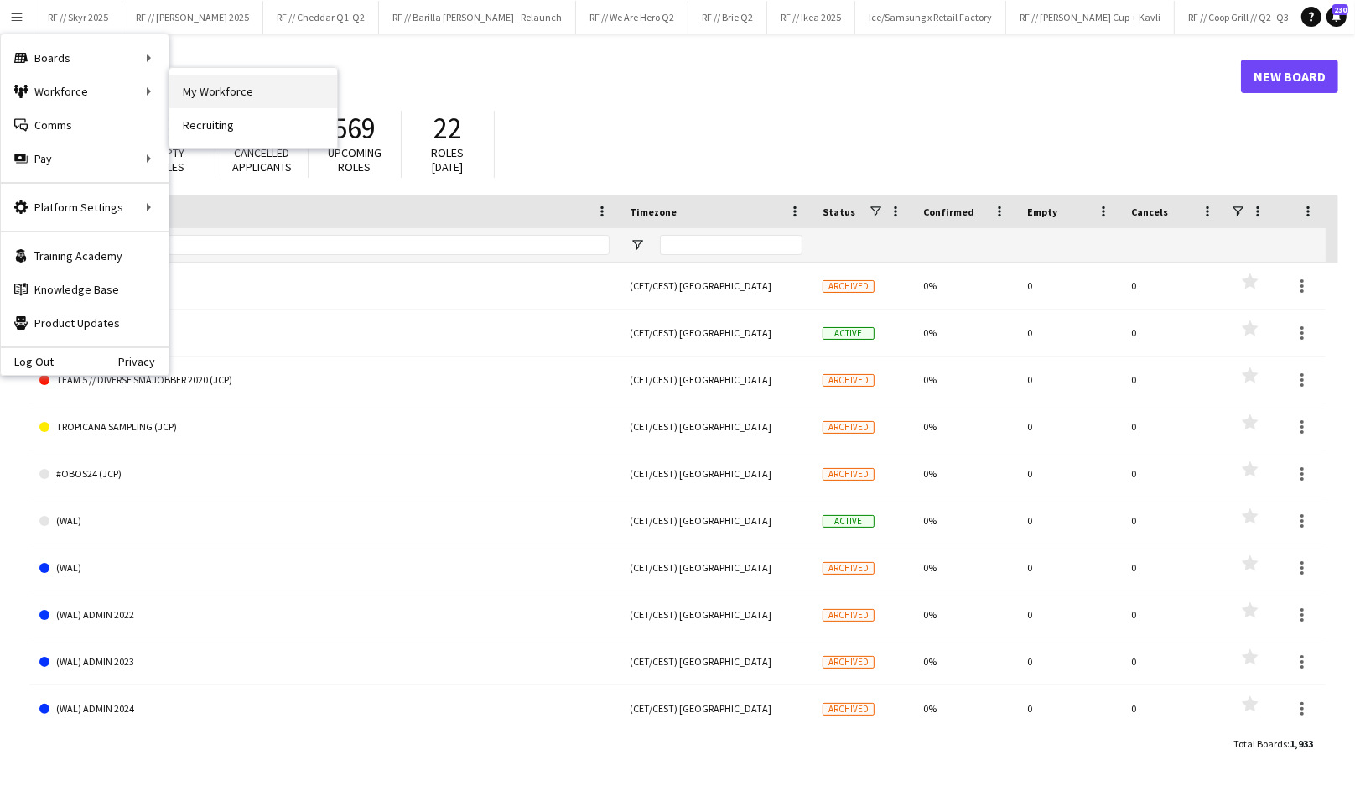
click at [190, 86] on link "My Workforce" at bounding box center [253, 92] width 168 height 34
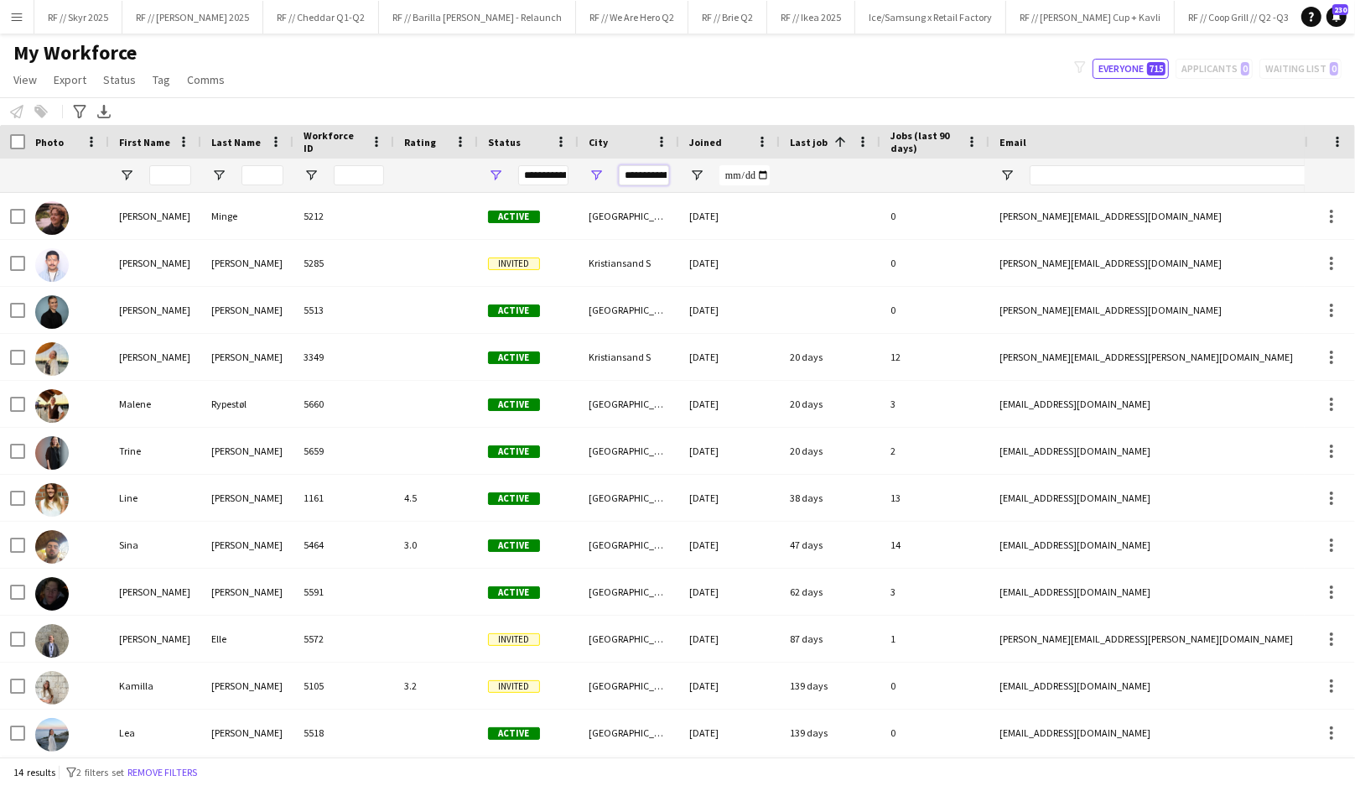
click at [632, 174] on input "**********" at bounding box center [644, 175] width 50 height 20
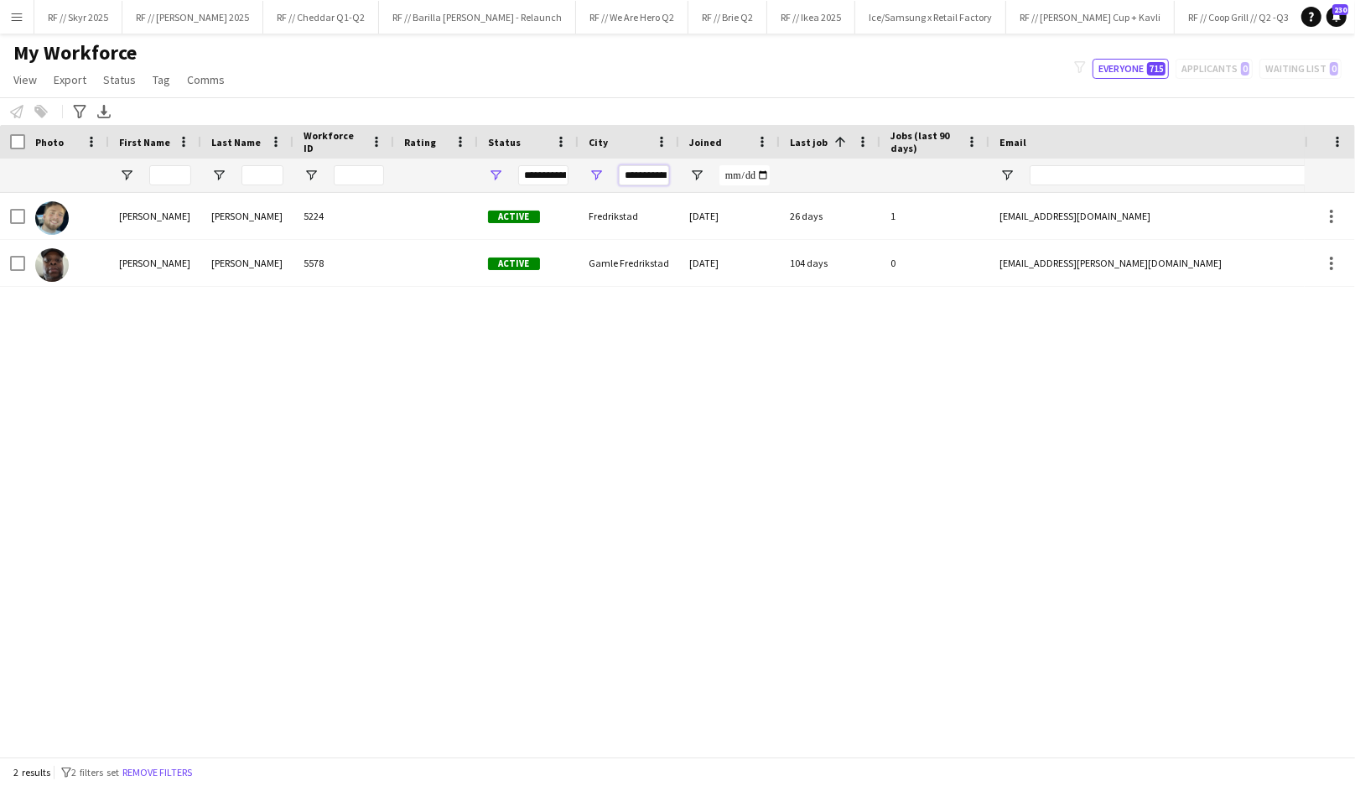
scroll to position [0, 3]
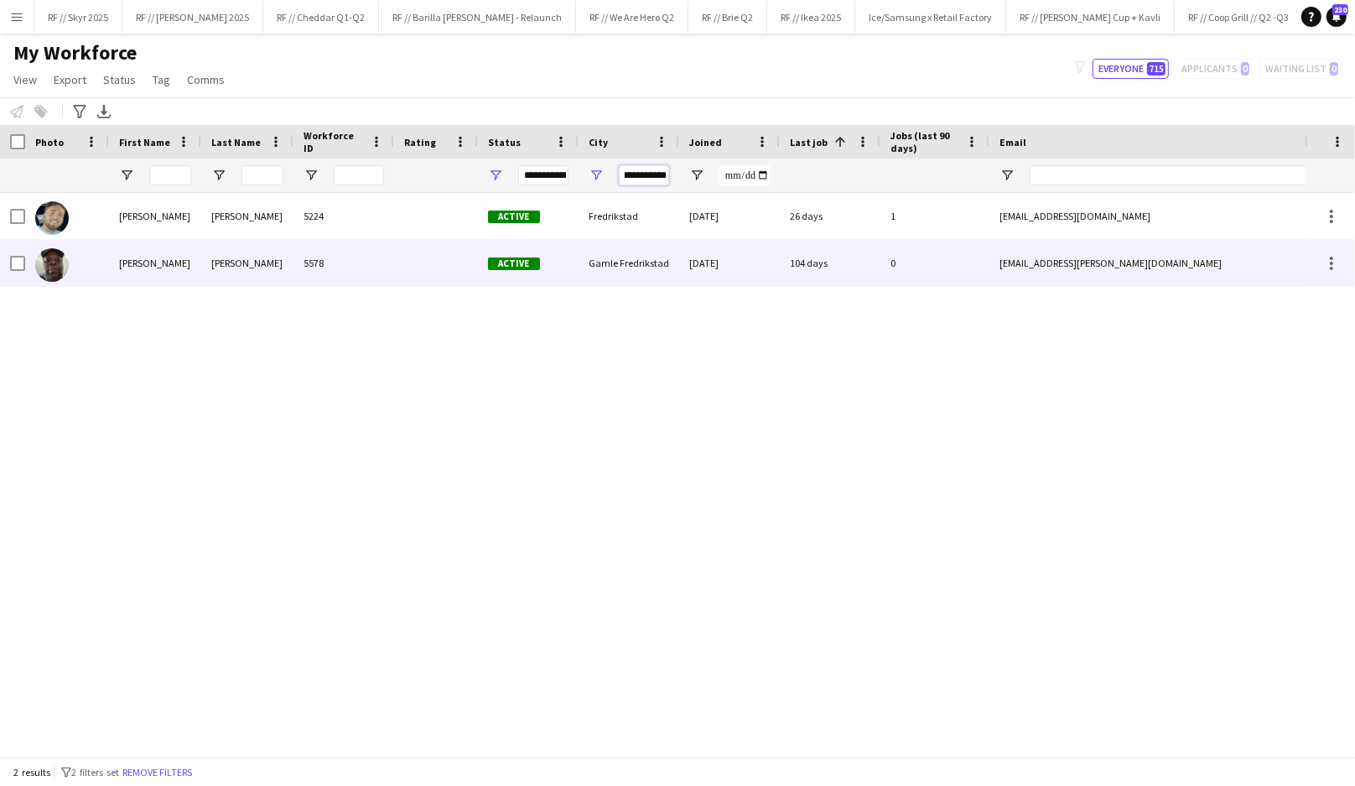
type input "**********"
click at [601, 272] on div "Gamle Fredrikstad" at bounding box center [629, 263] width 101 height 46
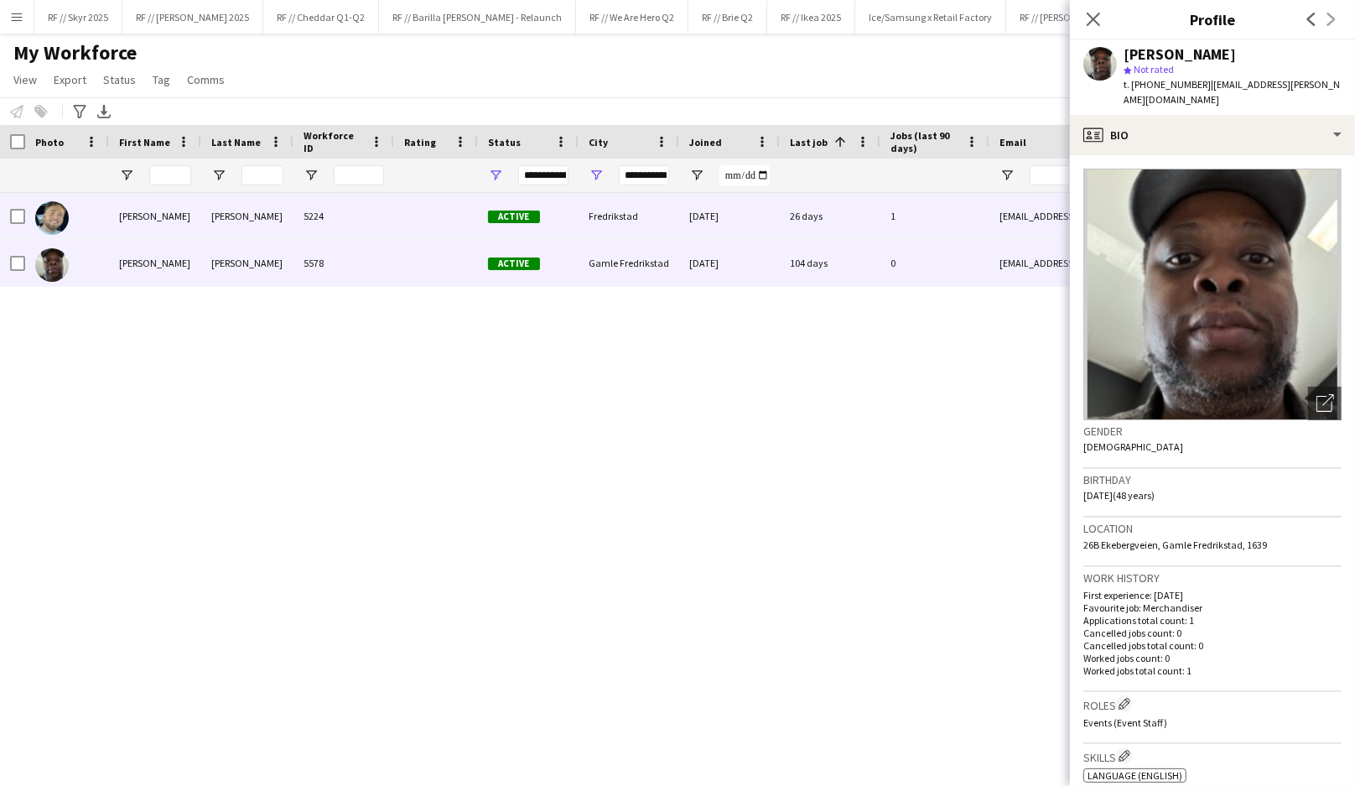
click at [603, 220] on div "Fredrikstad" at bounding box center [629, 216] width 101 height 46
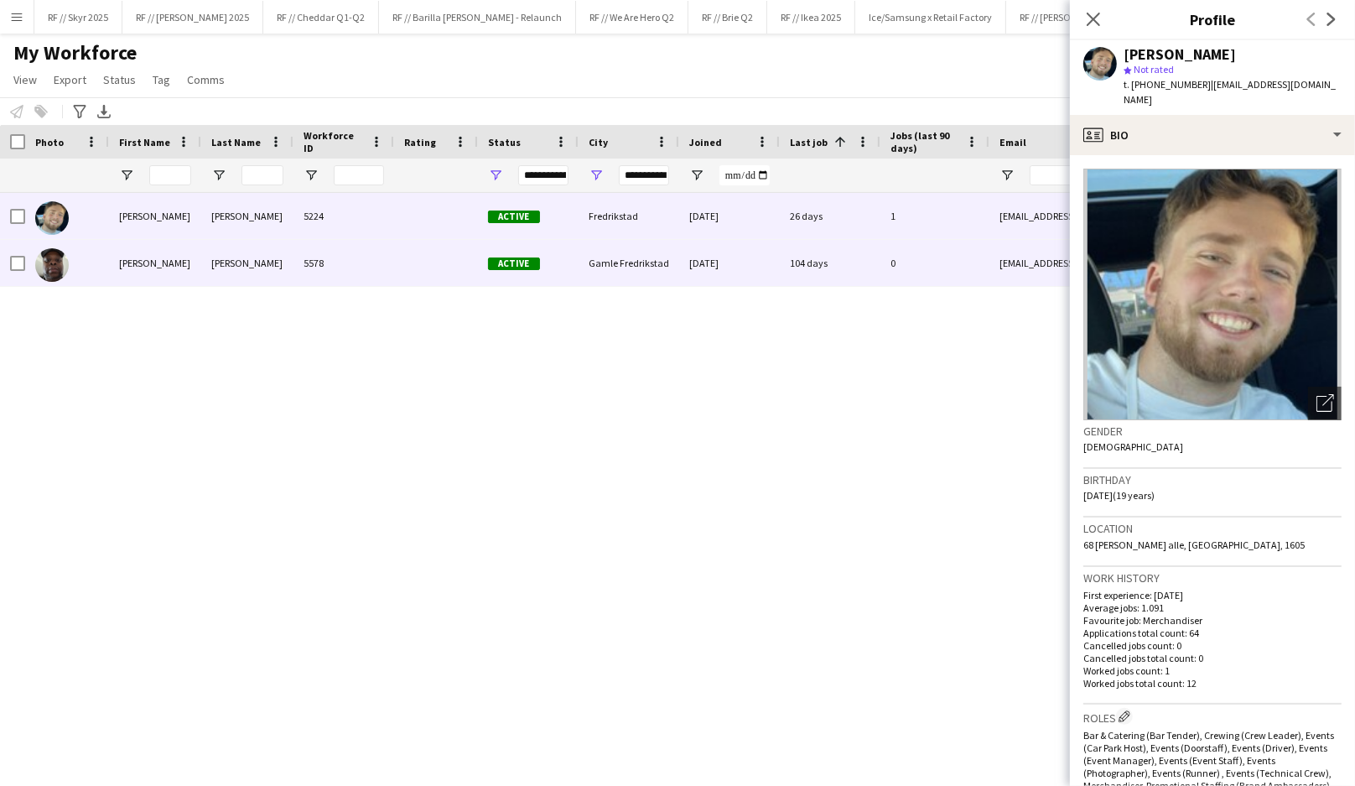
click at [787, 265] on div "104 days" at bounding box center [830, 263] width 101 height 46
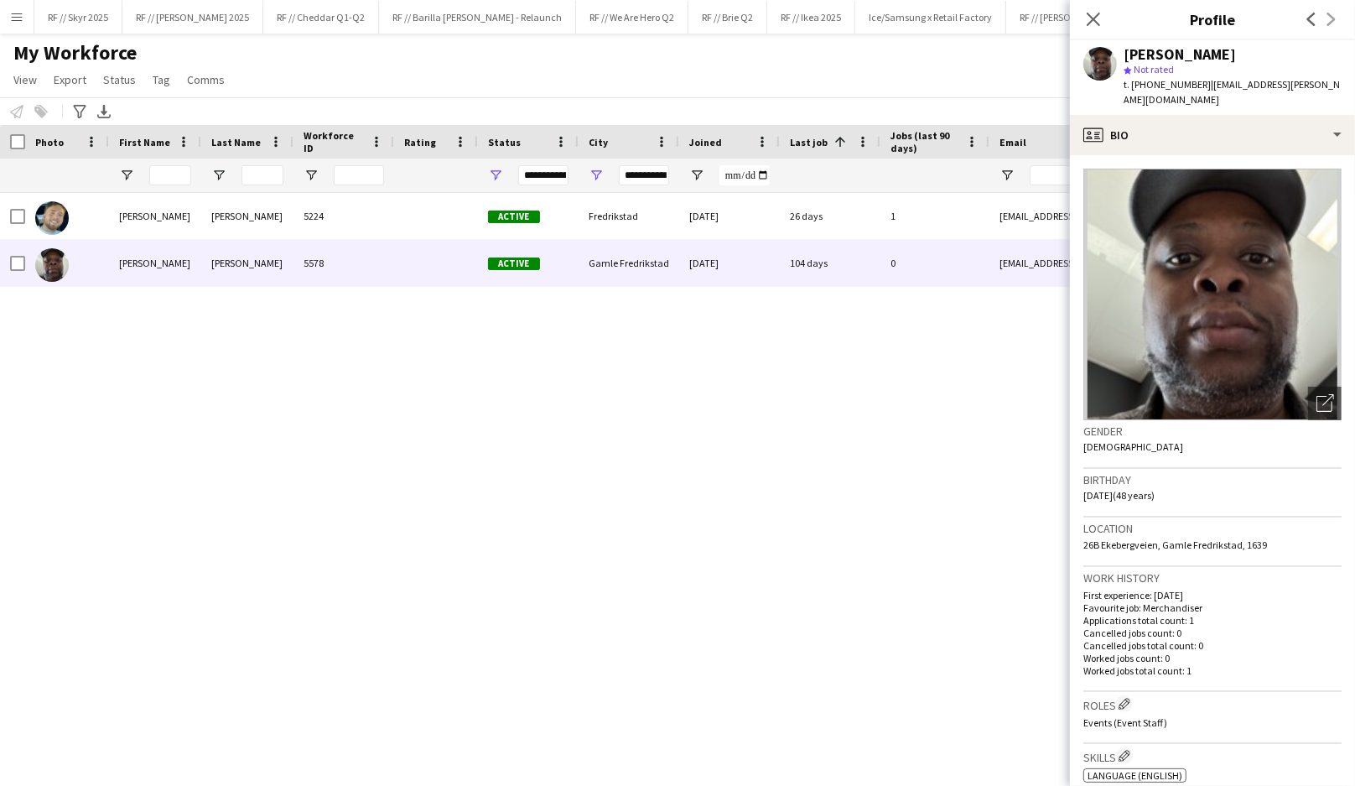
click at [823, 466] on div "Kristoffer Andersen 5224 Active Fredrikstad 02-09-2024 26 days 1 kristofferwand…" at bounding box center [652, 475] width 1305 height 564
click at [1237, 155] on app-crew-profile-bio "Open photos pop-in Gender Male Birthday 17-09-1977 (48 years) Location 26B Ekeb…" at bounding box center [1212, 470] width 285 height 631
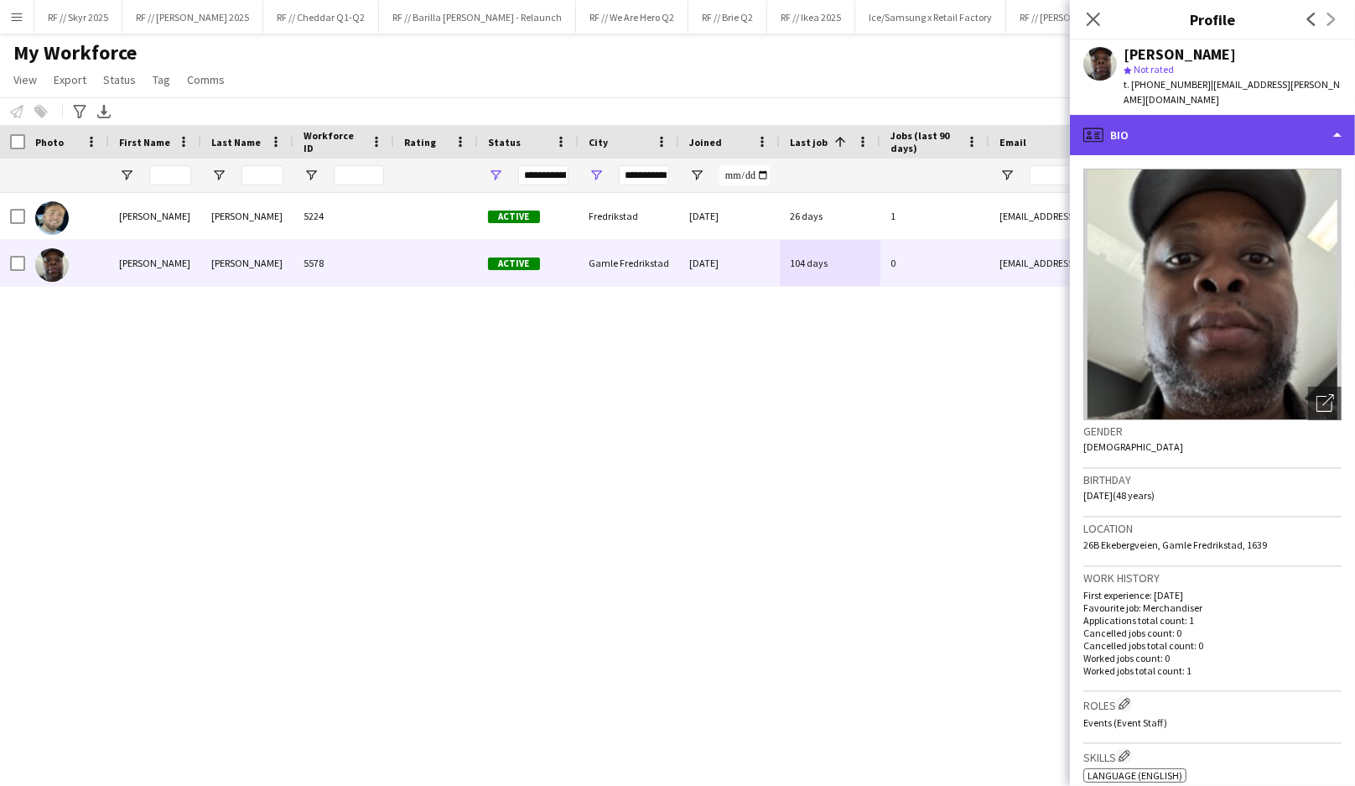
click at [1229, 120] on div "profile Bio" at bounding box center [1212, 135] width 285 height 40
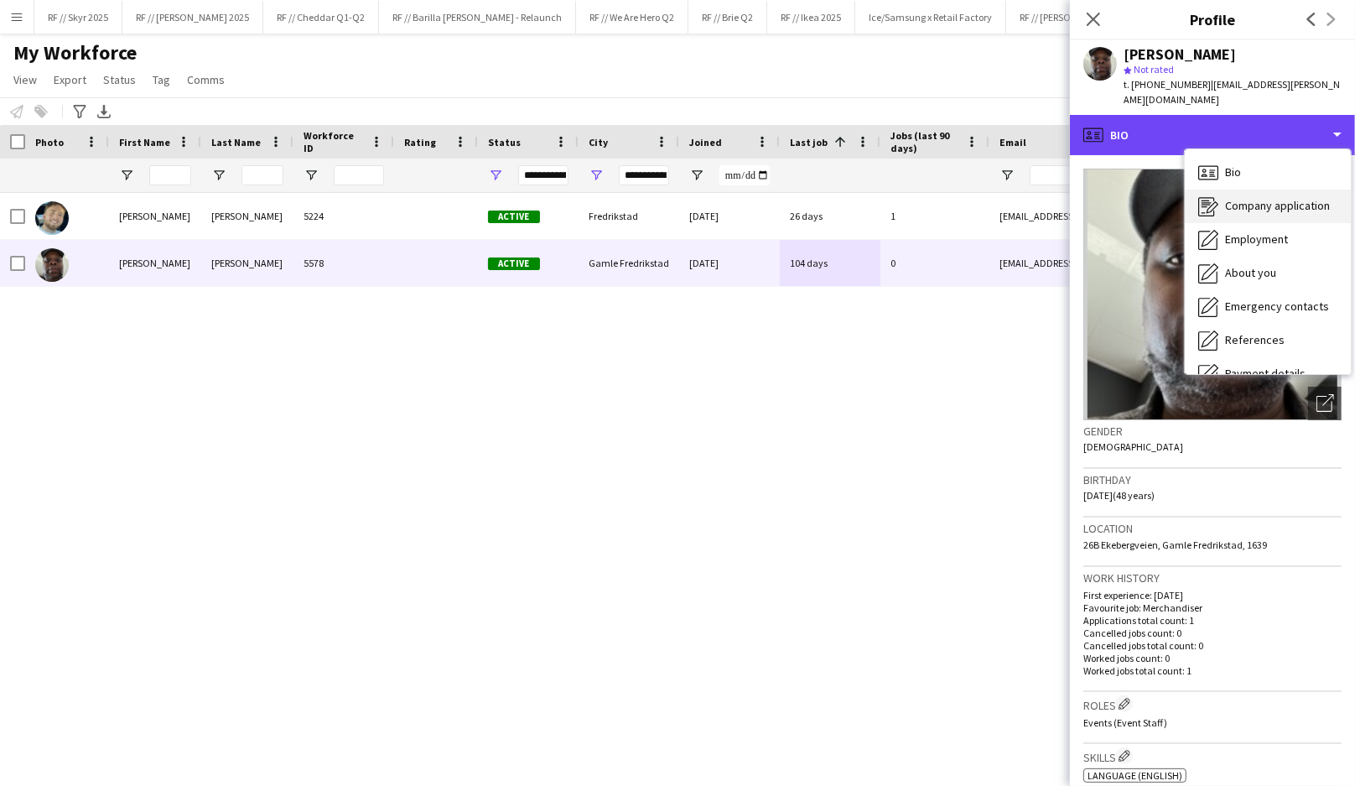
scroll to position [157, 0]
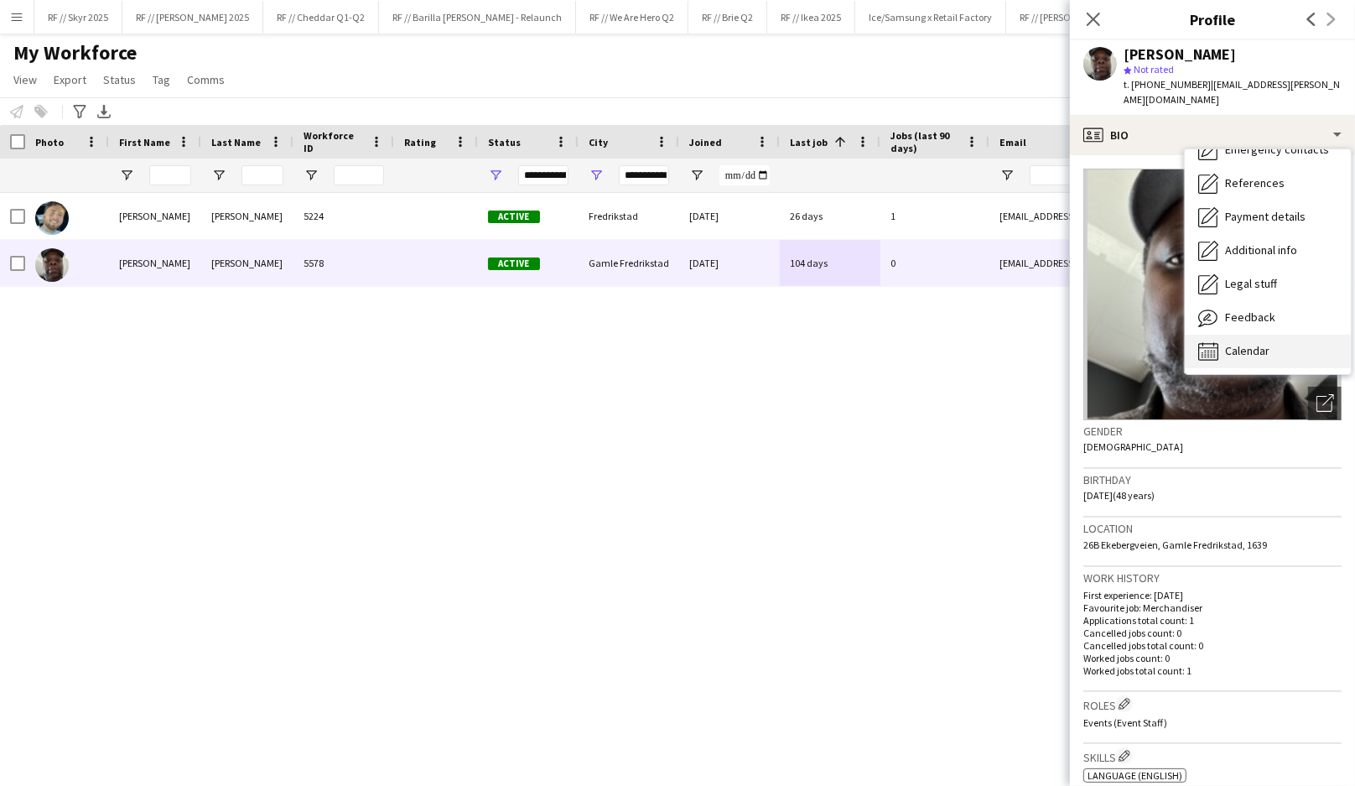
click at [1208, 352] on icon at bounding box center [1209, 352] width 2 height 1
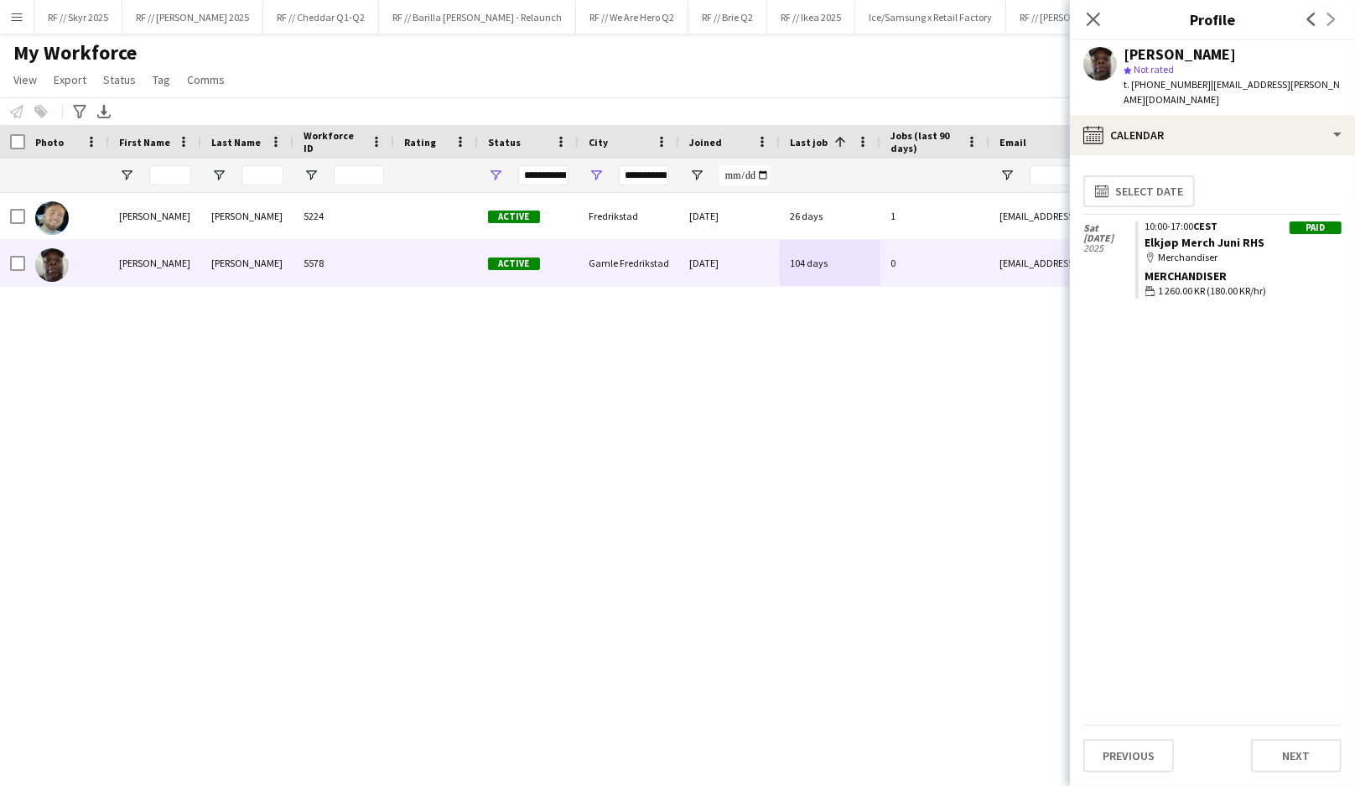
click at [940, 361] on div "Kristoffer Andersen 5224 Active Fredrikstad 02-09-2024 26 days 1 kristofferwand…" at bounding box center [652, 475] width 1305 height 564
